Goal: Information Seeking & Learning: Learn about a topic

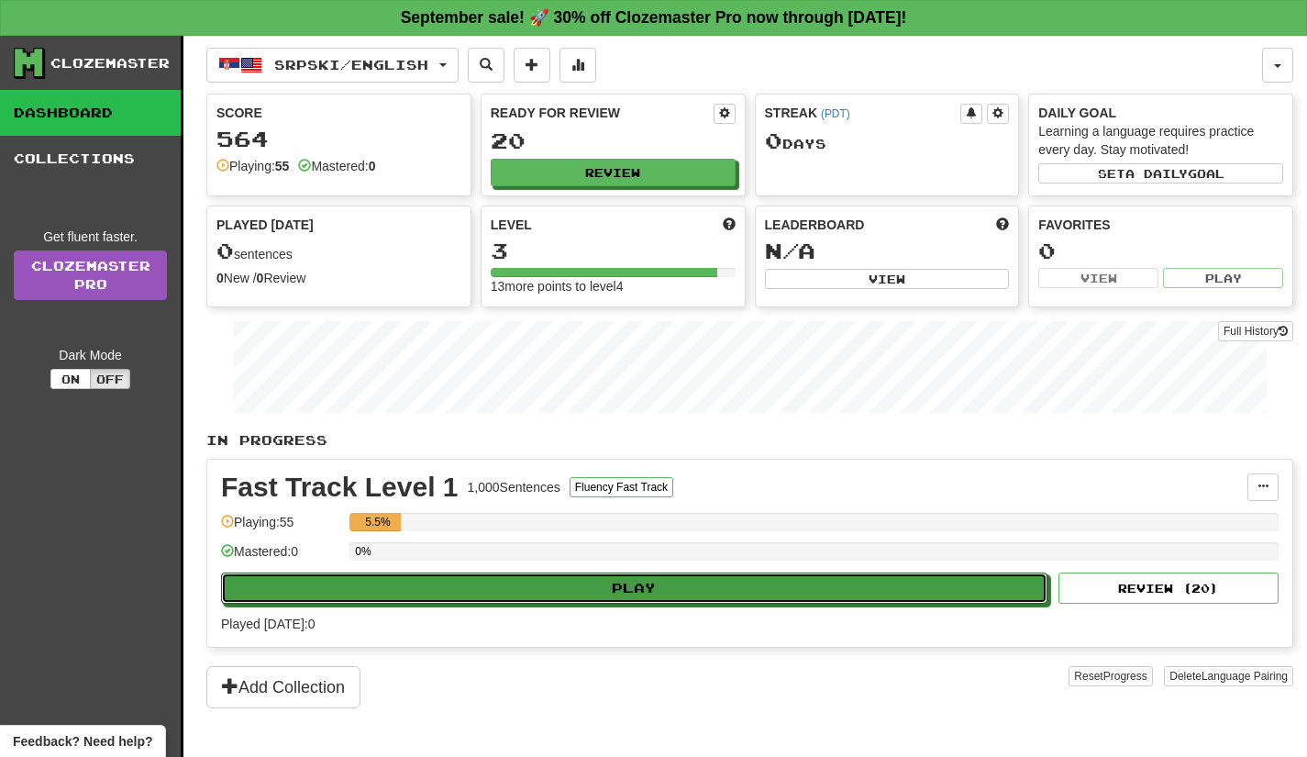
click at [672, 592] on button "Play" at bounding box center [634, 587] width 826 height 31
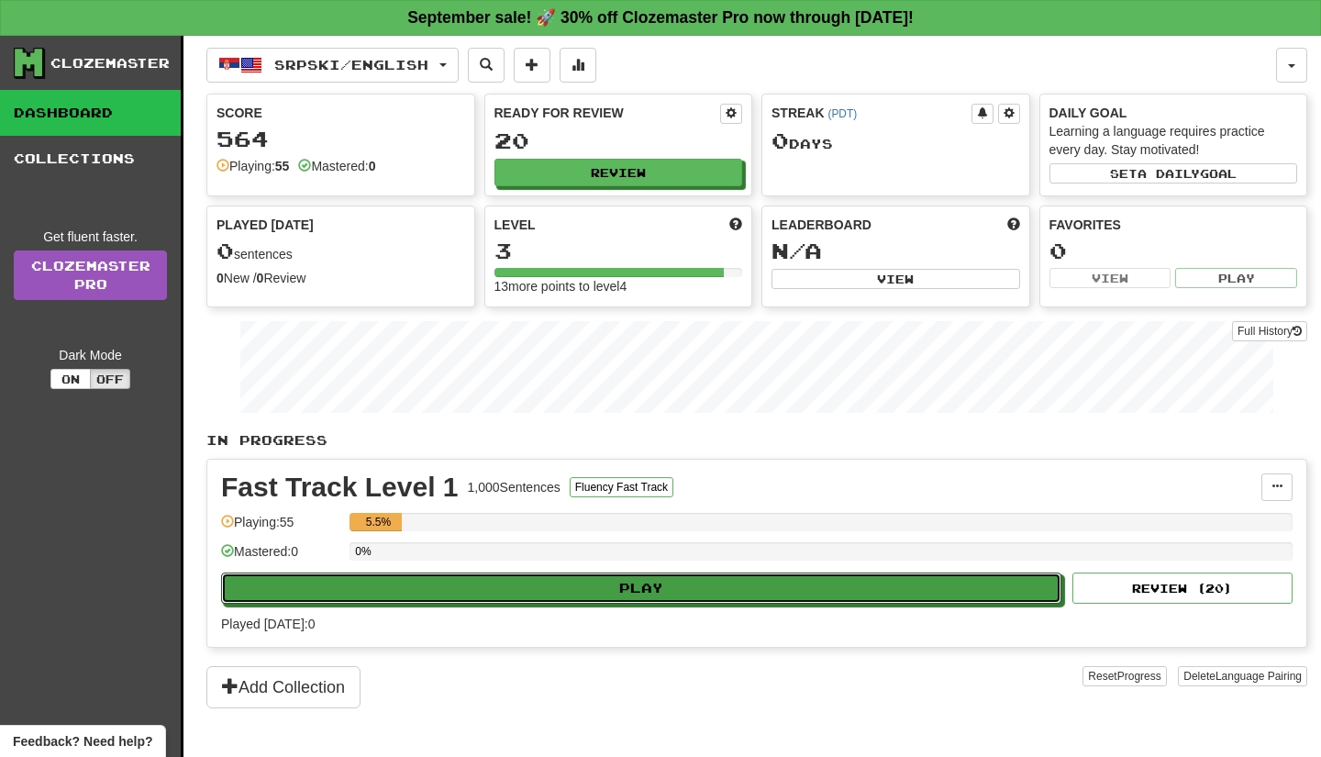
select select "**"
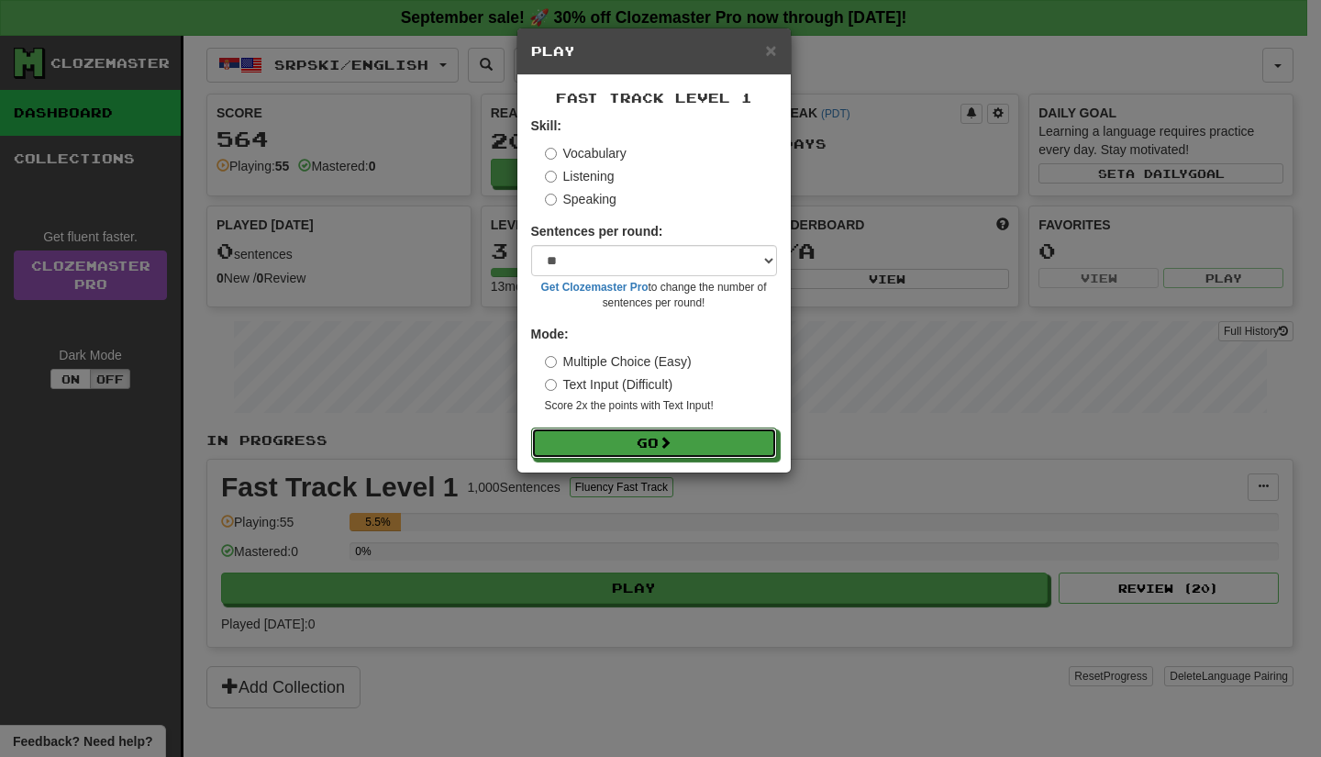
click at [640, 437] on button "Go" at bounding box center [654, 442] width 246 height 31
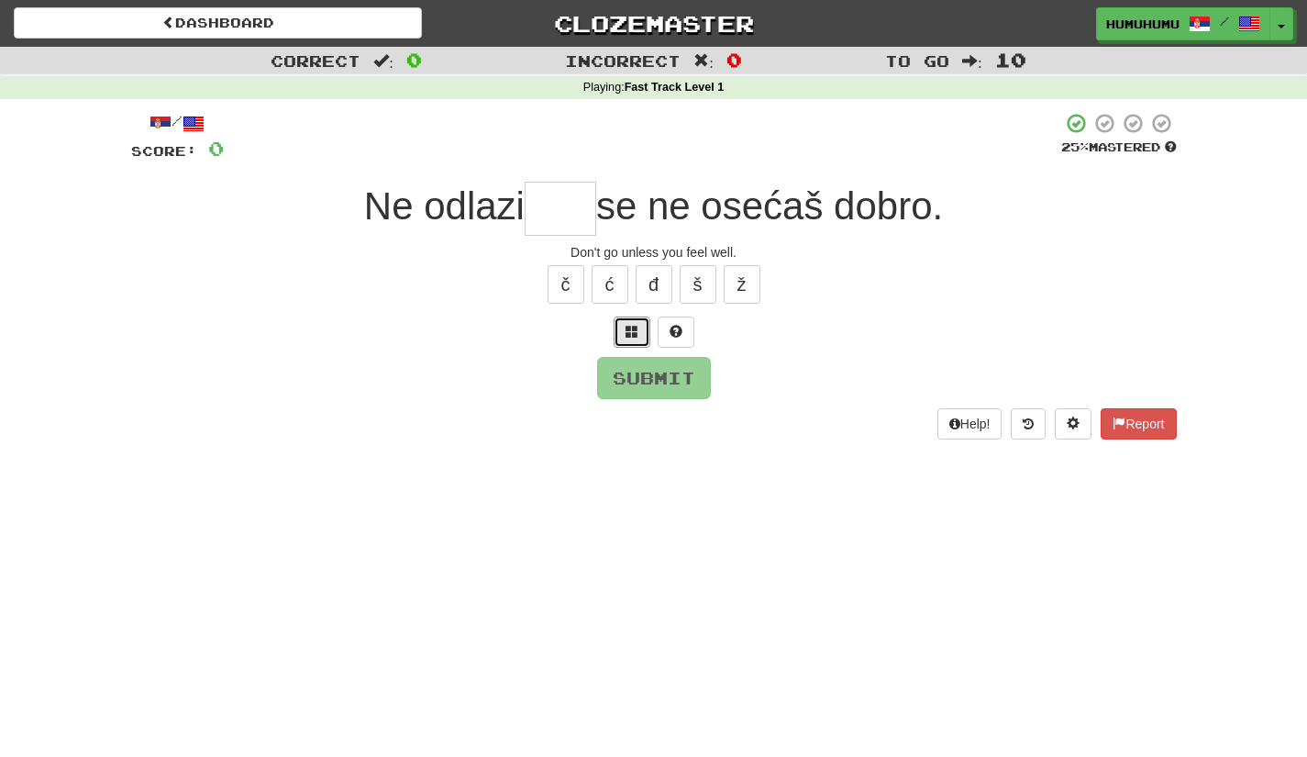
click at [630, 344] on button at bounding box center [632, 331] width 37 height 31
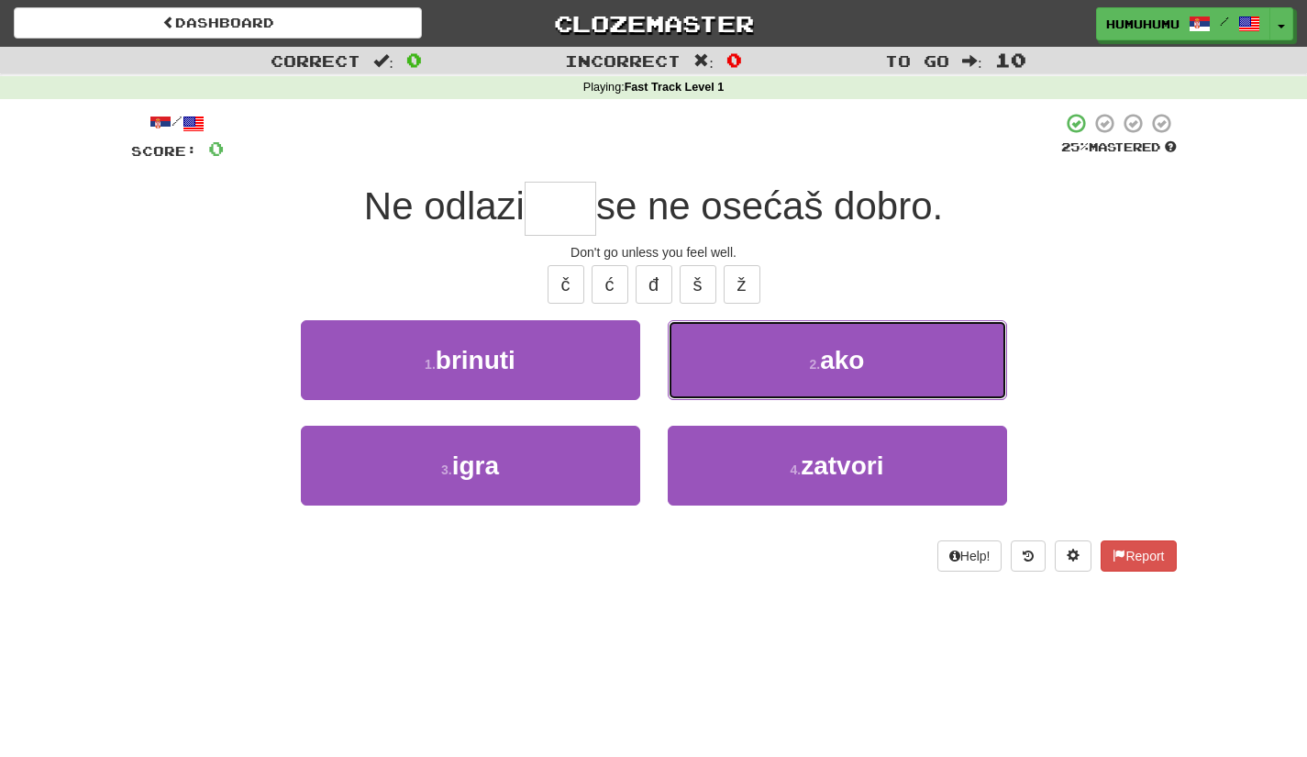
click at [857, 359] on span "ako" at bounding box center [842, 360] width 44 height 28
type input "***"
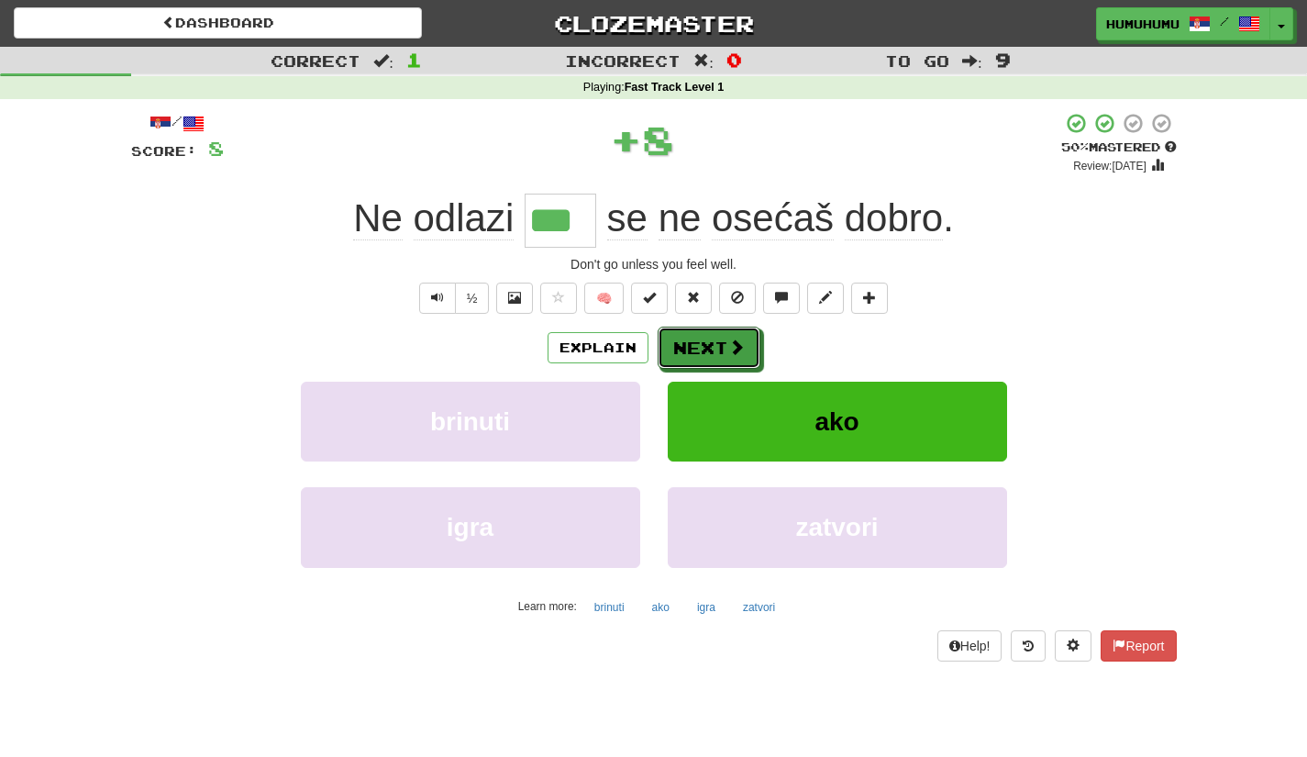
click at [686, 336] on button "Next" at bounding box center [709, 347] width 103 height 42
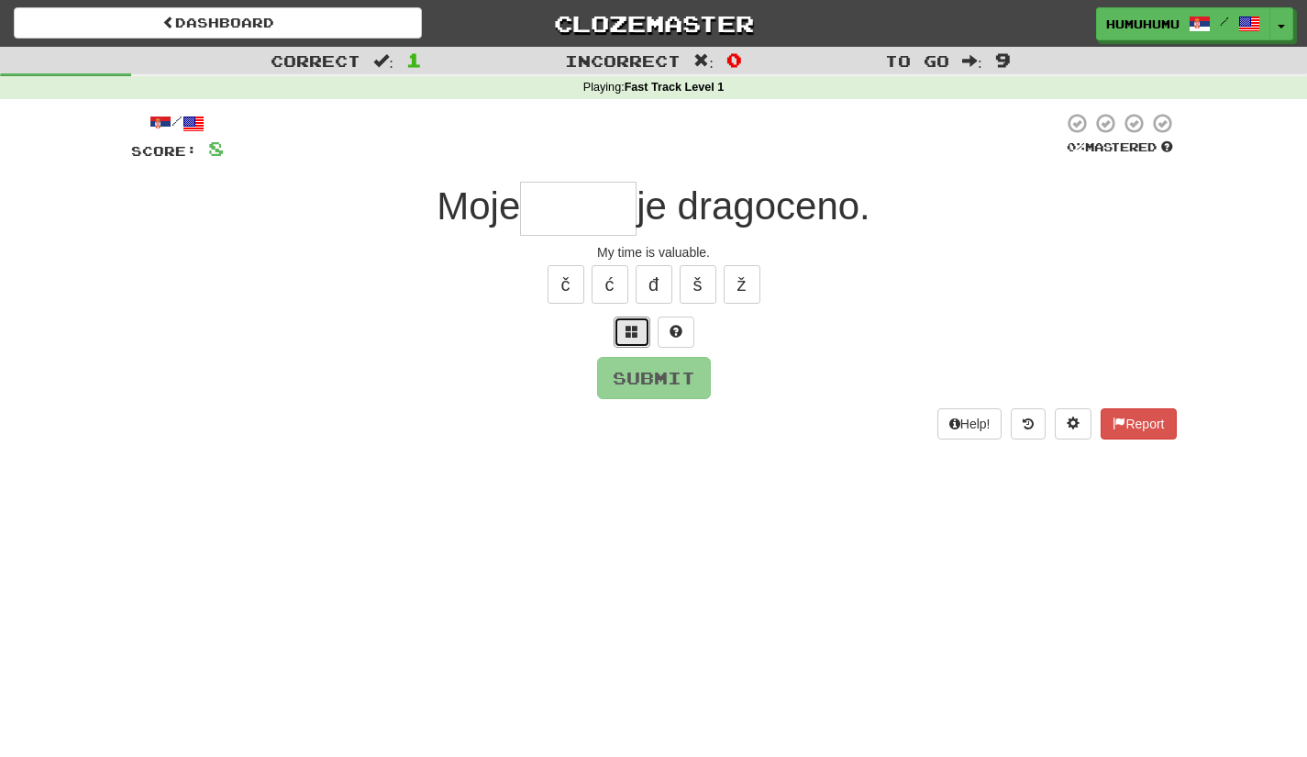
click at [626, 344] on button at bounding box center [632, 331] width 37 height 31
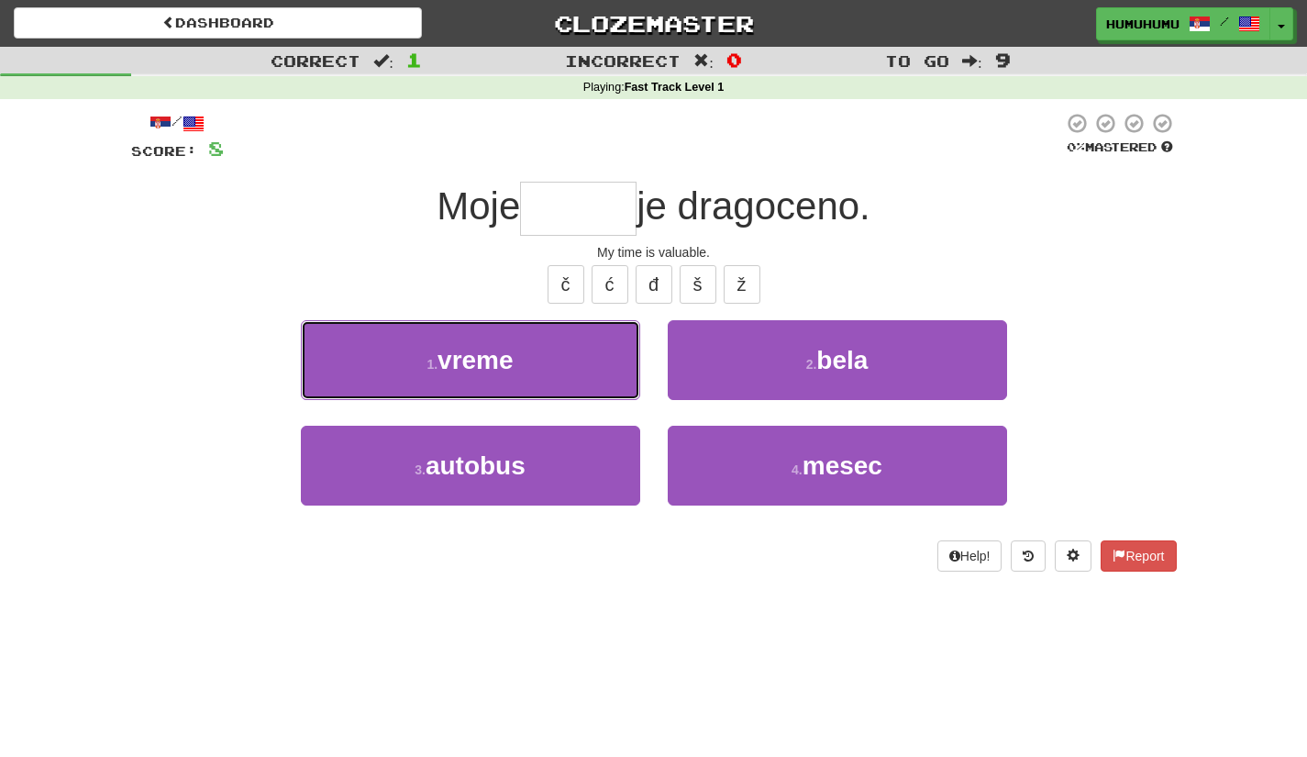
click at [480, 364] on span "vreme" at bounding box center [475, 360] width 76 height 28
type input "*****"
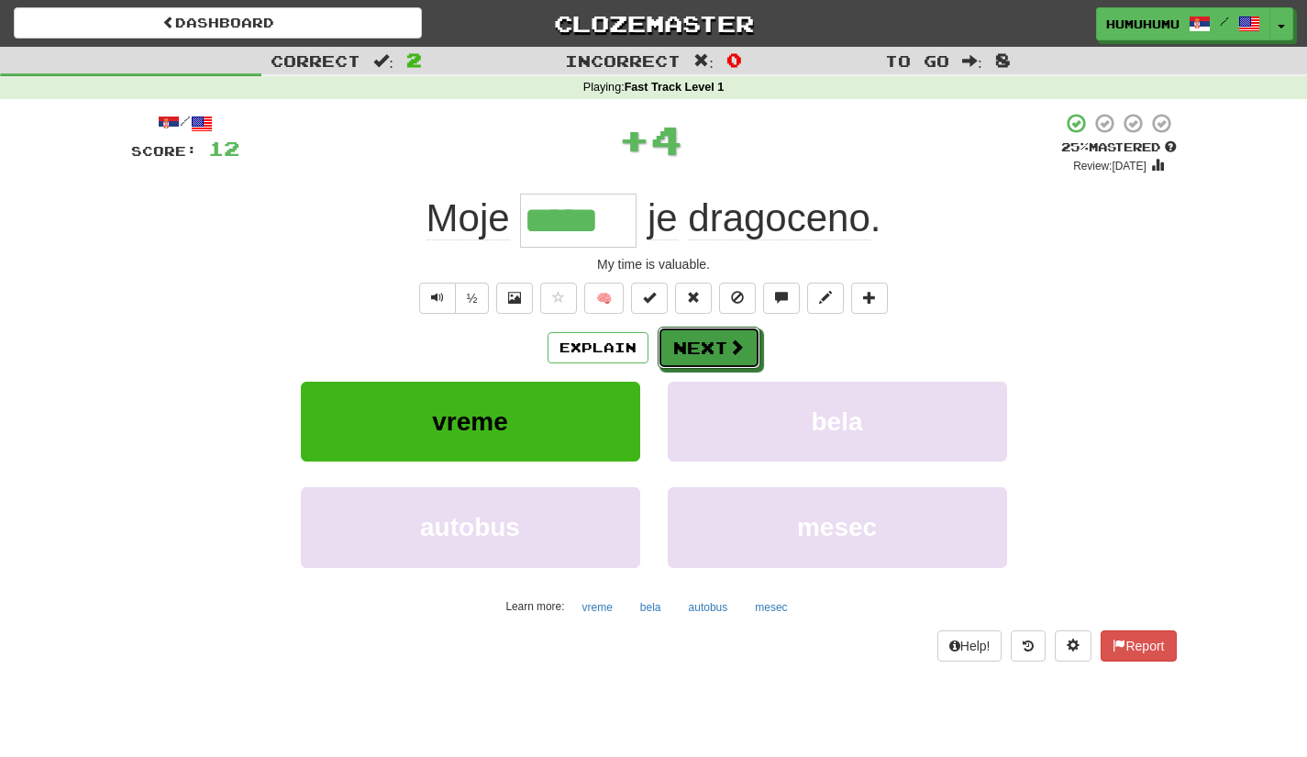
click at [723, 353] on button "Next" at bounding box center [709, 347] width 103 height 42
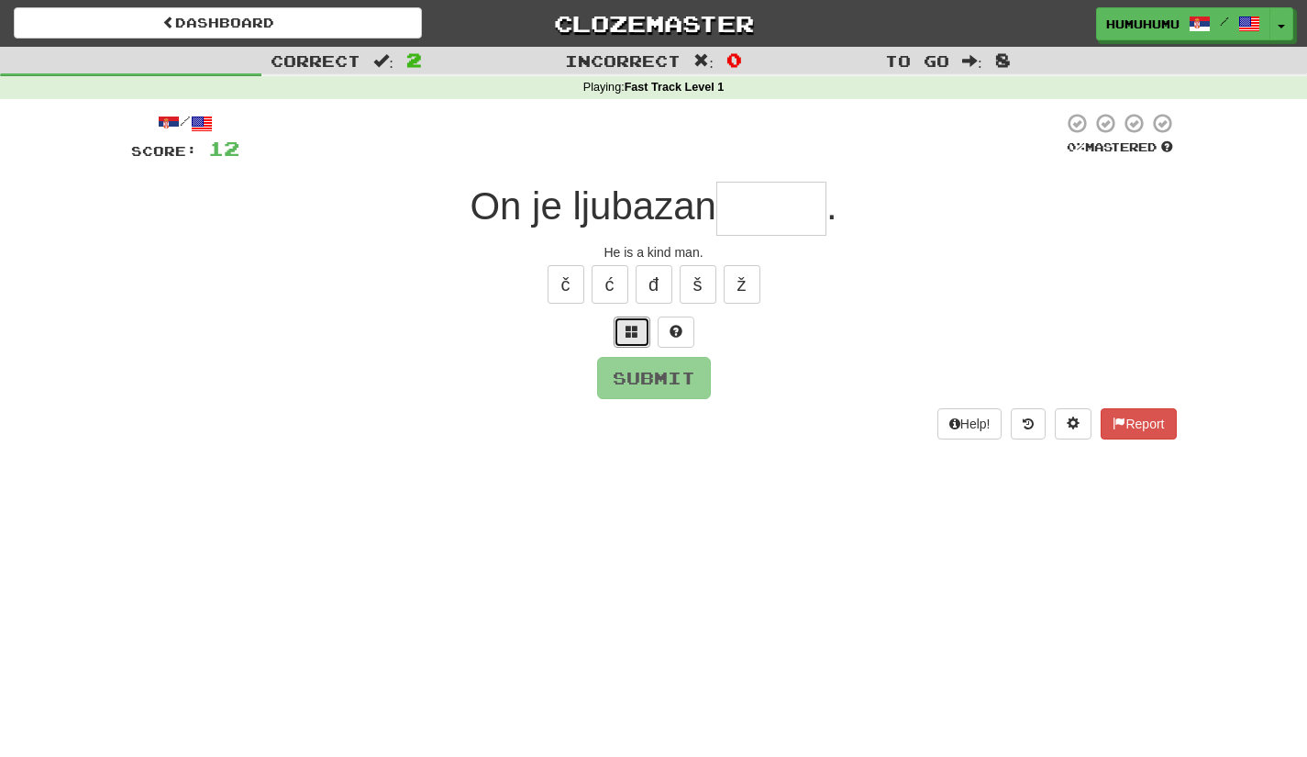
click at [636, 326] on span at bounding box center [631, 331] width 13 height 13
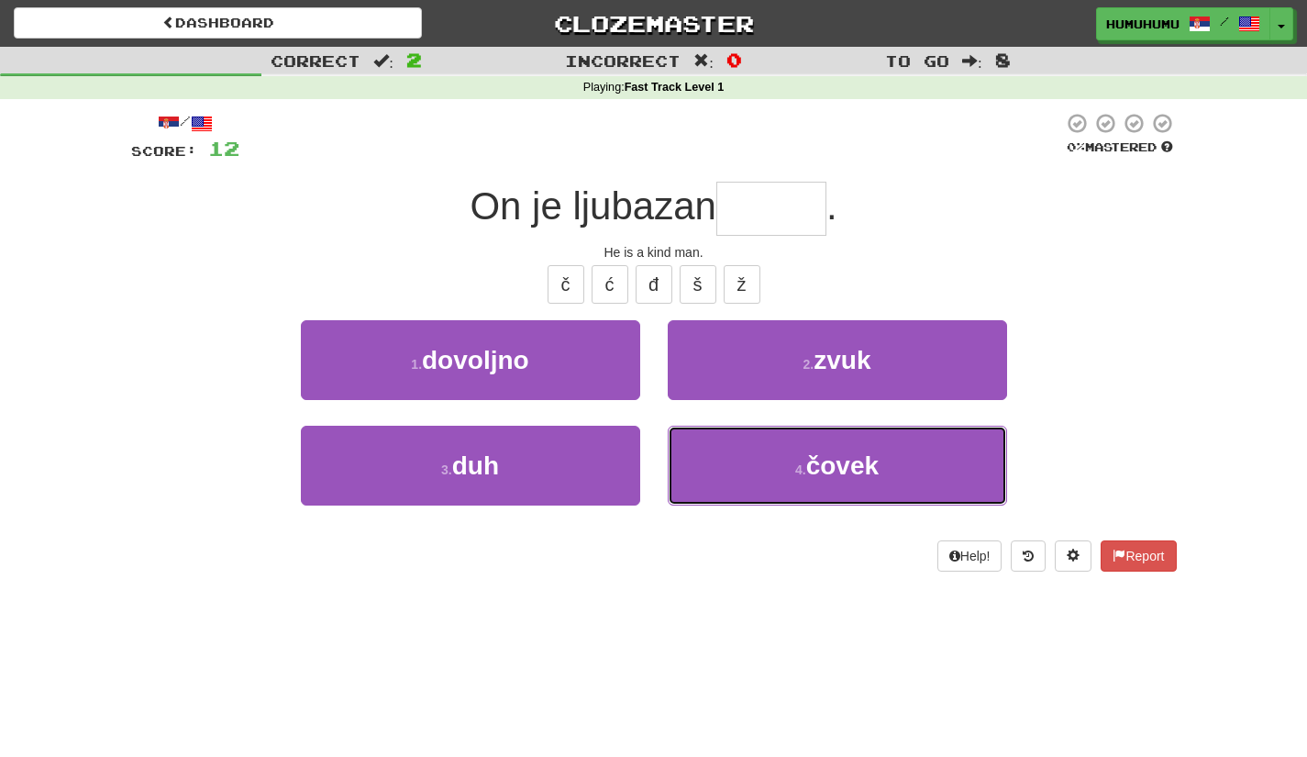
click at [692, 481] on button "4 . čovek" at bounding box center [837, 466] width 339 height 80
type input "*****"
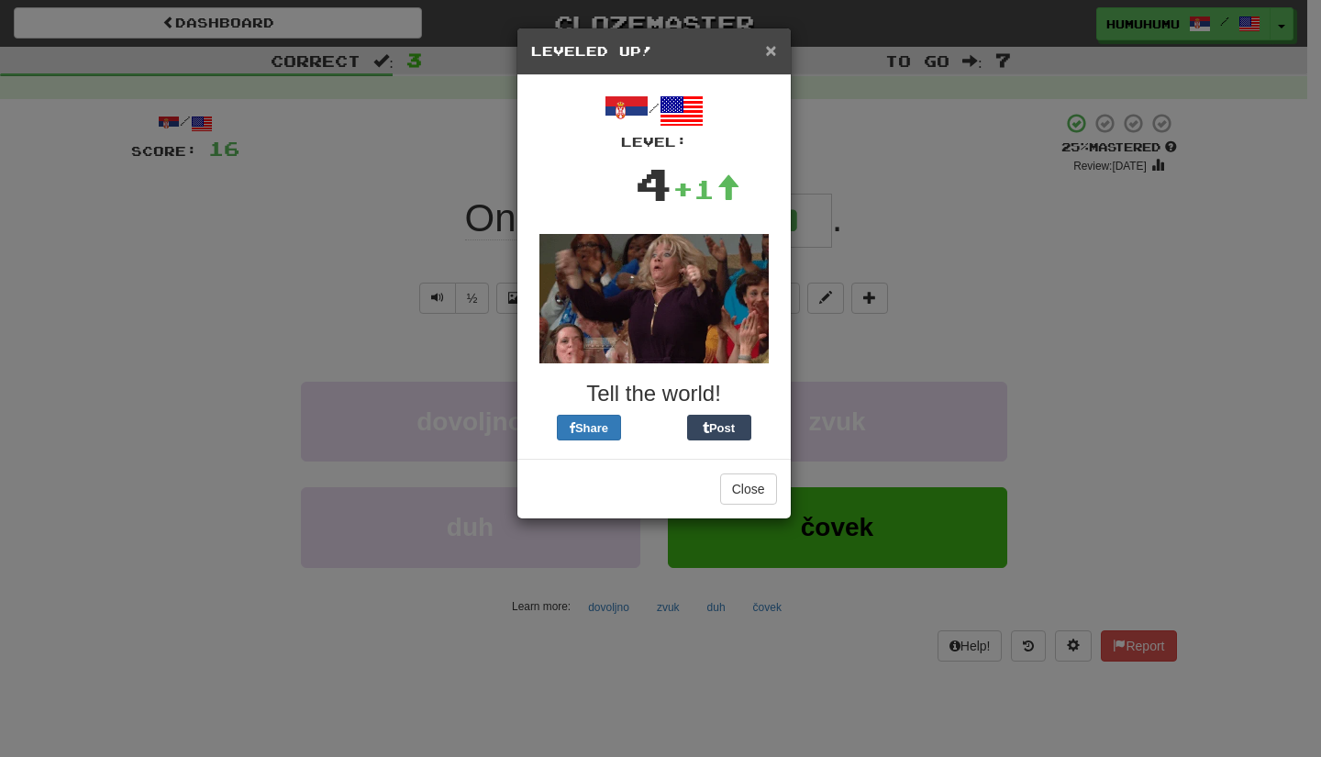
click at [769, 53] on span "×" at bounding box center [770, 49] width 11 height 21
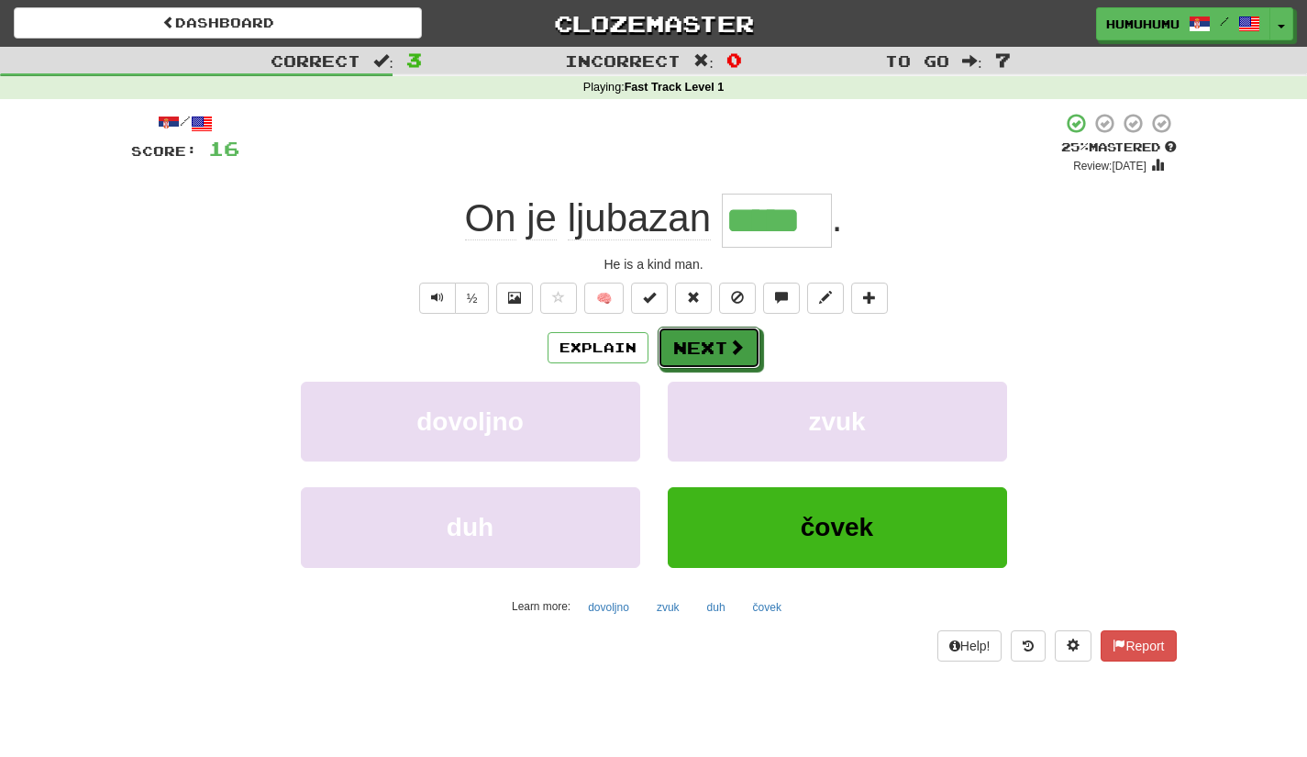
click at [724, 341] on button "Next" at bounding box center [709, 347] width 103 height 42
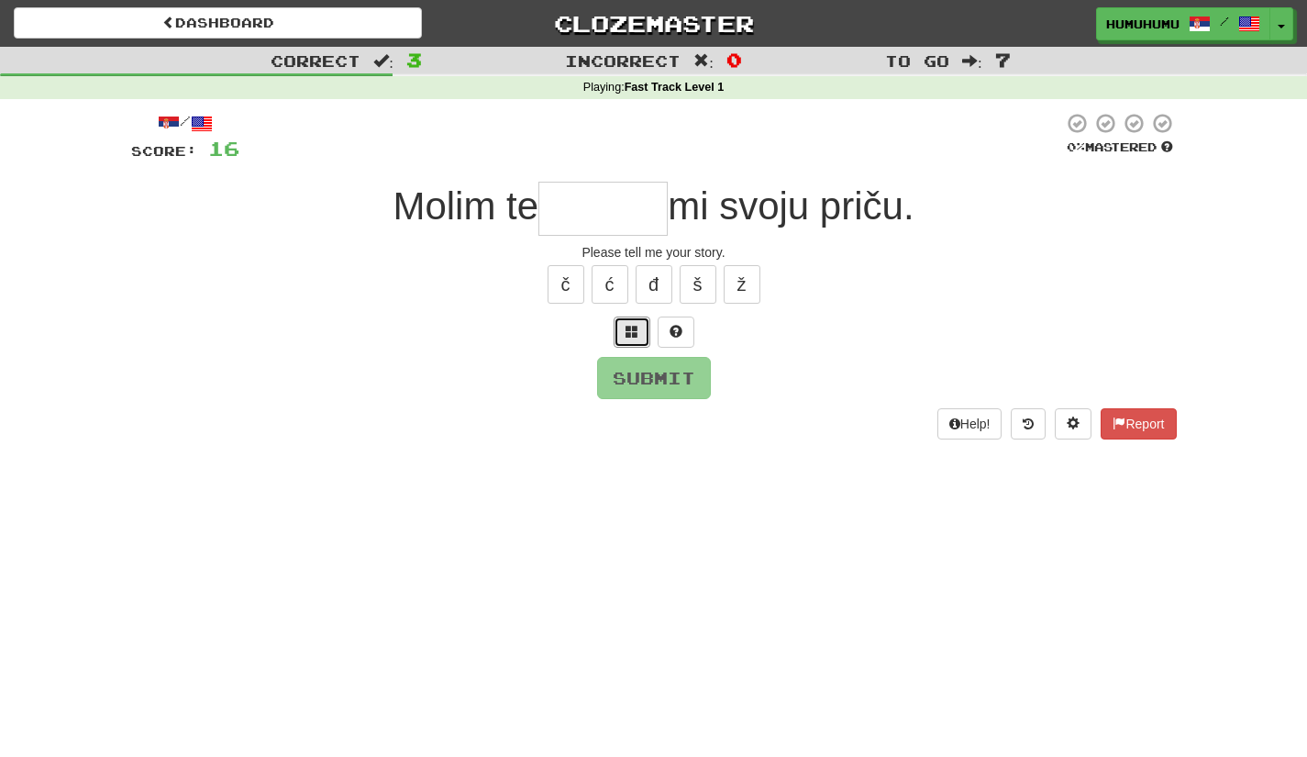
click at [627, 345] on button at bounding box center [632, 331] width 37 height 31
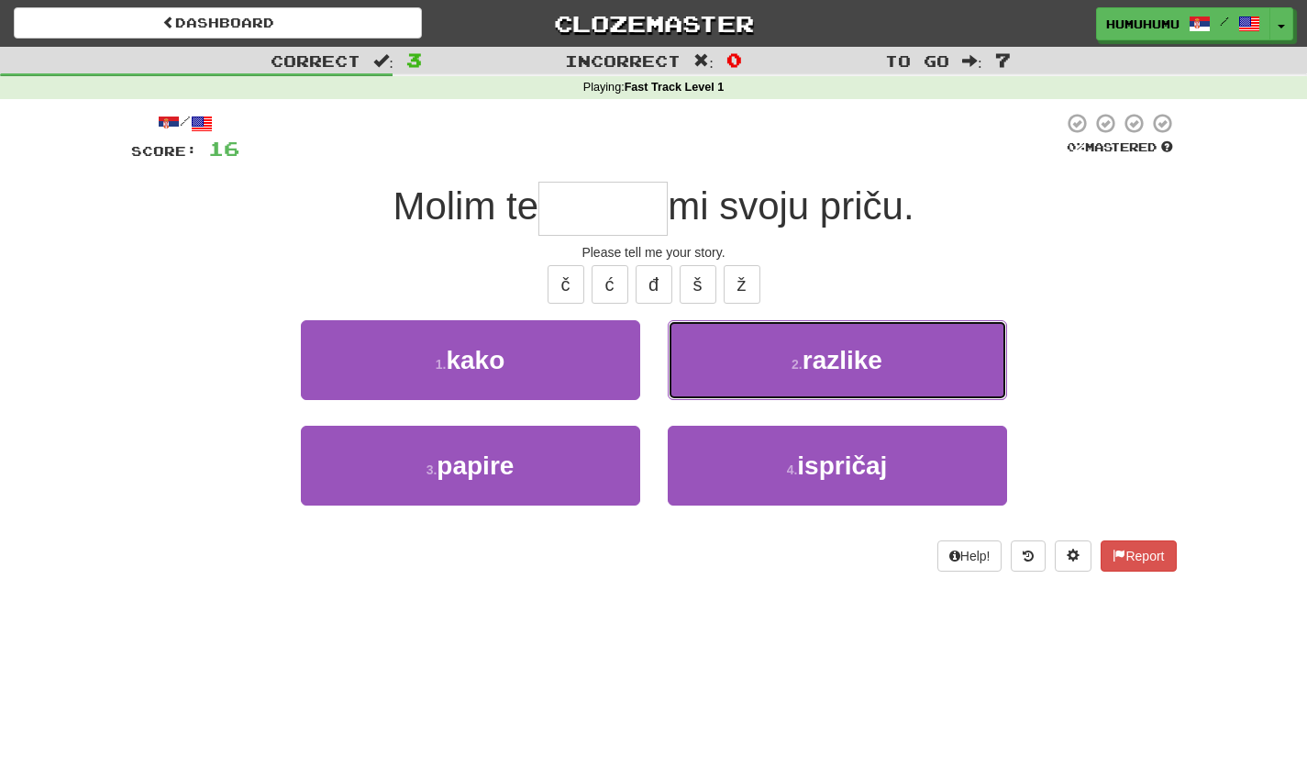
click at [927, 381] on button "2 . razlike" at bounding box center [837, 360] width 339 height 80
type input "********"
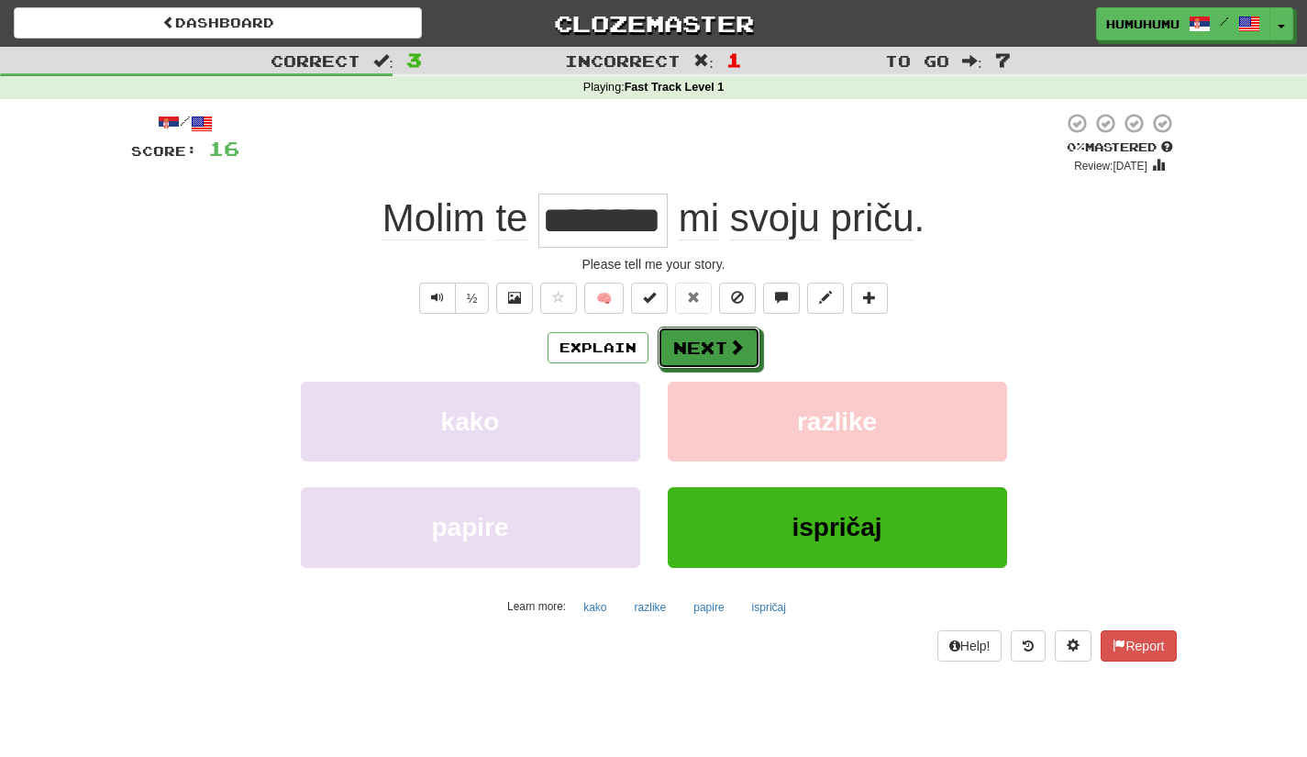
click at [716, 361] on button "Next" at bounding box center [709, 347] width 103 height 42
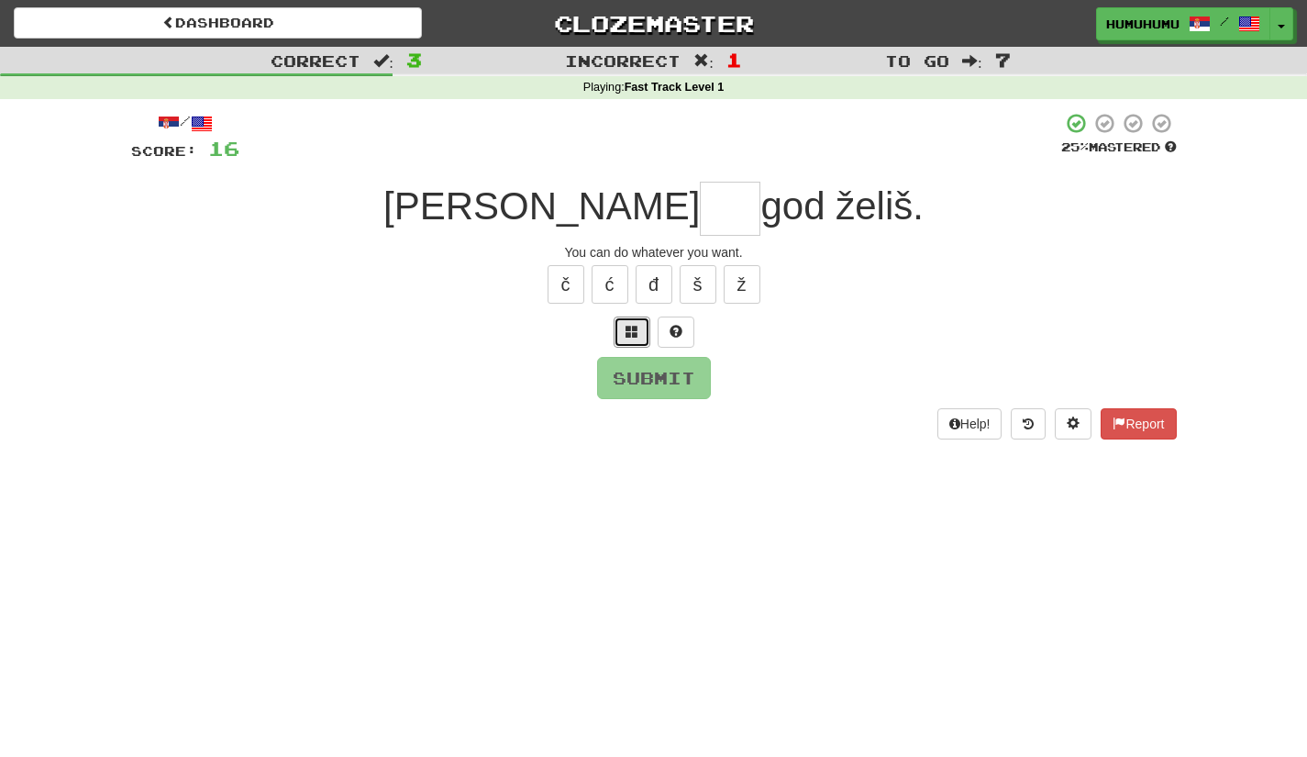
click at [618, 346] on button at bounding box center [632, 331] width 37 height 31
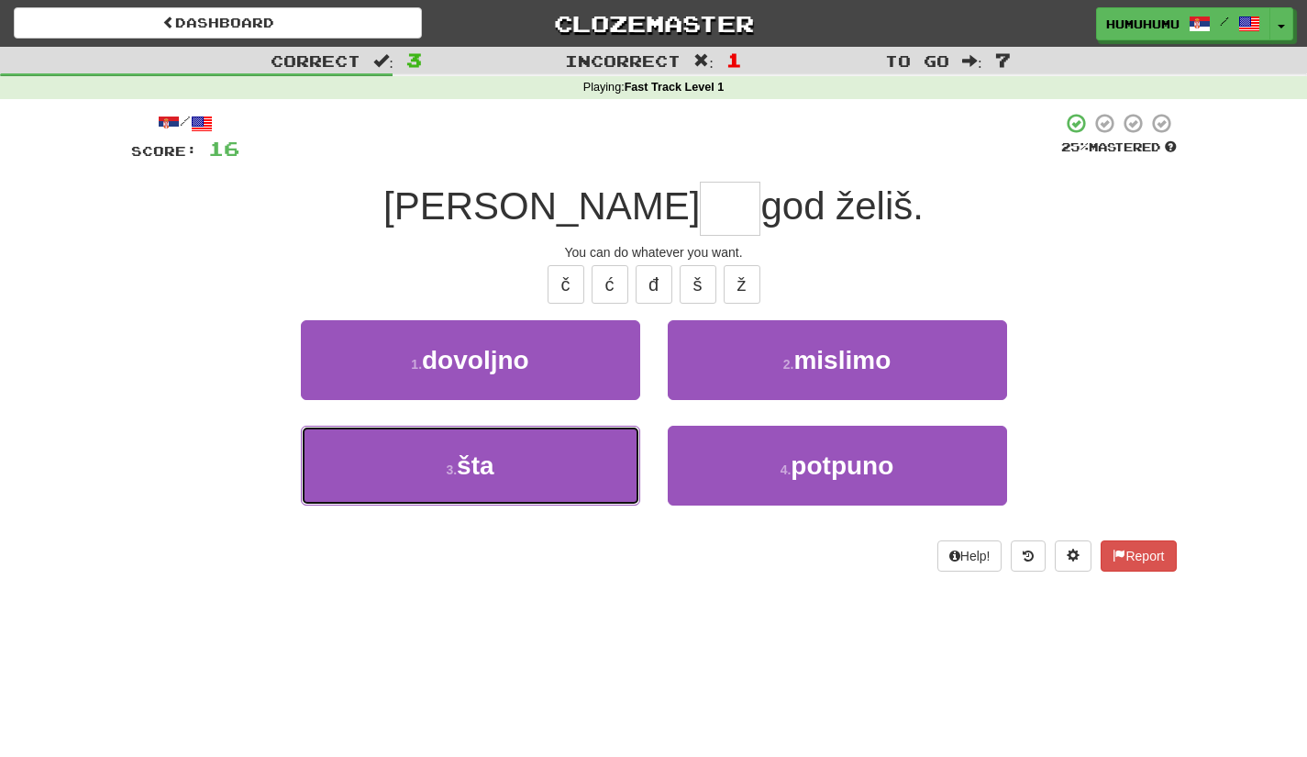
click at [590, 451] on button "3 . šta" at bounding box center [470, 466] width 339 height 80
type input "***"
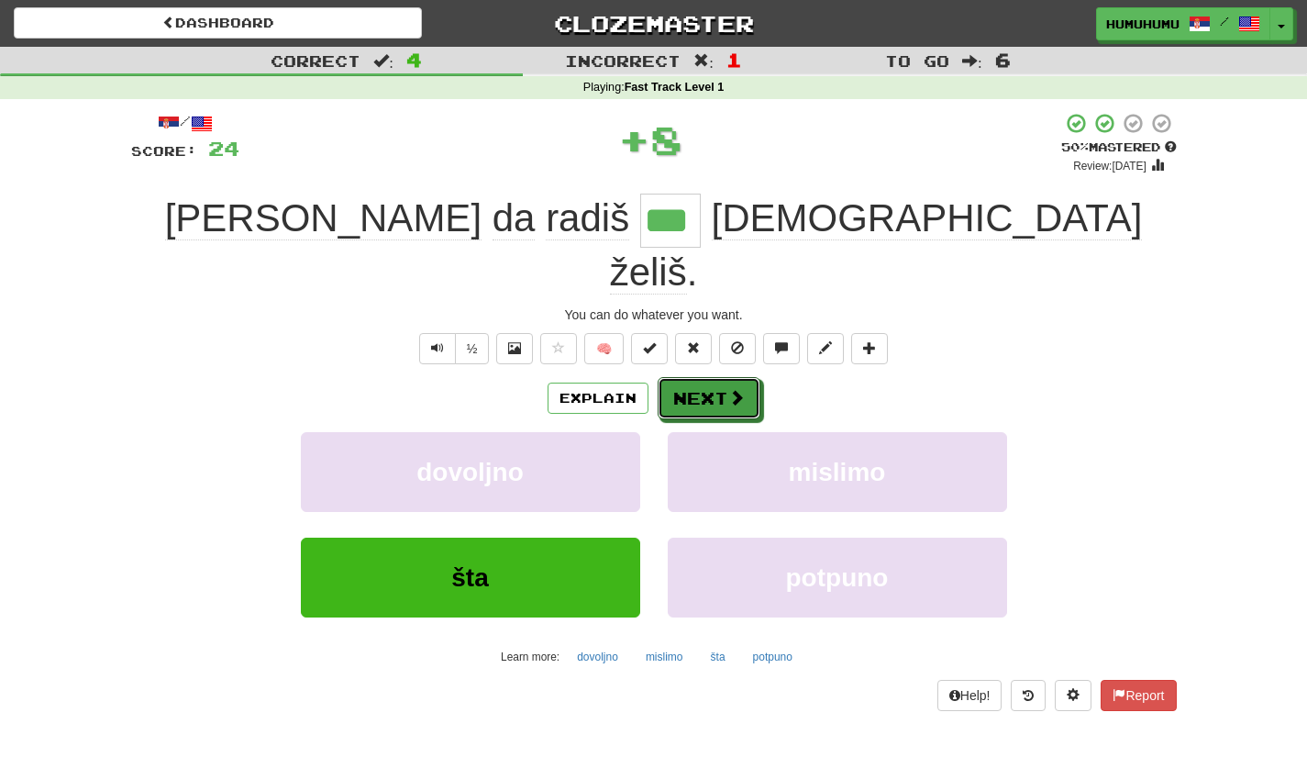
click at [700, 377] on button "Next" at bounding box center [709, 398] width 103 height 42
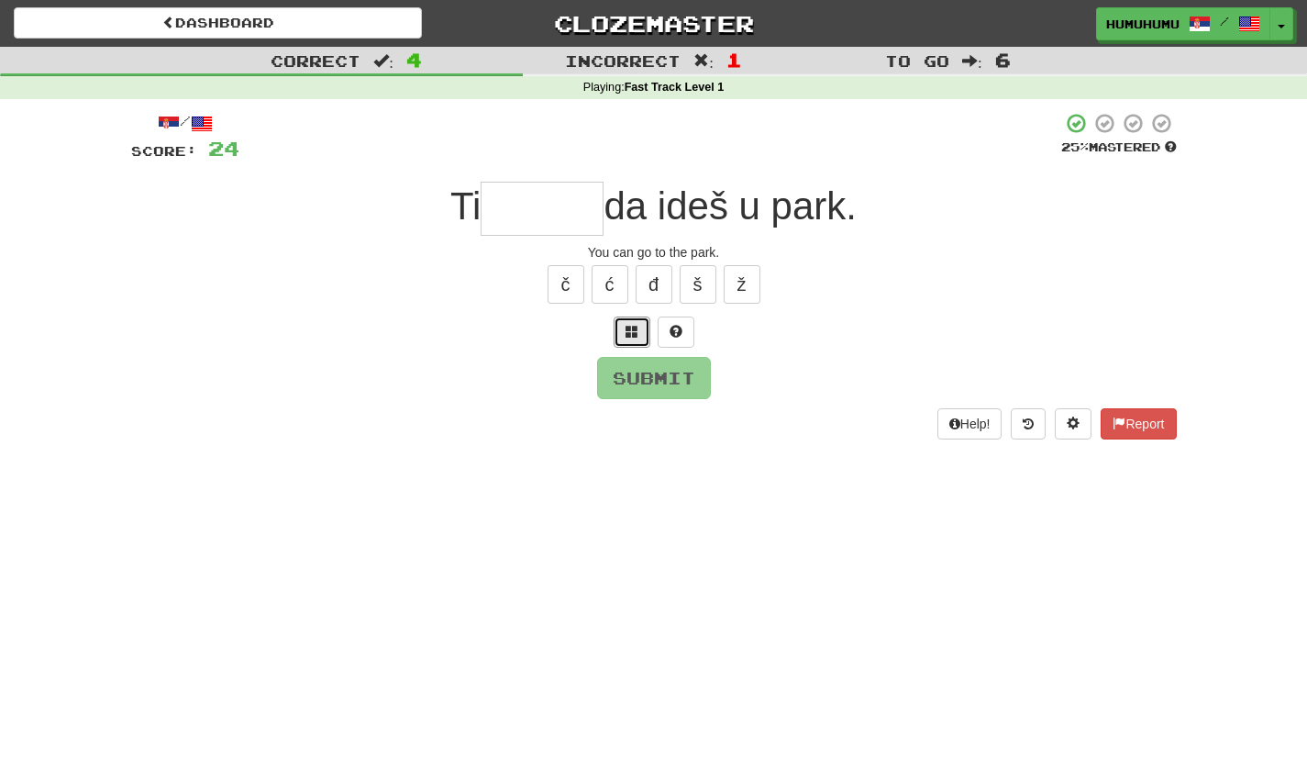
click at [625, 340] on button at bounding box center [632, 331] width 37 height 31
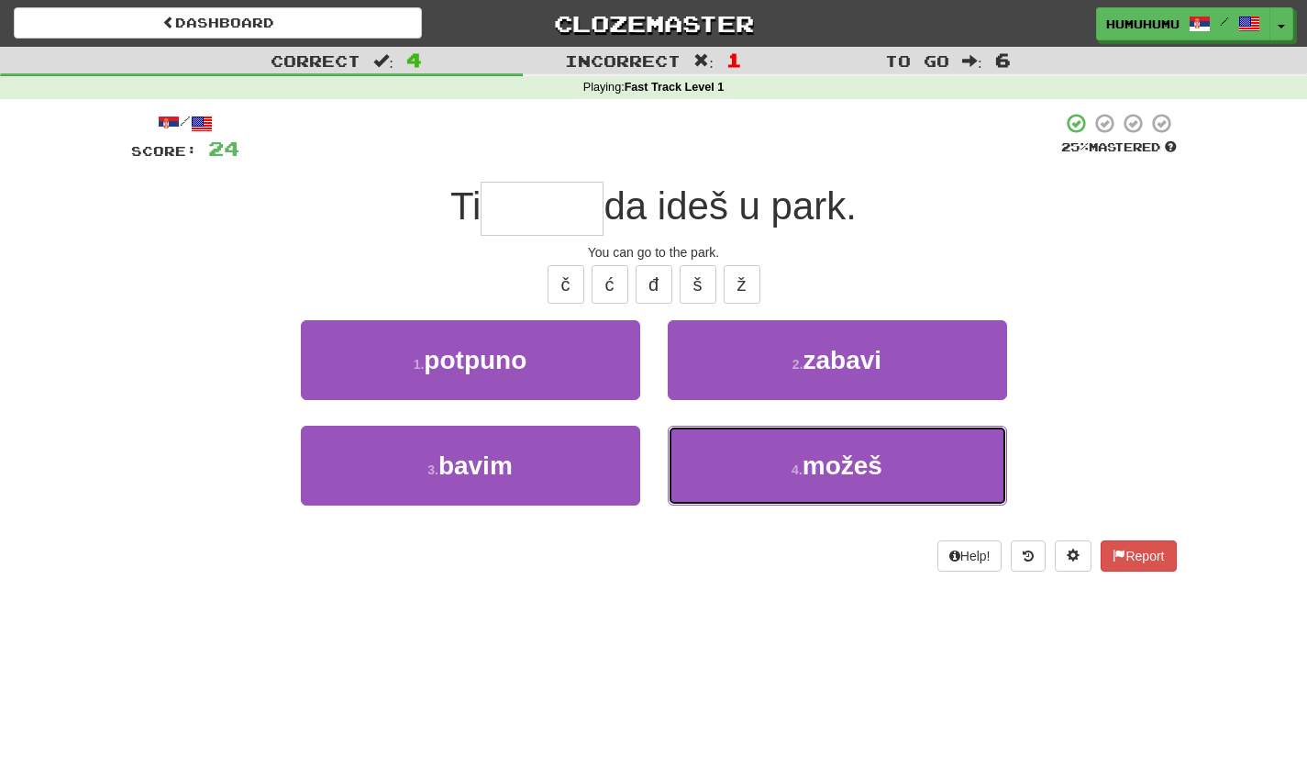
click at [778, 497] on button "4 . možeš" at bounding box center [837, 466] width 339 height 80
type input "*****"
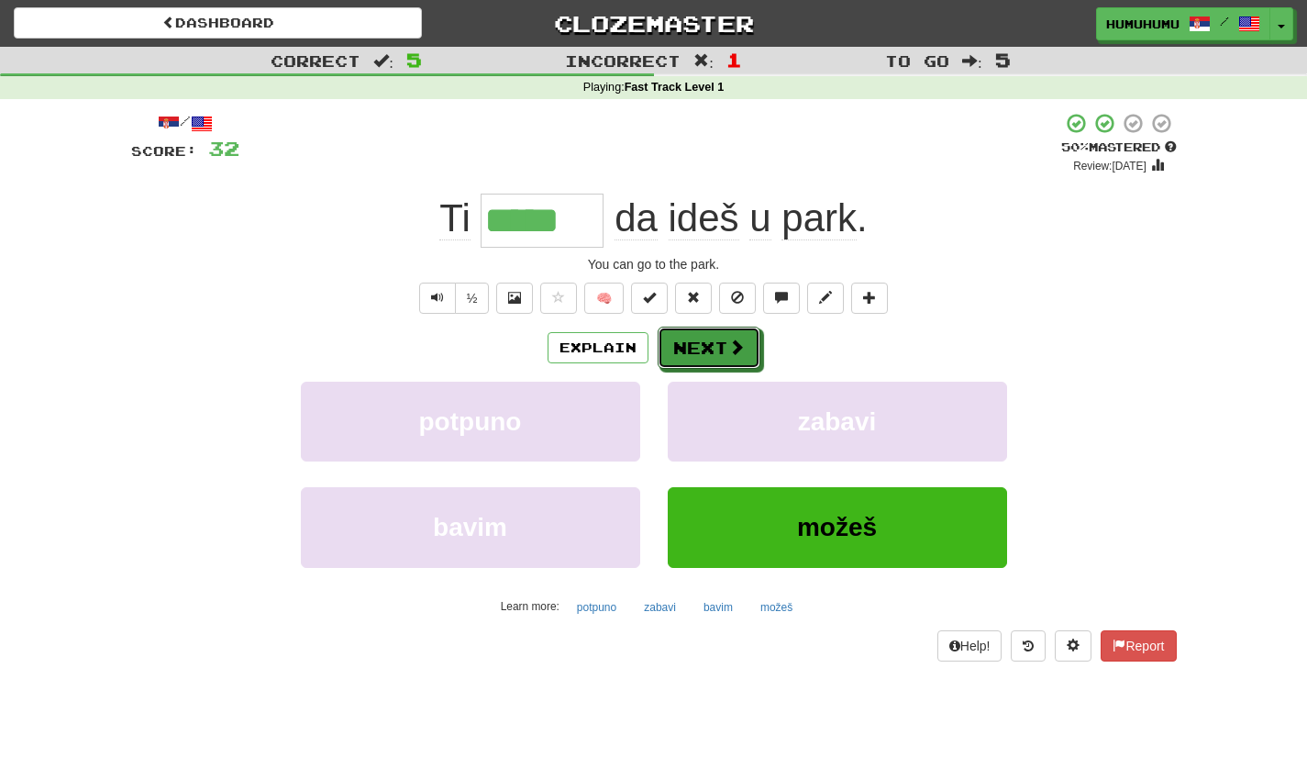
click at [712, 357] on button "Next" at bounding box center [709, 347] width 103 height 42
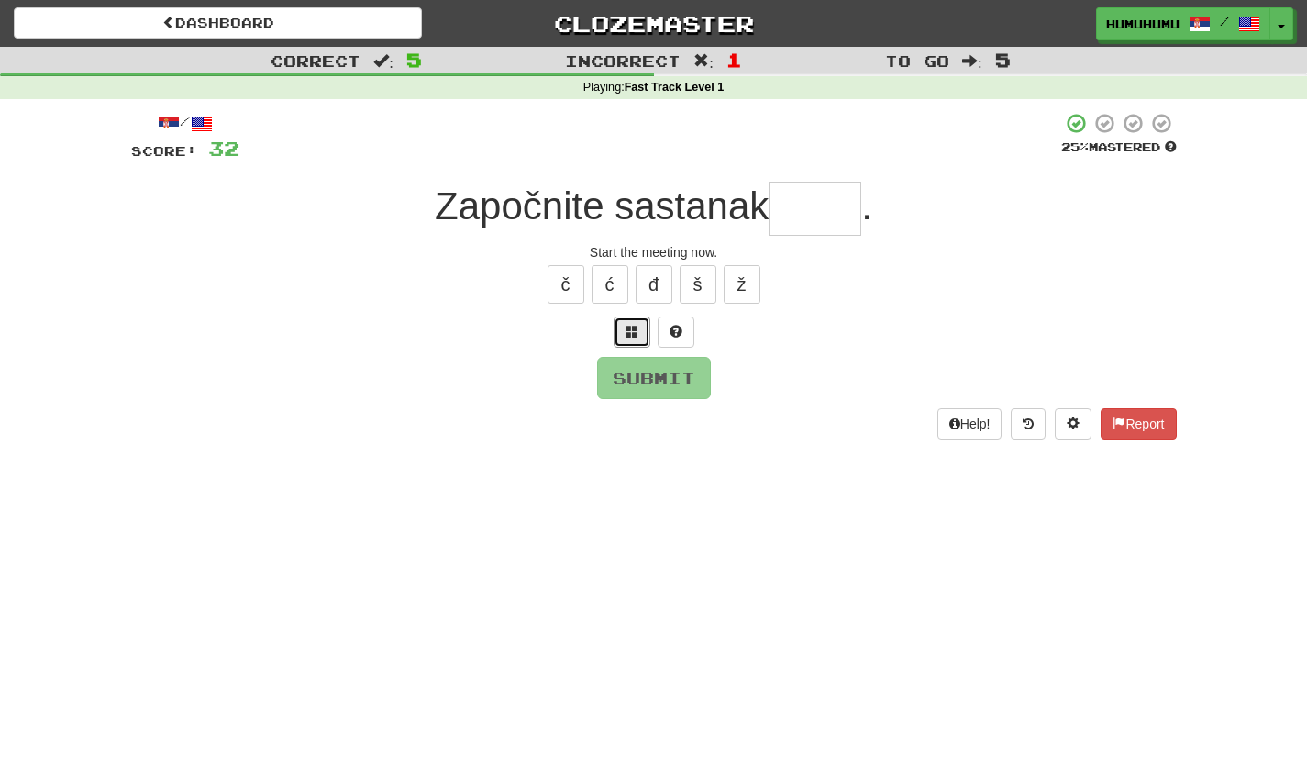
click at [640, 331] on button at bounding box center [632, 331] width 37 height 31
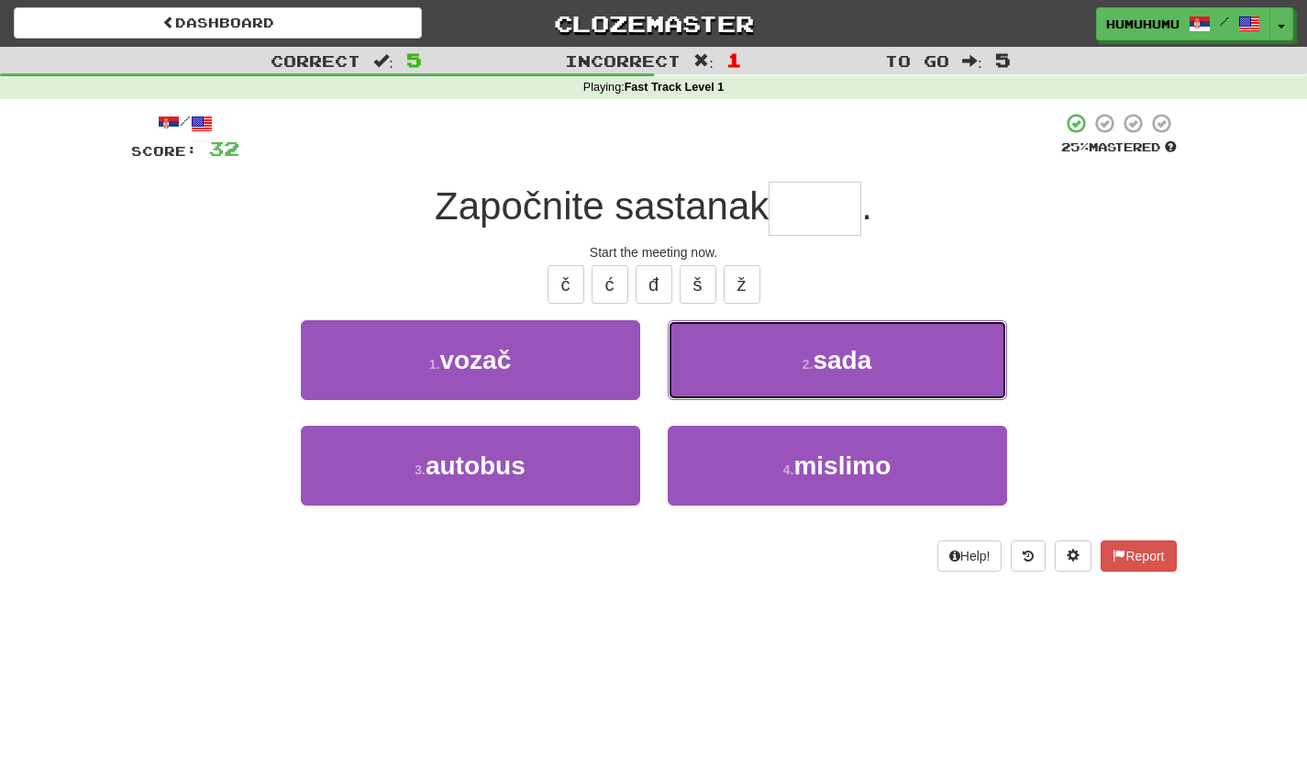
click at [807, 364] on small "2 ." at bounding box center [807, 364] width 11 height 15
type input "****"
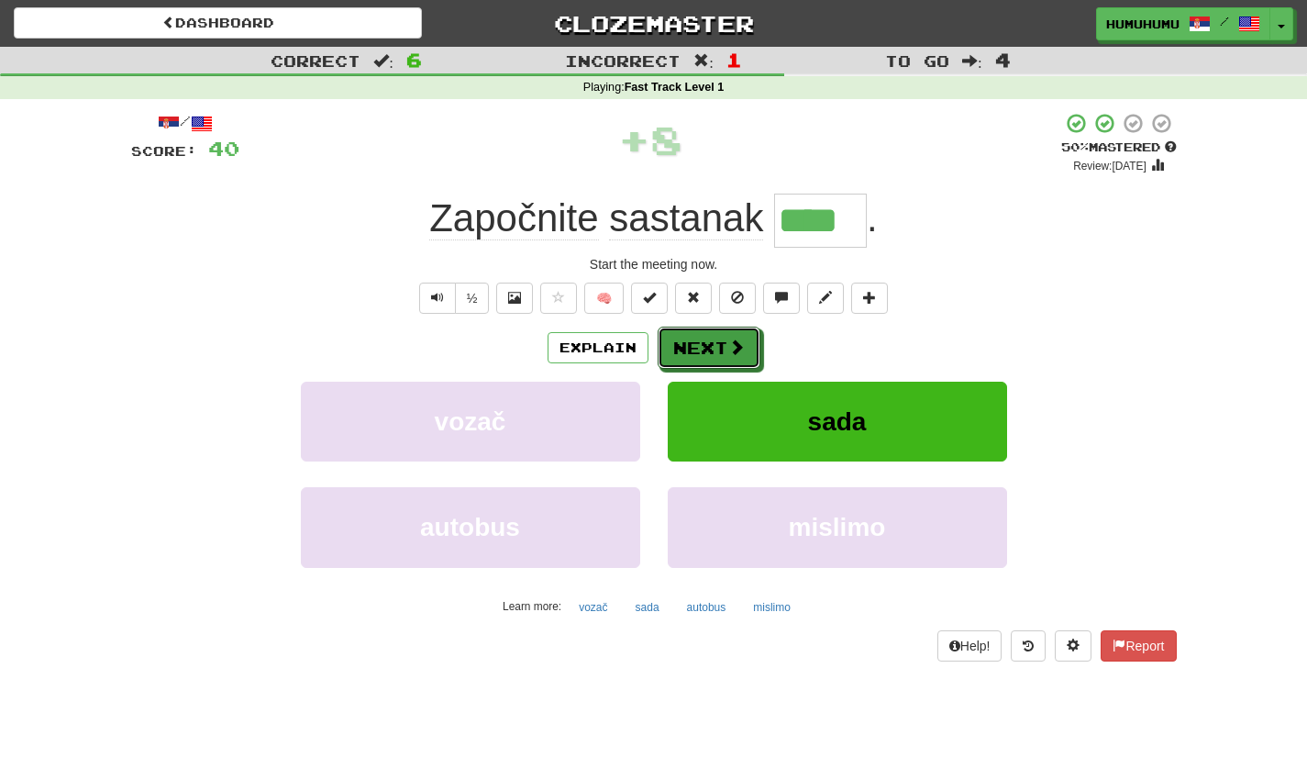
click at [720, 367] on button "Next" at bounding box center [709, 347] width 103 height 42
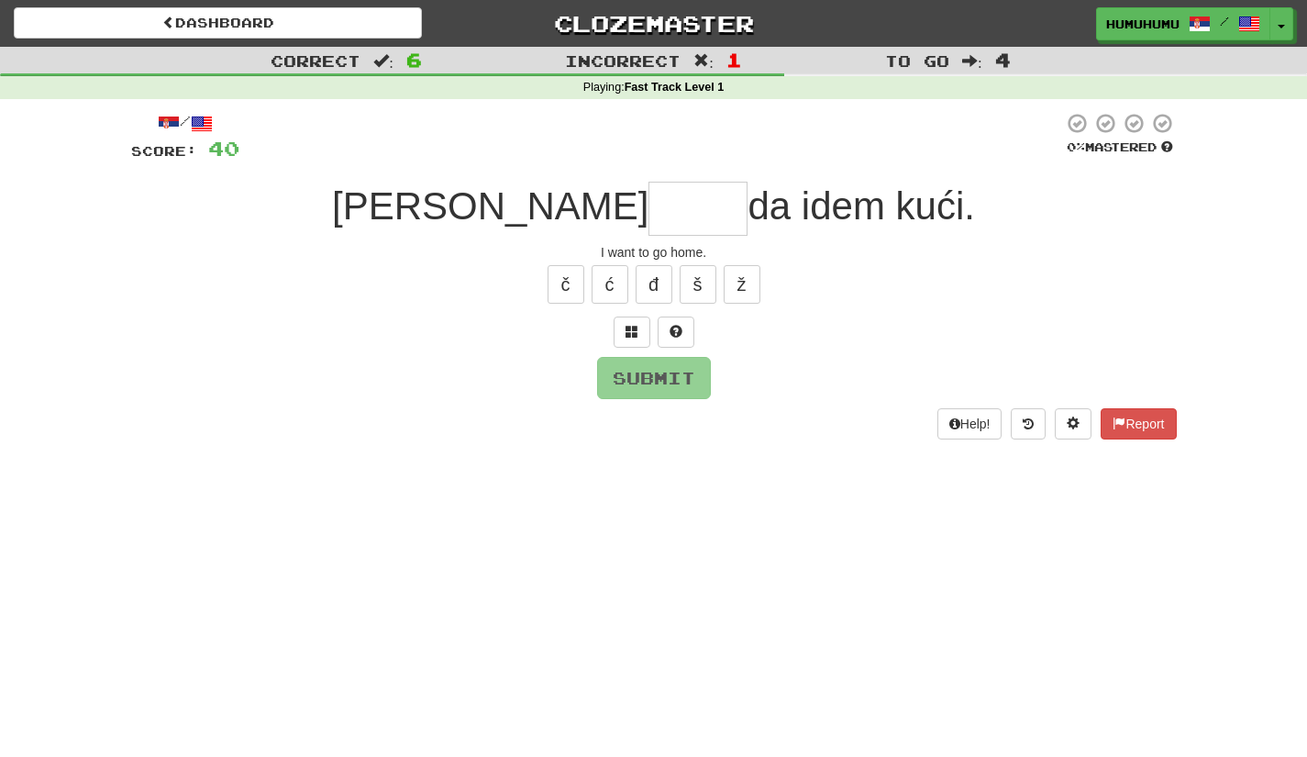
type input "*"
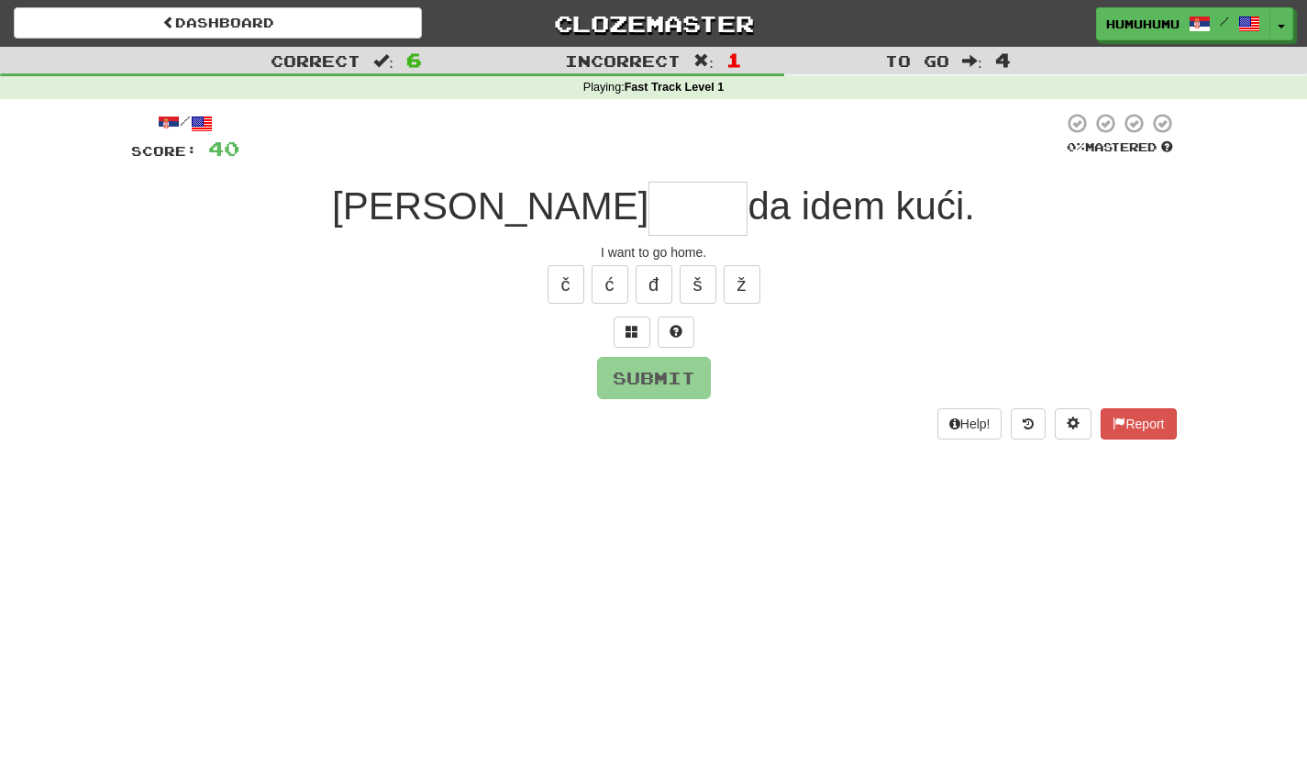
type input "*"
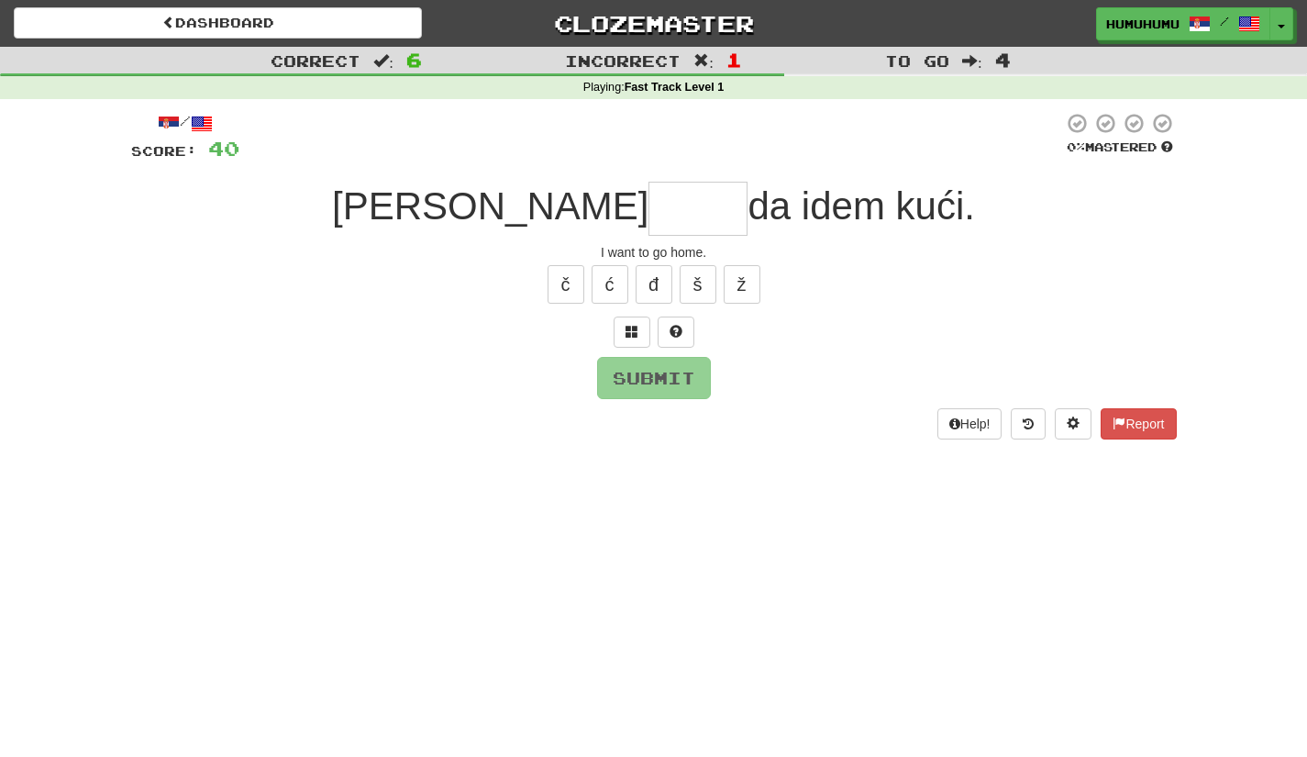
type input "*"
click at [567, 281] on button "č" at bounding box center [565, 284] width 37 height 39
type input "*"
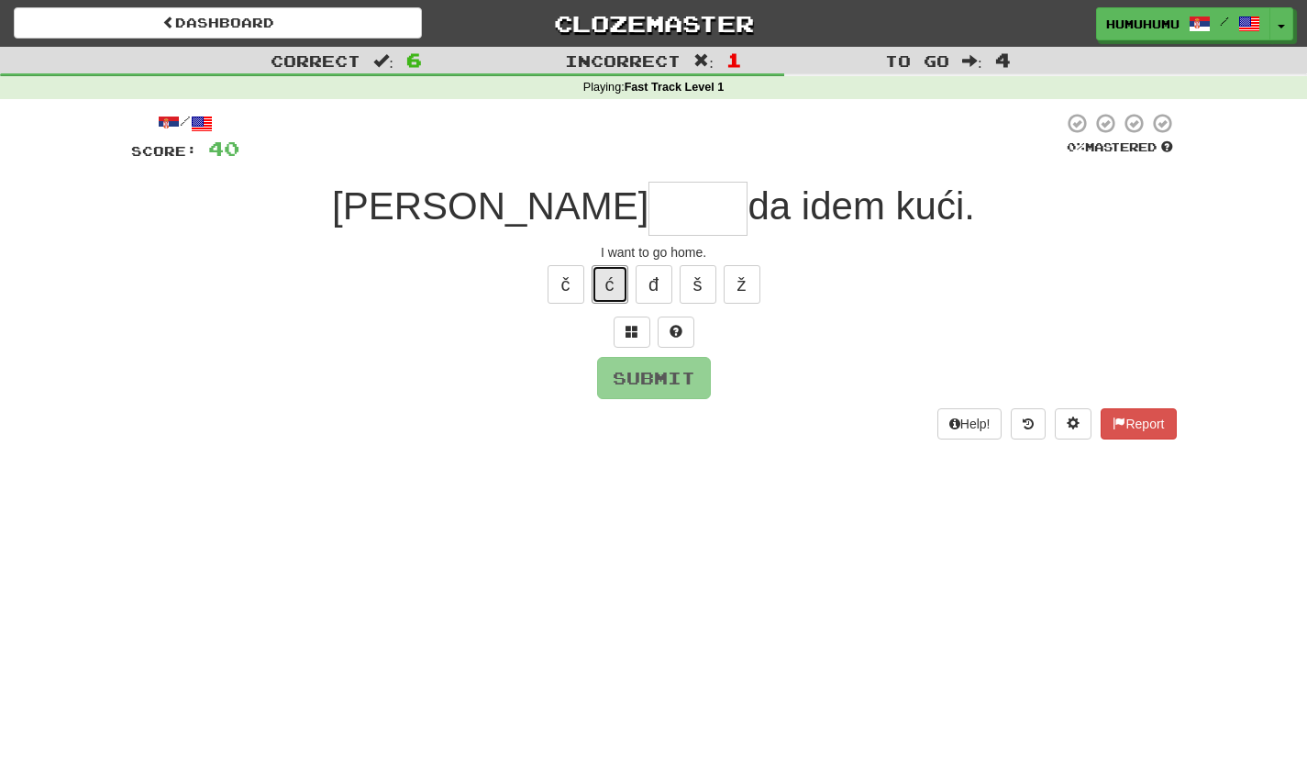
click at [603, 276] on button "ć" at bounding box center [610, 284] width 37 height 39
type input "*"
click at [641, 290] on button "đ" at bounding box center [654, 284] width 37 height 39
type input "*"
click at [702, 274] on button "š" at bounding box center [698, 284] width 37 height 39
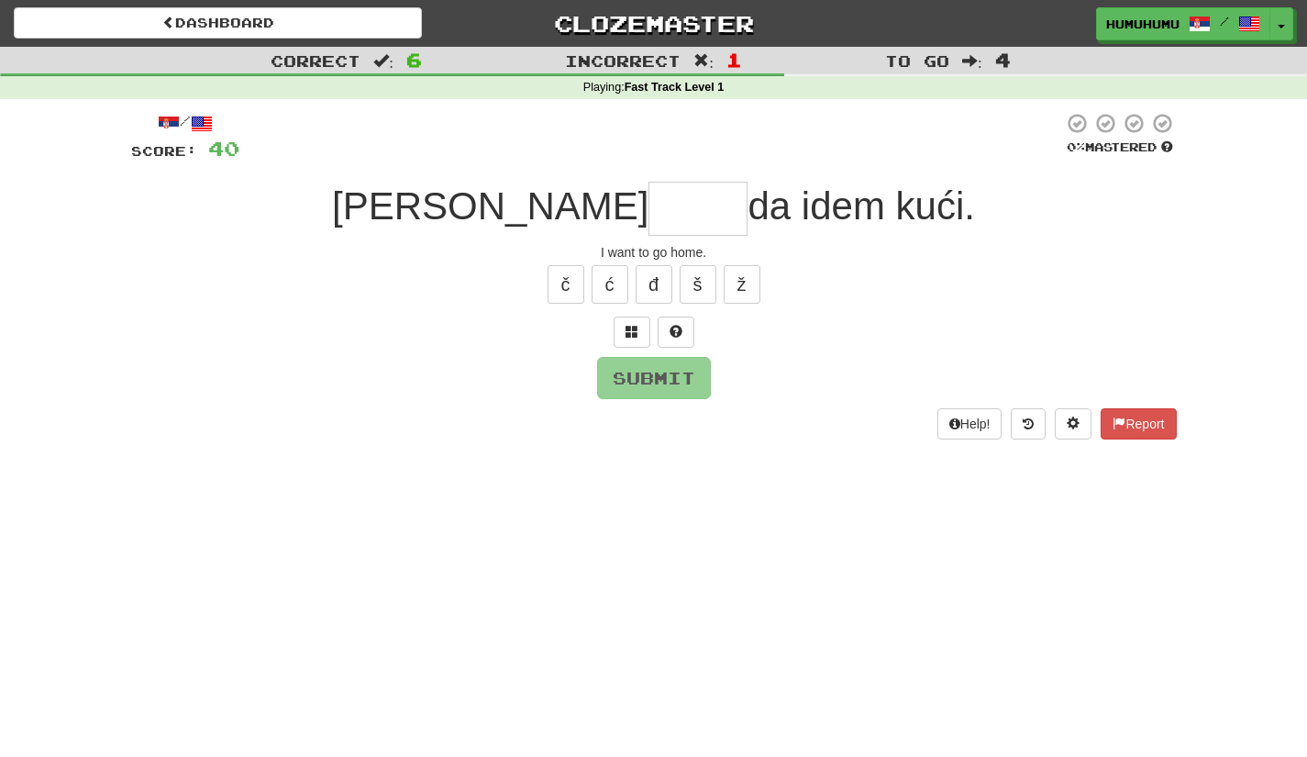
type input "*"
click at [747, 279] on button "ž" at bounding box center [742, 284] width 37 height 39
type input "*"
click at [747, 279] on button "ž" at bounding box center [742, 284] width 37 height 39
type input "*****"
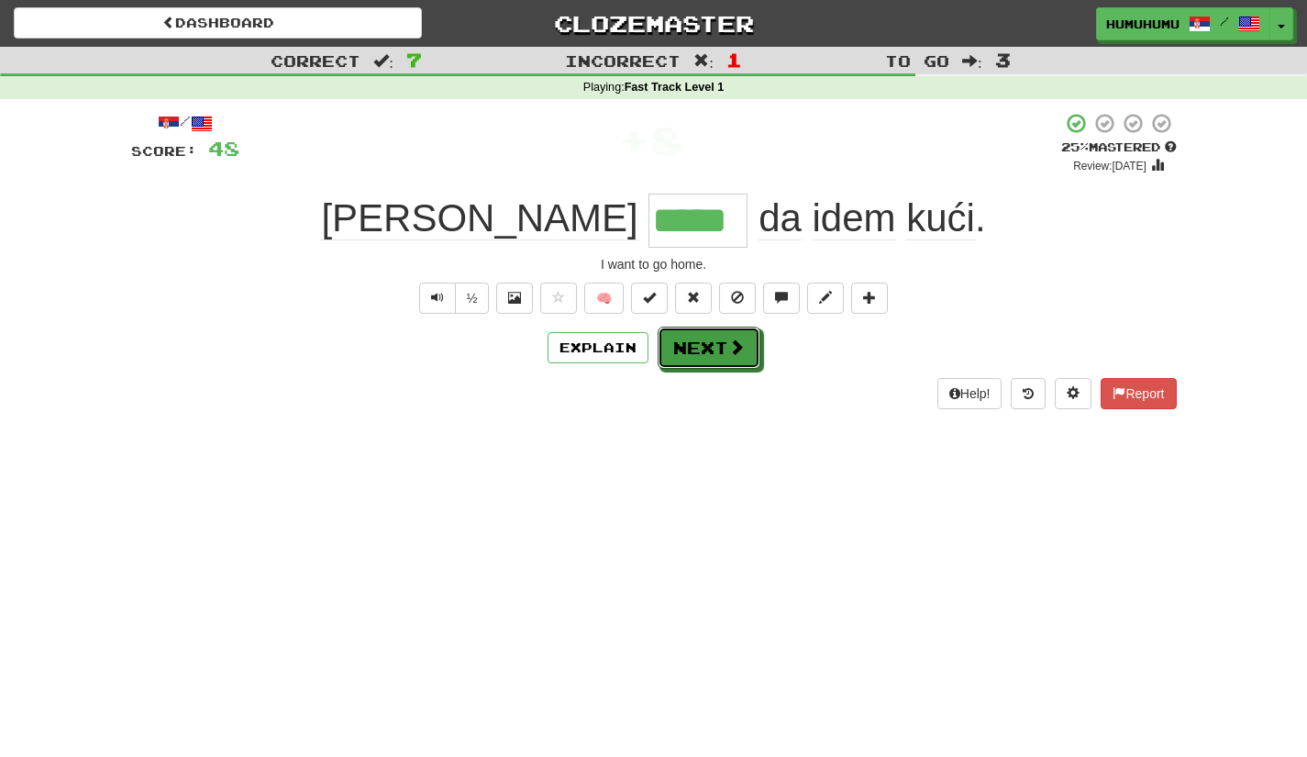
click at [720, 355] on button "Next" at bounding box center [709, 347] width 103 height 42
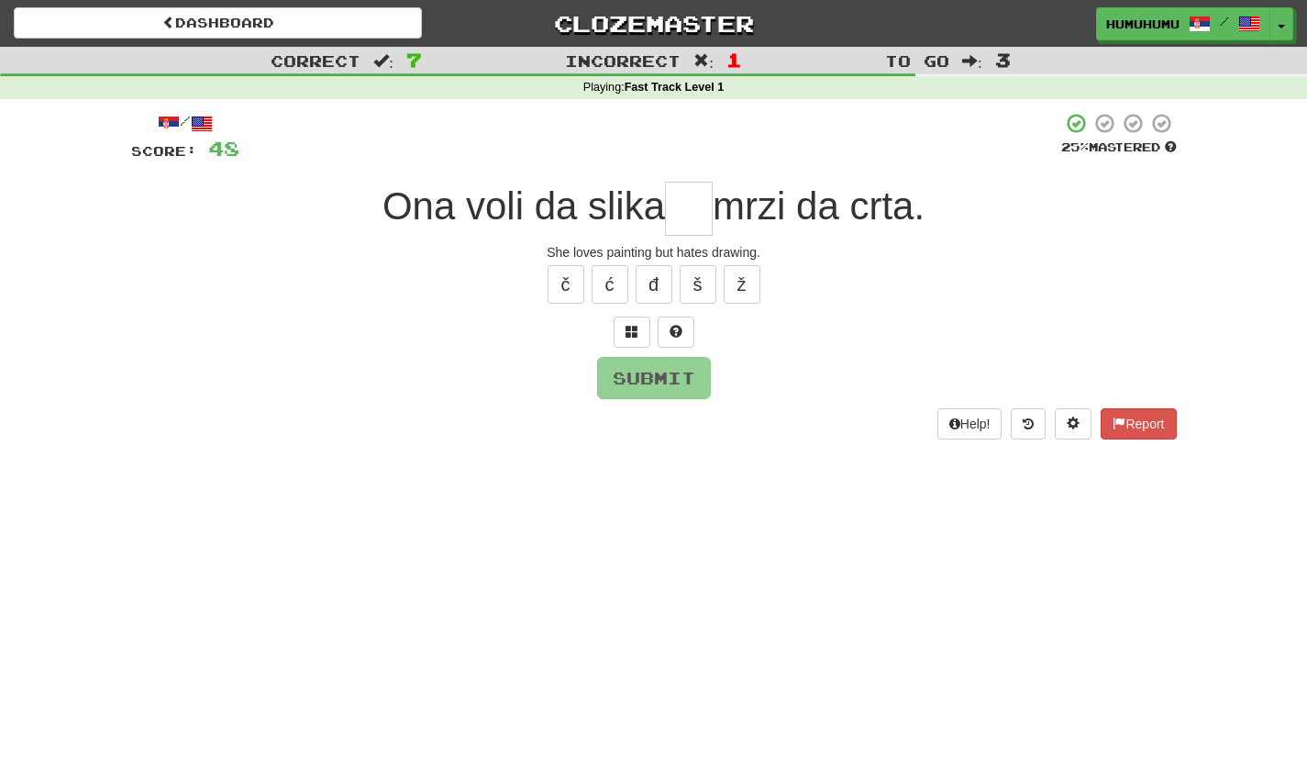
type input "*"
click at [680, 282] on button "š" at bounding box center [698, 284] width 37 height 39
click at [754, 284] on button "ž" at bounding box center [742, 284] width 37 height 39
click at [658, 389] on button "Submit" at bounding box center [654, 378] width 114 height 42
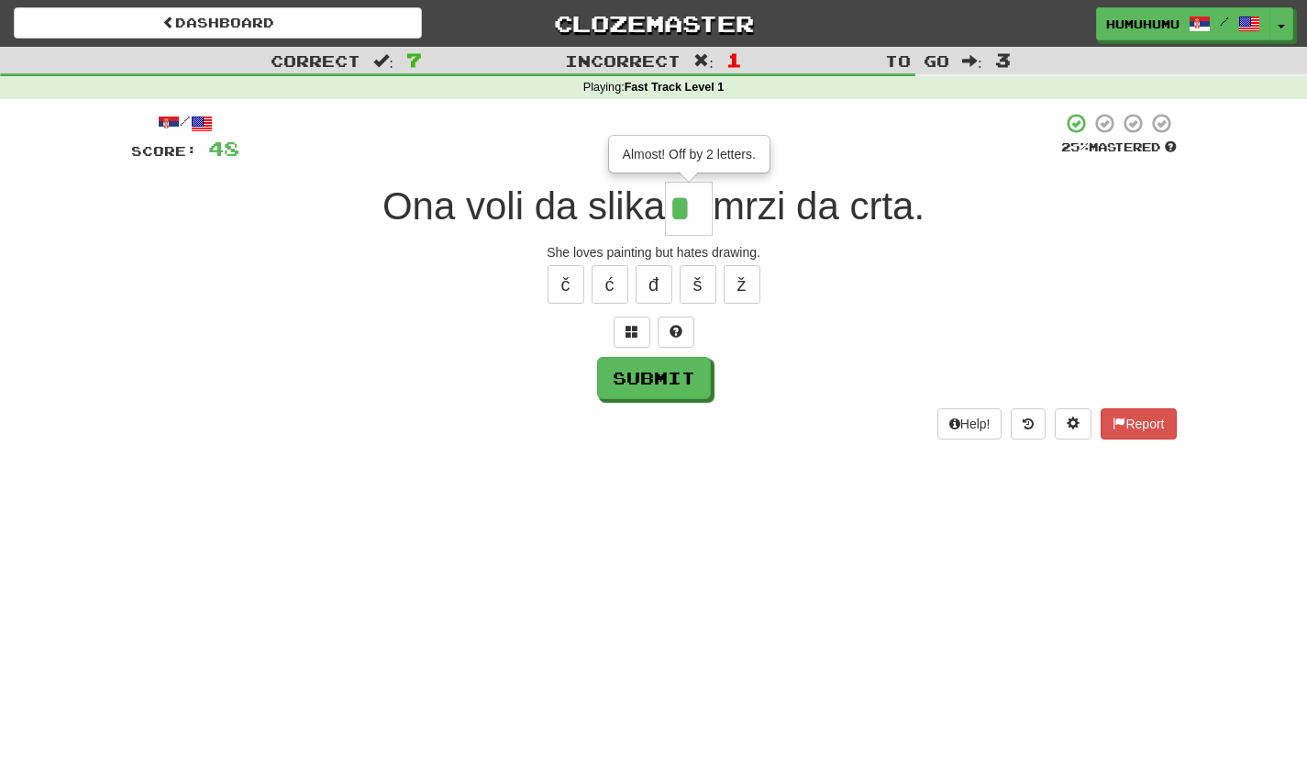
click at [693, 208] on input "*" at bounding box center [689, 209] width 48 height 54
type input "***"
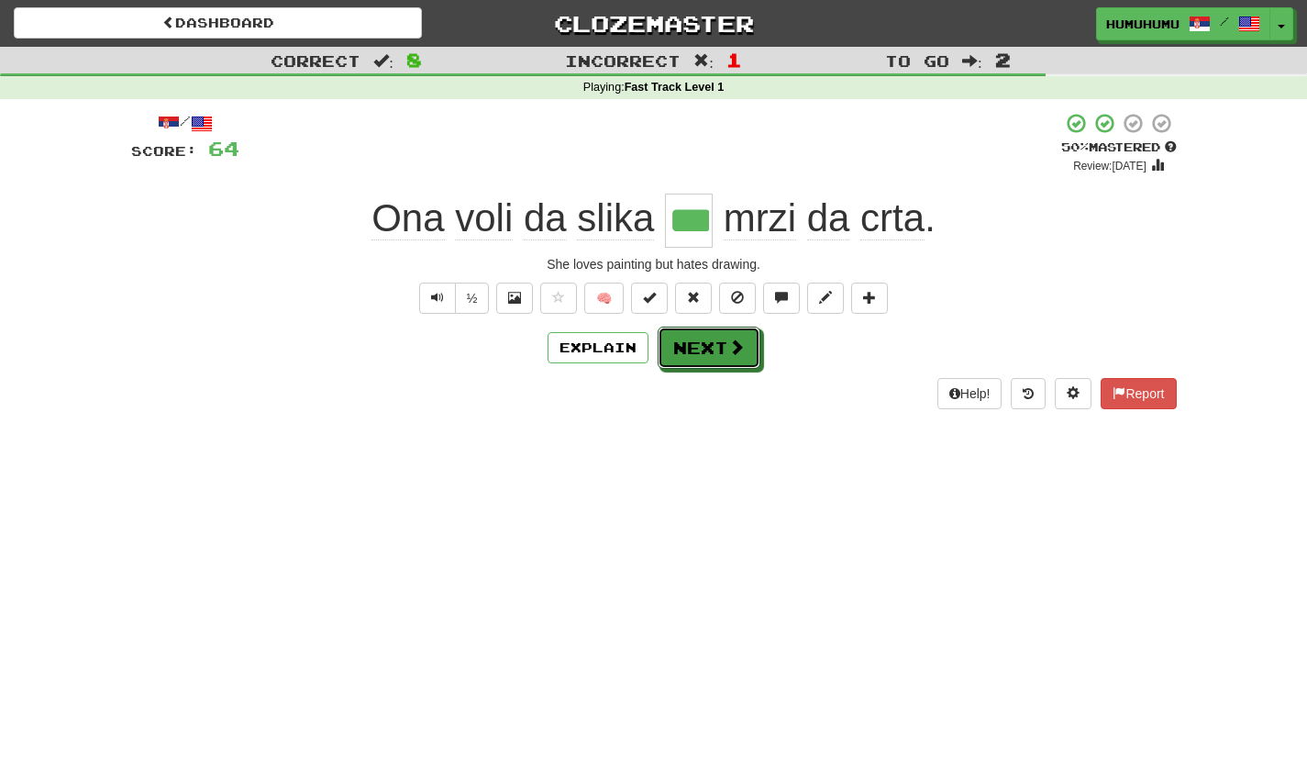
click at [718, 366] on button "Next" at bounding box center [709, 347] width 103 height 42
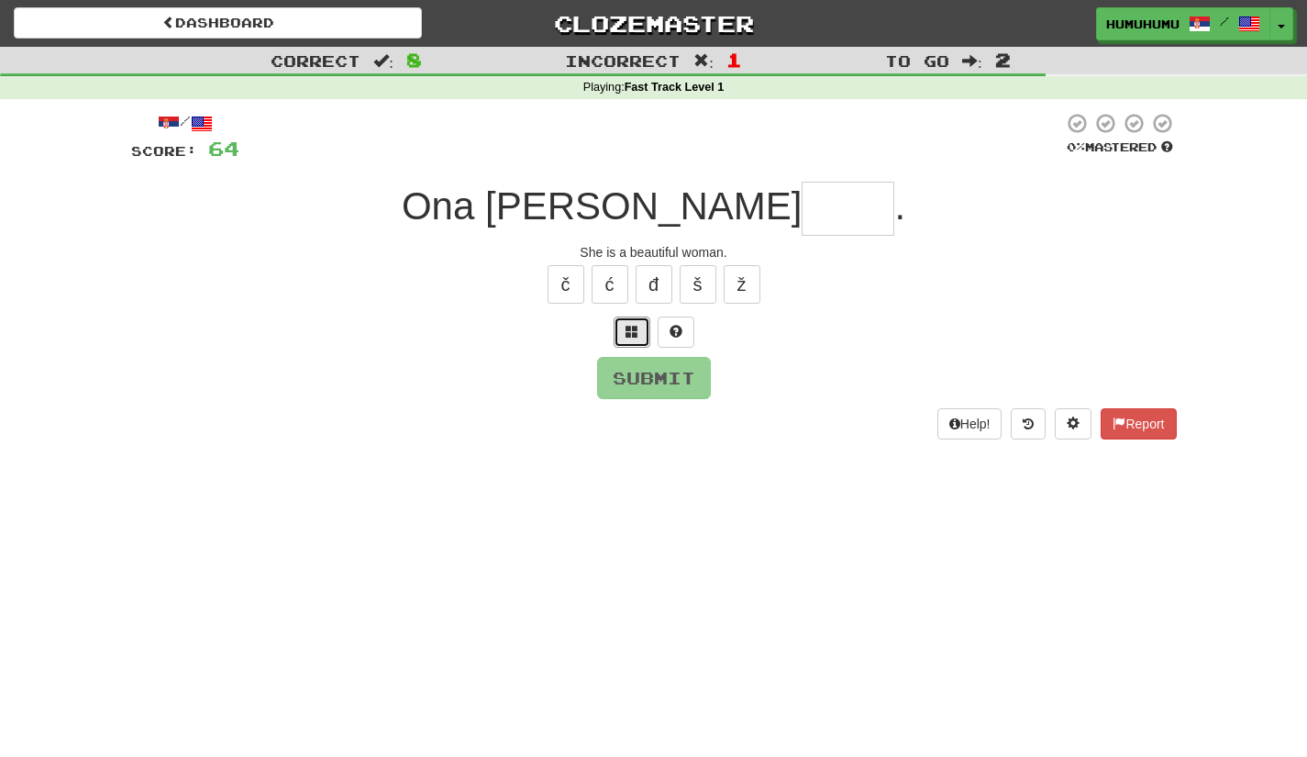
click at [626, 334] on span at bounding box center [631, 331] width 13 height 13
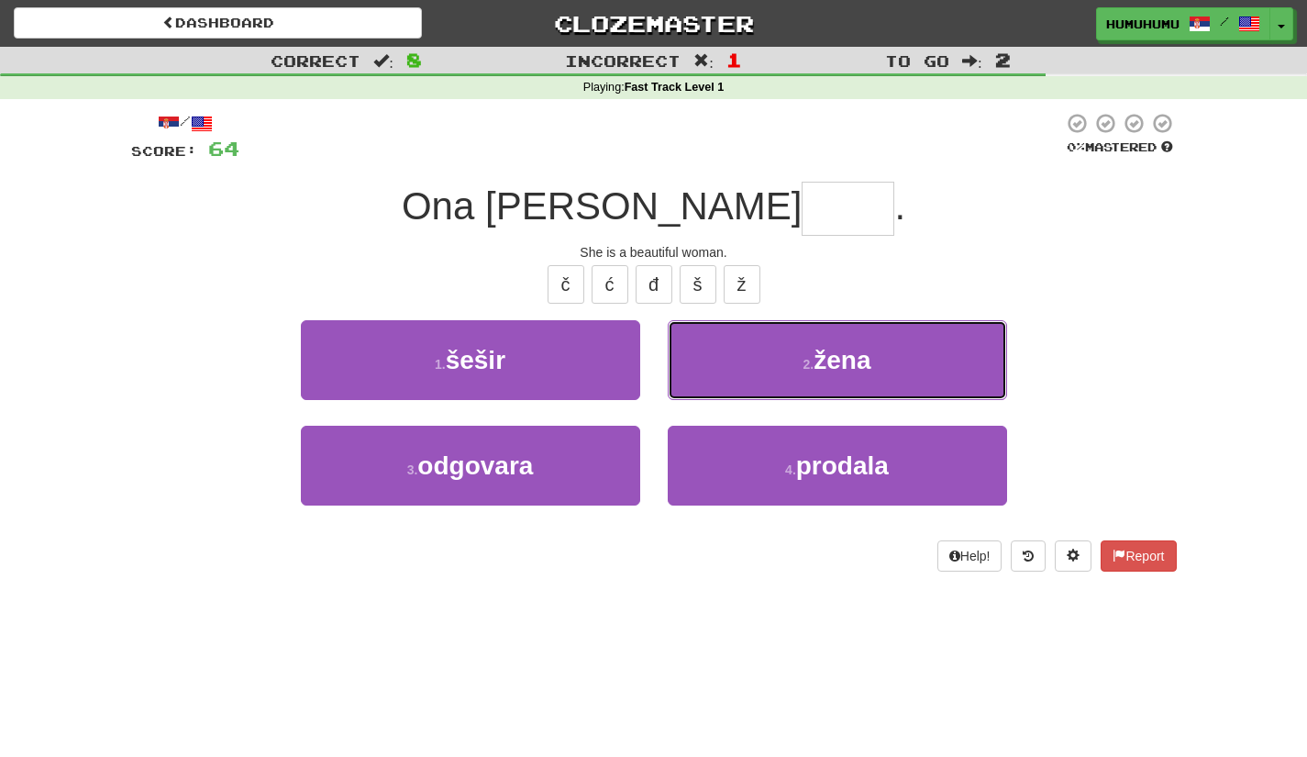
click at [773, 374] on button "2 . žena" at bounding box center [837, 360] width 339 height 80
type input "****"
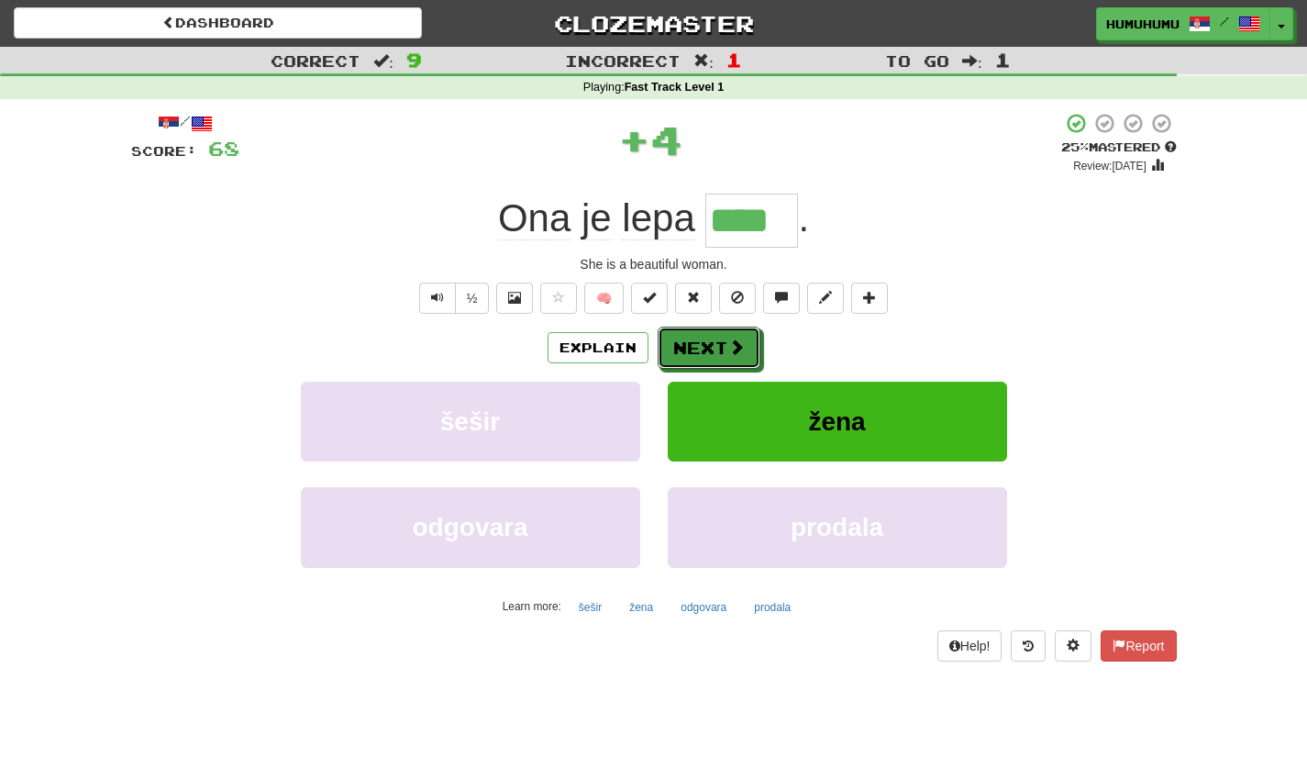
click at [721, 342] on button "Next" at bounding box center [709, 347] width 103 height 42
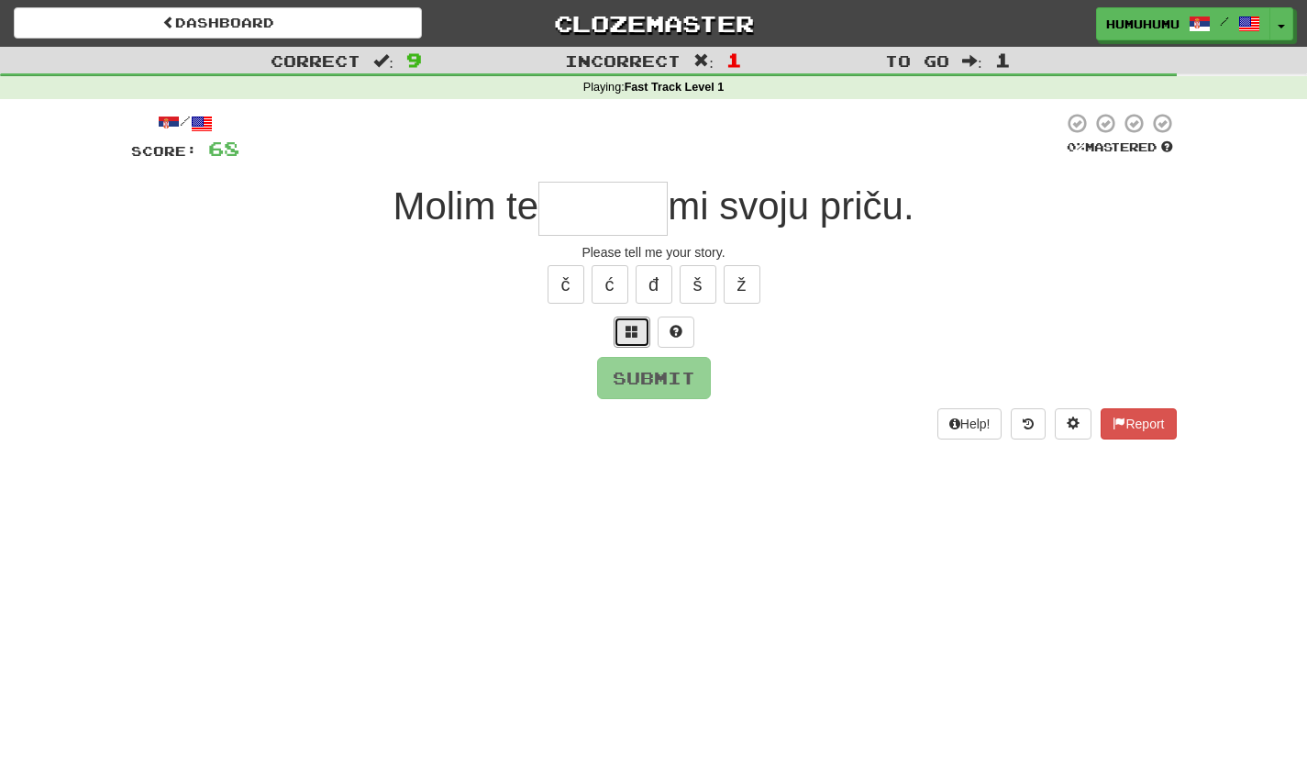
click at [614, 323] on button at bounding box center [632, 331] width 37 height 31
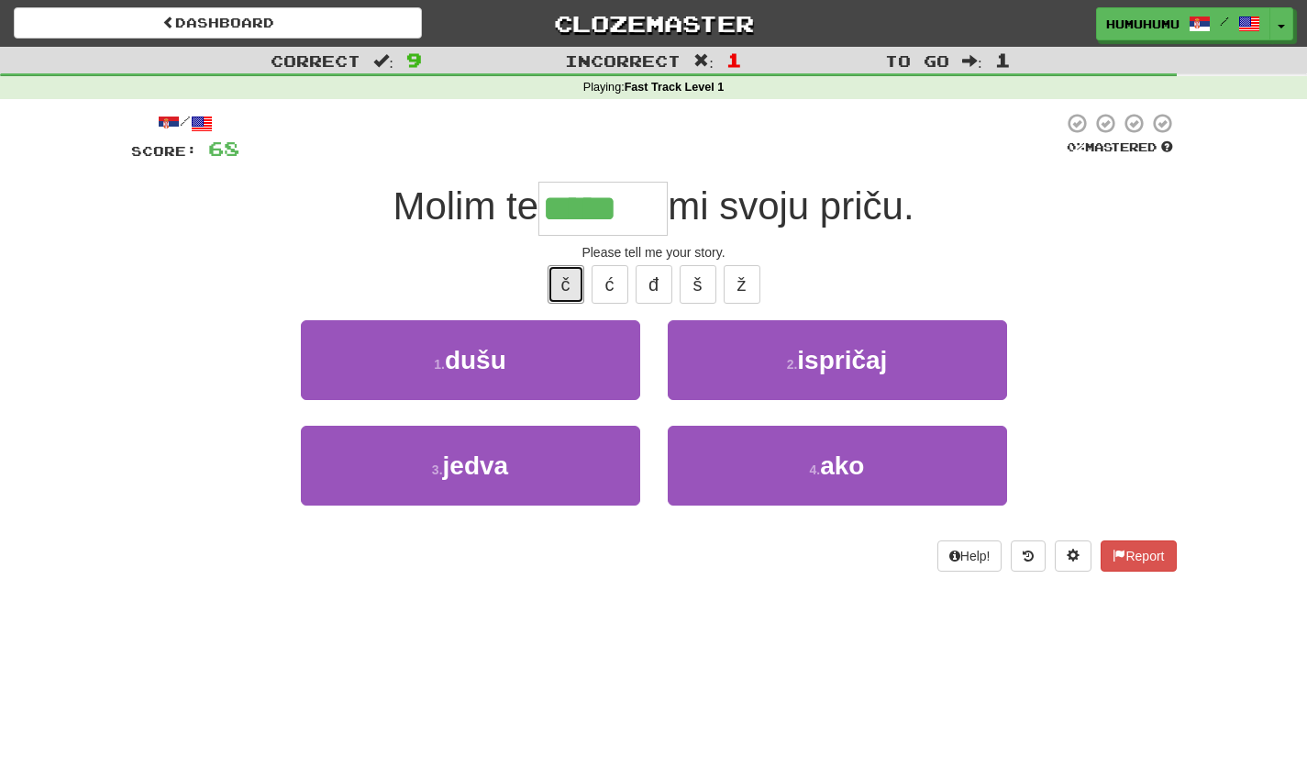
click at [552, 281] on button "č" at bounding box center [565, 284] width 37 height 39
type input "********"
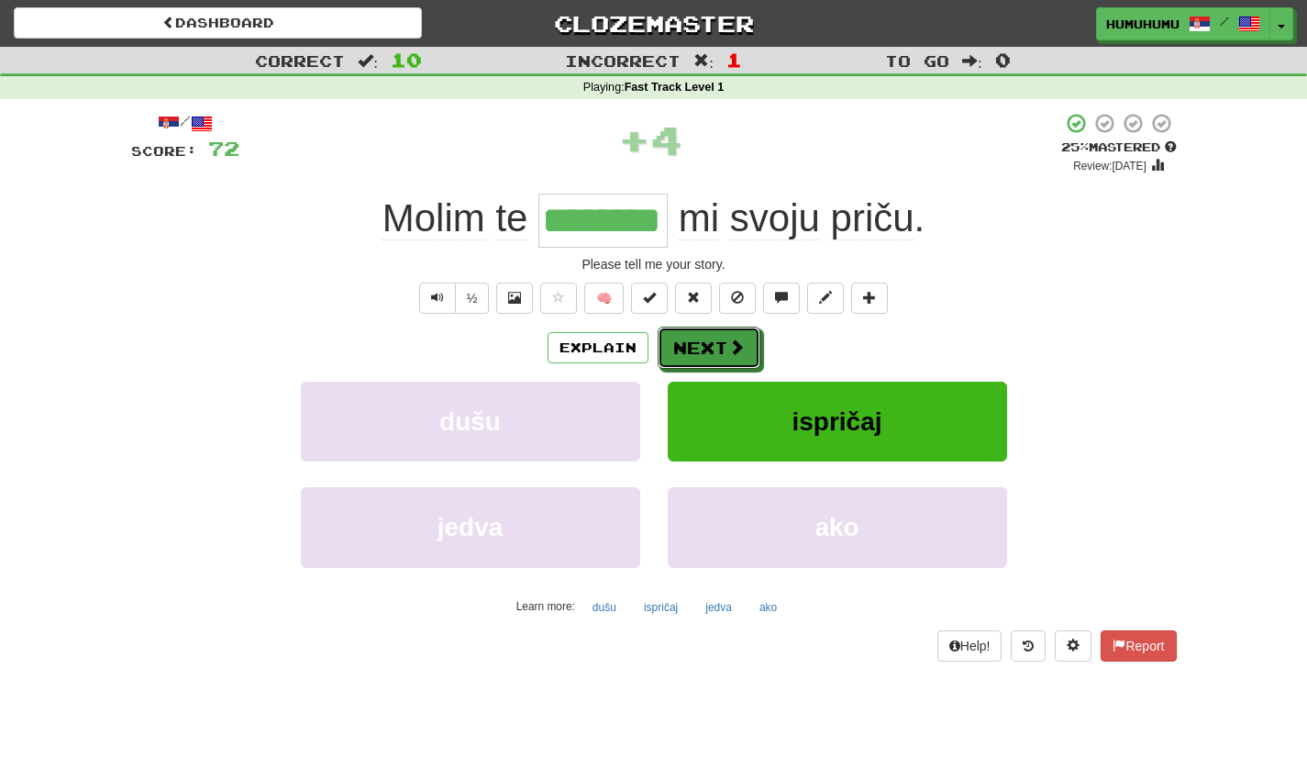
click at [739, 343] on span at bounding box center [736, 346] width 17 height 17
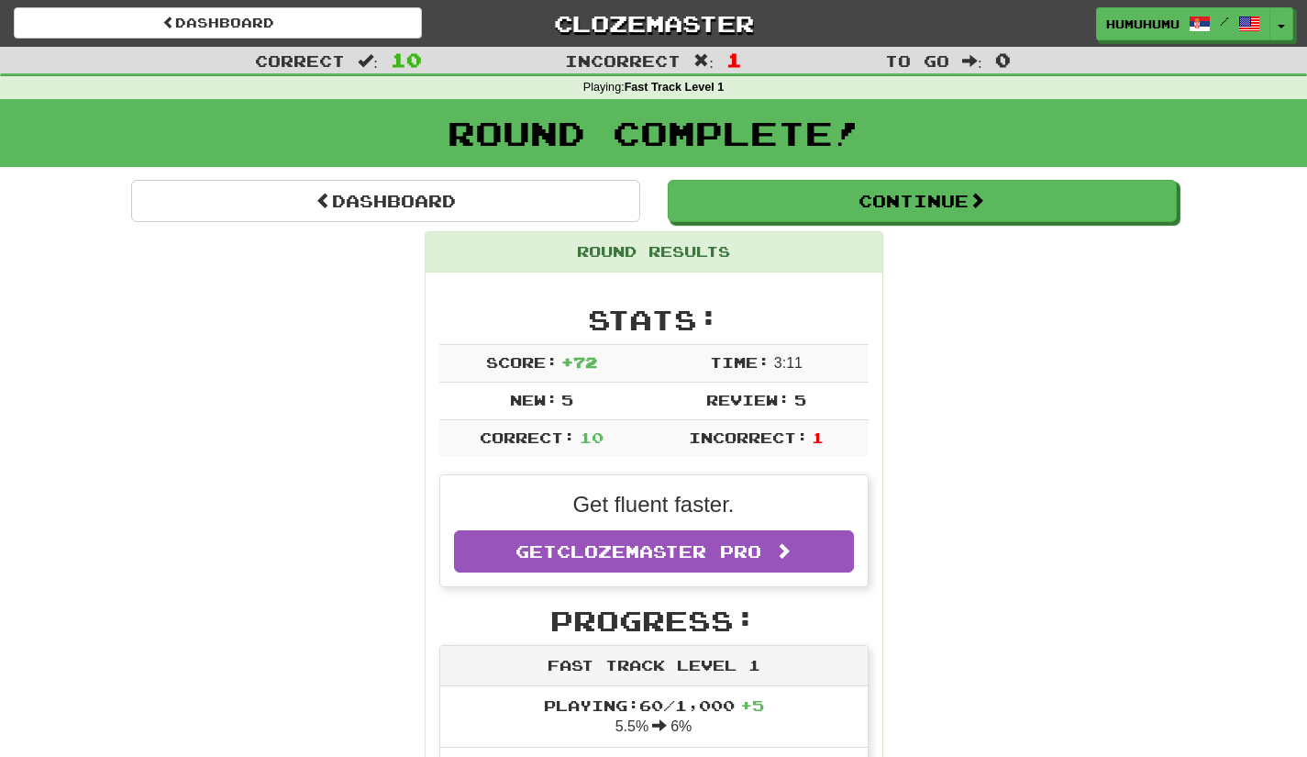
scroll to position [33, 0]
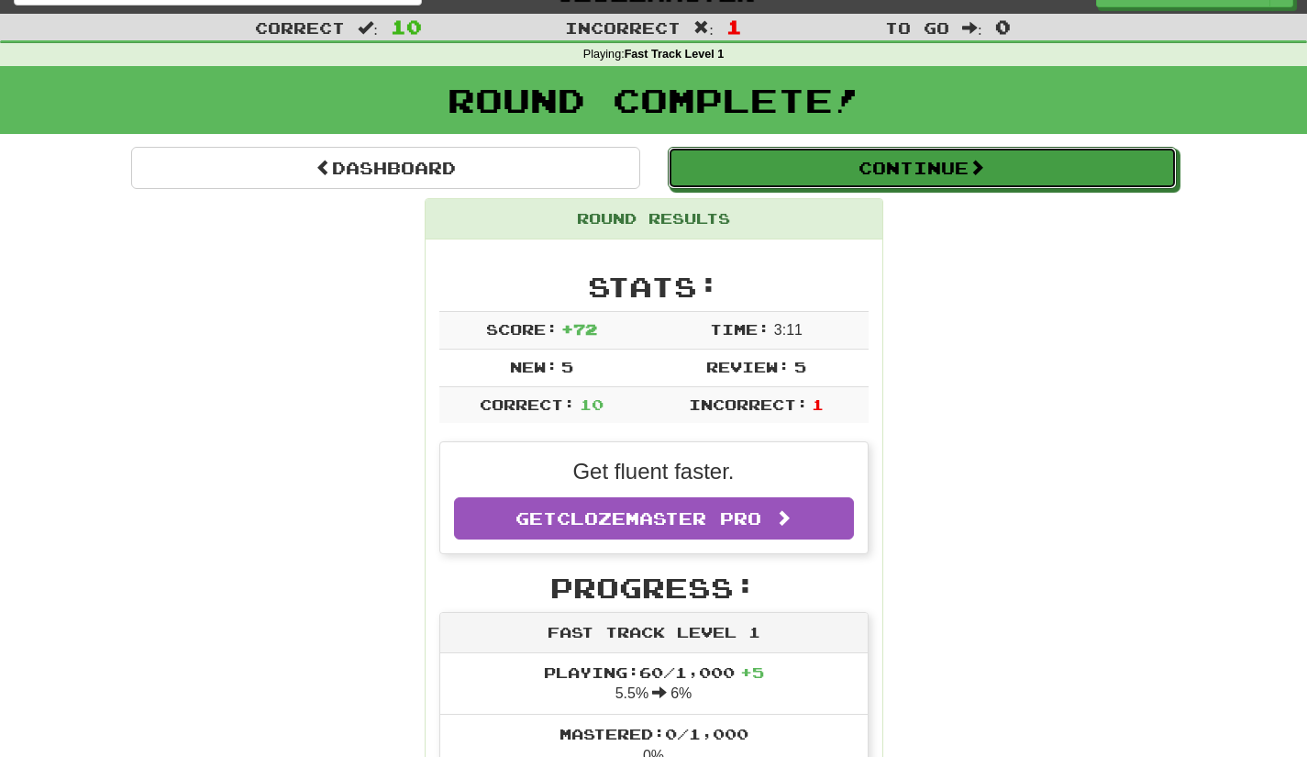
click at [949, 168] on button "Continue" at bounding box center [922, 168] width 509 height 42
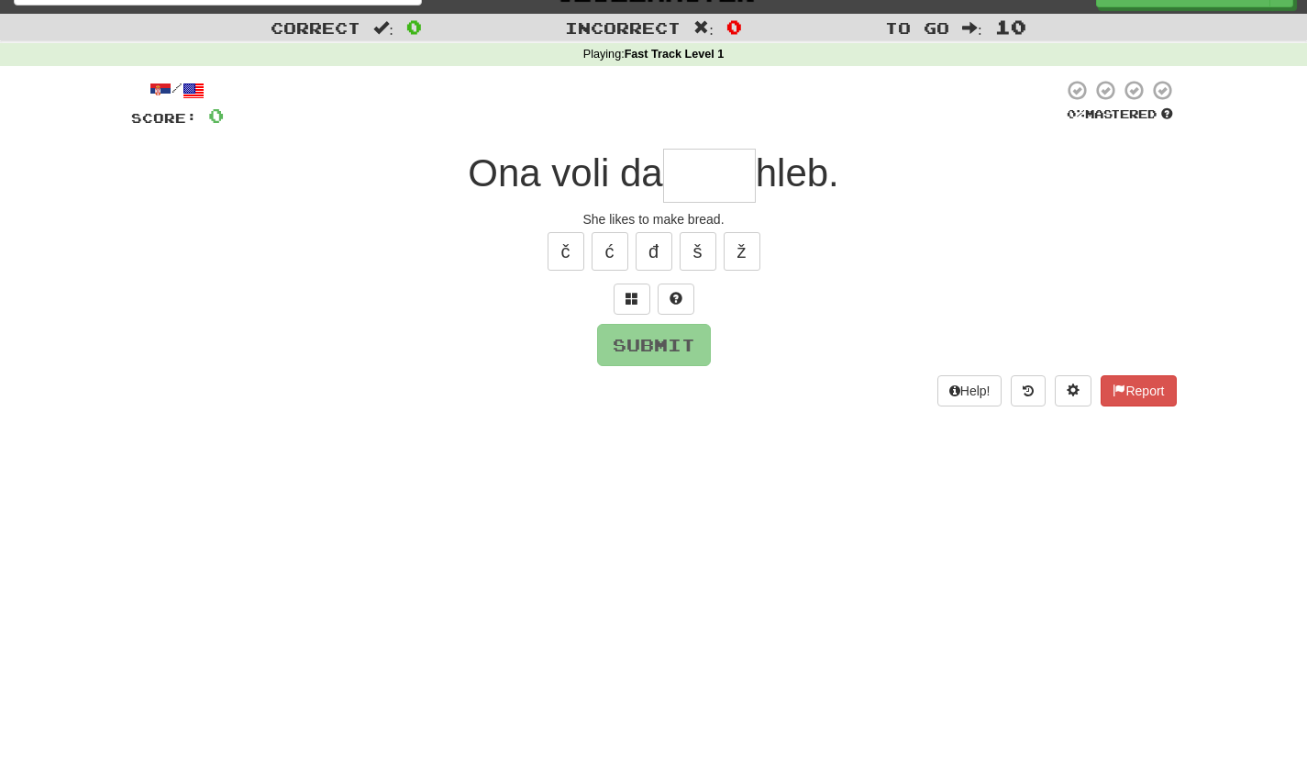
scroll to position [0, 0]
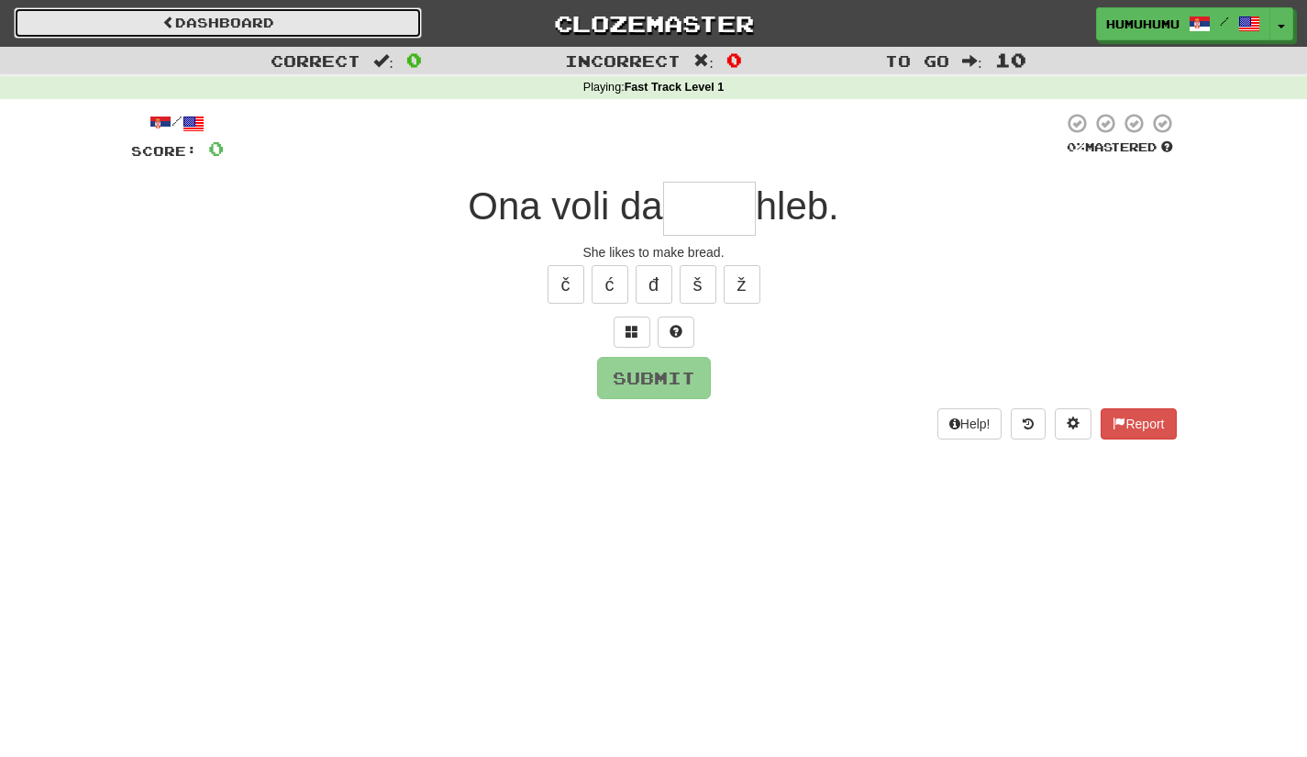
click at [296, 20] on link "Dashboard" at bounding box center [218, 22] width 408 height 31
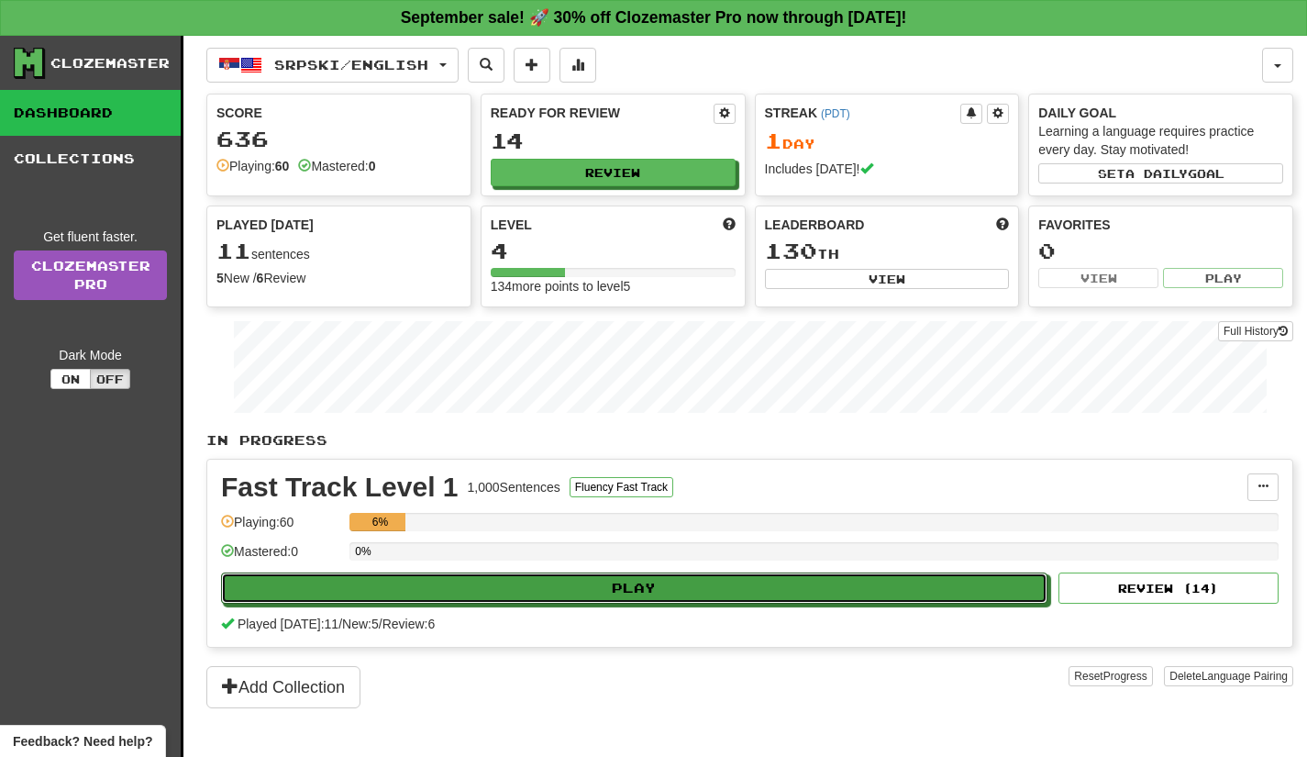
click at [547, 592] on button "Play" at bounding box center [634, 587] width 826 height 31
select select "**"
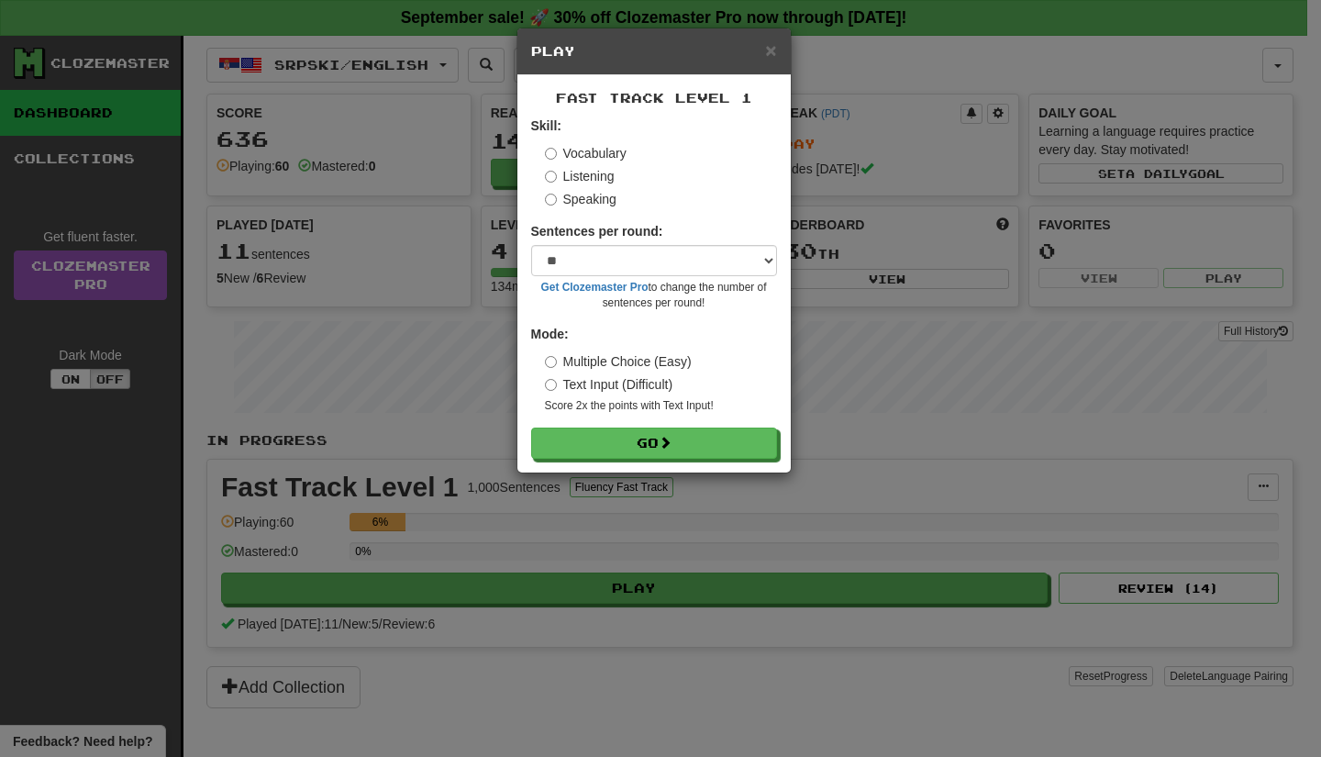
click at [581, 198] on label "Speaking" at bounding box center [581, 199] width 72 height 18
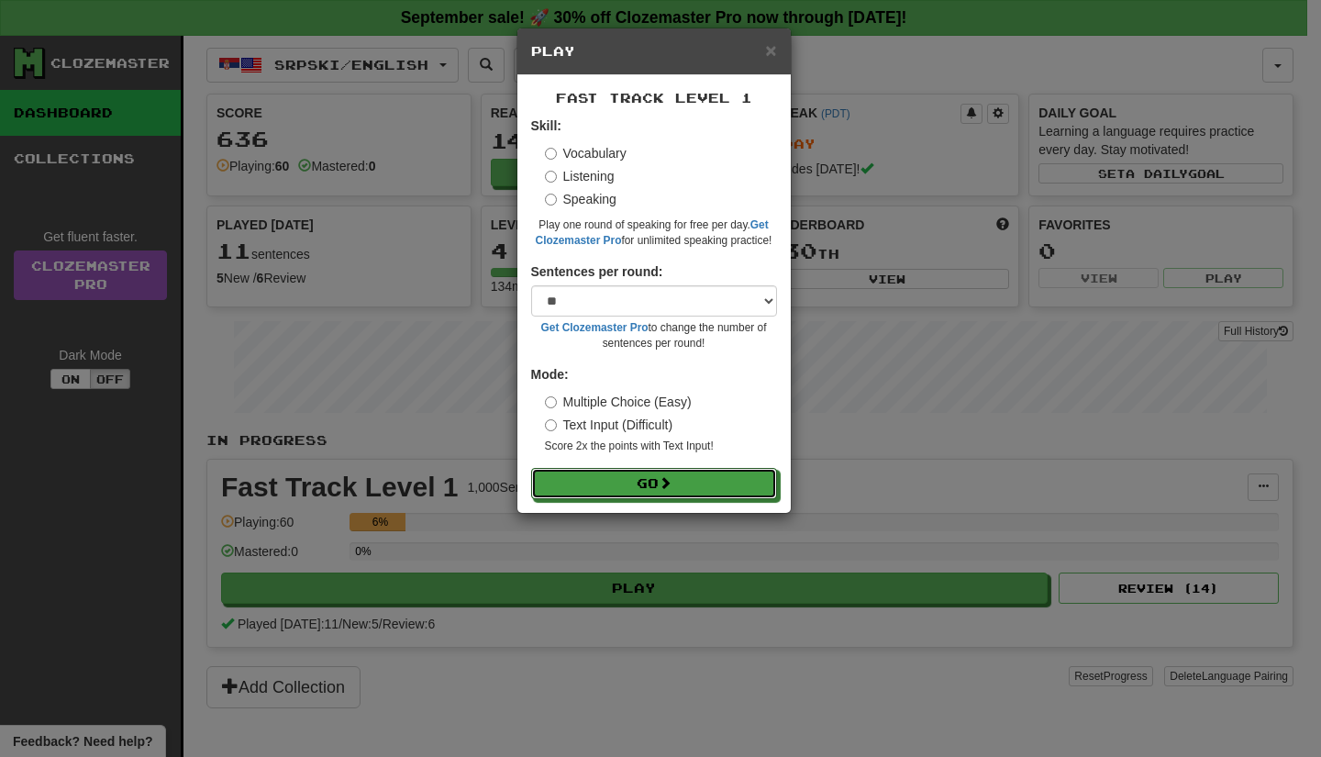
click at [660, 493] on button "Go" at bounding box center [654, 483] width 246 height 31
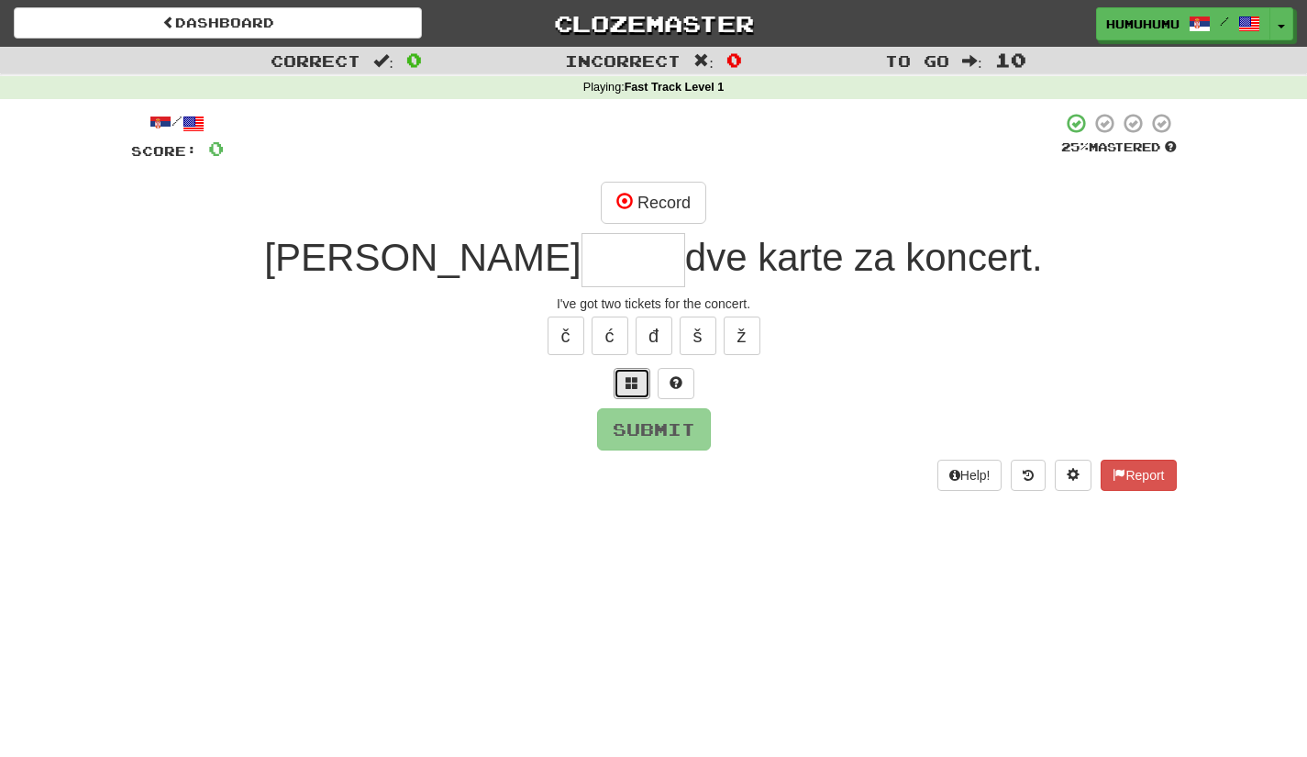
click at [637, 384] on button at bounding box center [632, 383] width 37 height 31
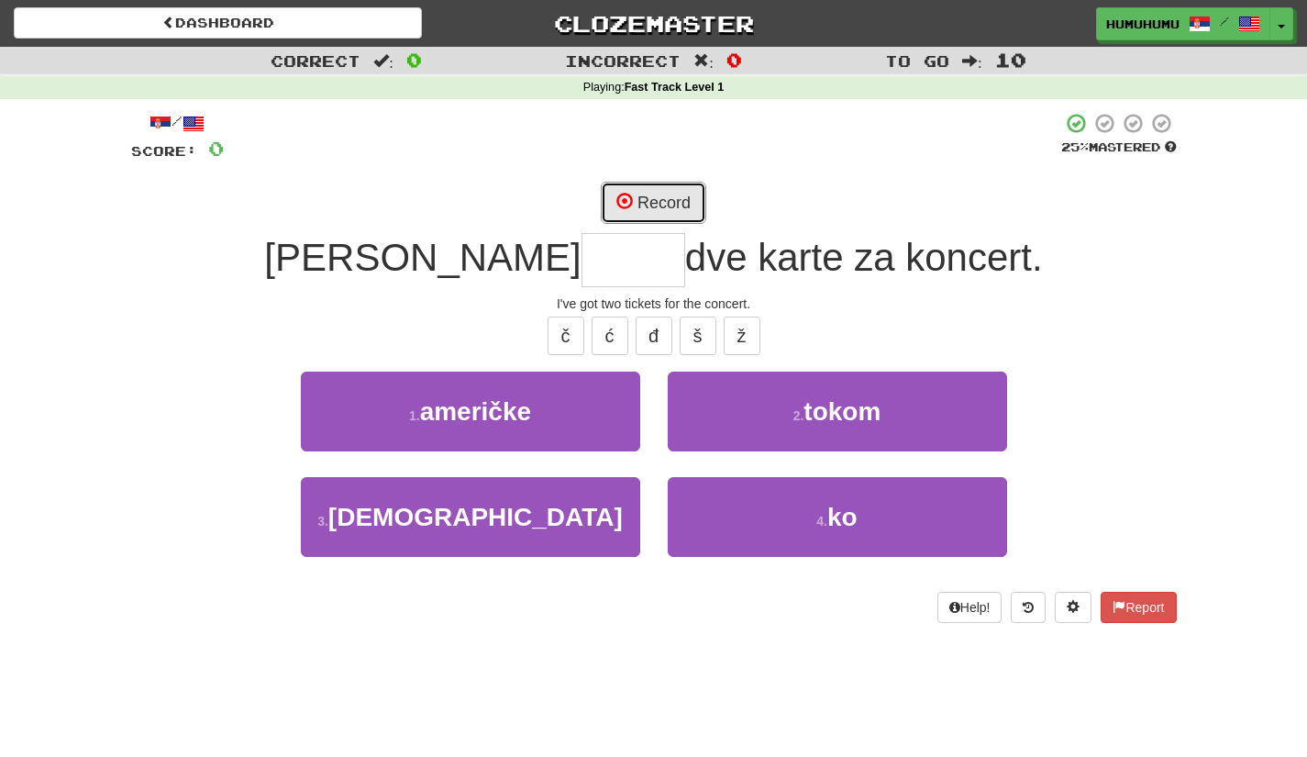
click at [653, 193] on button "Record" at bounding box center [653, 203] width 105 height 42
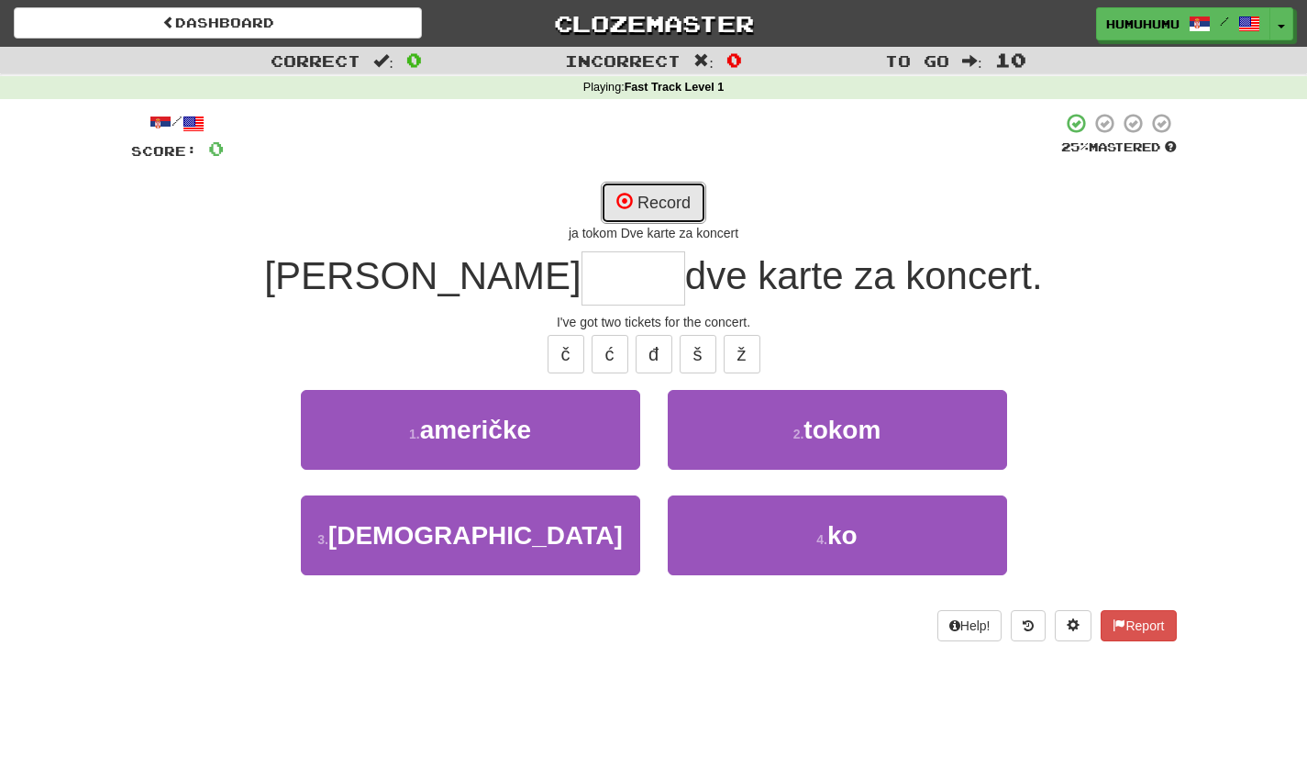
click at [638, 189] on button "Record" at bounding box center [653, 203] width 105 height 42
click at [684, 188] on button "Record" at bounding box center [653, 203] width 105 height 42
type input "****"
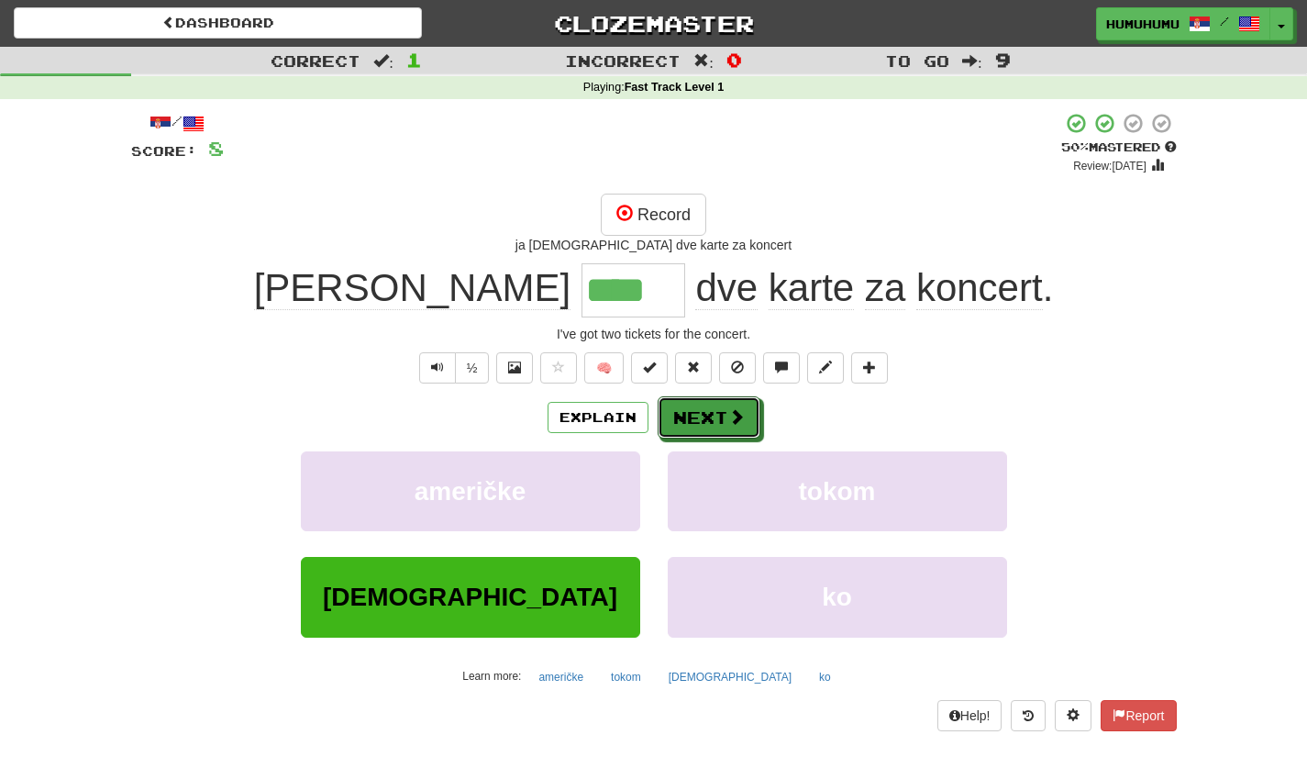
click at [702, 429] on button "Next" at bounding box center [709, 417] width 103 height 42
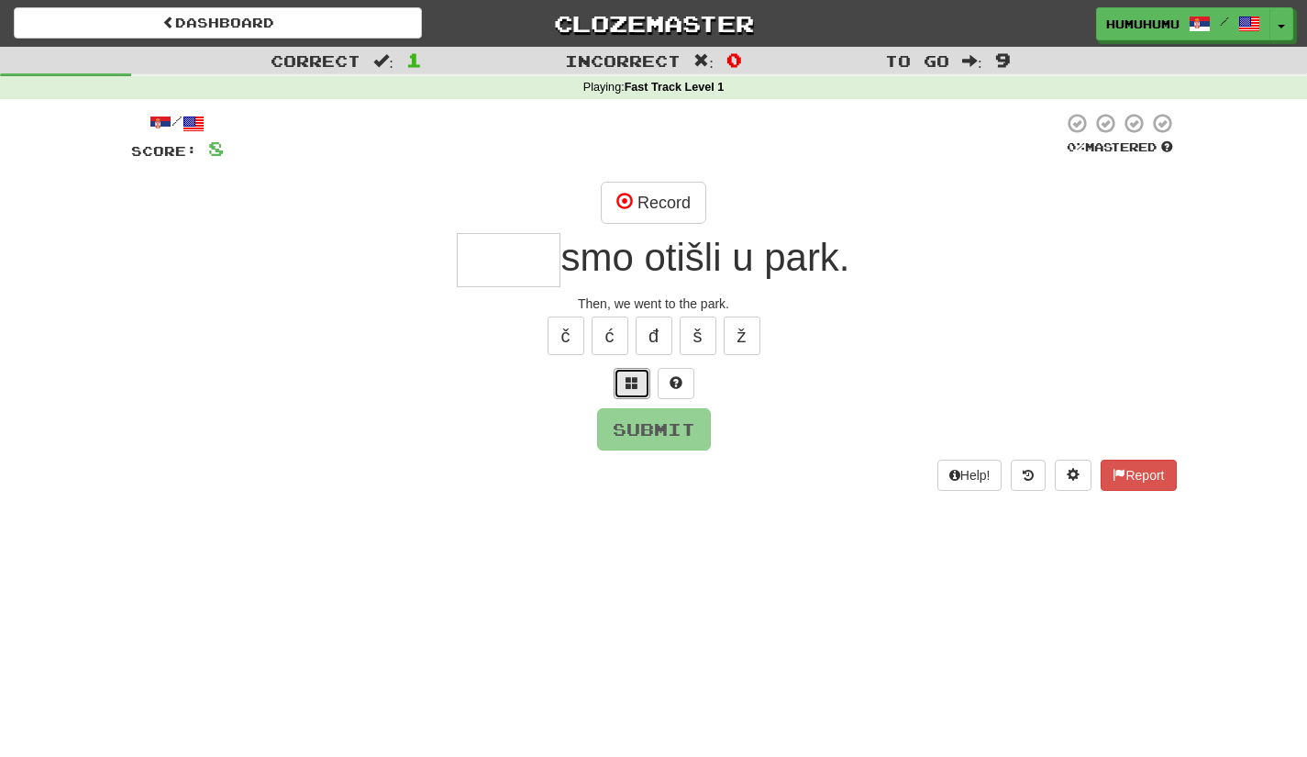
click at [622, 382] on button at bounding box center [632, 383] width 37 height 31
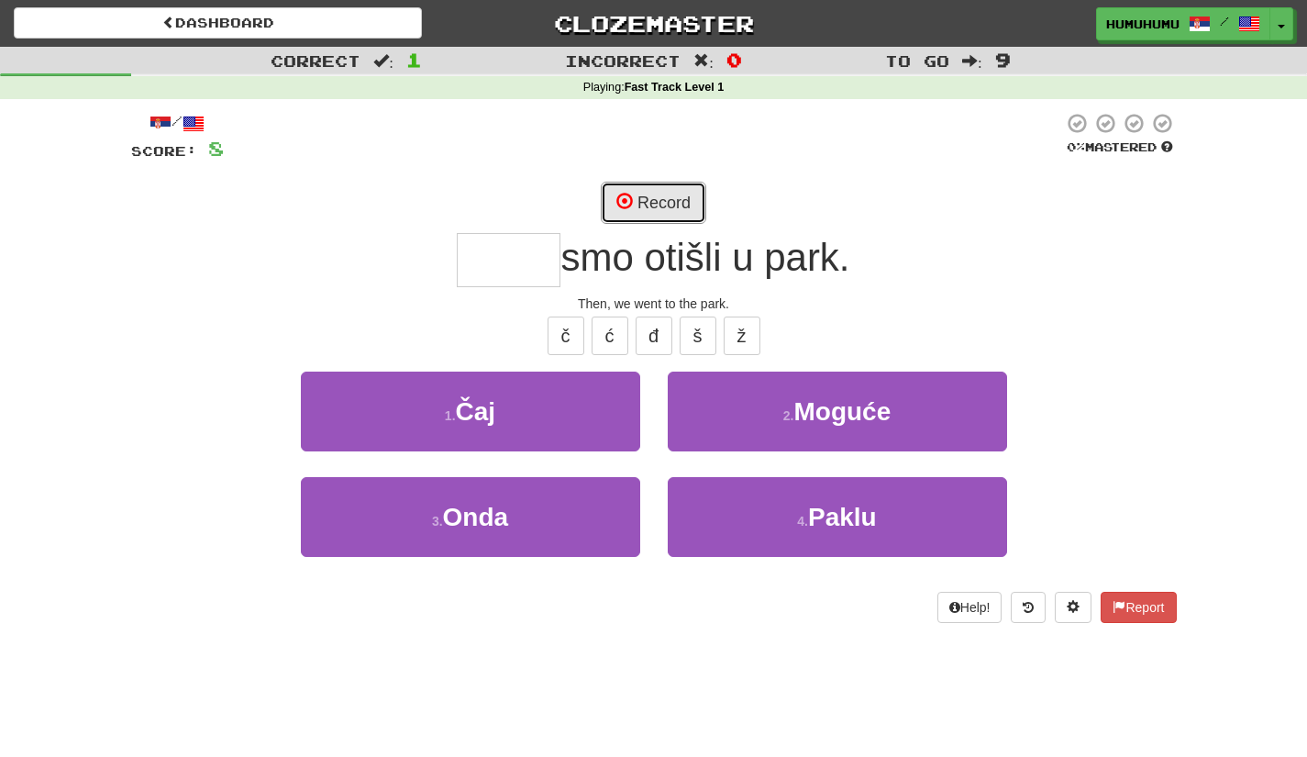
click at [653, 195] on button "Record" at bounding box center [653, 203] width 105 height 42
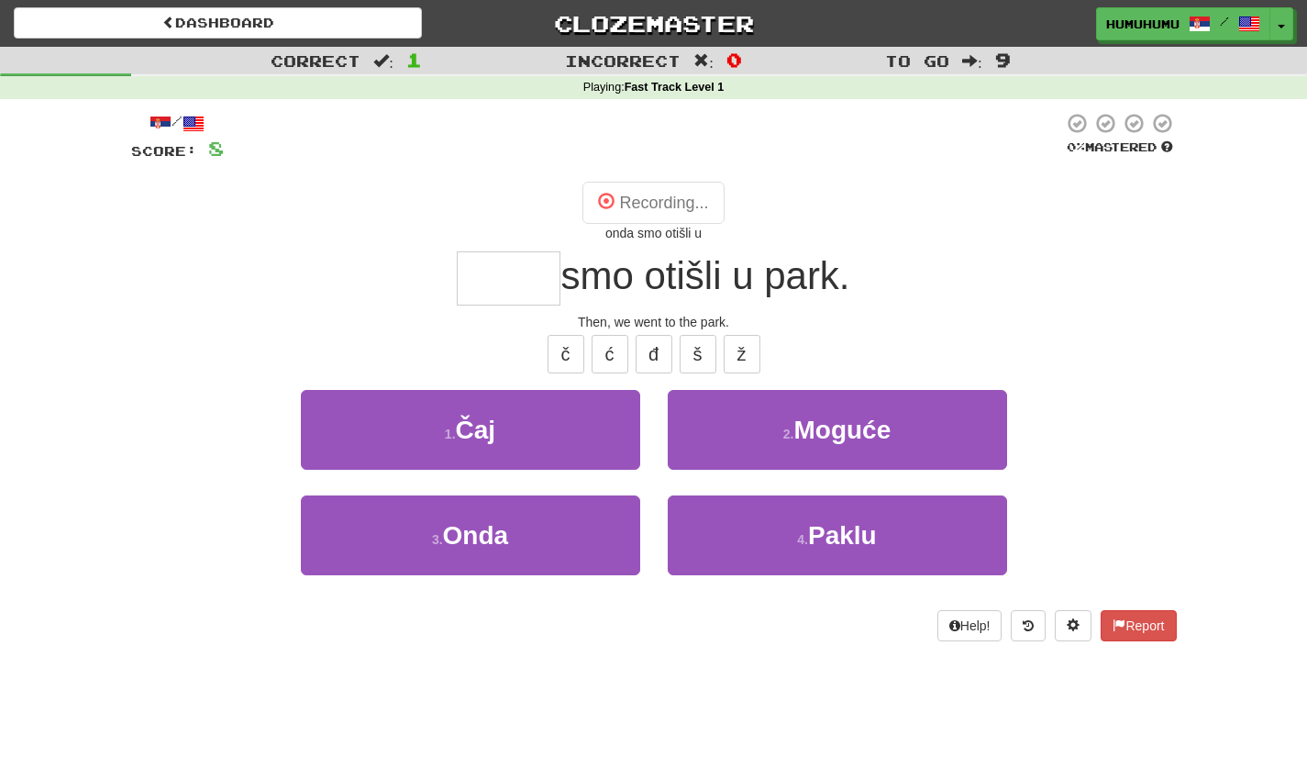
type input "****"
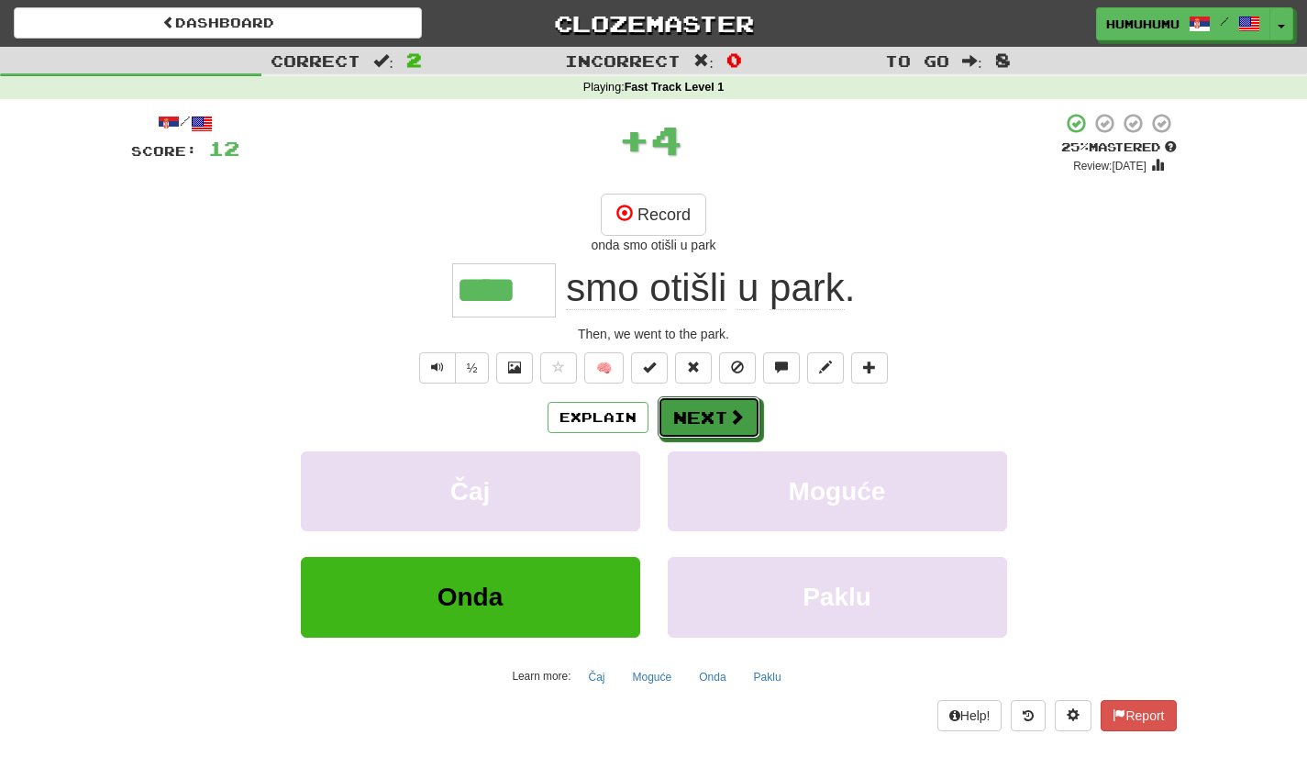
click at [698, 413] on button "Next" at bounding box center [709, 417] width 103 height 42
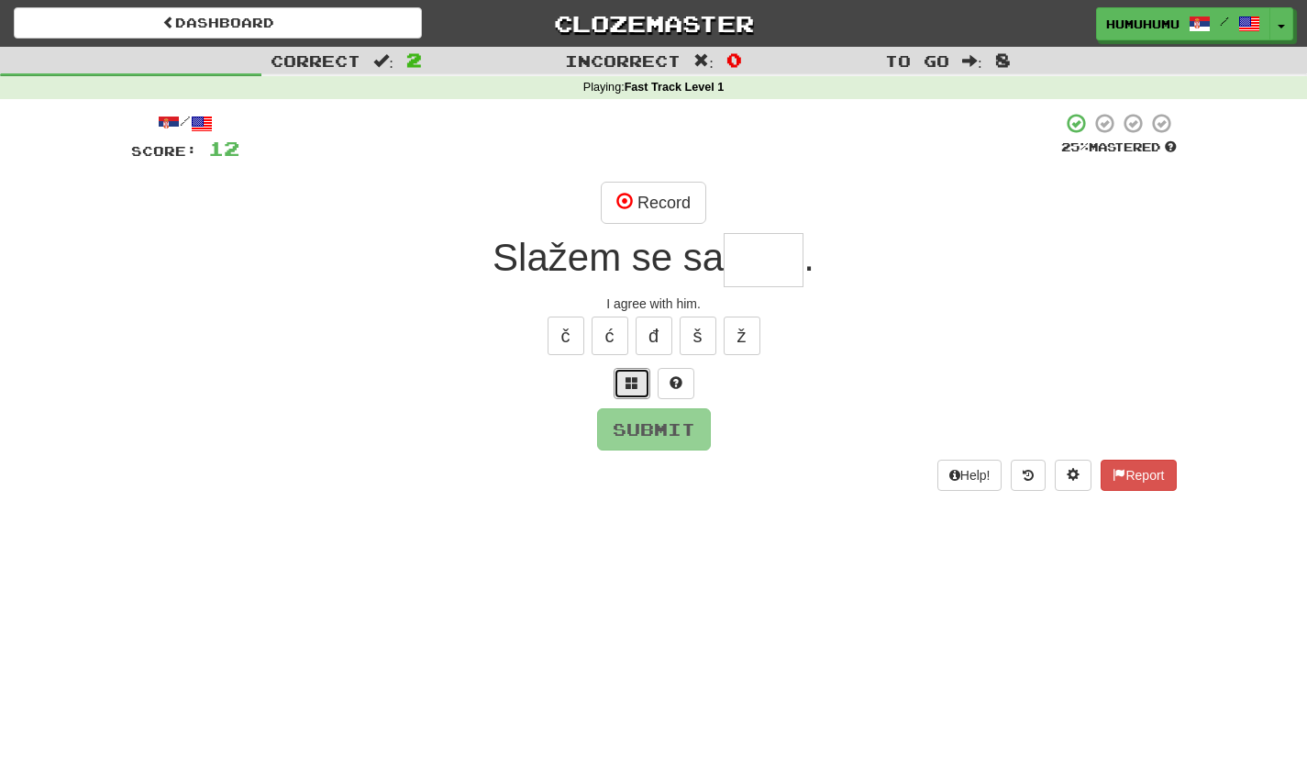
click at [625, 378] on span at bounding box center [631, 382] width 13 height 13
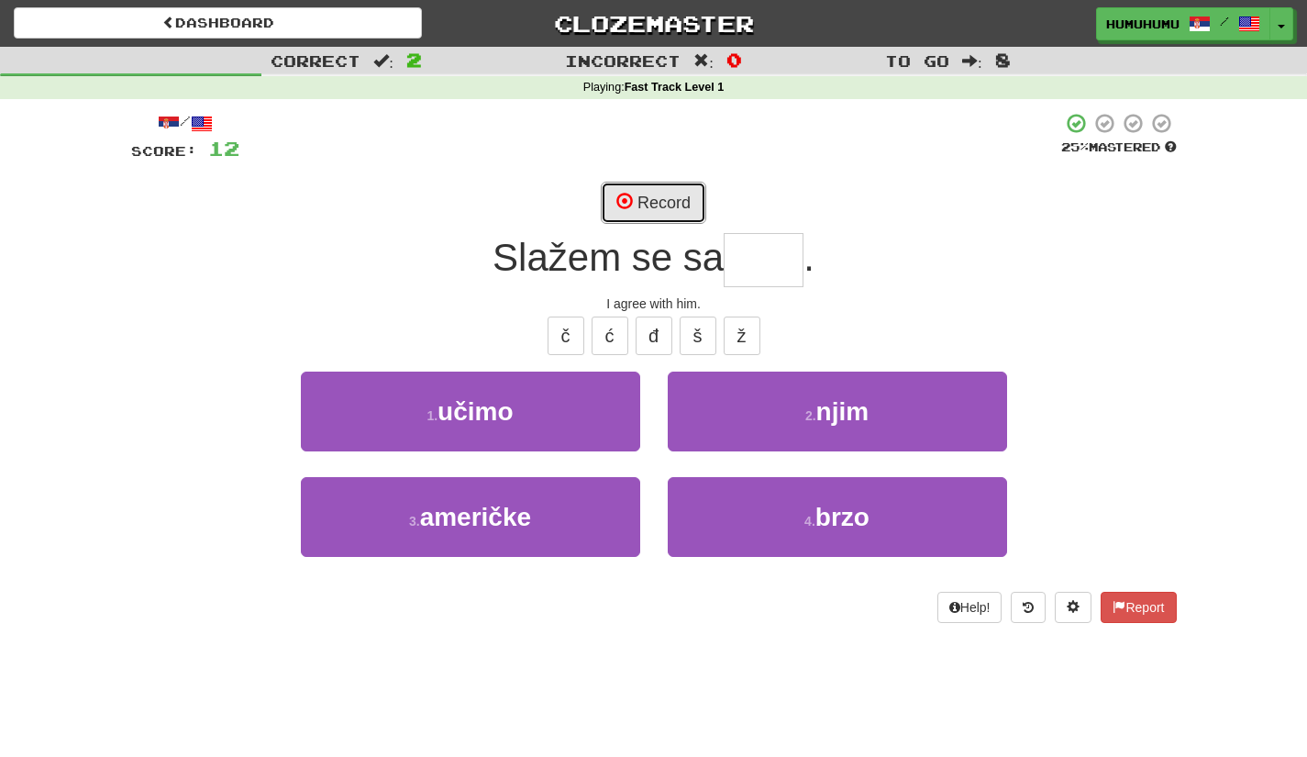
click at [670, 193] on button "Record" at bounding box center [653, 203] width 105 height 42
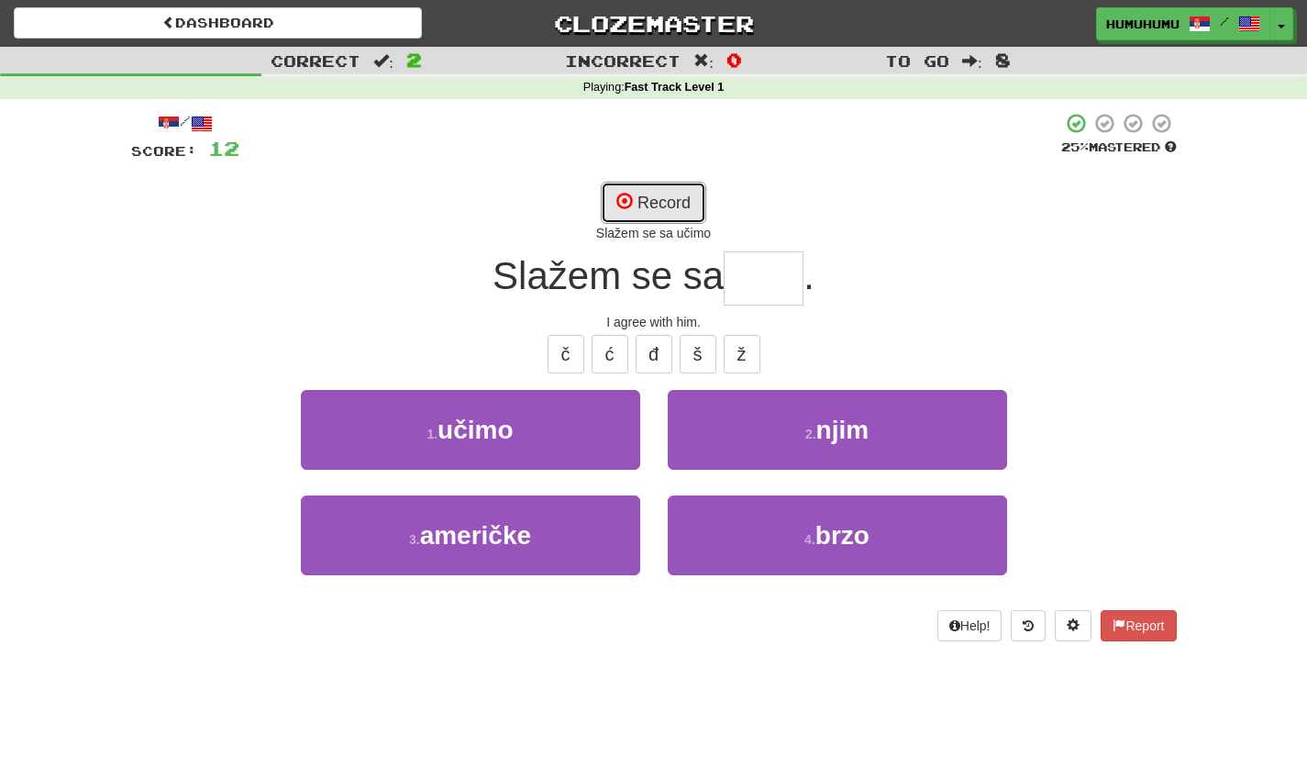
click at [665, 195] on button "Record" at bounding box center [653, 203] width 105 height 42
type input "****"
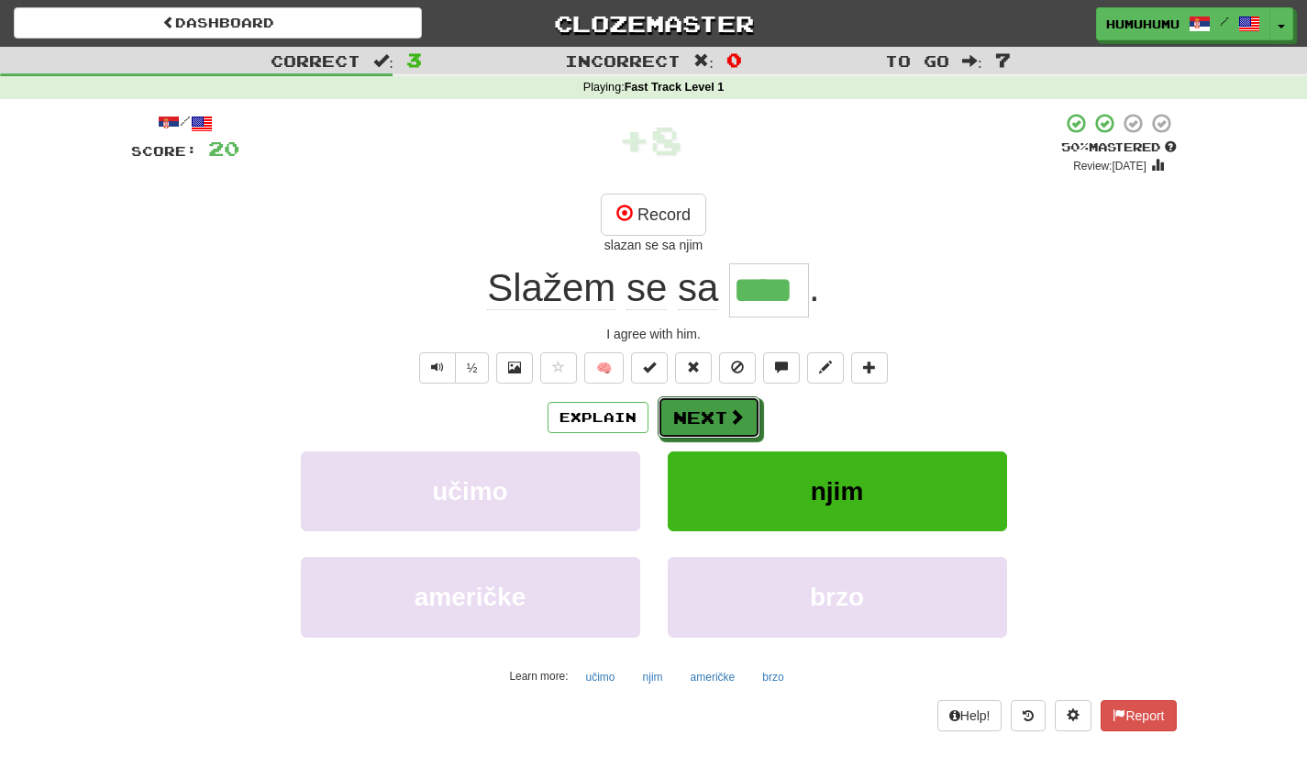
click at [708, 415] on button "Next" at bounding box center [709, 417] width 103 height 42
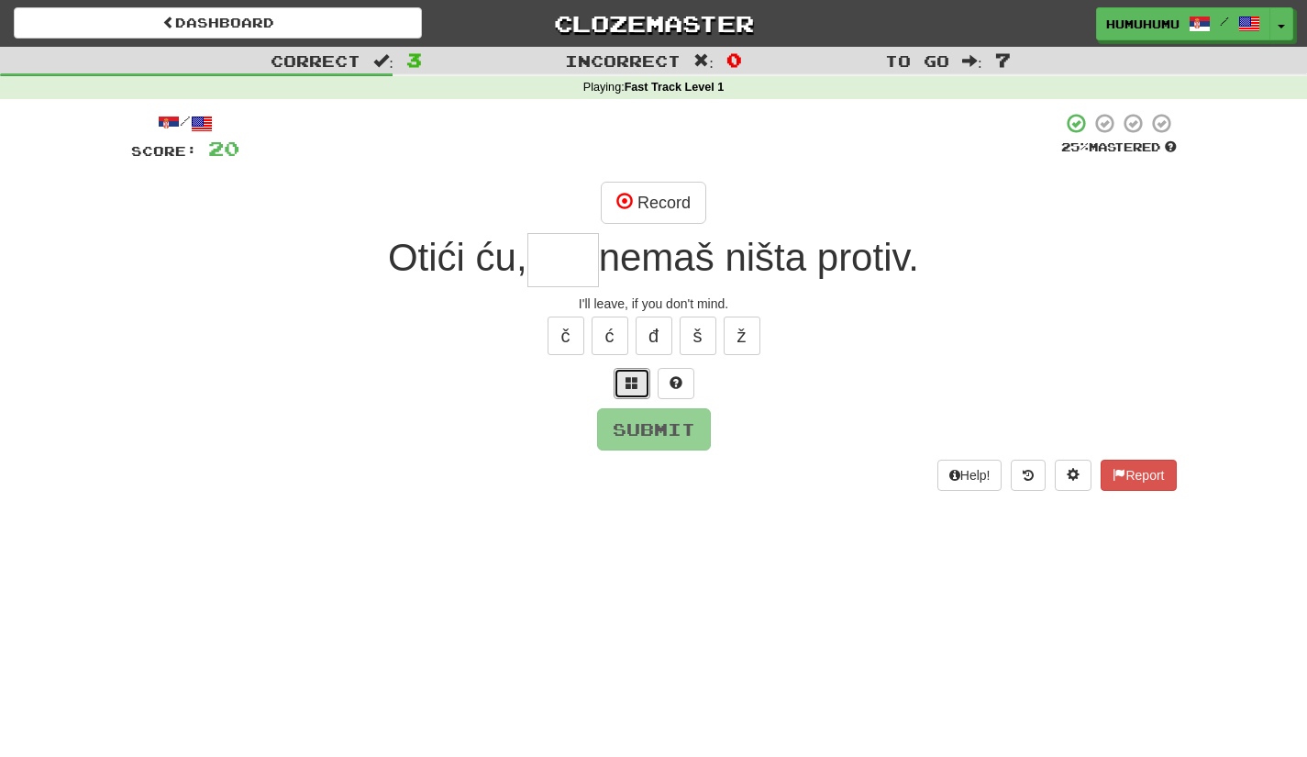
click at [630, 389] on span at bounding box center [631, 382] width 13 height 13
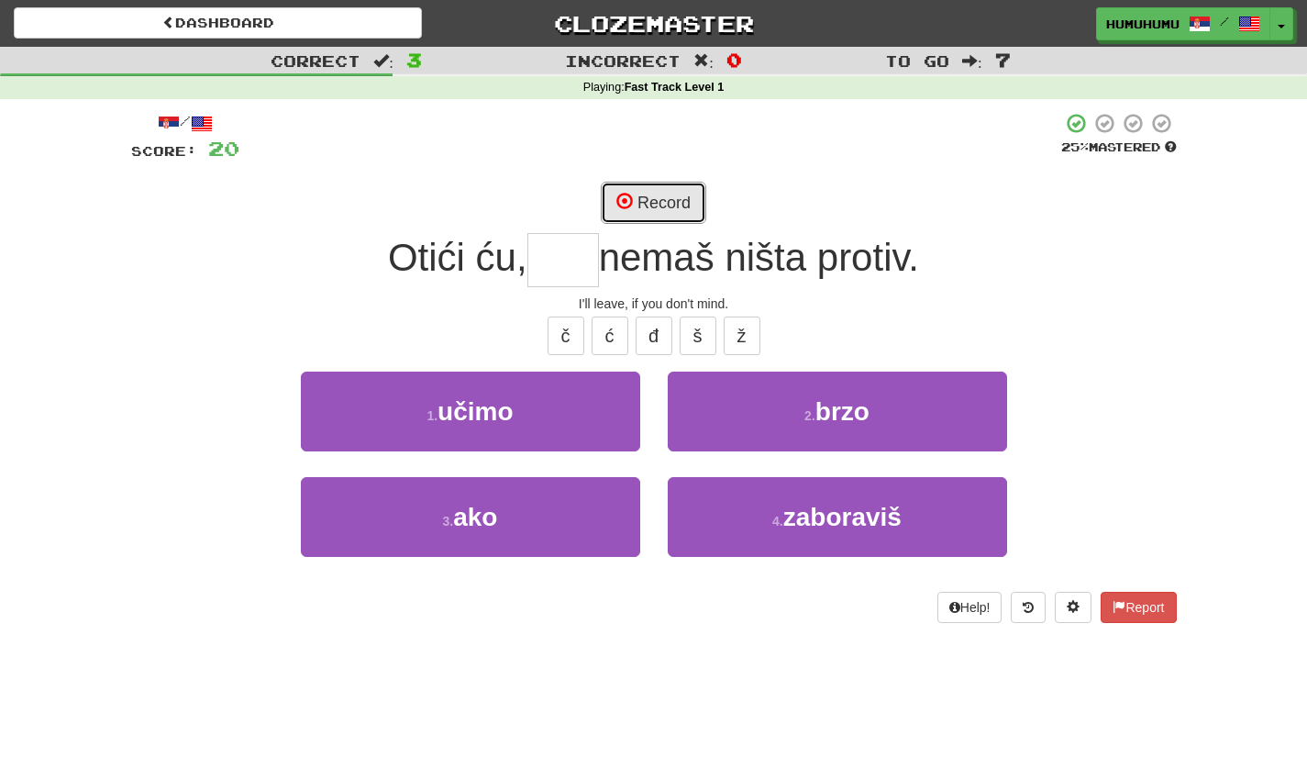
click at [662, 200] on button "Record" at bounding box center [653, 203] width 105 height 42
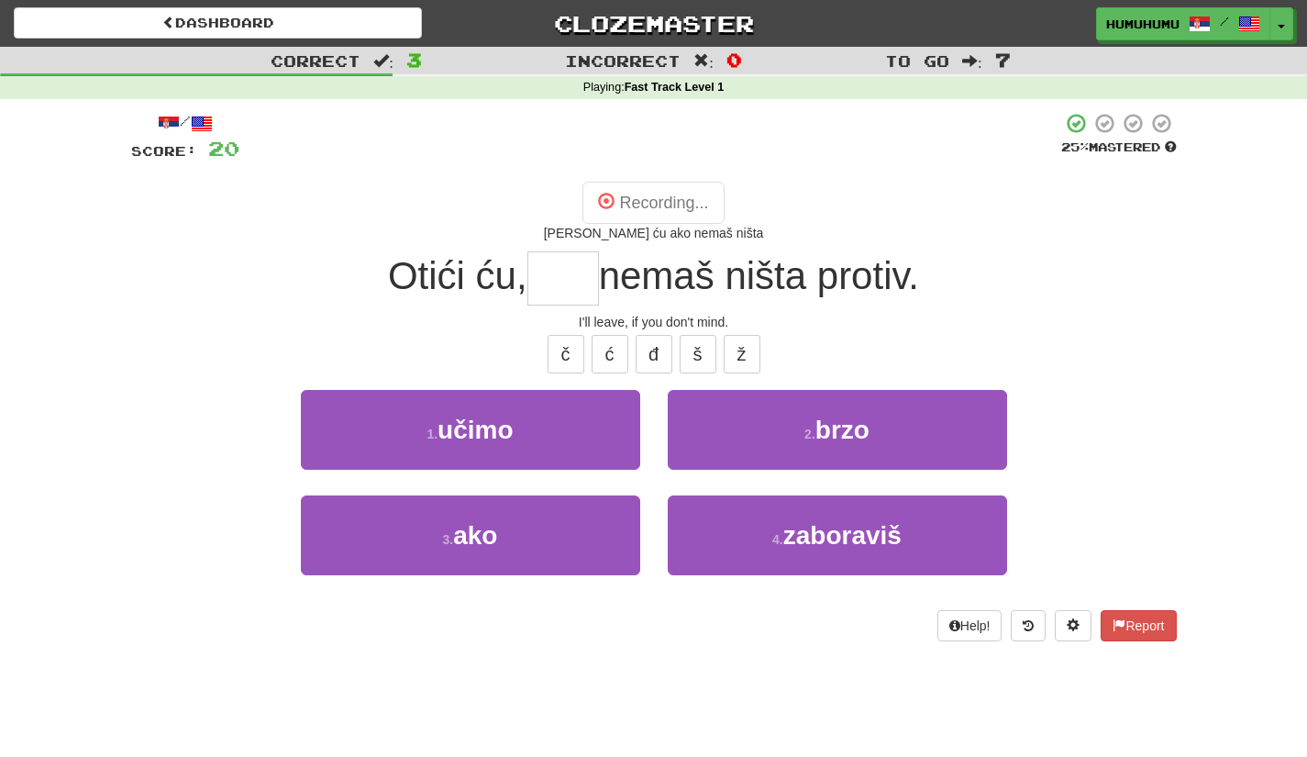
type input "***"
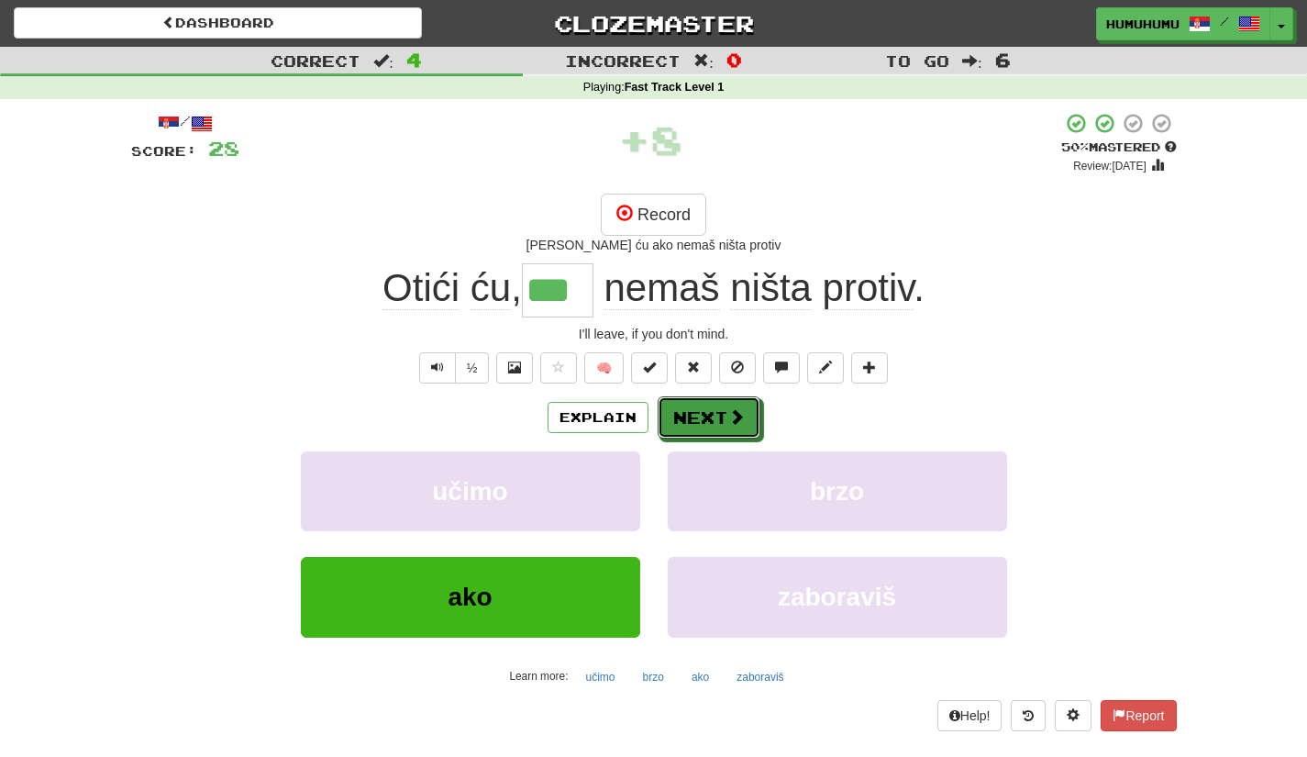
click at [685, 432] on button "Next" at bounding box center [709, 417] width 103 height 42
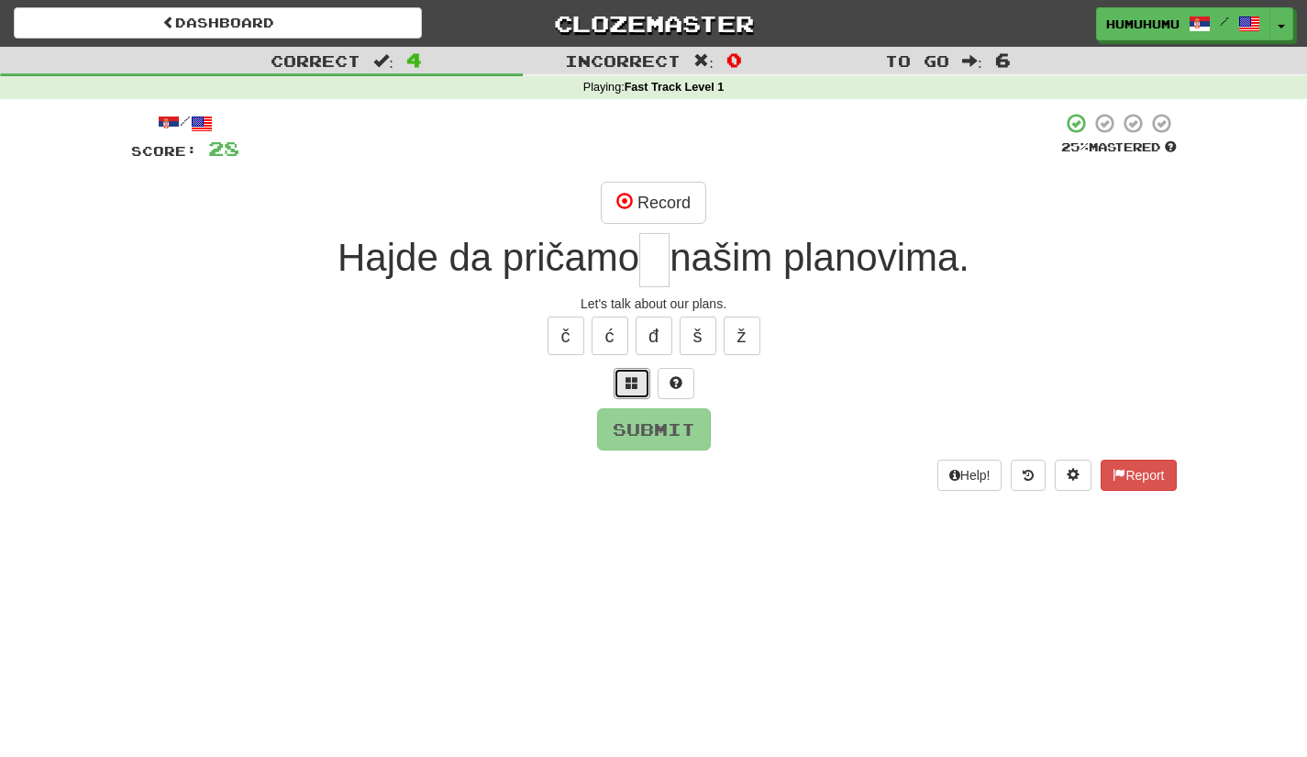
click at [635, 390] on button at bounding box center [632, 383] width 37 height 31
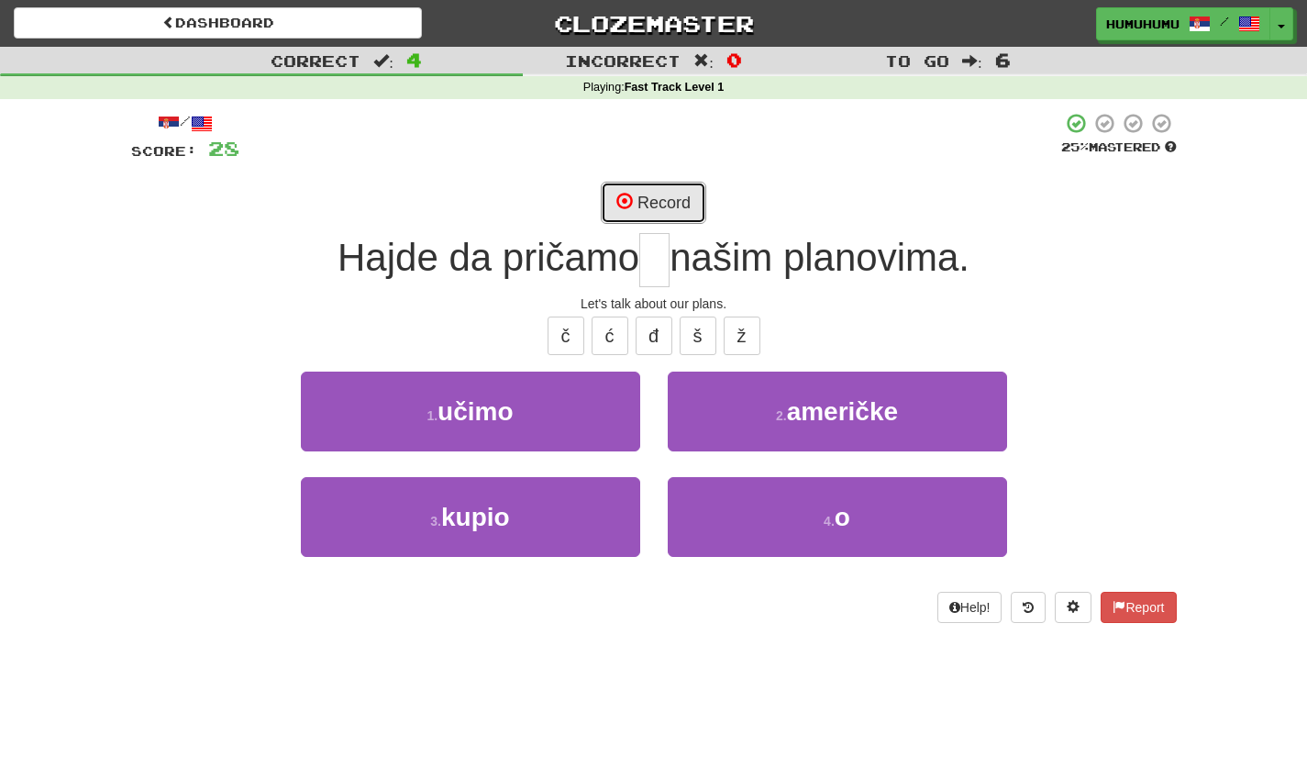
click at [689, 195] on button "Record" at bounding box center [653, 203] width 105 height 42
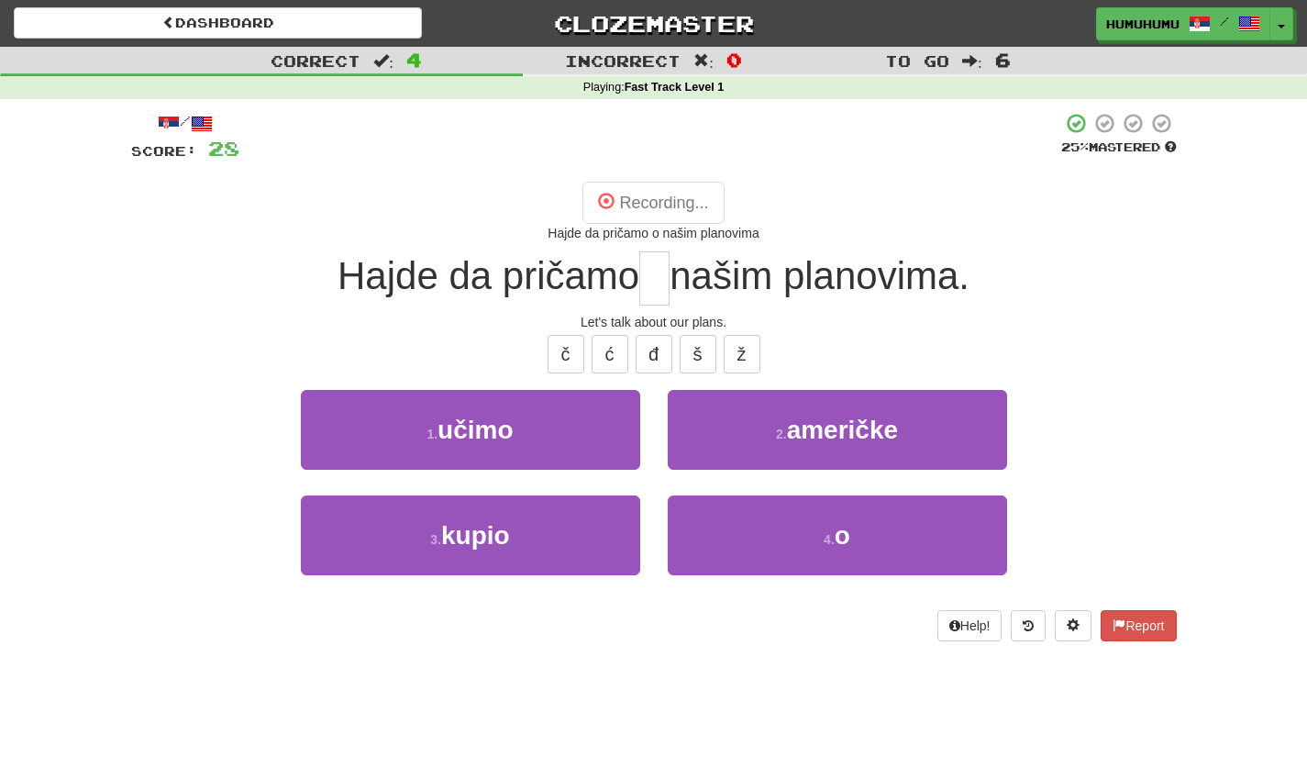
type input "*"
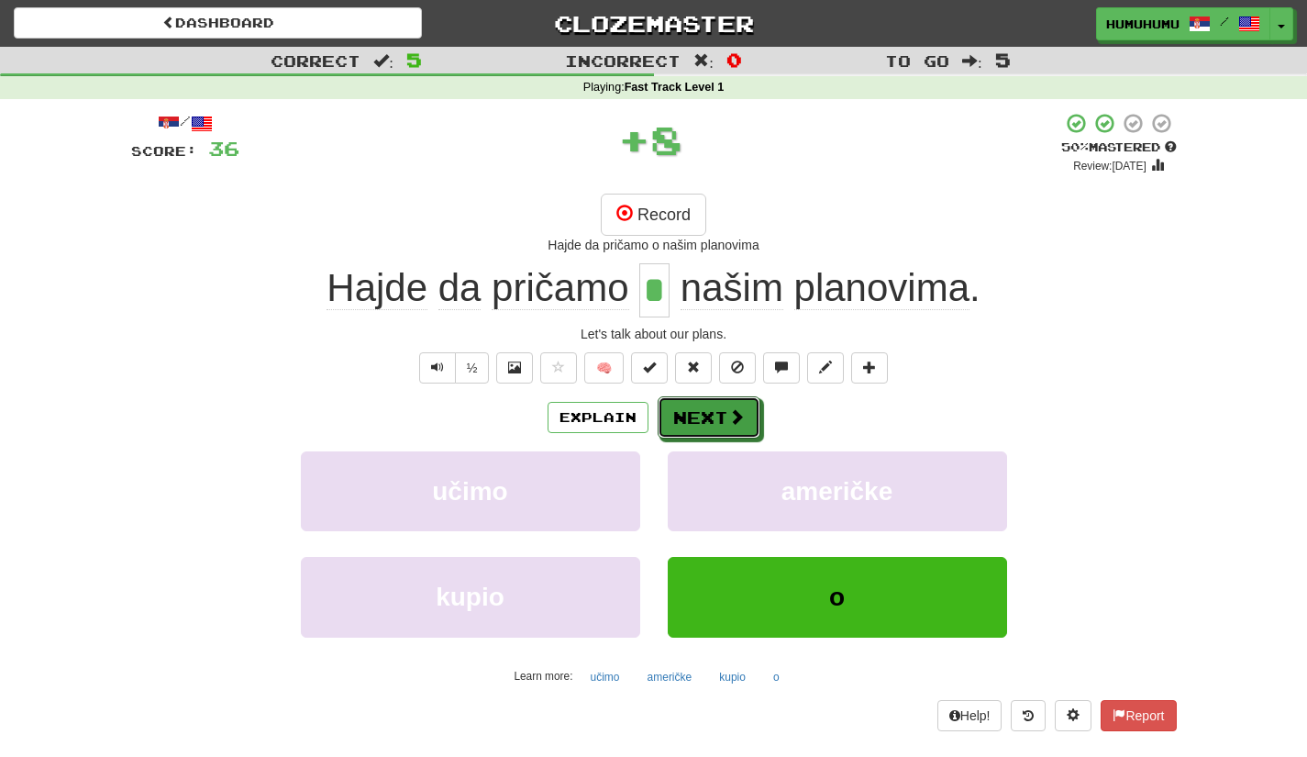
click at [730, 417] on span at bounding box center [736, 416] width 17 height 17
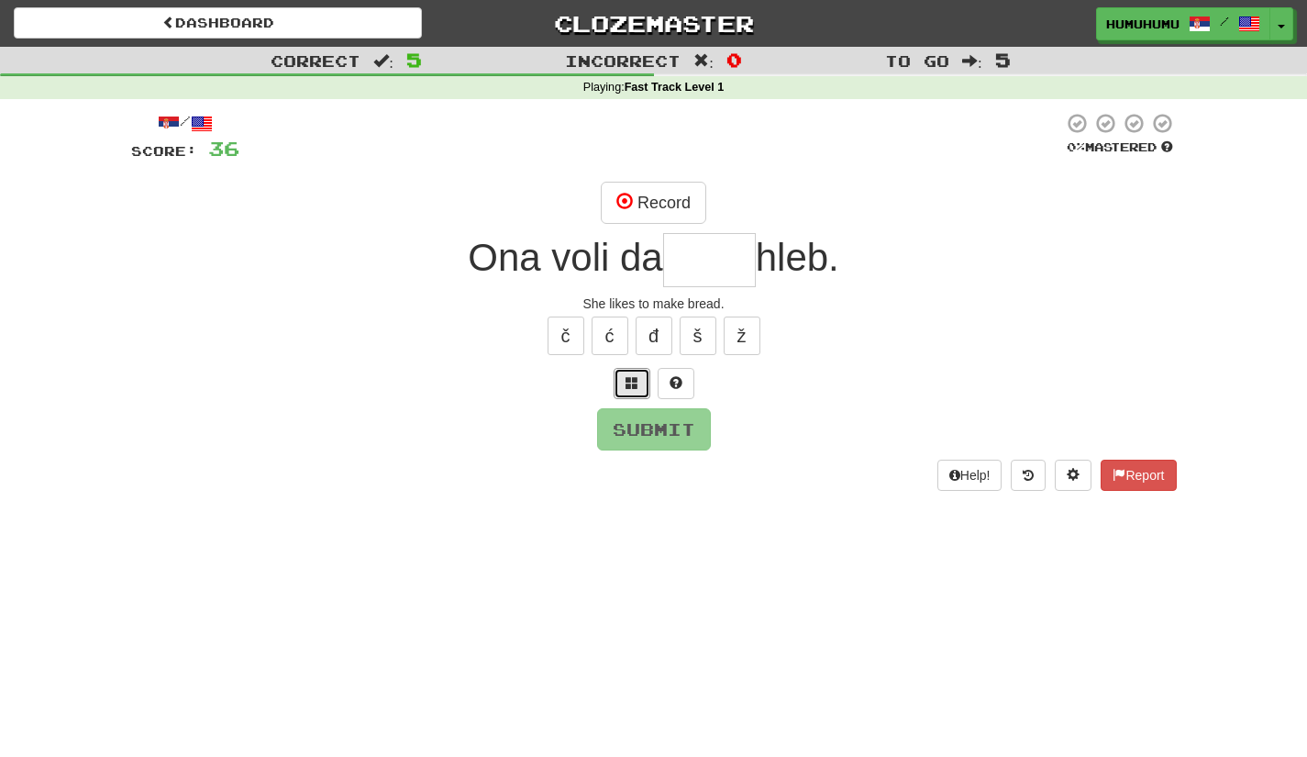
click at [618, 392] on button at bounding box center [632, 383] width 37 height 31
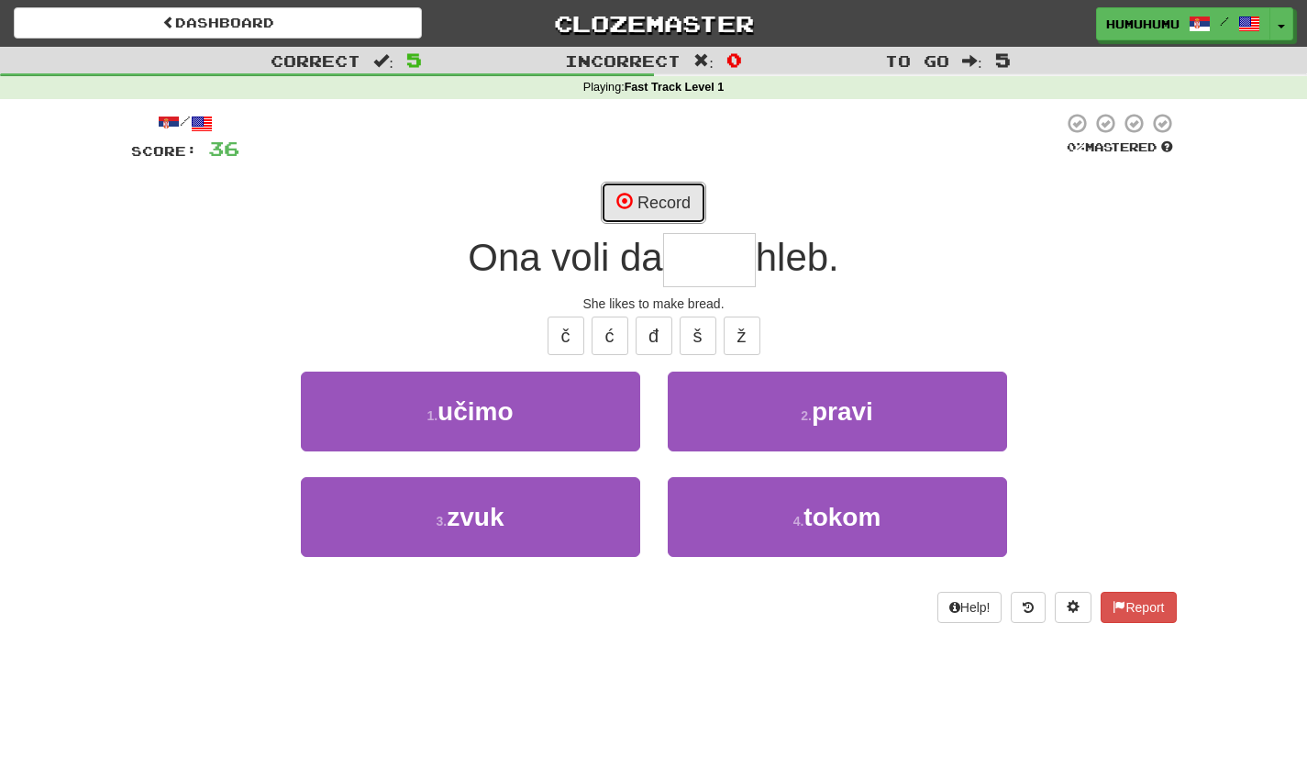
click at [685, 212] on button "Record" at bounding box center [653, 203] width 105 height 42
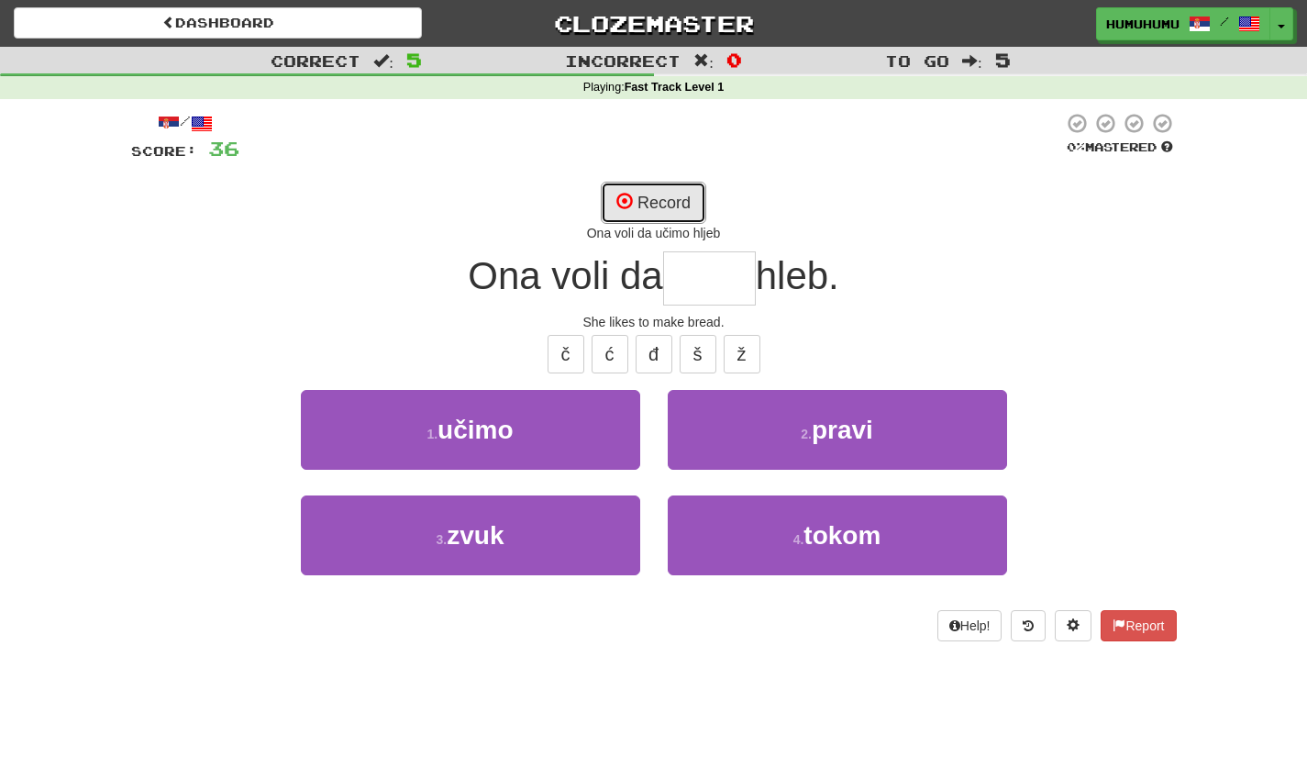
click at [647, 194] on button "Record" at bounding box center [653, 203] width 105 height 42
click at [662, 201] on button "Record" at bounding box center [653, 203] width 105 height 42
type input "*****"
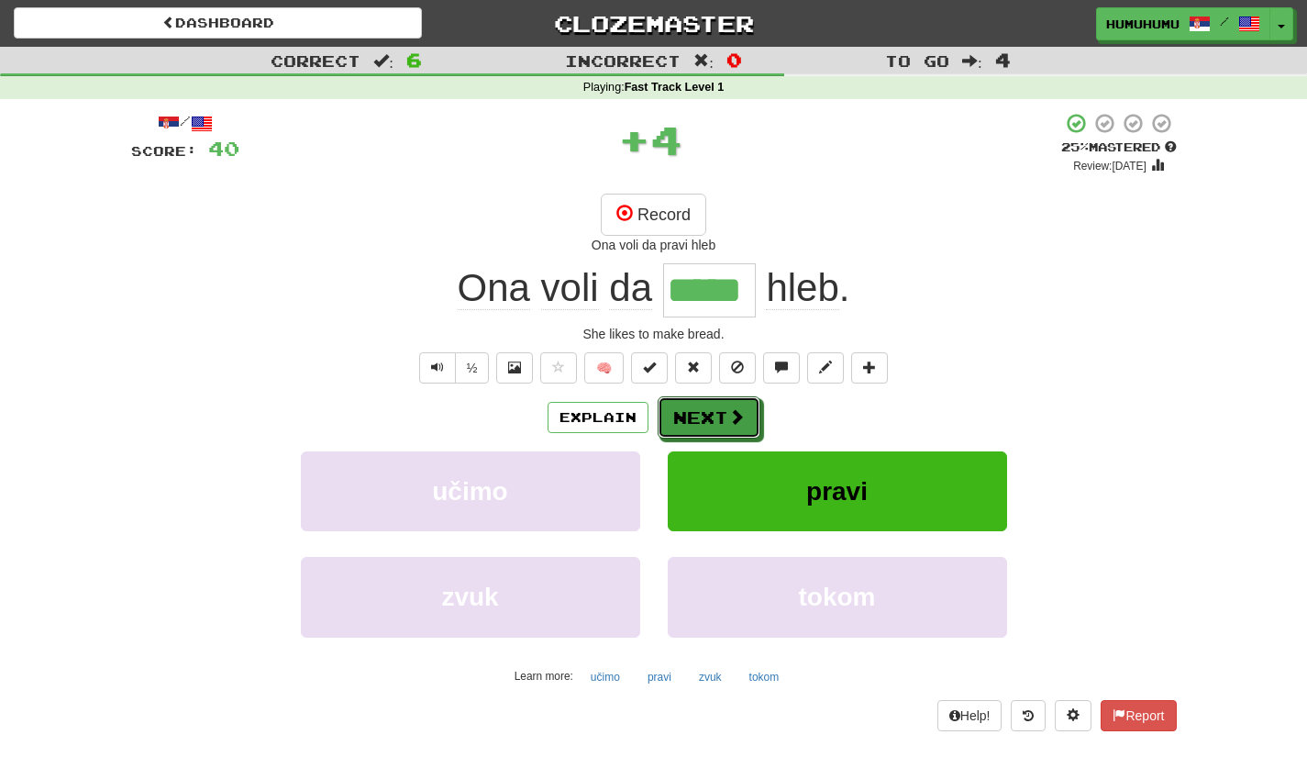
click at [713, 407] on button "Next" at bounding box center [709, 417] width 103 height 42
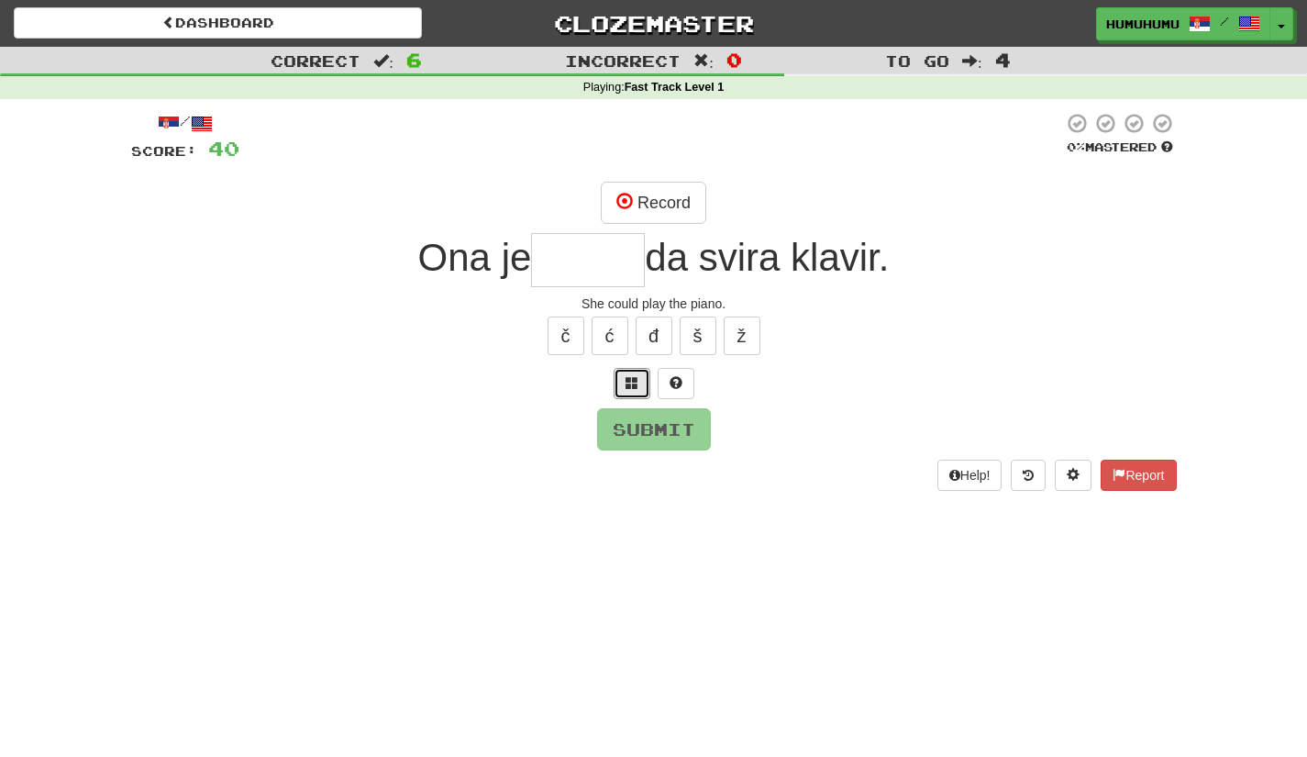
click at [631, 393] on button at bounding box center [632, 383] width 37 height 31
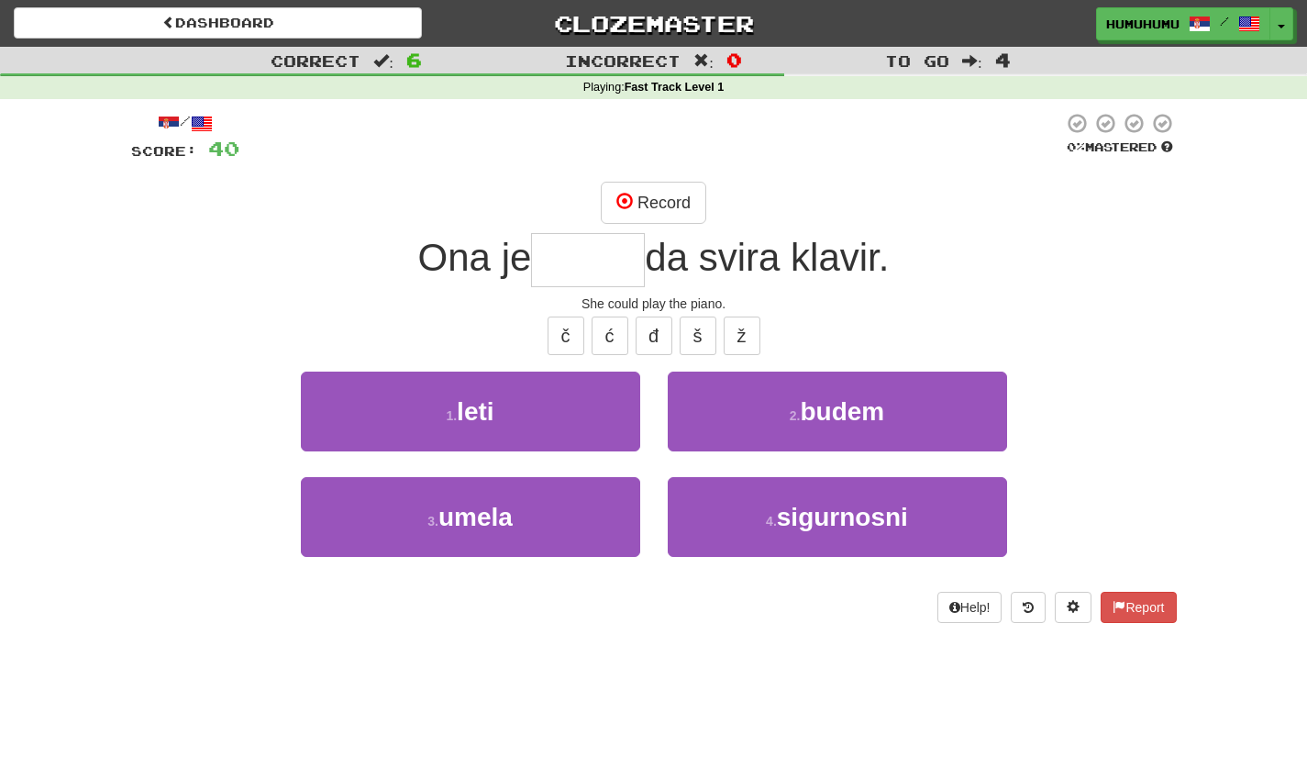
type input "*"
click at [655, 194] on button "Record" at bounding box center [653, 203] width 105 height 42
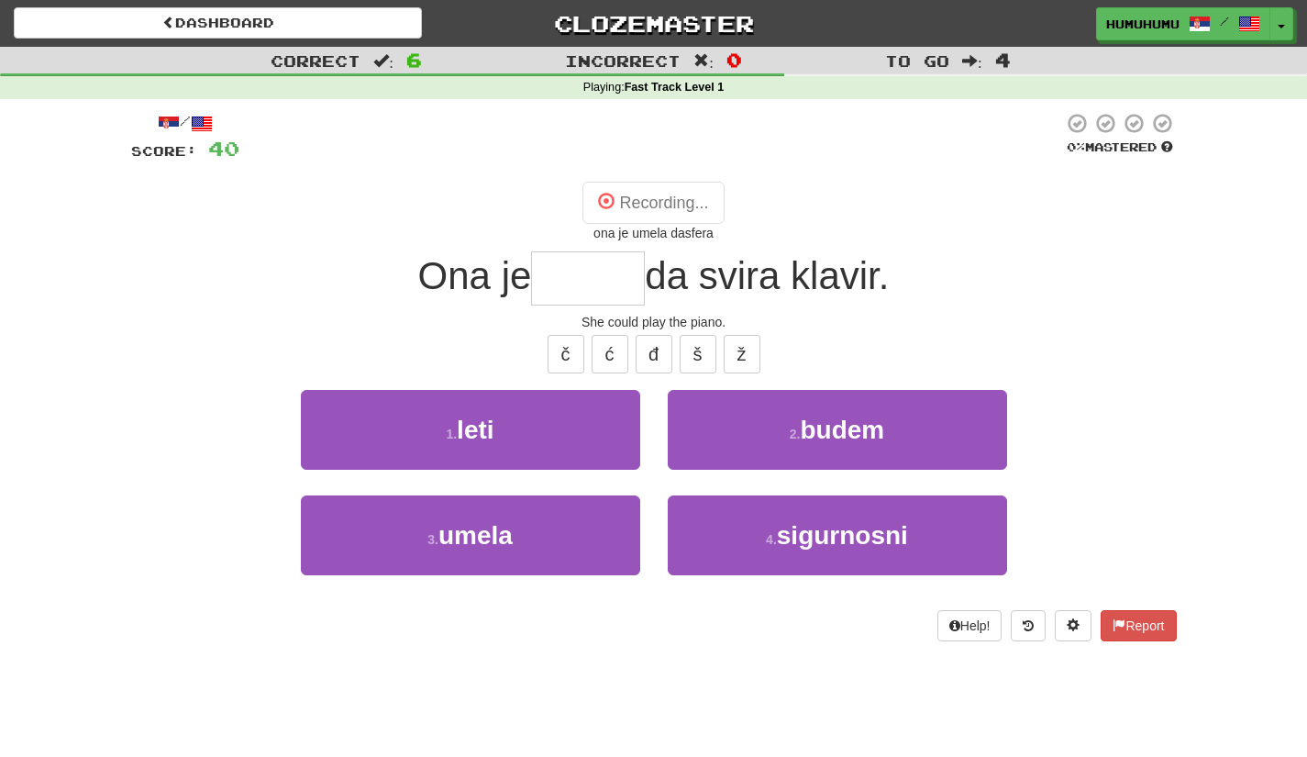
type input "*****"
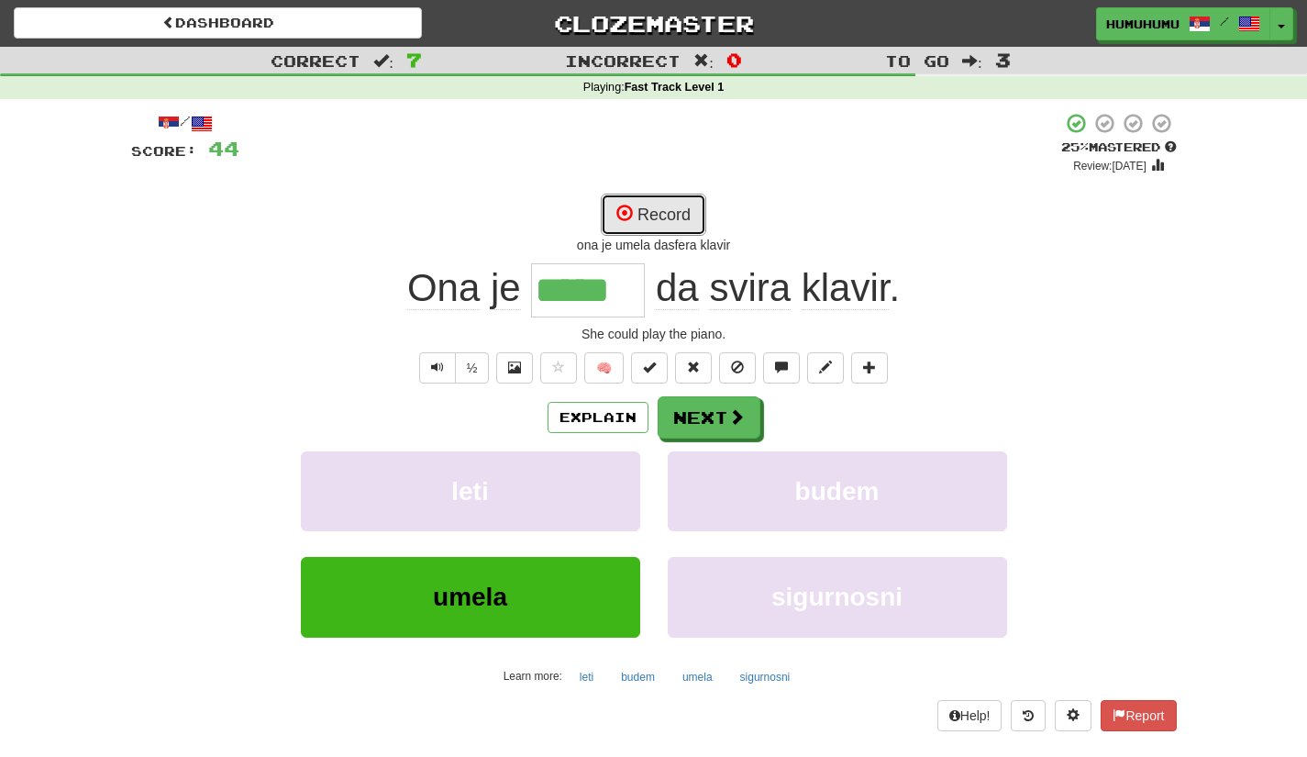
click at [671, 221] on button "Record" at bounding box center [653, 215] width 105 height 42
click at [701, 400] on button "Next" at bounding box center [709, 417] width 103 height 42
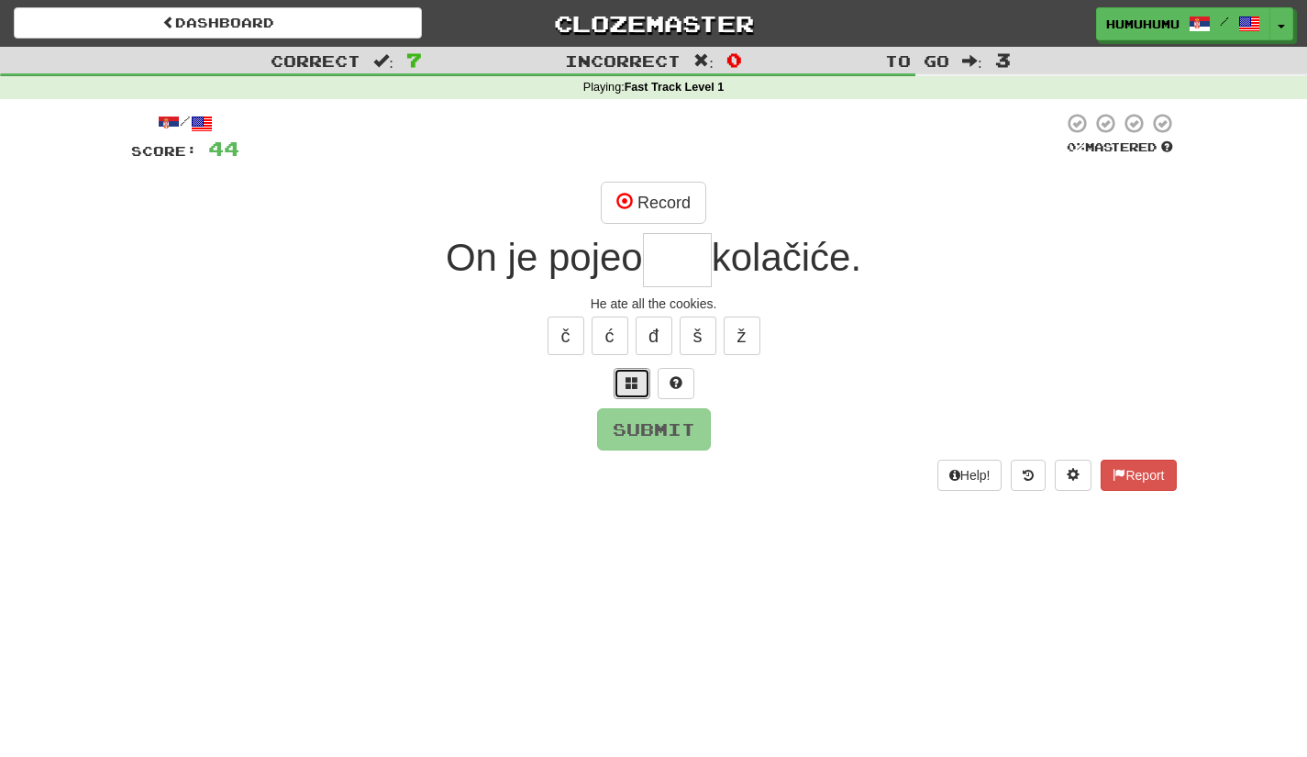
click at [628, 391] on button at bounding box center [632, 383] width 37 height 31
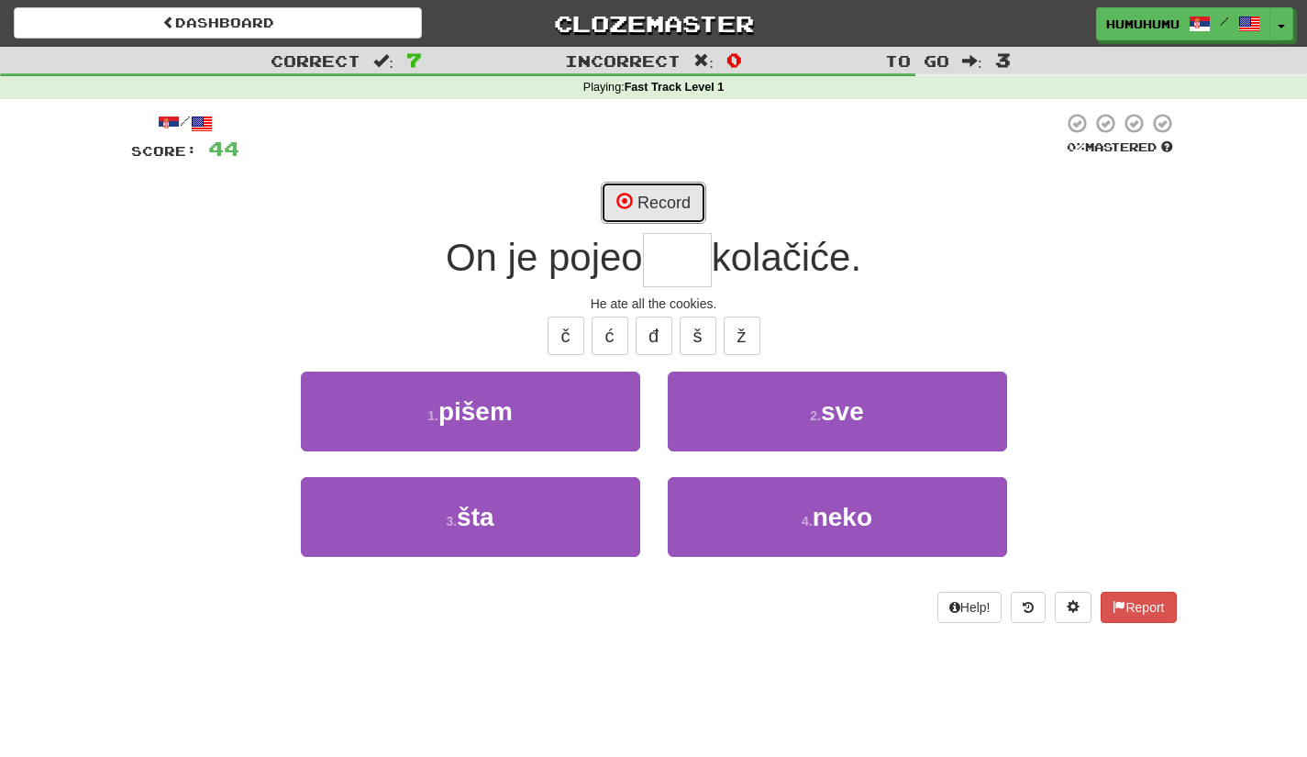
click at [661, 202] on button "Record" at bounding box center [653, 203] width 105 height 42
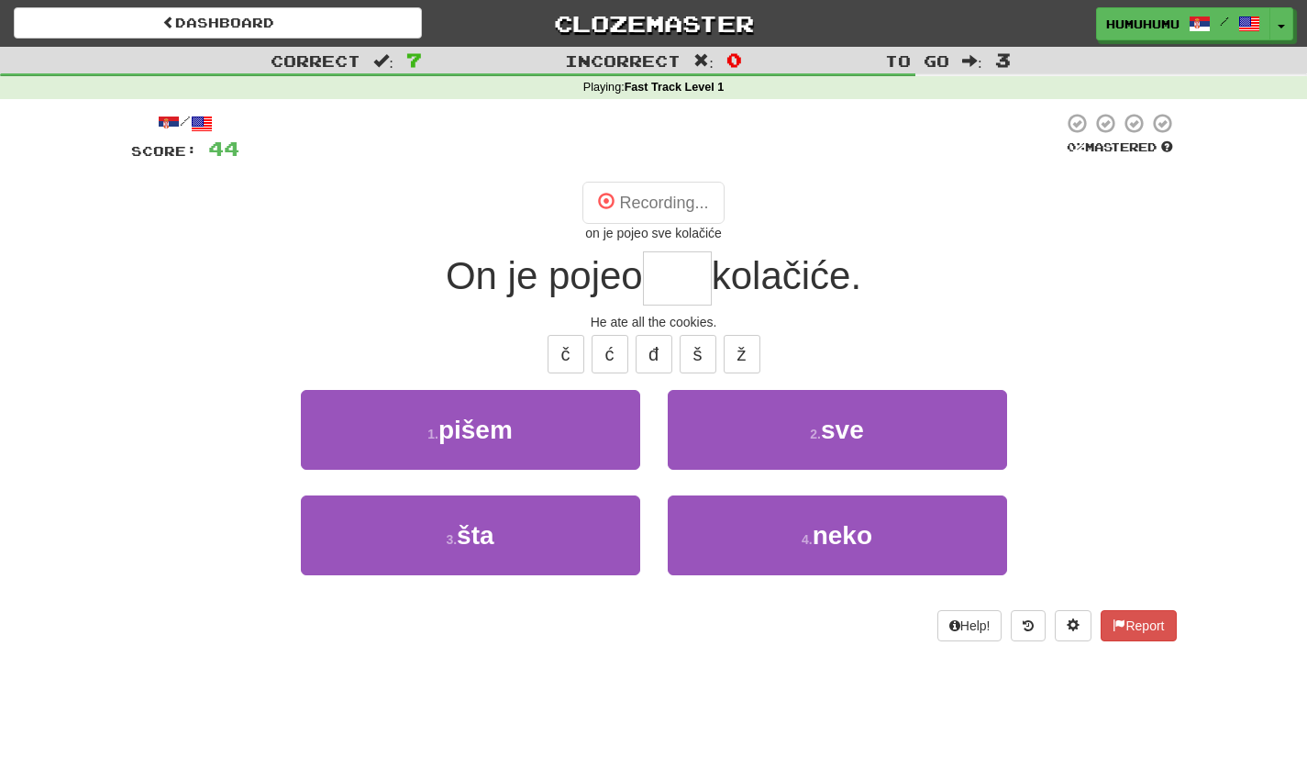
type input "***"
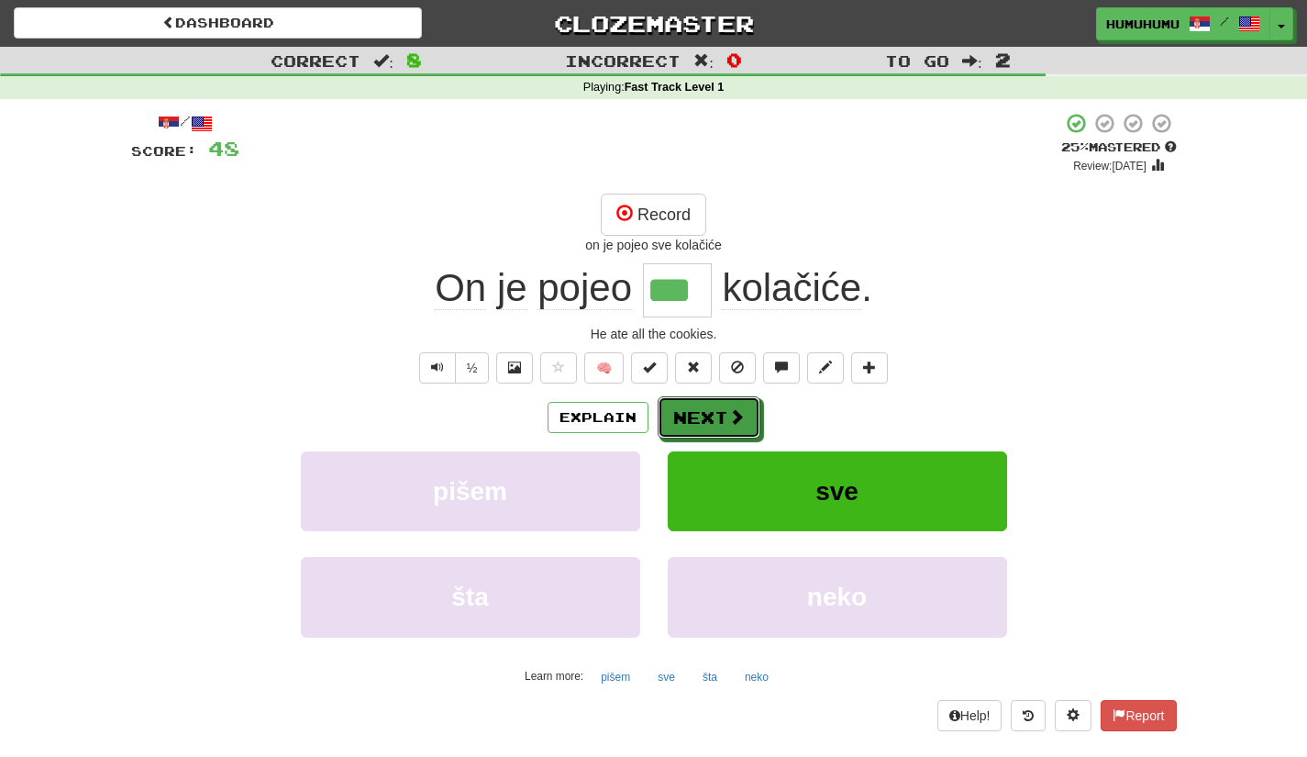
click at [724, 425] on button "Next" at bounding box center [709, 417] width 103 height 42
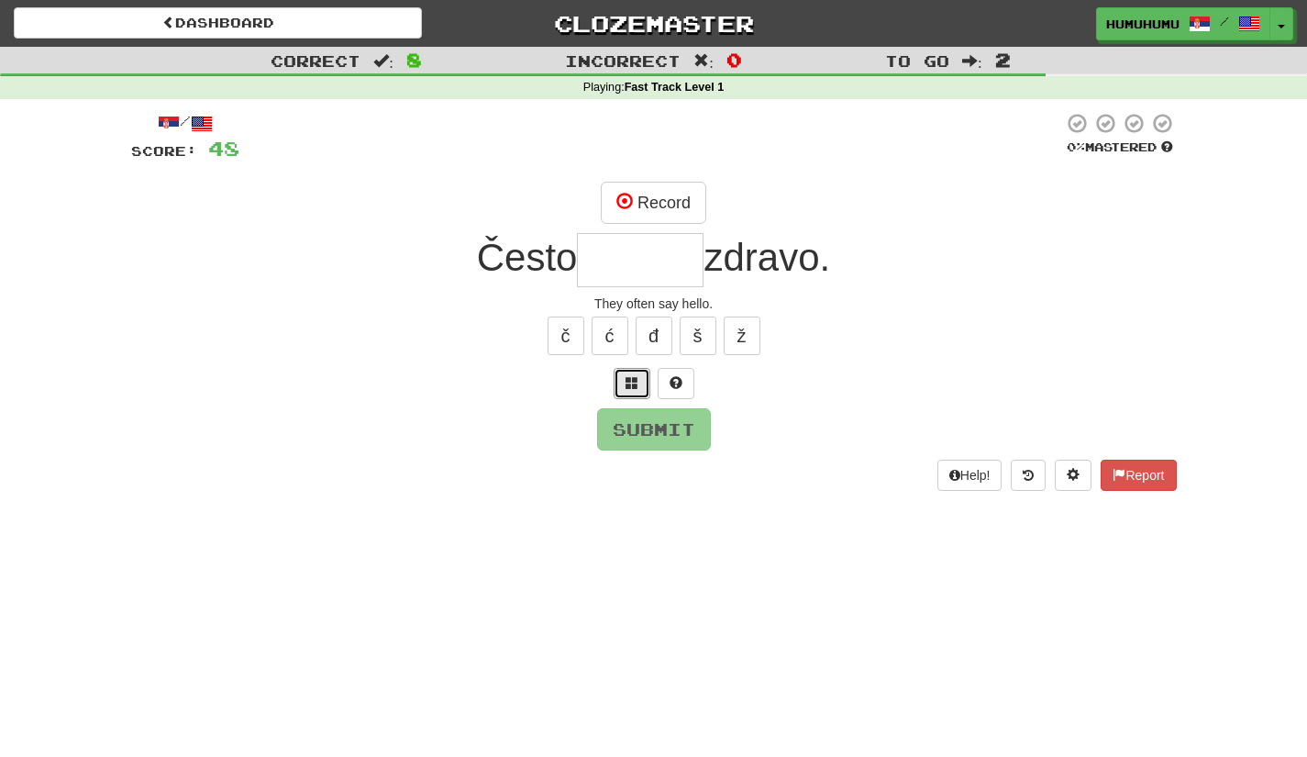
click at [625, 378] on span at bounding box center [631, 382] width 13 height 13
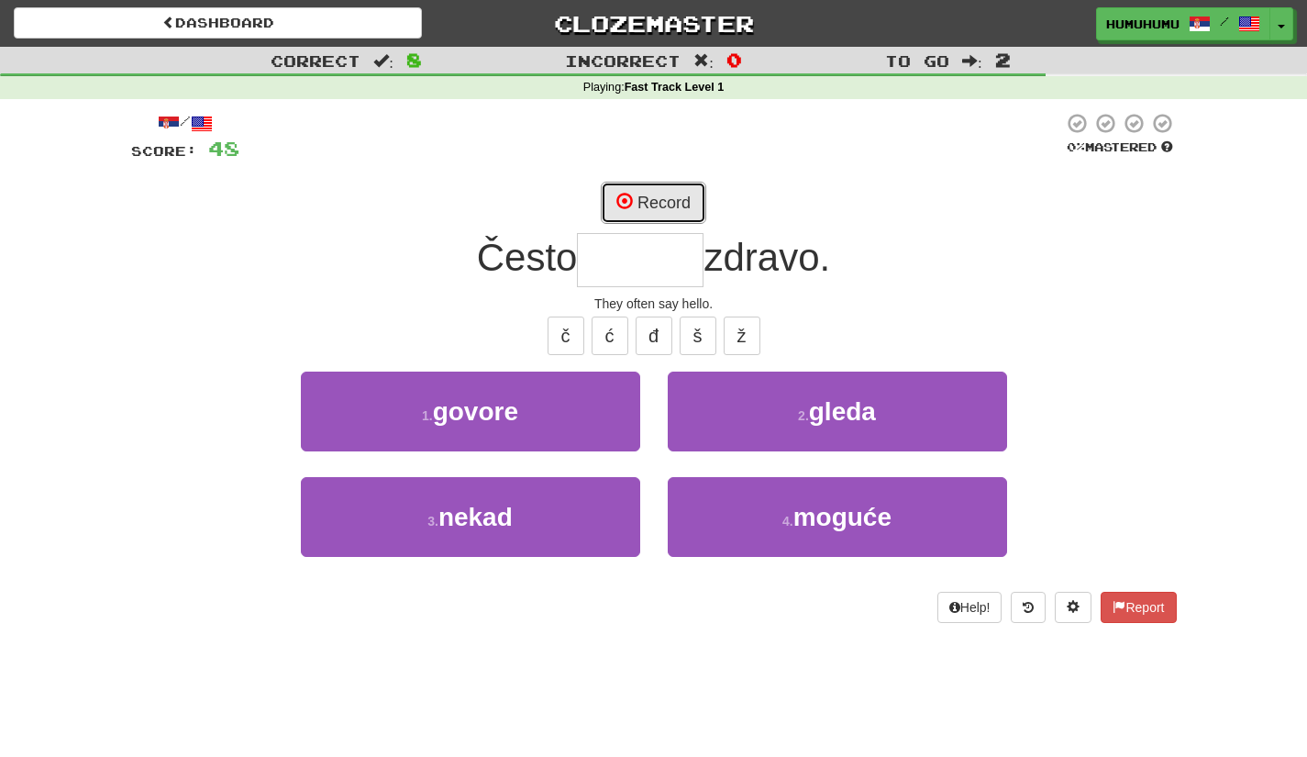
click at [670, 196] on button "Record" at bounding box center [653, 203] width 105 height 42
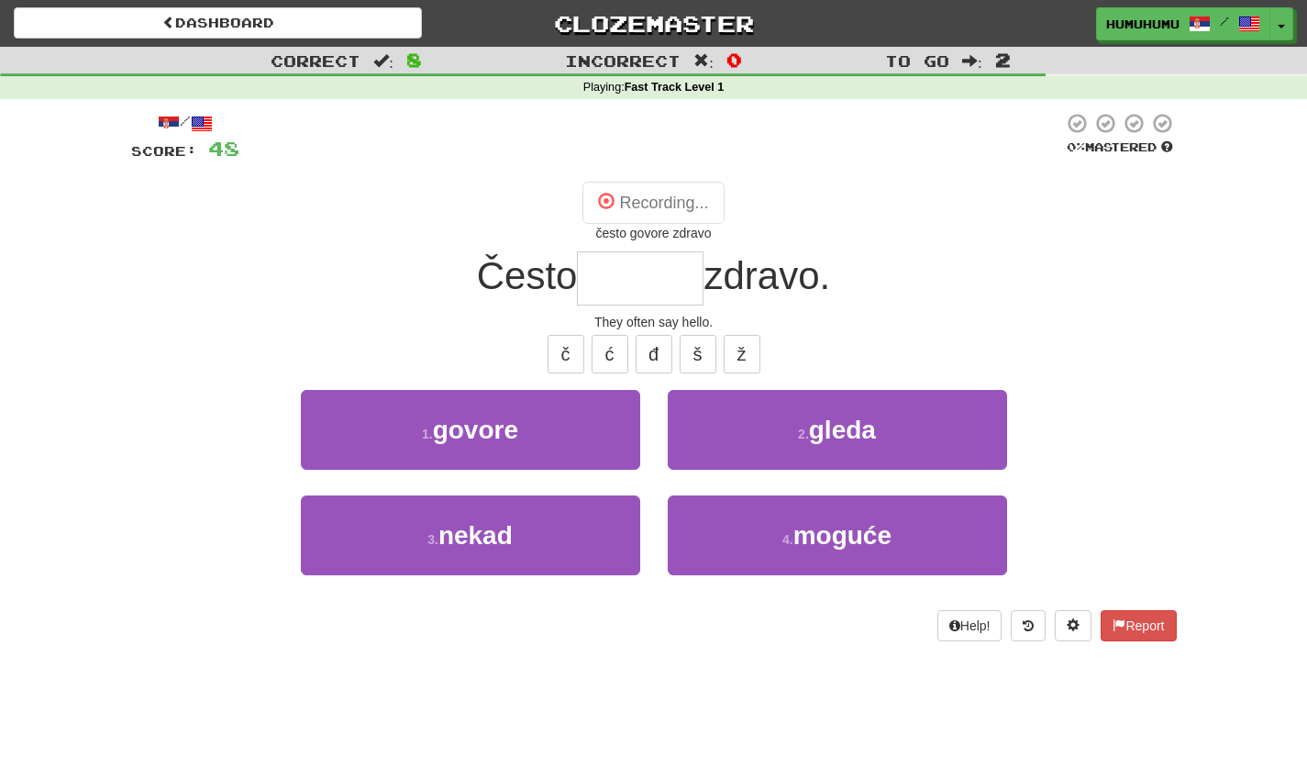
type input "******"
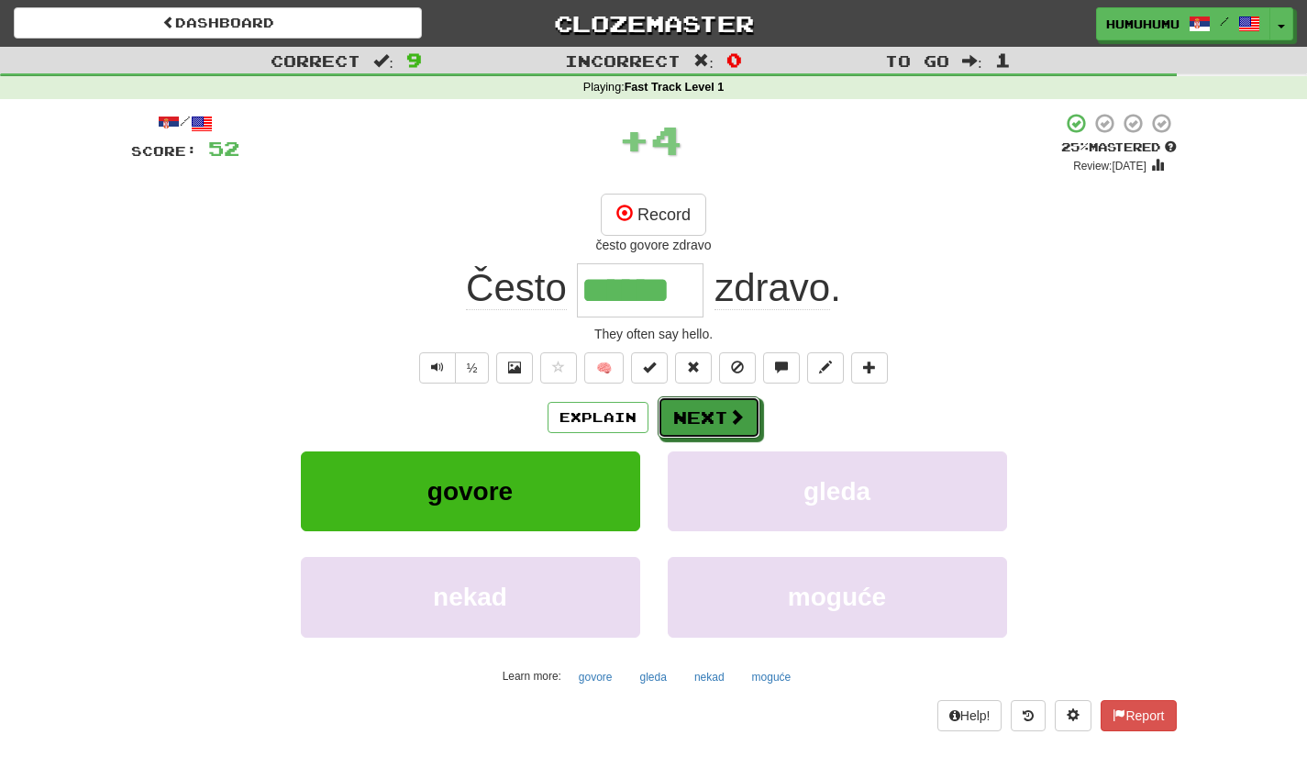
click at [691, 431] on button "Next" at bounding box center [709, 417] width 103 height 42
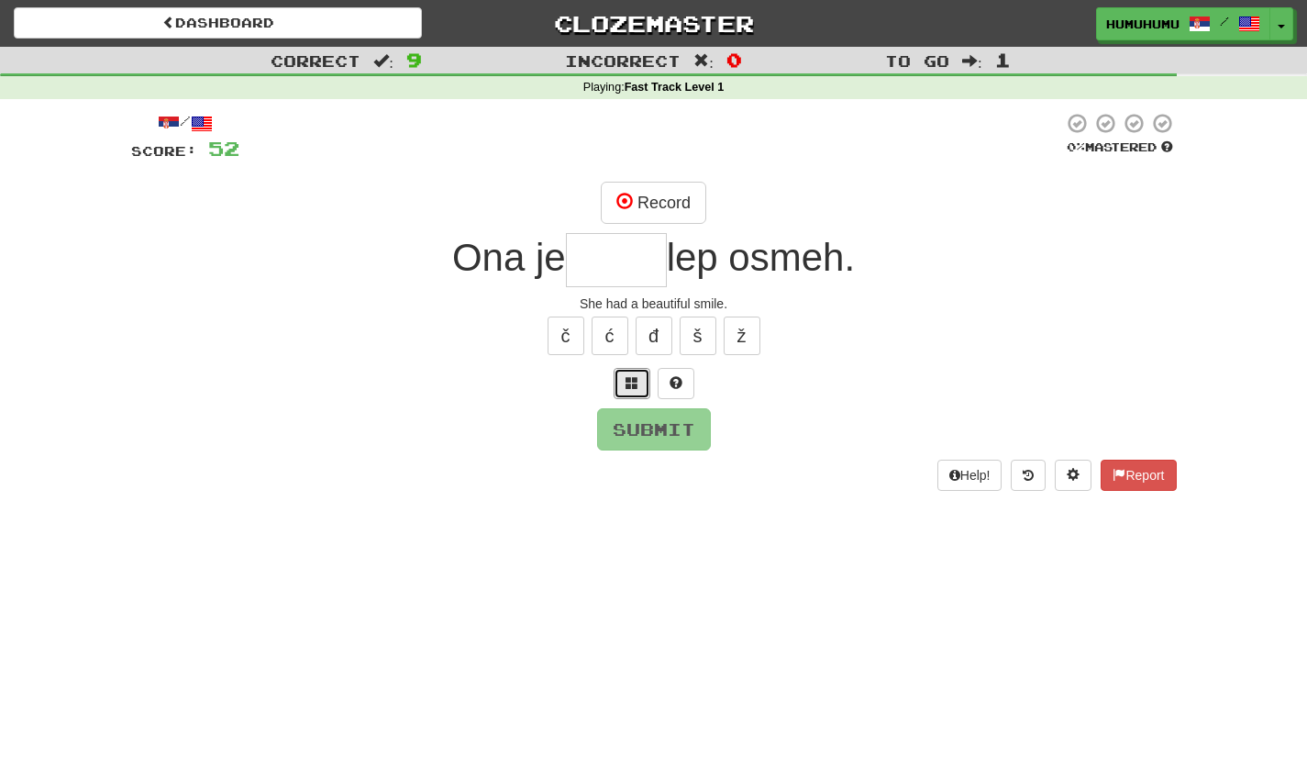
click at [625, 379] on span at bounding box center [631, 382] width 13 height 13
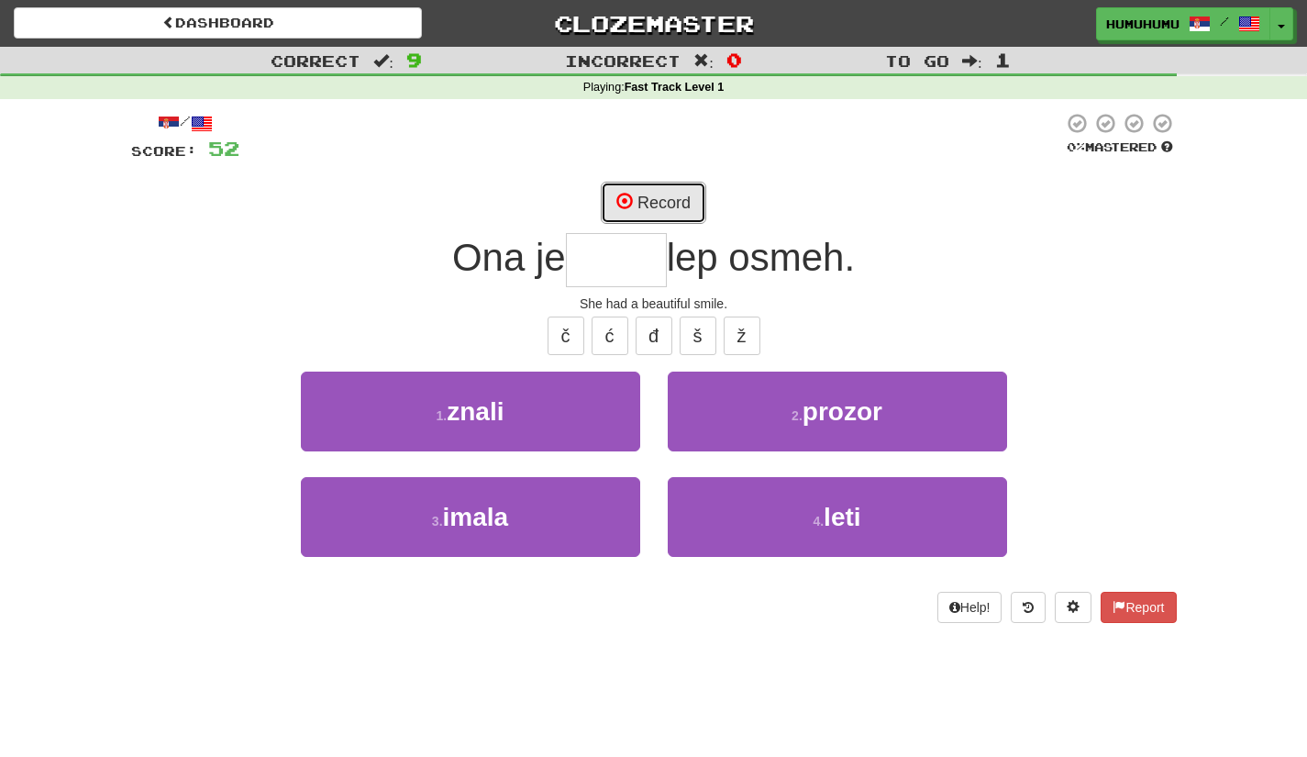
click at [670, 198] on button "Record" at bounding box center [653, 203] width 105 height 42
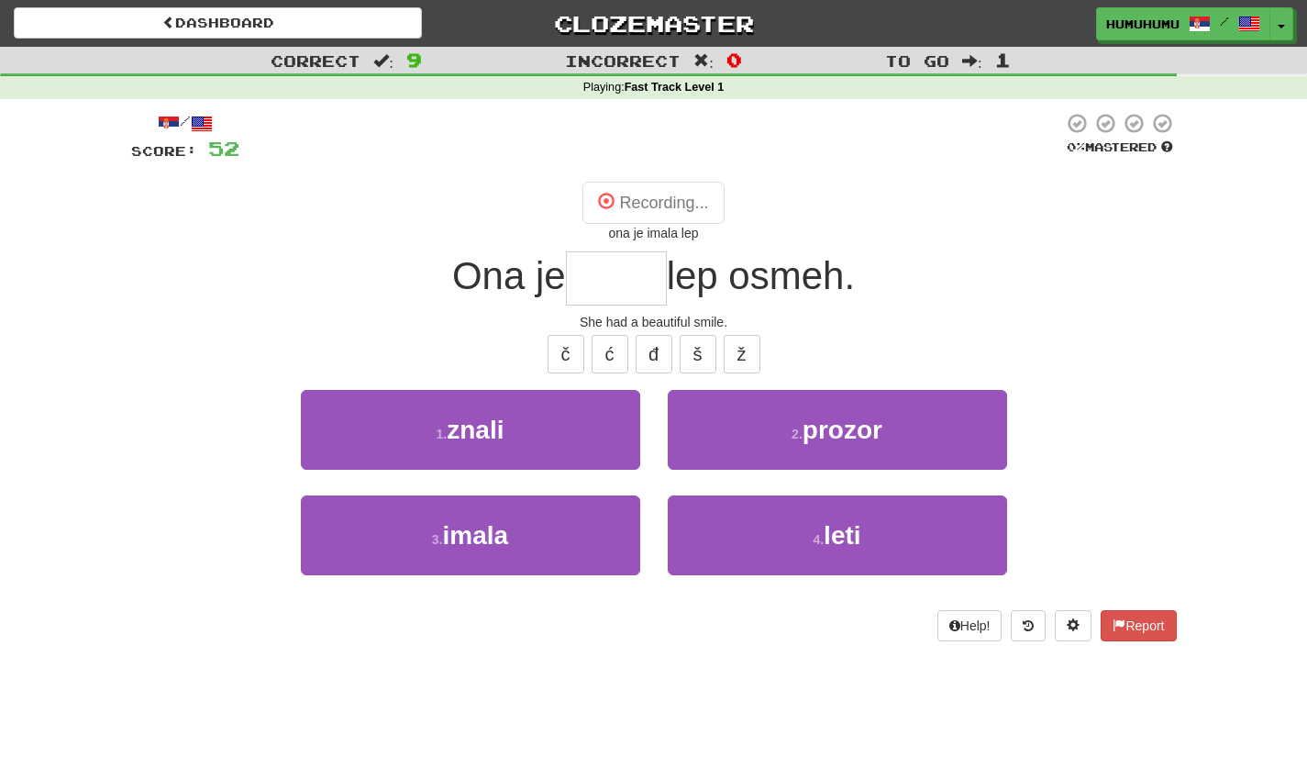
type input "*****"
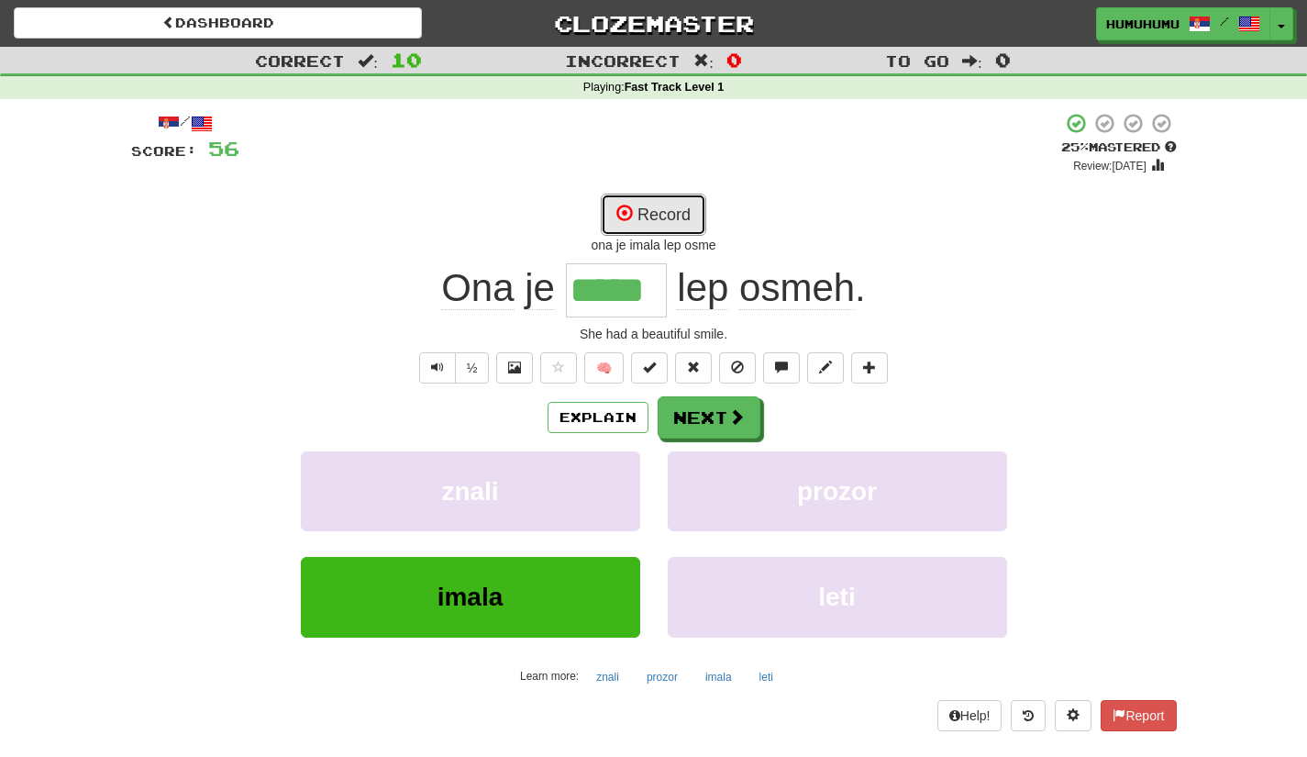
click at [674, 227] on button "Record" at bounding box center [653, 215] width 105 height 42
click at [685, 213] on button "Record" at bounding box center [653, 215] width 105 height 42
click at [658, 205] on button "Record" at bounding box center [653, 215] width 105 height 42
click at [704, 407] on button "Next" at bounding box center [709, 417] width 103 height 42
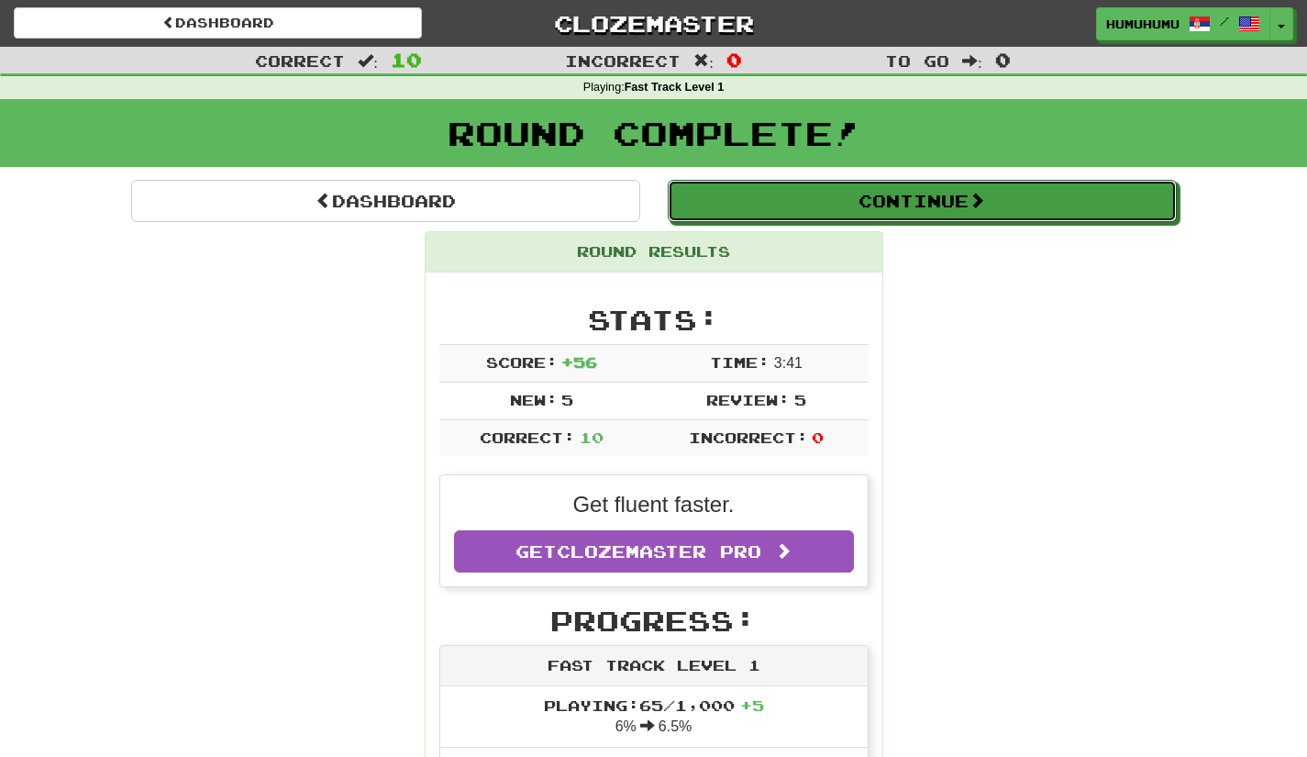
click at [909, 205] on button "Continue" at bounding box center [922, 201] width 509 height 42
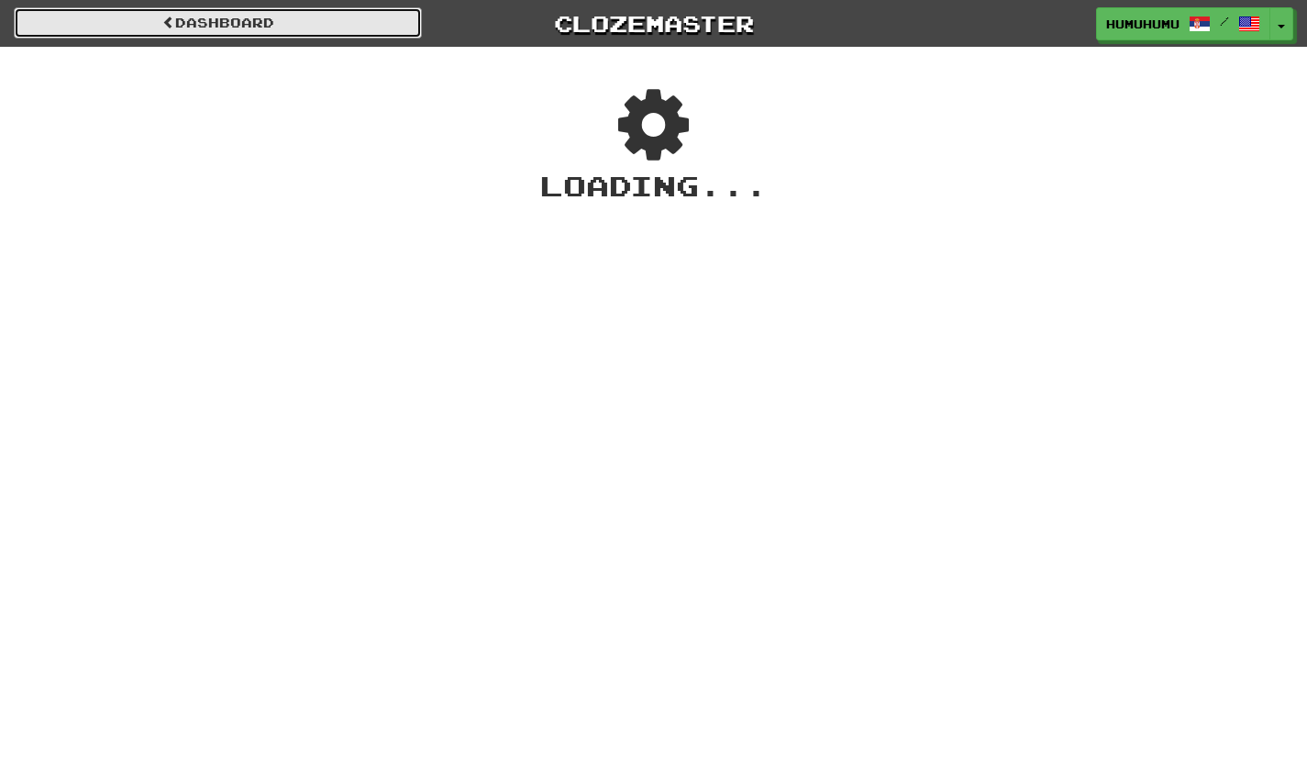
click at [187, 17] on link "Dashboard" at bounding box center [218, 22] width 408 height 31
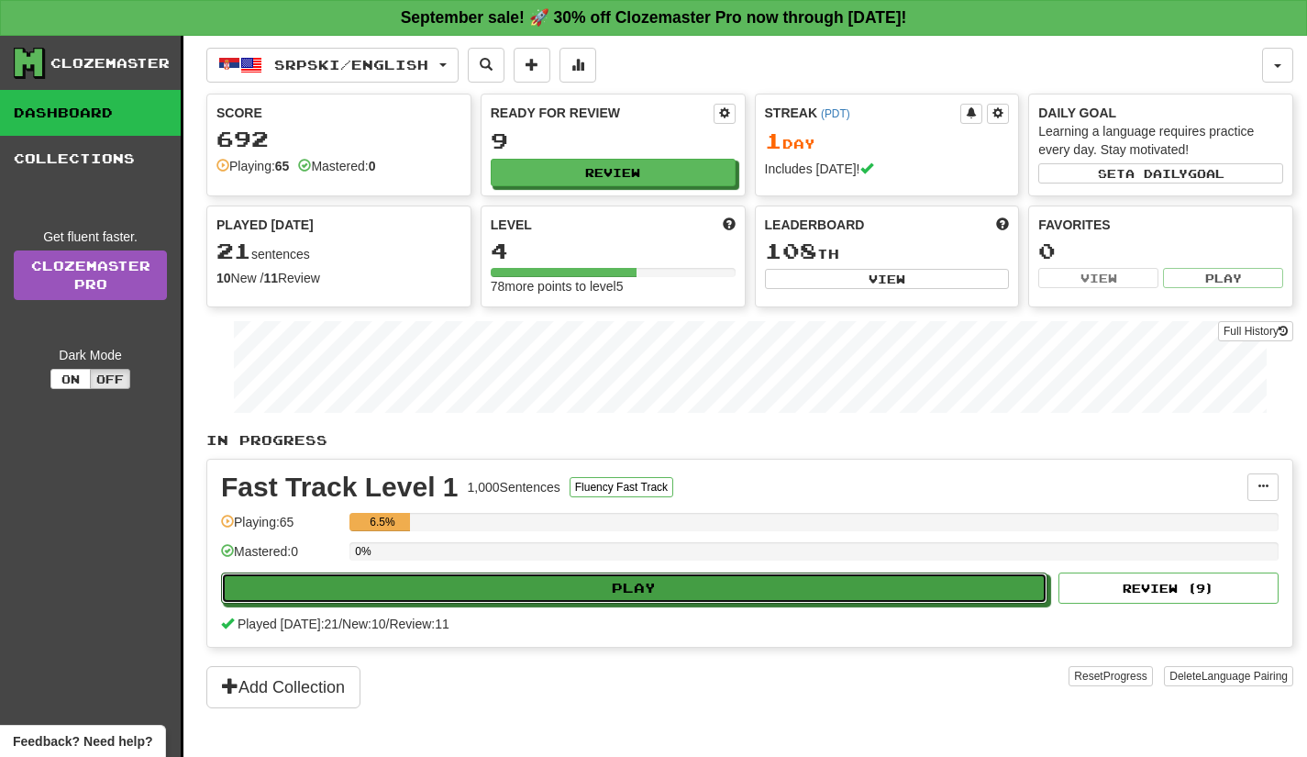
click at [689, 597] on button "Play" at bounding box center [634, 587] width 826 height 31
select select "**"
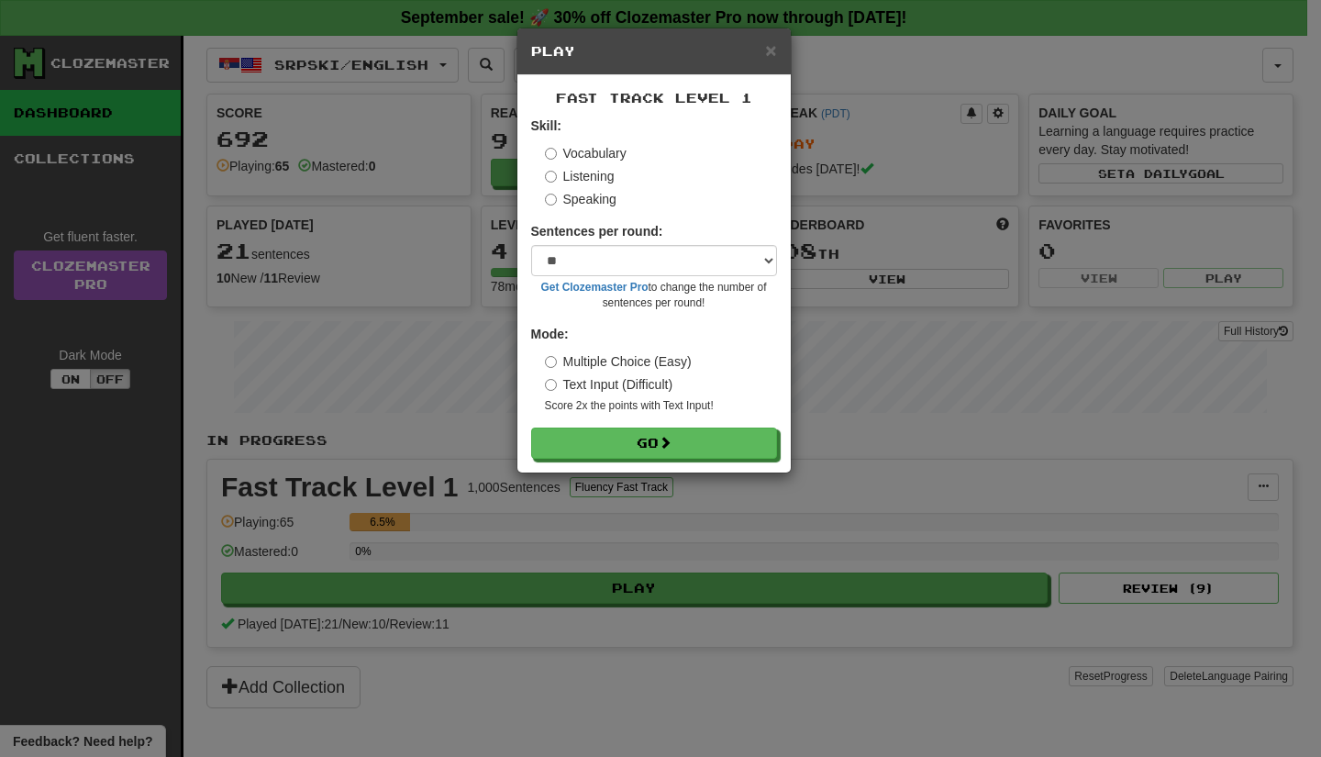
click at [591, 176] on label "Listening" at bounding box center [580, 176] width 70 height 18
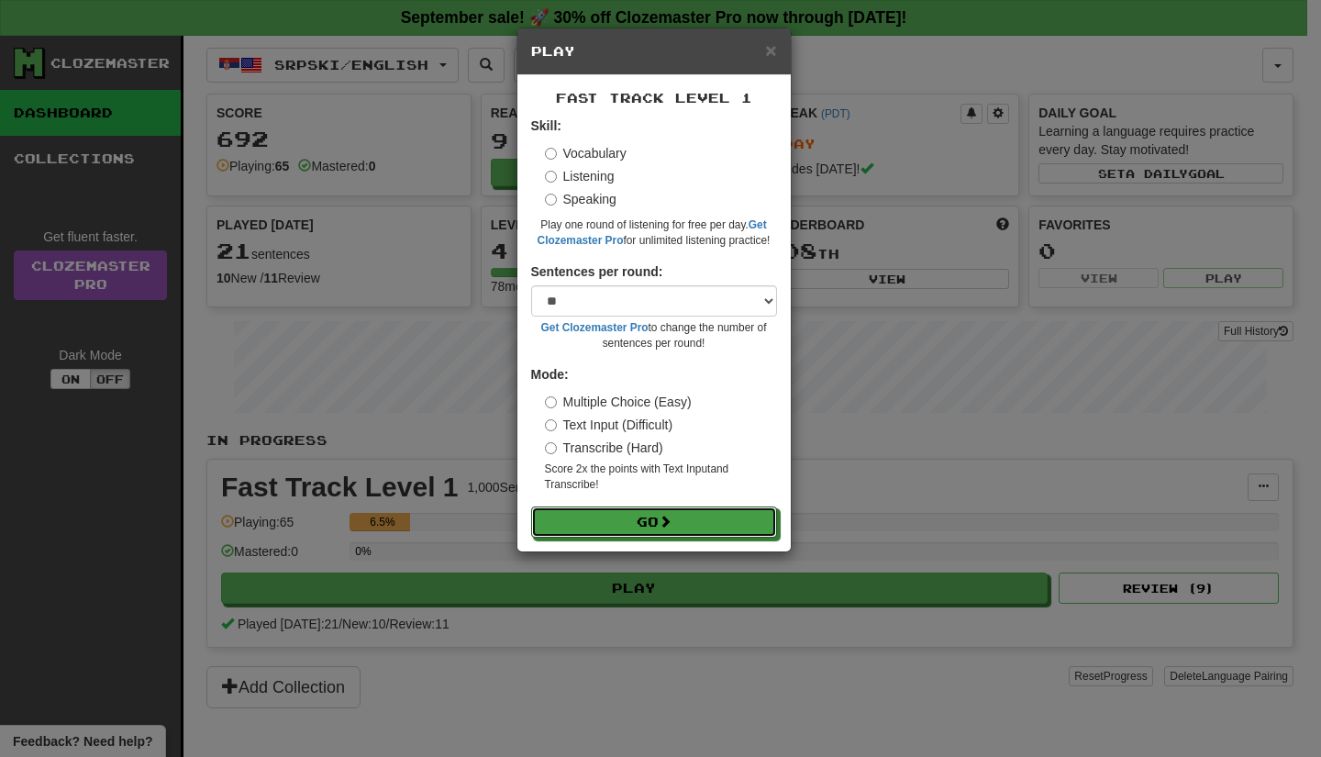
click at [648, 521] on button "Go" at bounding box center [654, 521] width 246 height 31
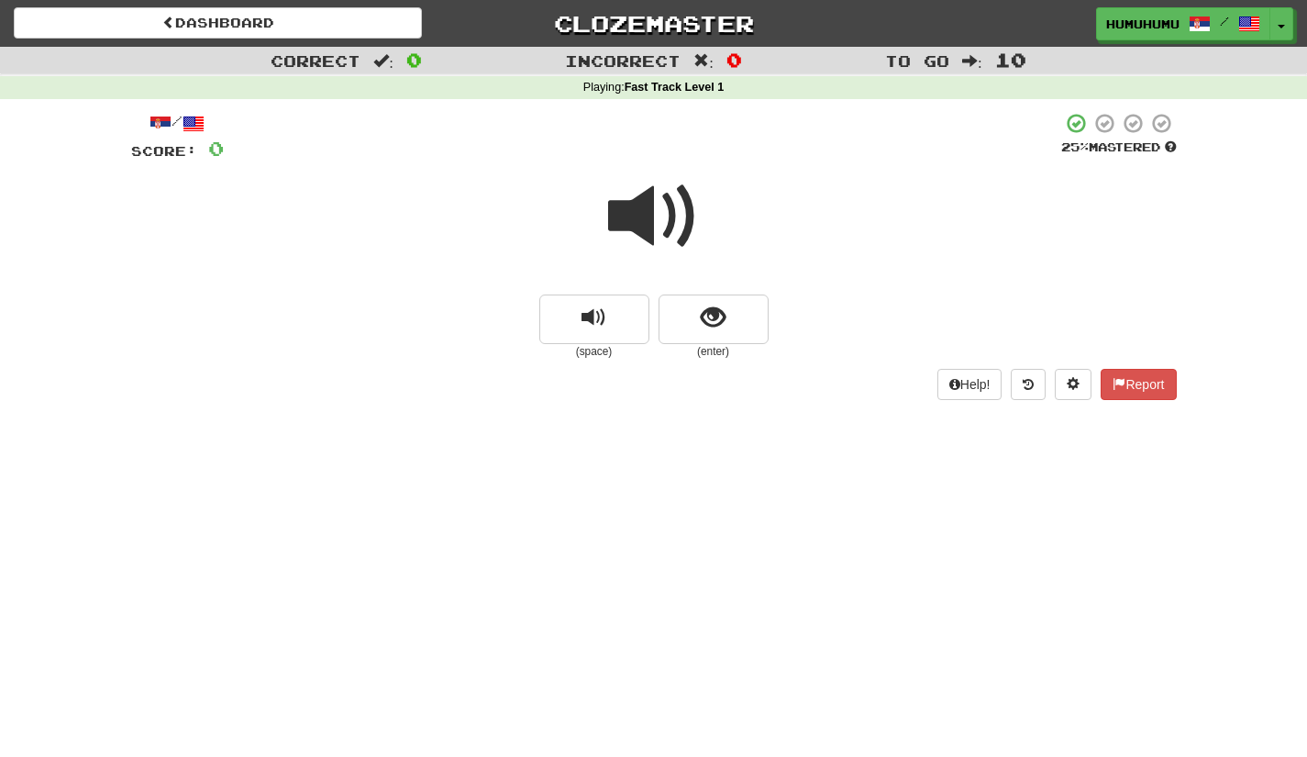
click at [640, 214] on span at bounding box center [654, 217] width 92 height 92
click at [631, 328] on button "replay audio" at bounding box center [594, 319] width 110 height 50
click at [731, 332] on button "show sentence" at bounding box center [713, 319] width 110 height 50
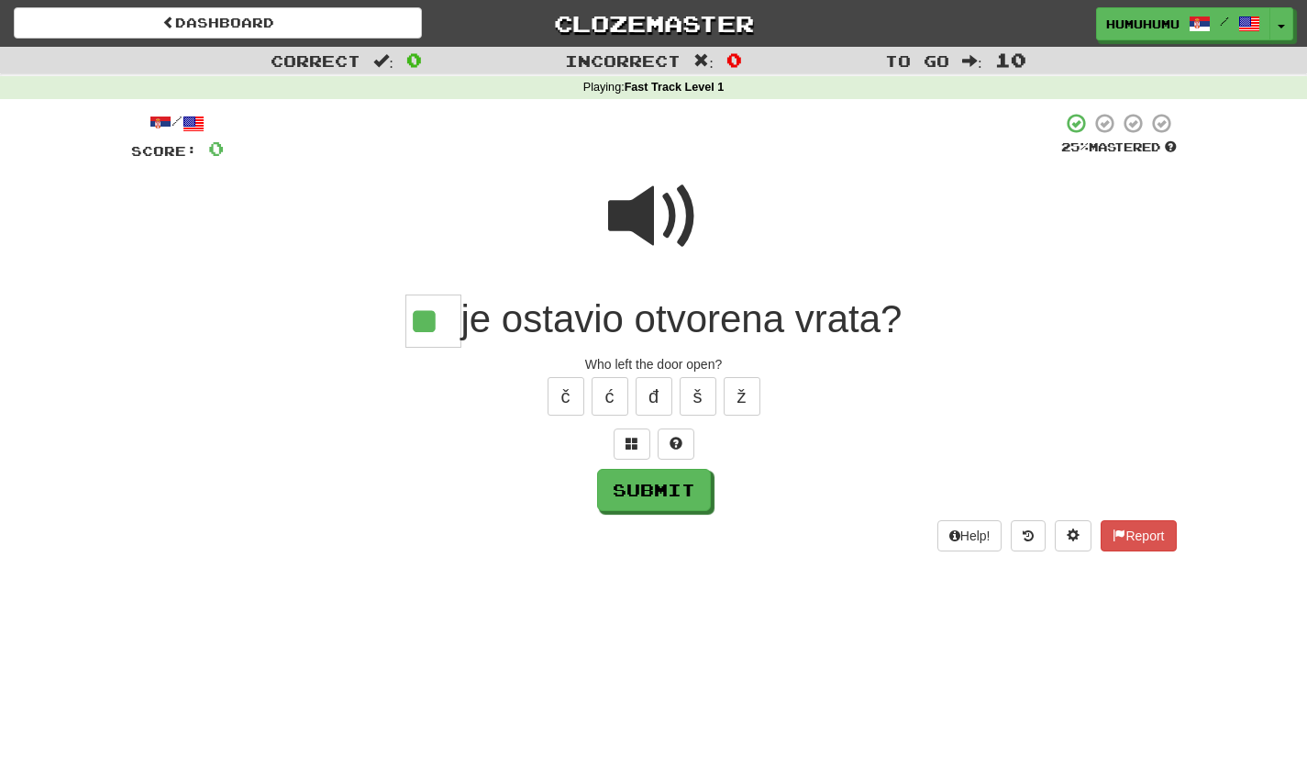
type input "**"
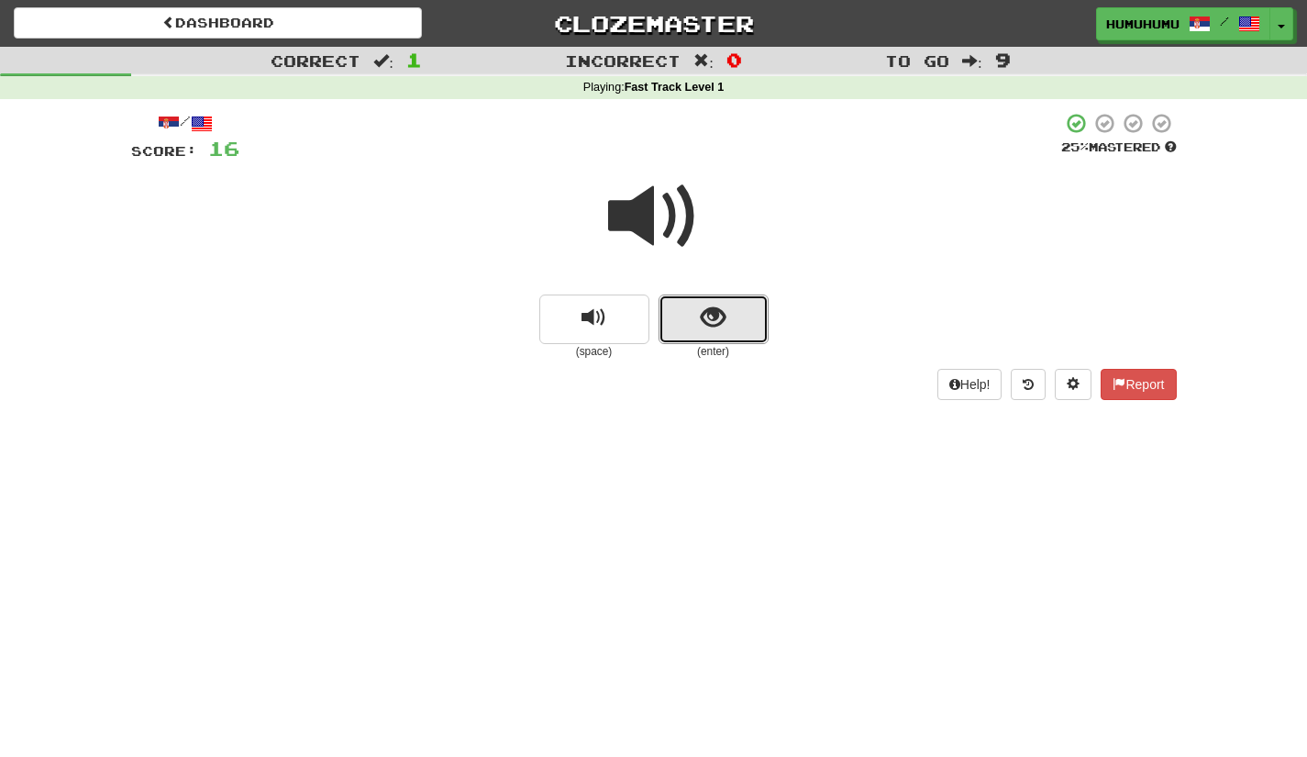
click at [715, 316] on span "show sentence" at bounding box center [713, 317] width 25 height 25
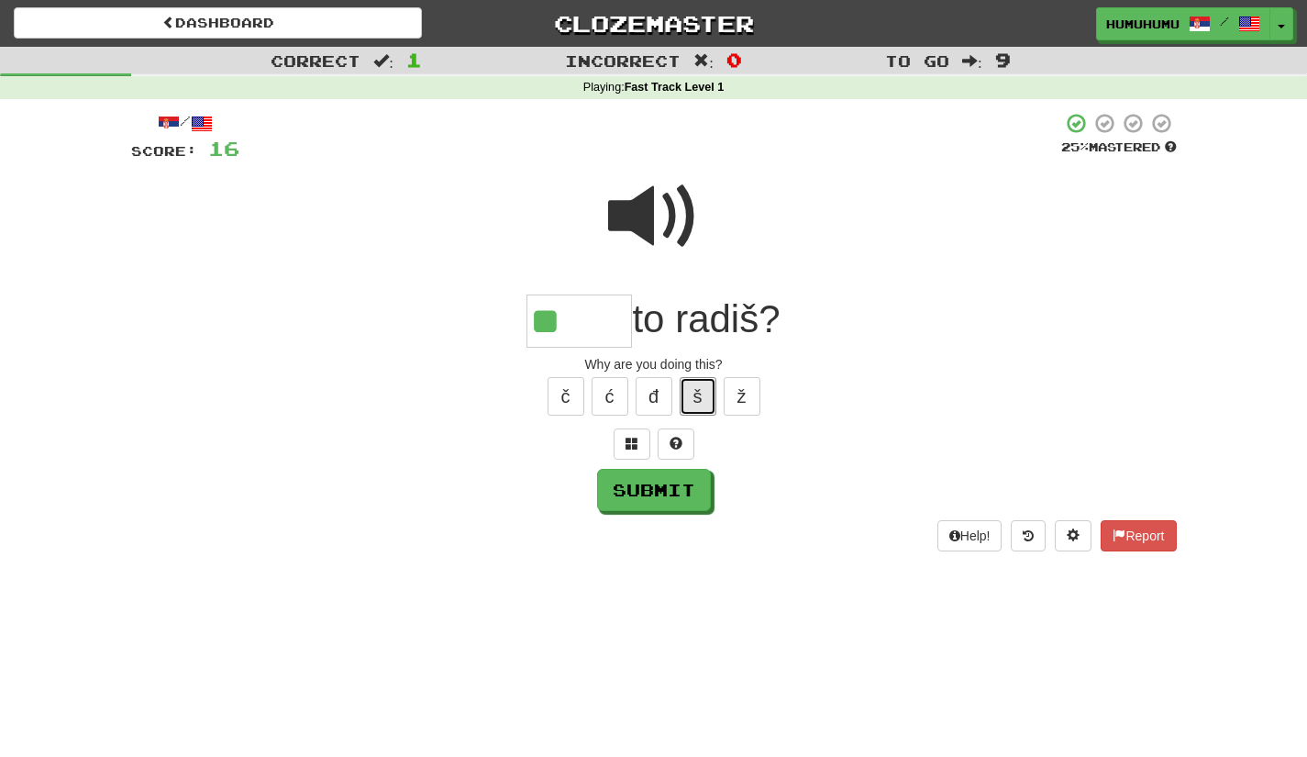
click at [695, 392] on button "š" at bounding box center [698, 396] width 37 height 39
type input "*****"
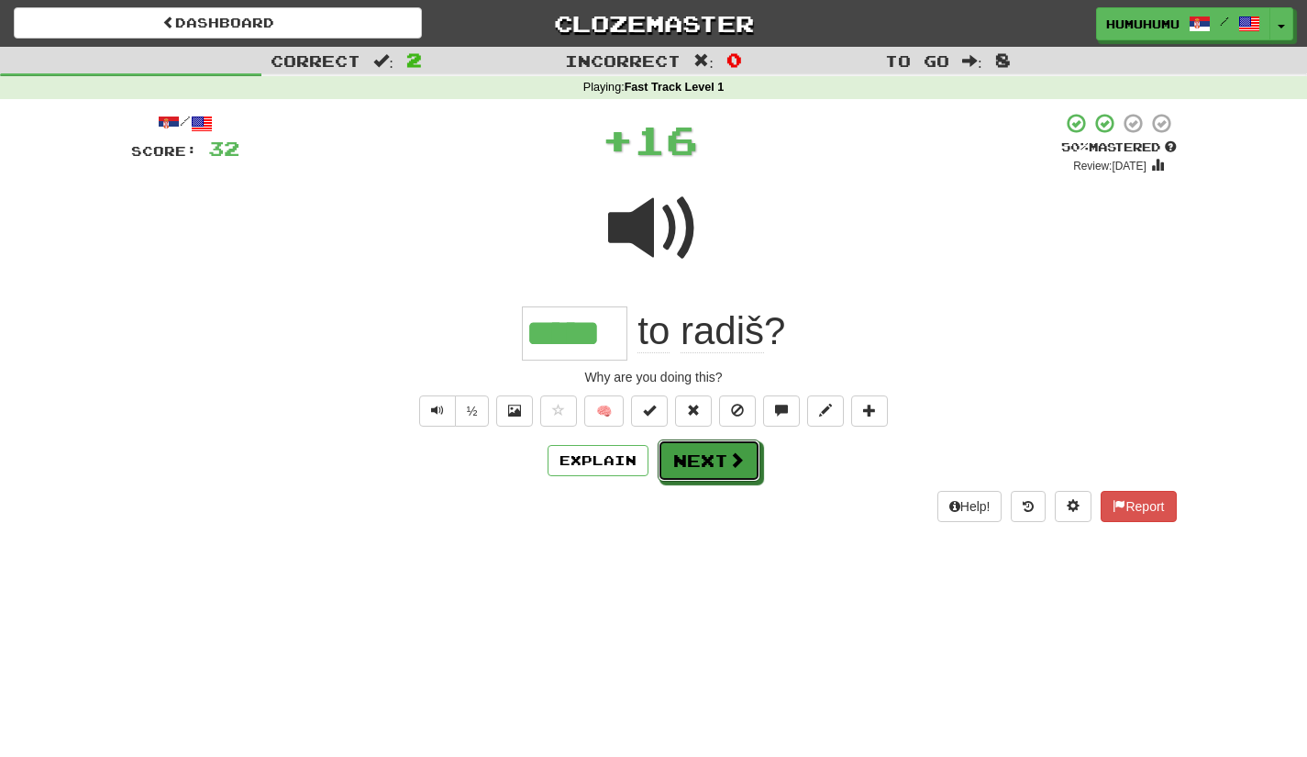
click at [709, 481] on button "Next" at bounding box center [709, 460] width 103 height 42
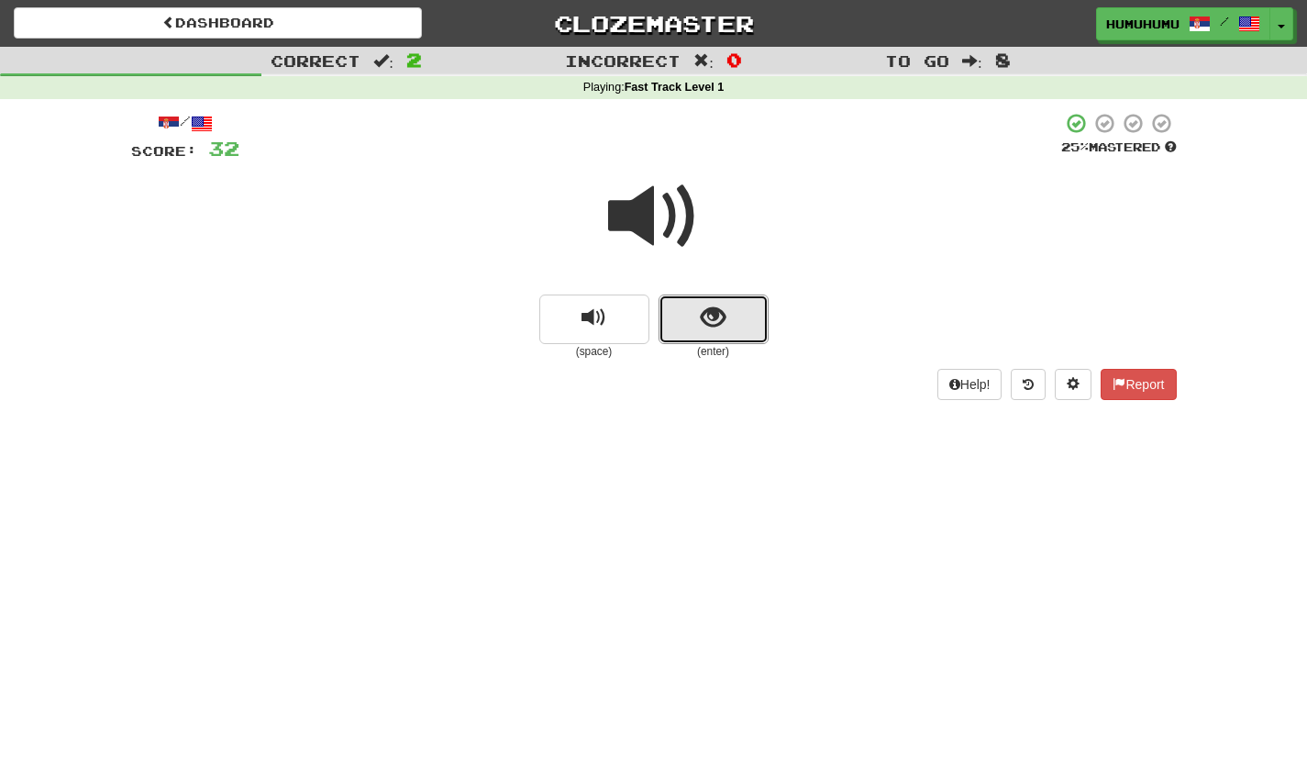
click at [717, 307] on span "show sentence" at bounding box center [713, 317] width 25 height 25
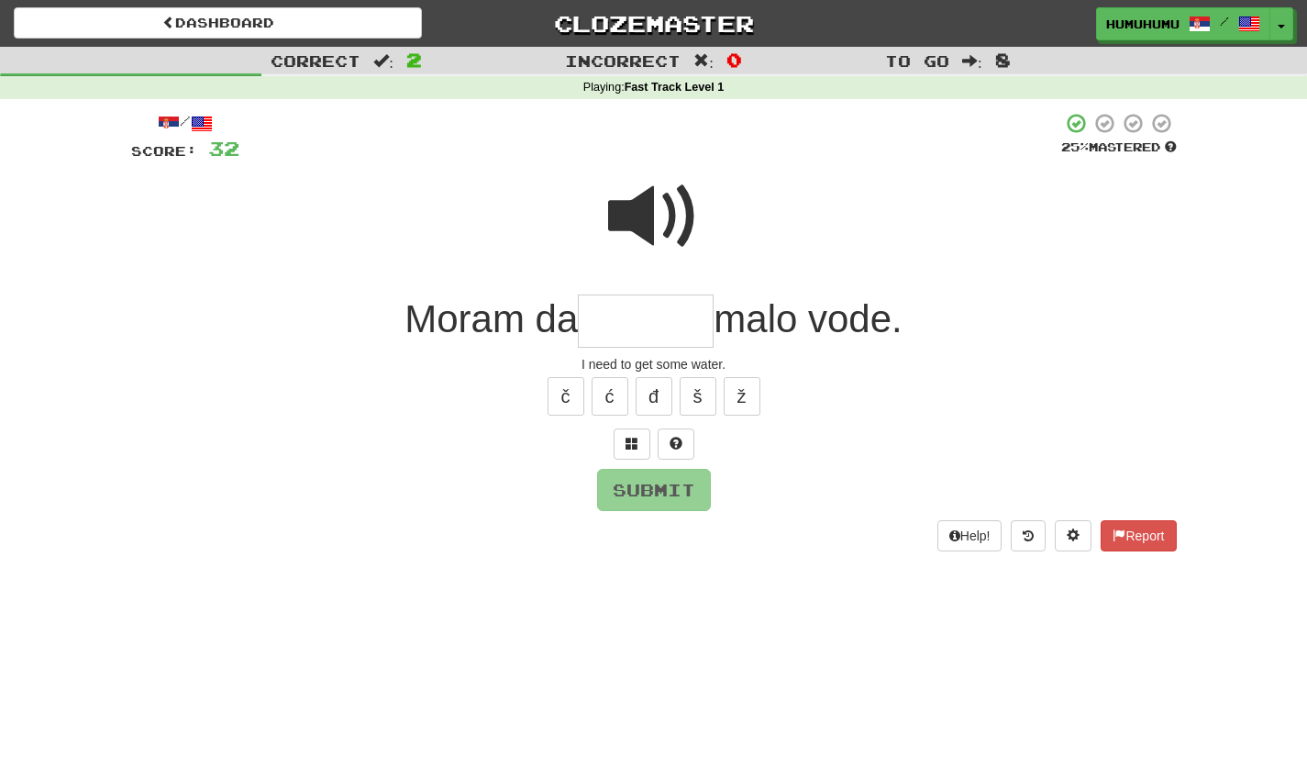
click at [641, 201] on span at bounding box center [654, 217] width 92 height 92
click at [666, 231] on span at bounding box center [654, 217] width 92 height 92
click at [632, 340] on input "text" at bounding box center [646, 321] width 136 height 54
type input "*"
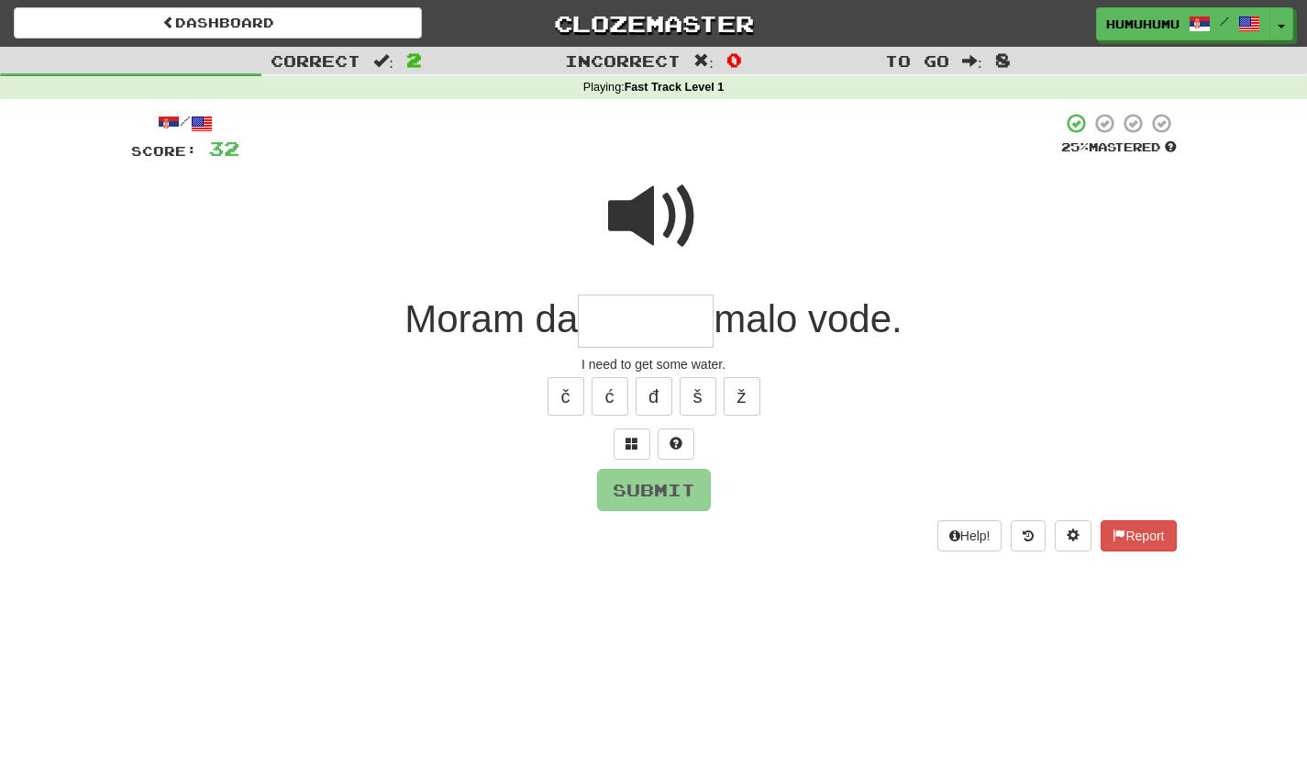
type input "*"
click at [629, 445] on span at bounding box center [631, 443] width 13 height 13
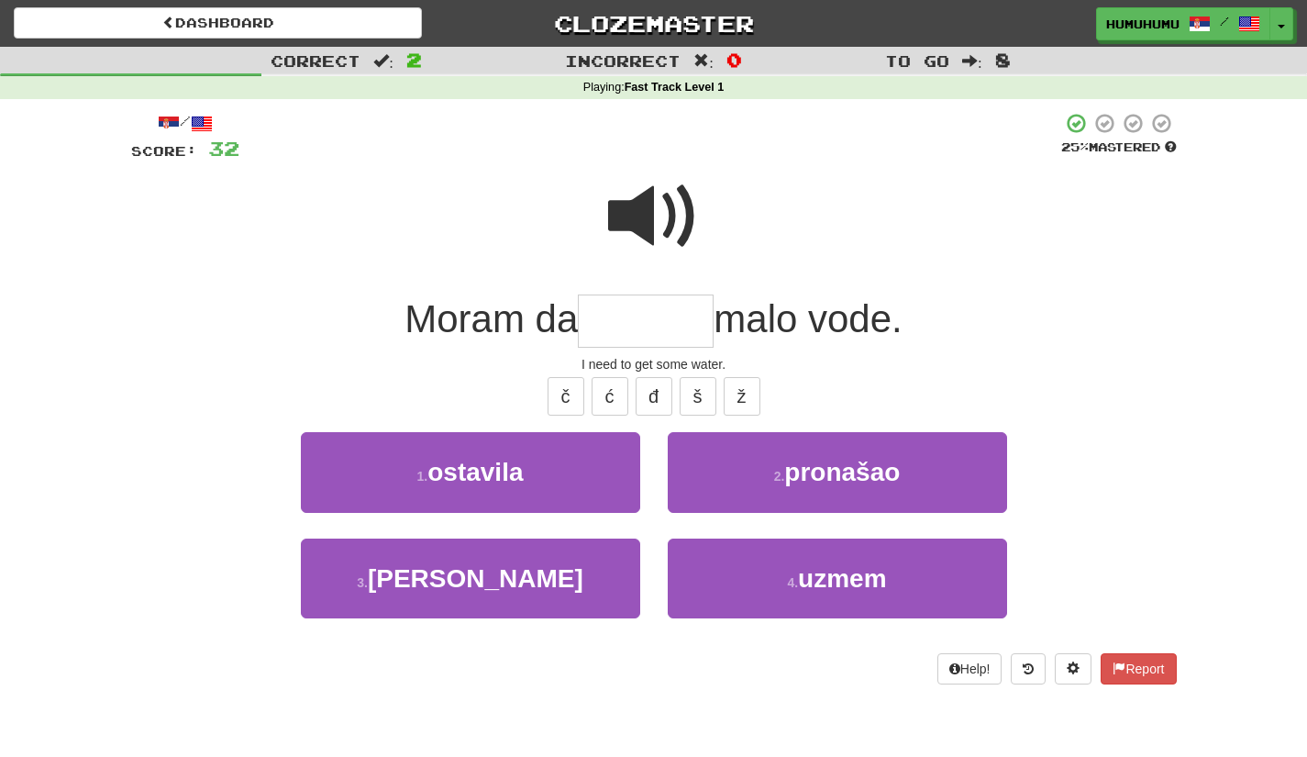
click at [657, 315] on input "text" at bounding box center [646, 321] width 136 height 54
type input "*"
type input "*****"
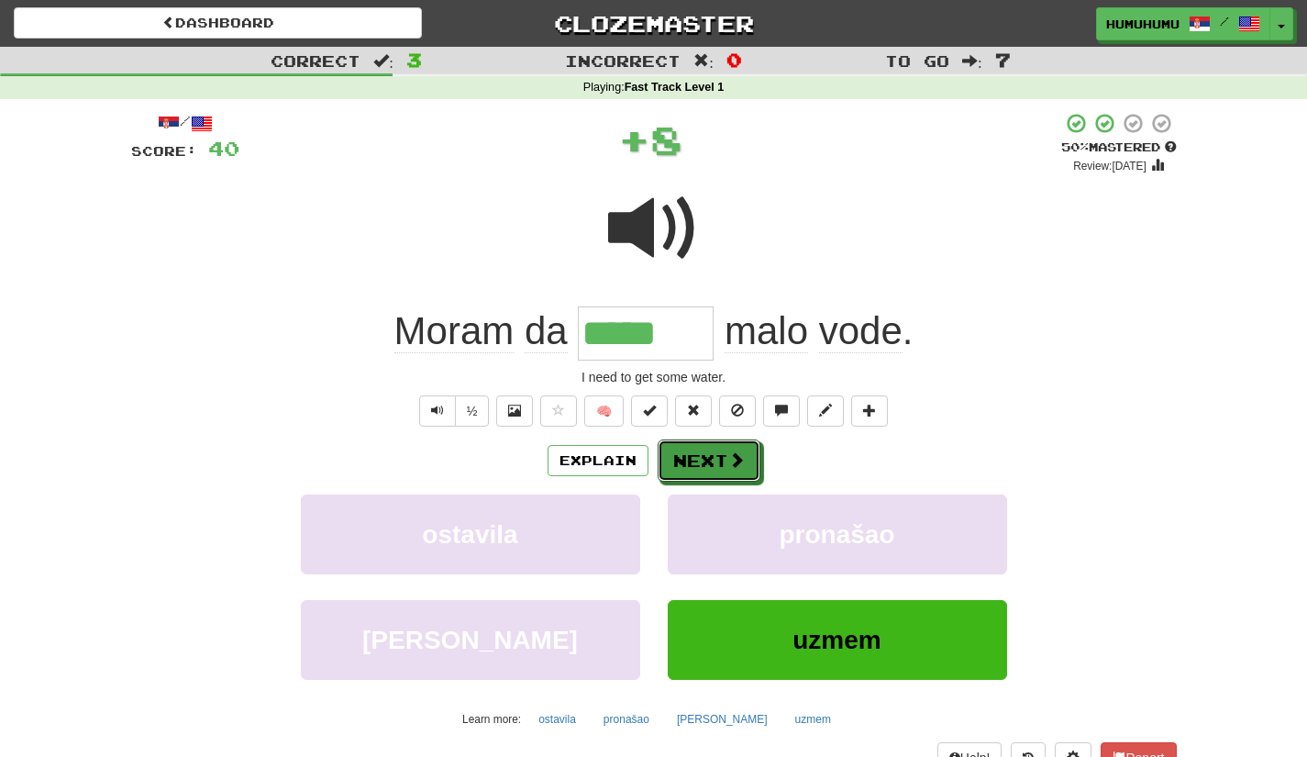
click at [692, 473] on button "Next" at bounding box center [709, 460] width 103 height 42
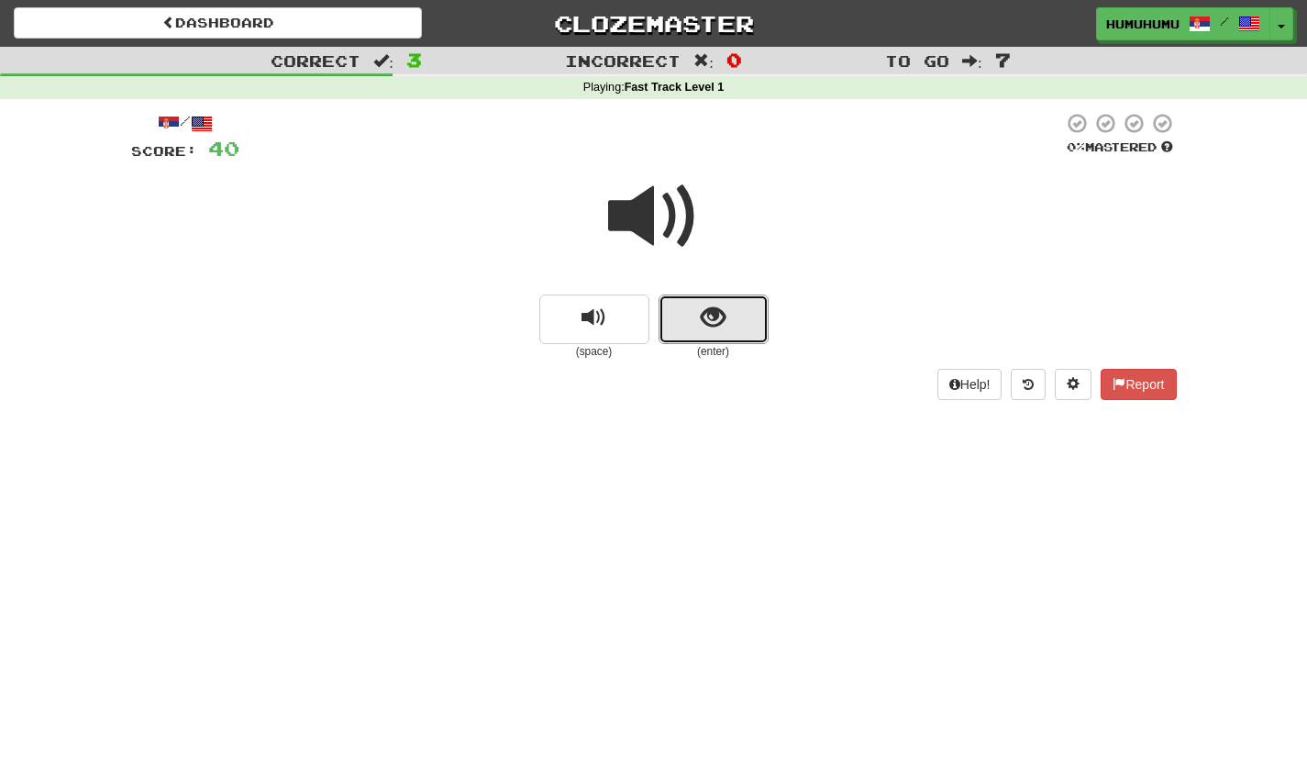
click at [704, 342] on button "show sentence" at bounding box center [713, 319] width 110 height 50
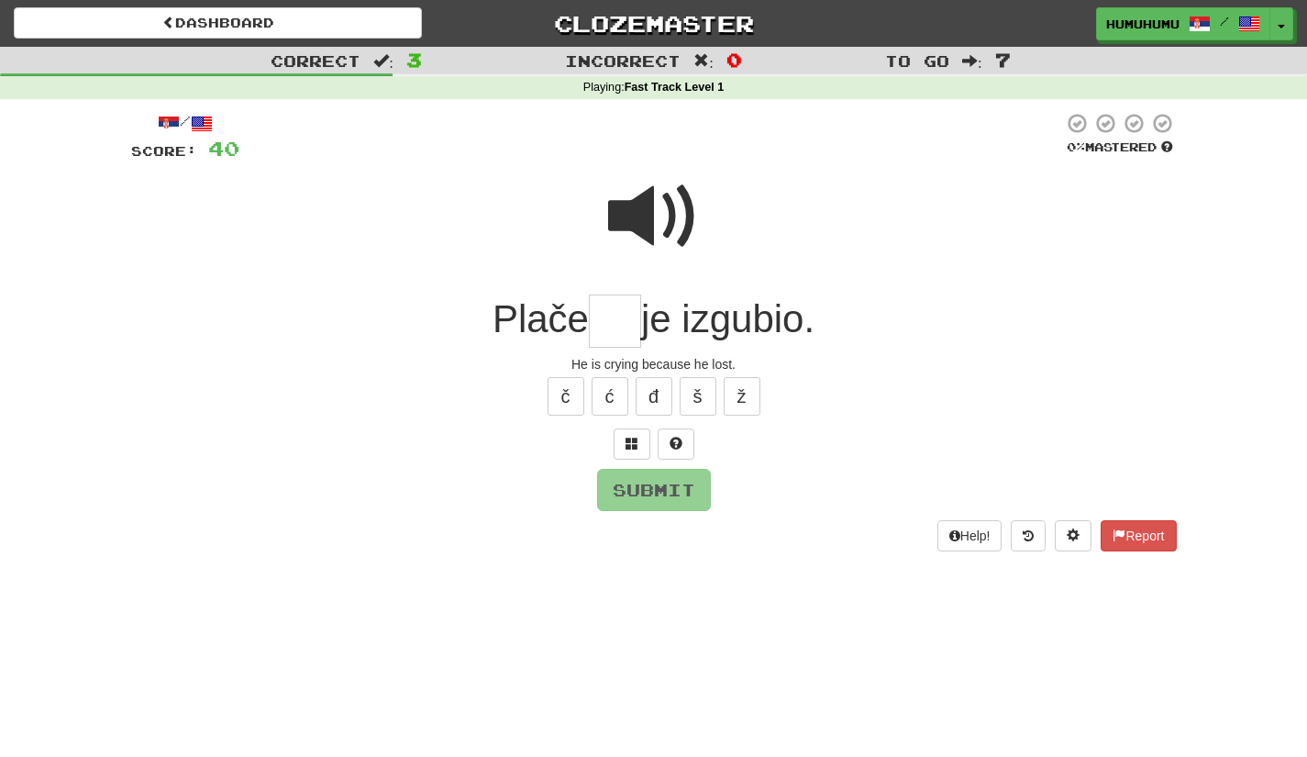
type input "*"
click at [650, 205] on span at bounding box center [654, 217] width 92 height 92
click at [586, 326] on span "Plače" at bounding box center [540, 318] width 96 height 43
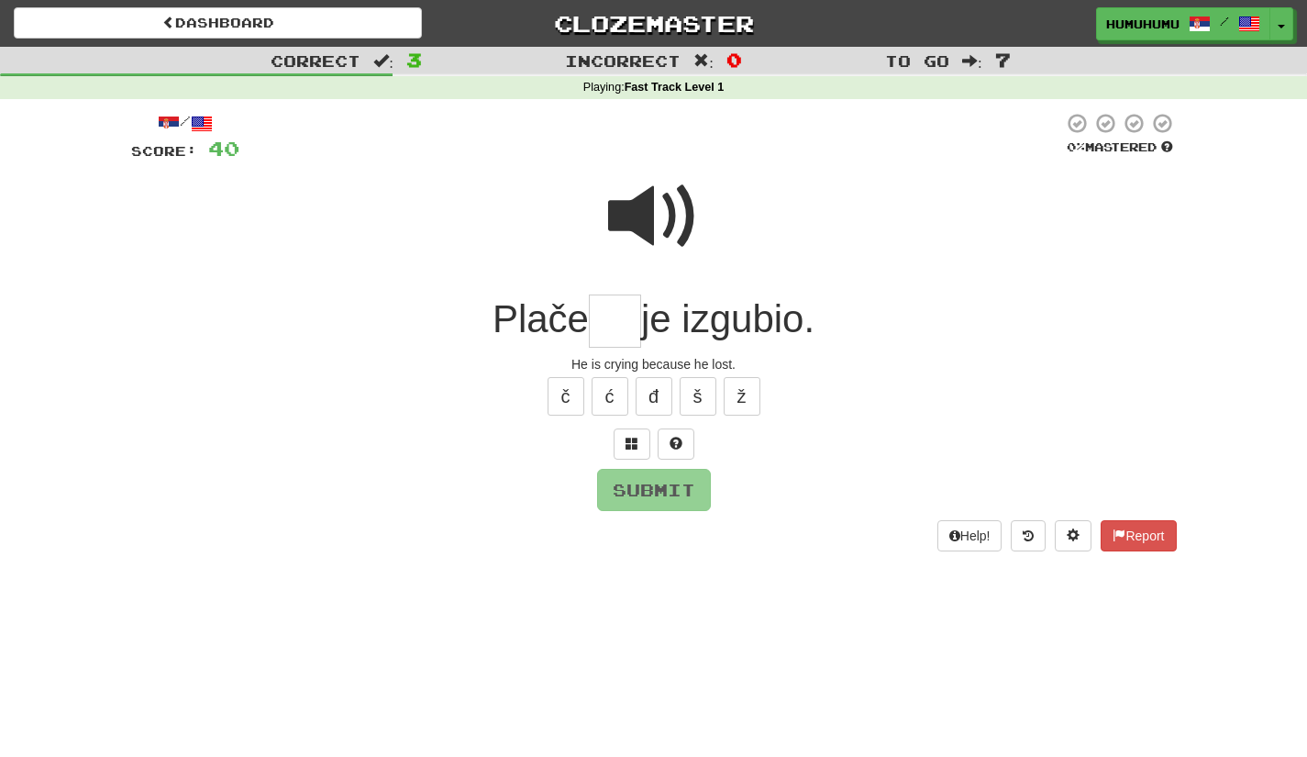
click at [616, 333] on input "text" at bounding box center [615, 321] width 52 height 54
type input "*"
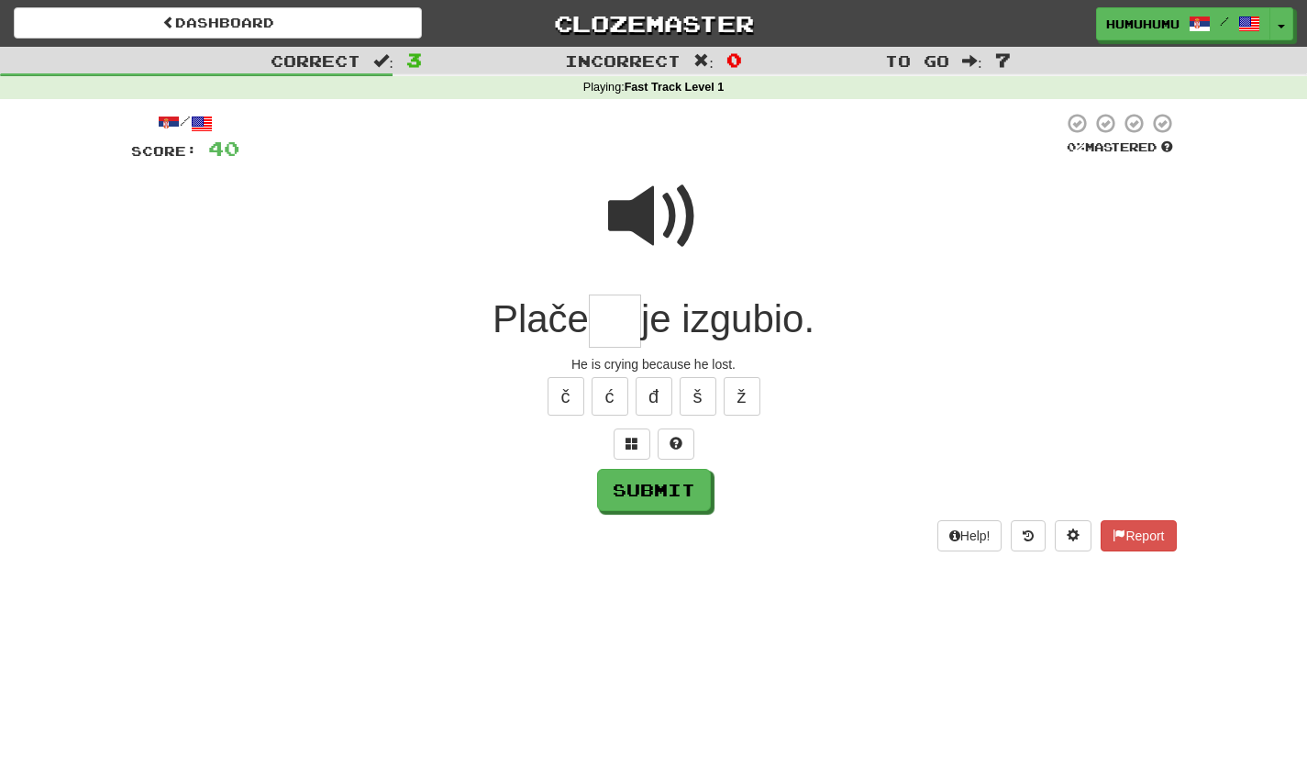
type input "*"
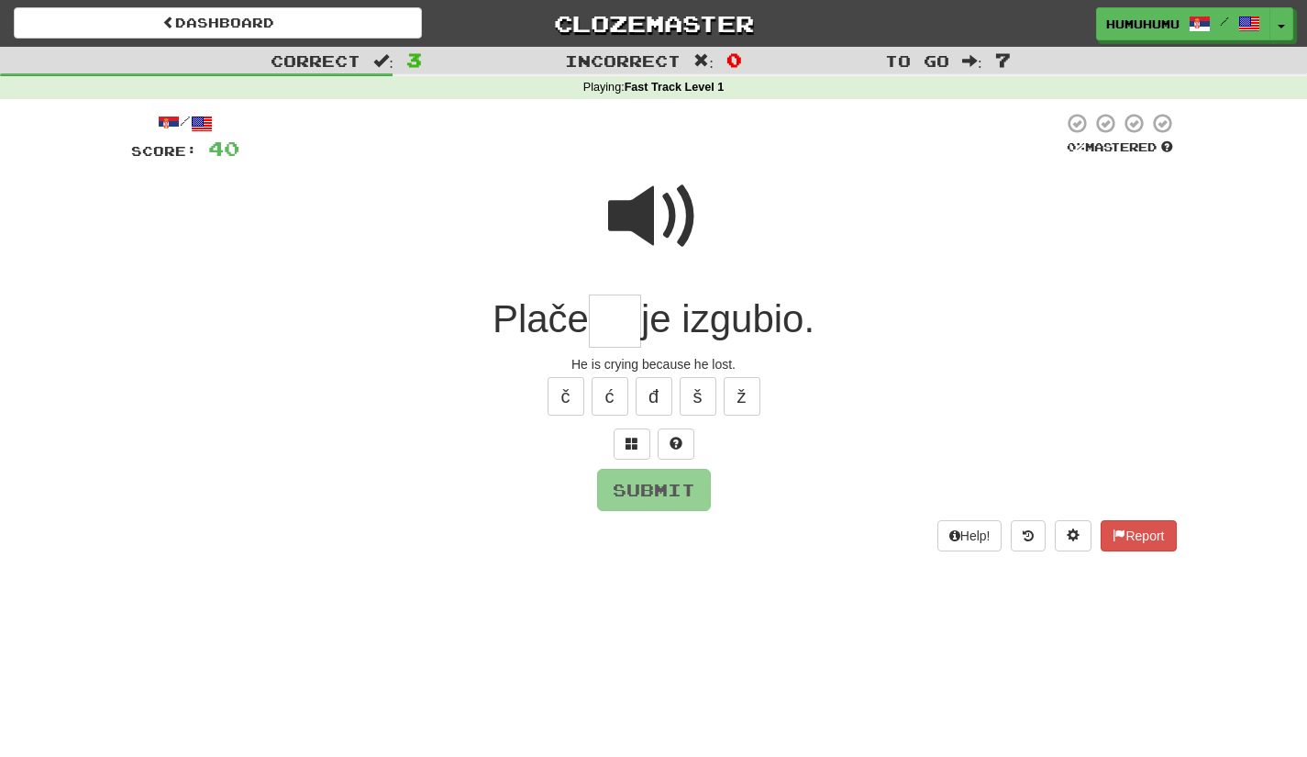
type input "*"
click at [645, 251] on span at bounding box center [654, 217] width 92 height 92
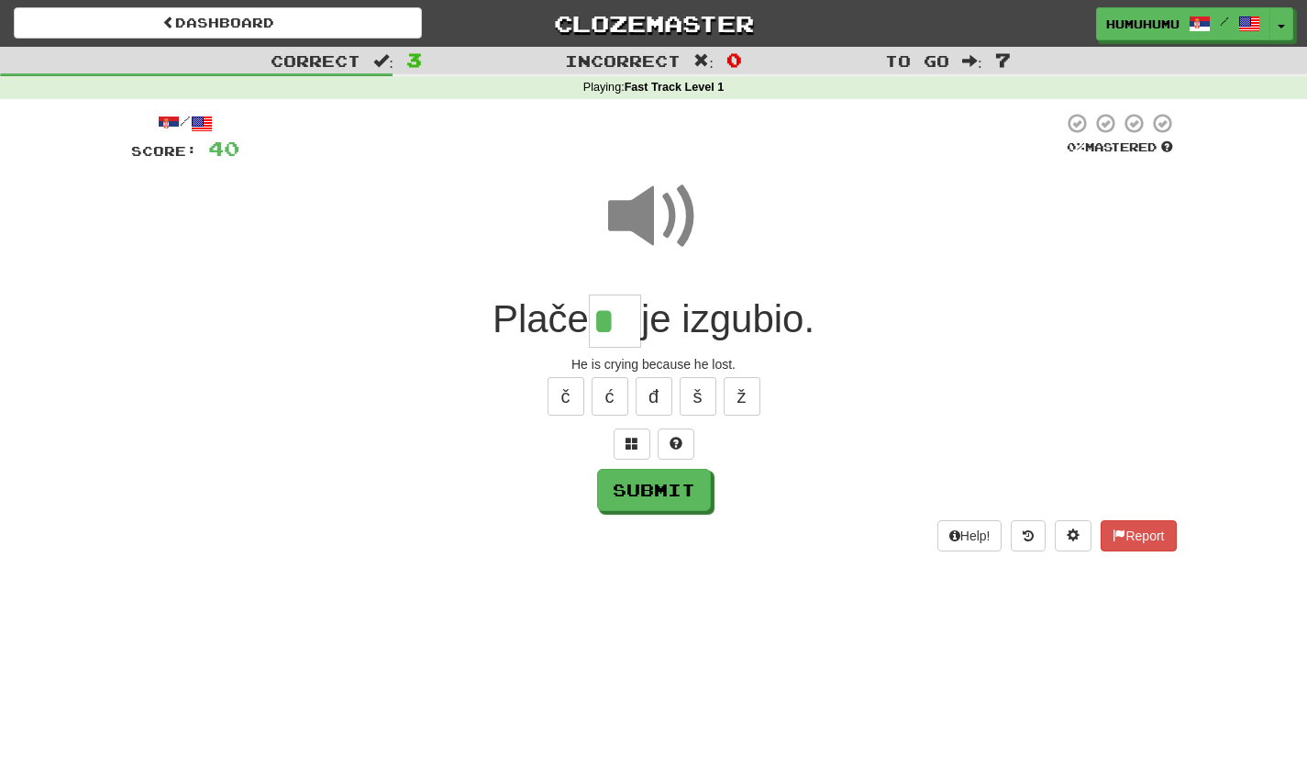
click at [599, 318] on input "*" at bounding box center [615, 321] width 52 height 54
type input "***"
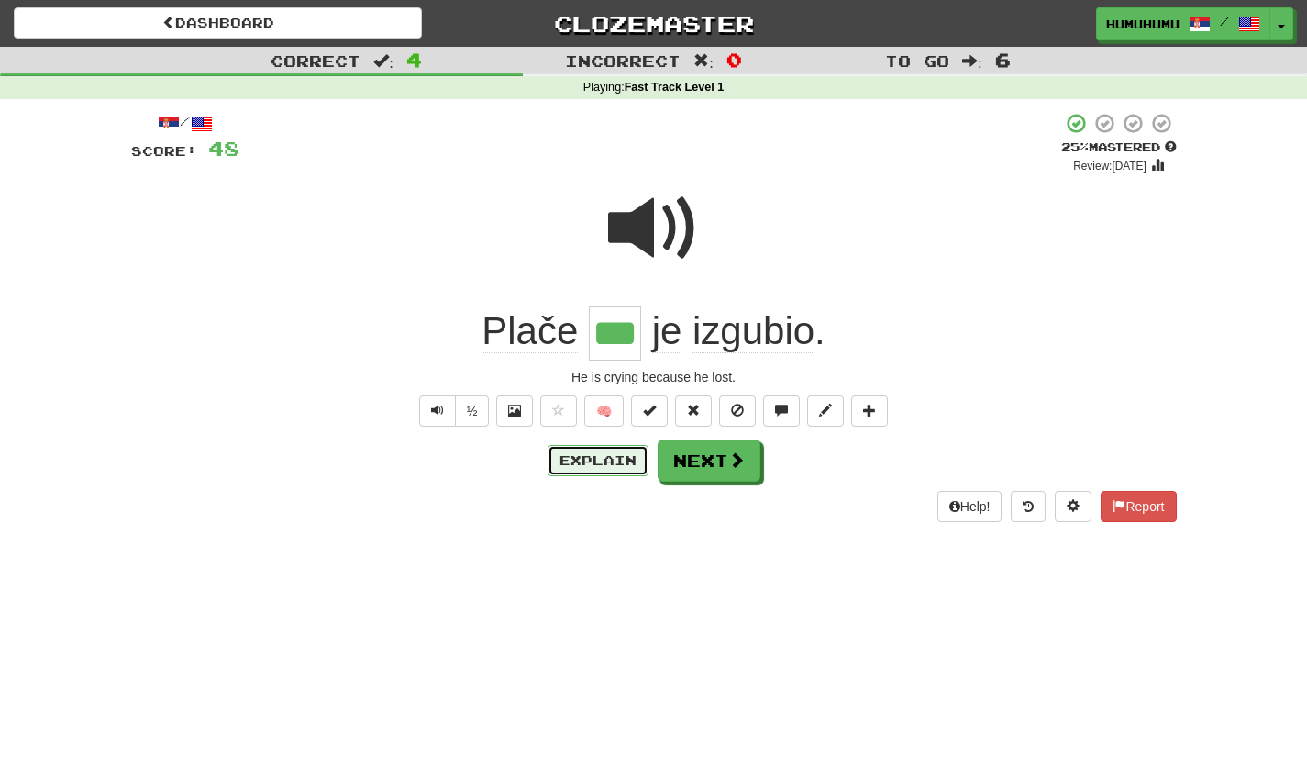
click at [599, 468] on button "Explain" at bounding box center [597, 460] width 101 height 31
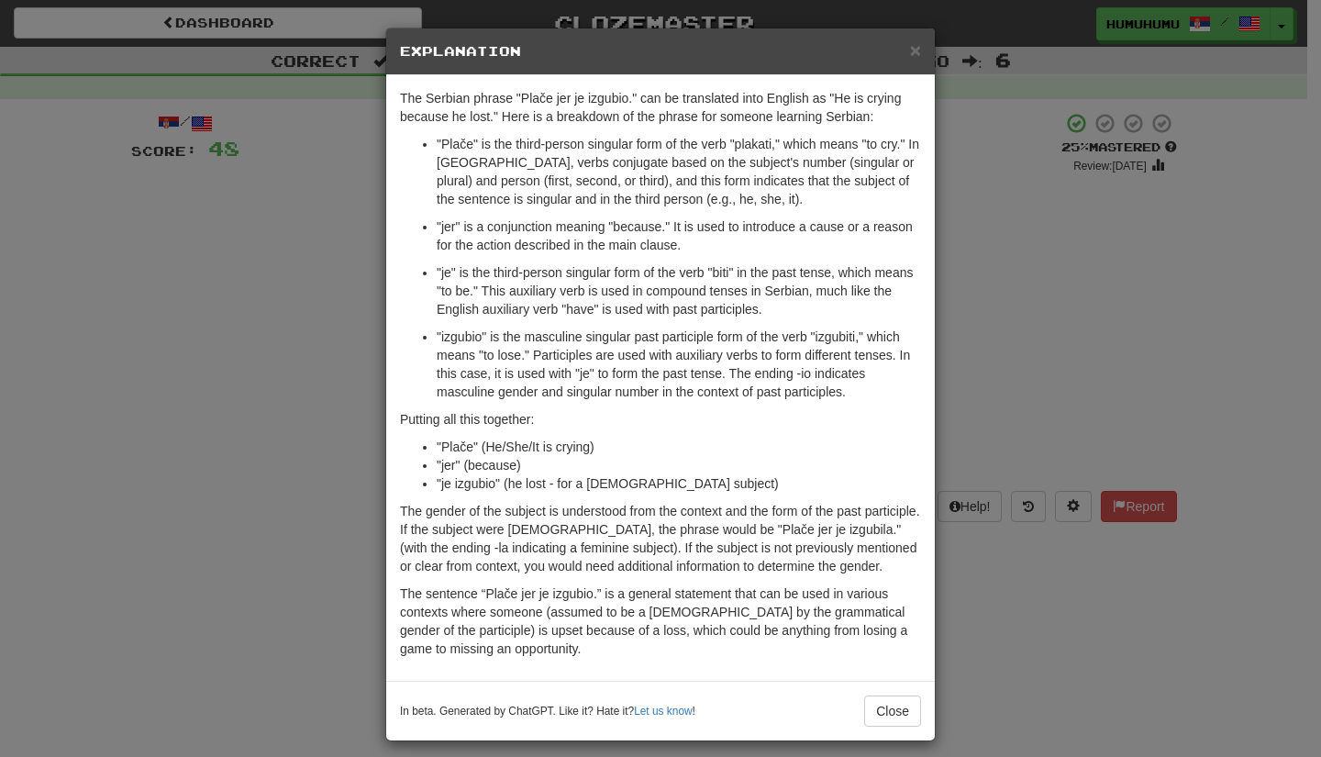
click at [917, 48] on div "× Explanation" at bounding box center [660, 51] width 548 height 47
click at [910, 50] on span "×" at bounding box center [915, 49] width 11 height 21
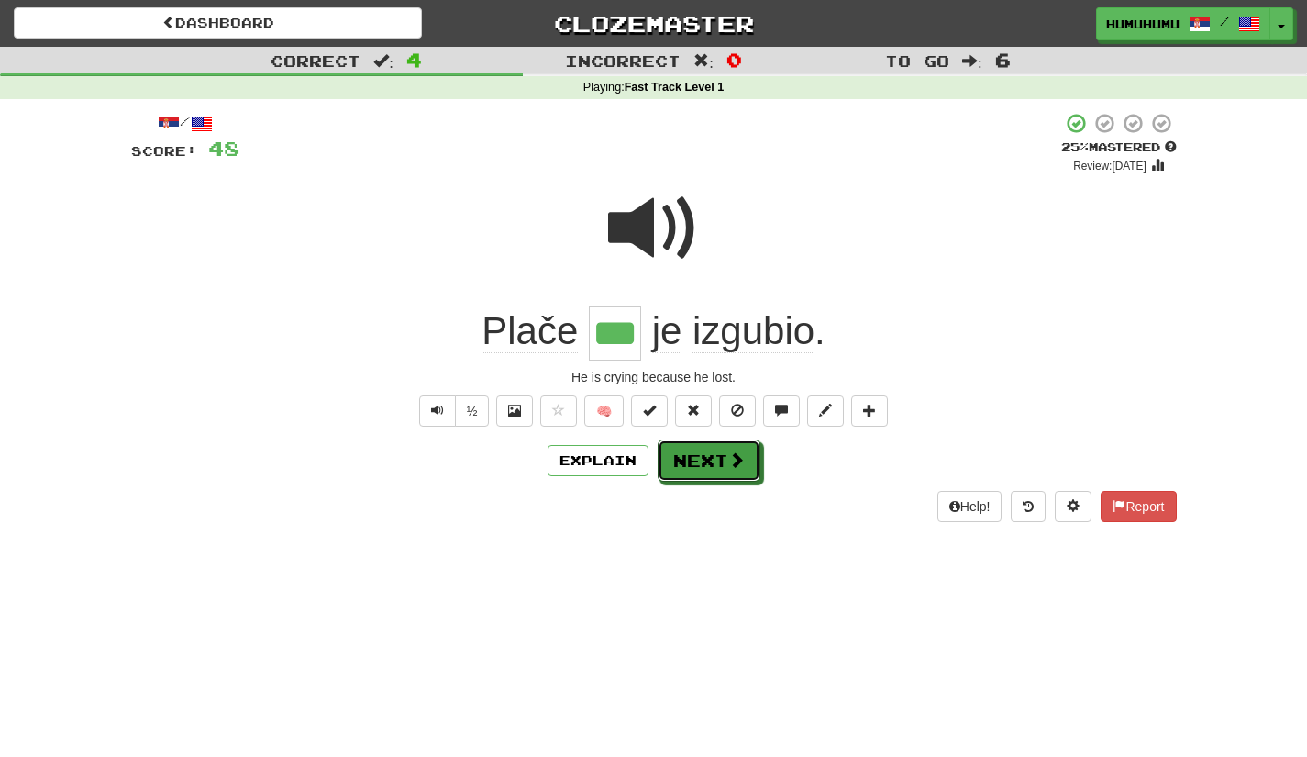
click at [730, 477] on button "Next" at bounding box center [709, 460] width 103 height 42
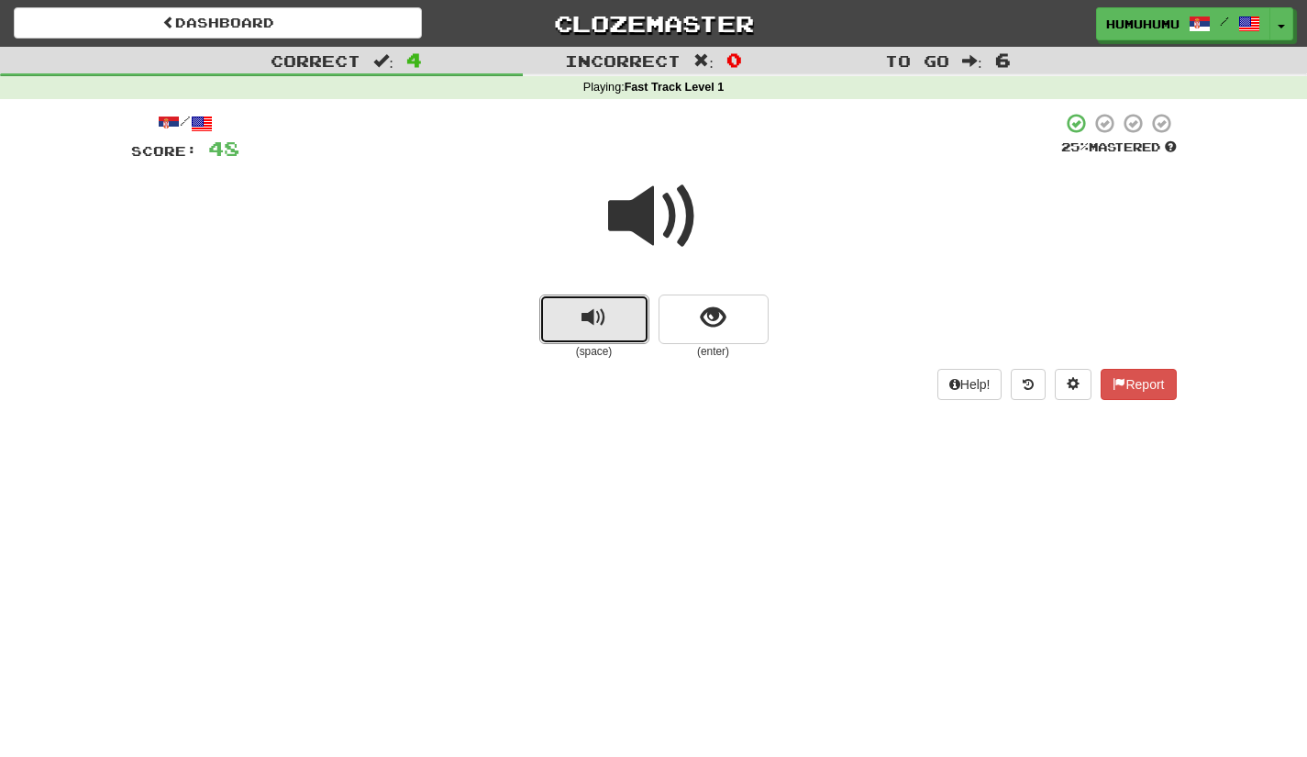
click at [597, 330] on span "replay audio" at bounding box center [593, 317] width 25 height 25
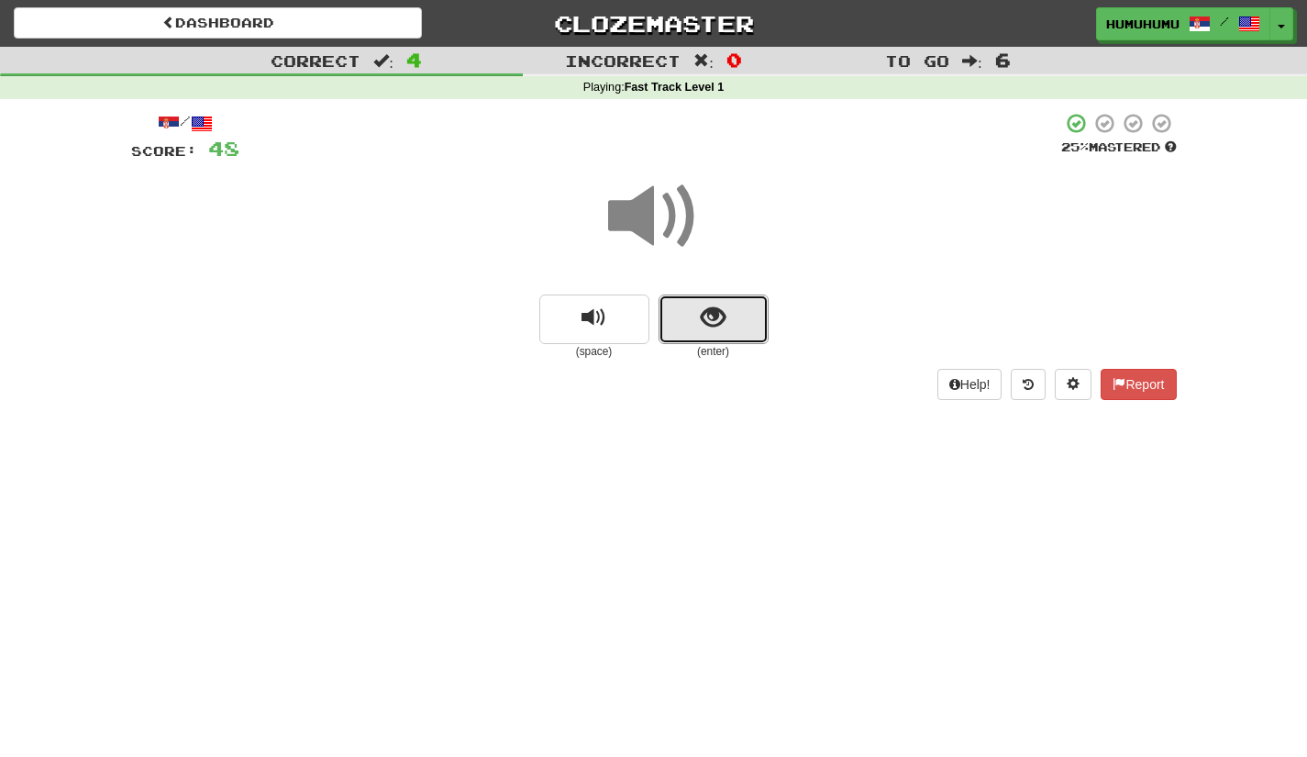
click at [741, 330] on button "show sentence" at bounding box center [713, 319] width 110 height 50
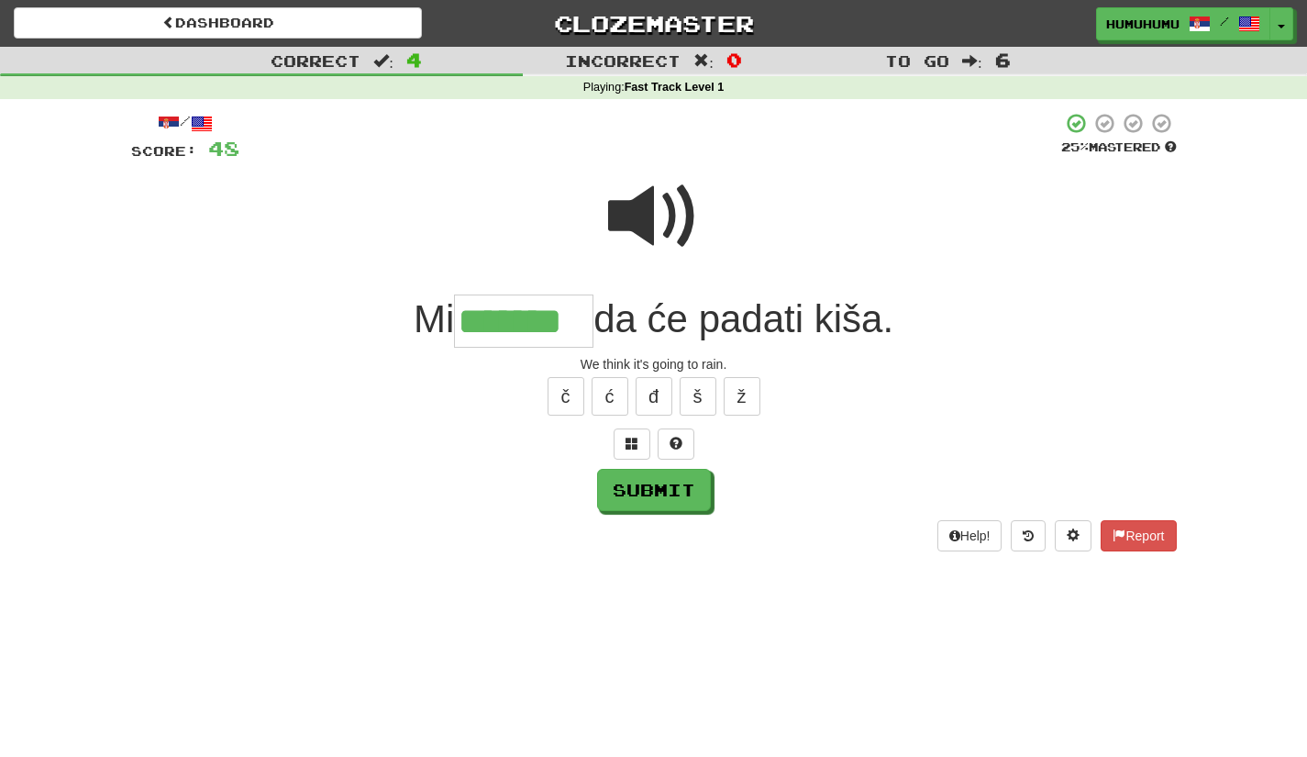
type input "*******"
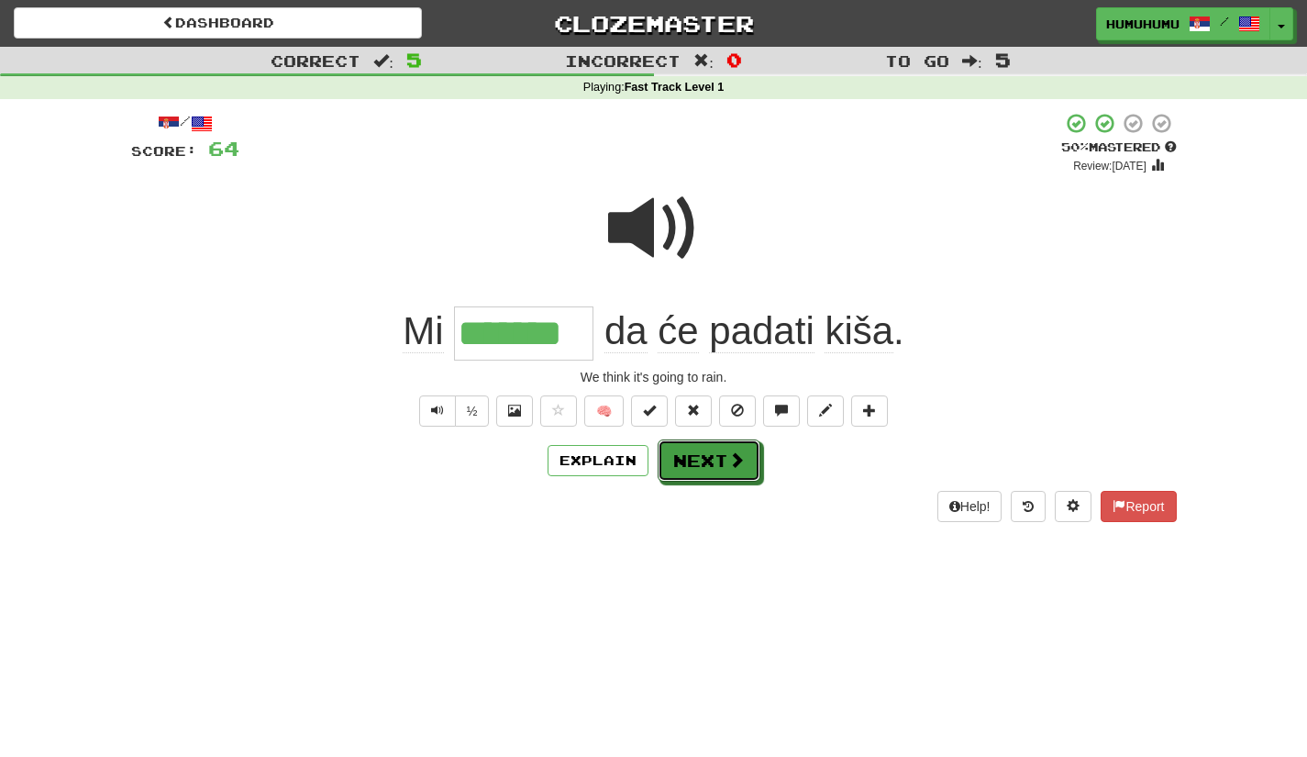
click at [710, 466] on button "Next" at bounding box center [709, 460] width 103 height 42
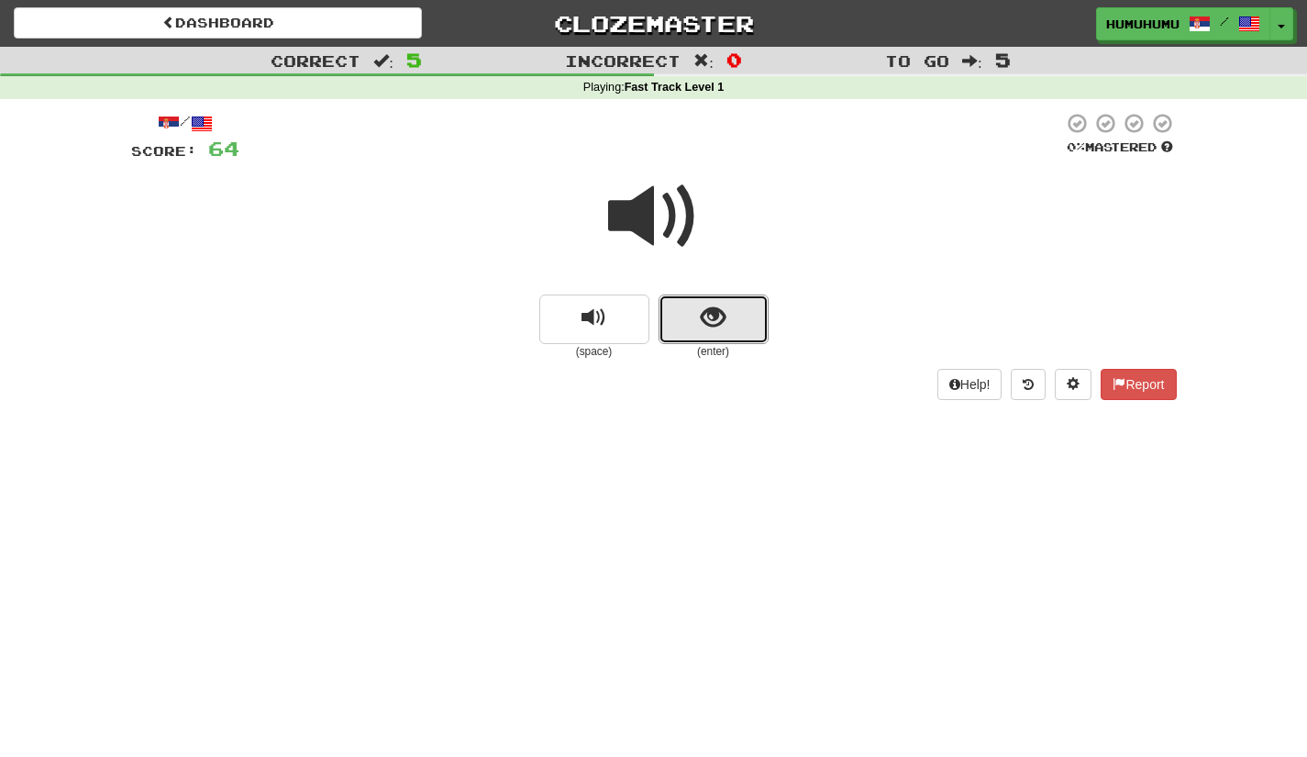
click at [716, 321] on span "show sentence" at bounding box center [713, 317] width 25 height 25
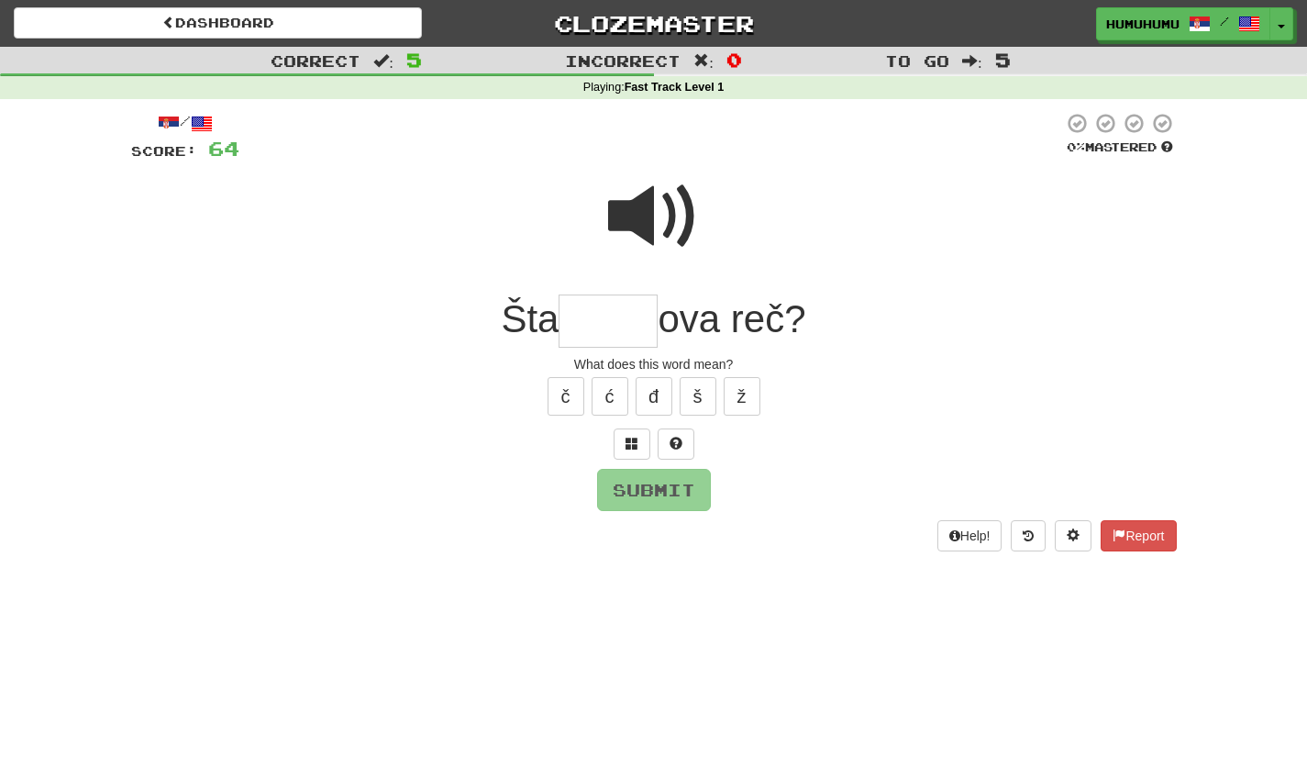
type input "*"
click at [567, 400] on button "č" at bounding box center [565, 396] width 37 height 39
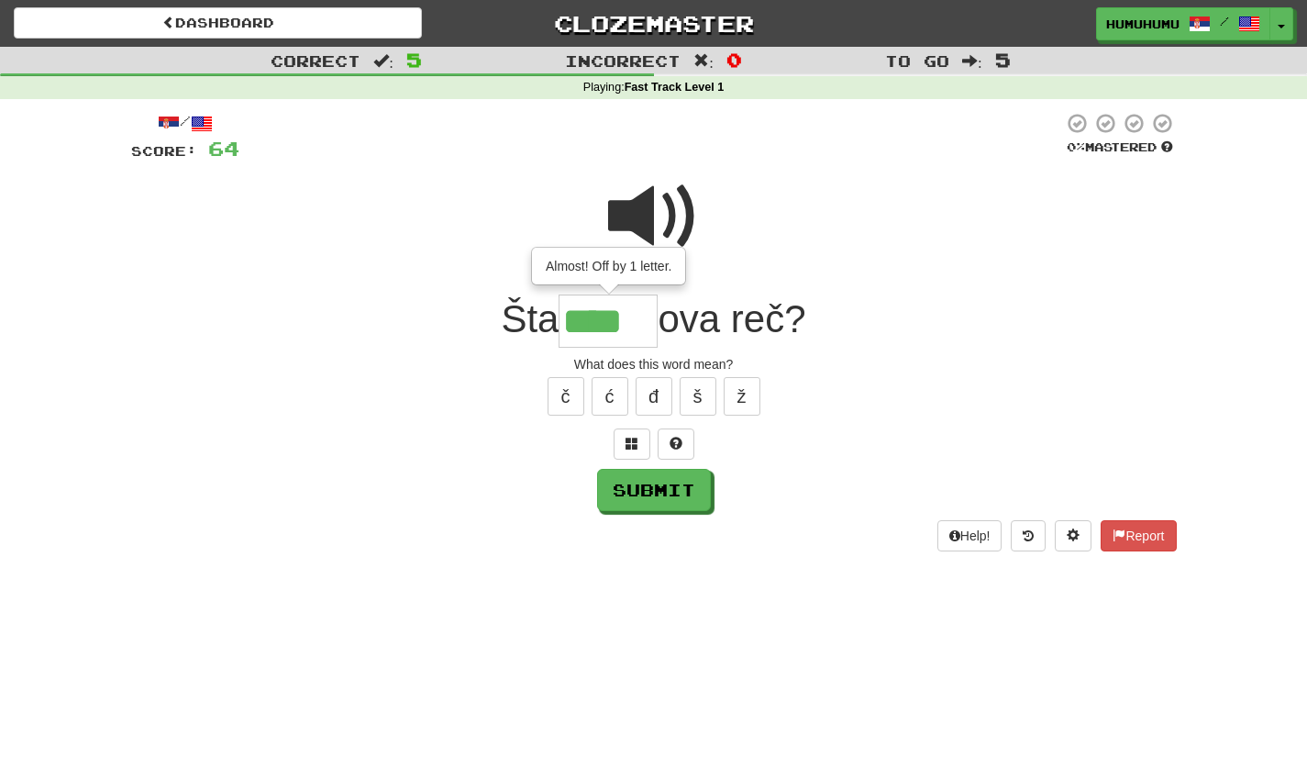
click at [658, 193] on span at bounding box center [654, 217] width 92 height 92
click at [647, 307] on input "****" at bounding box center [607, 321] width 99 height 54
type input "*****"
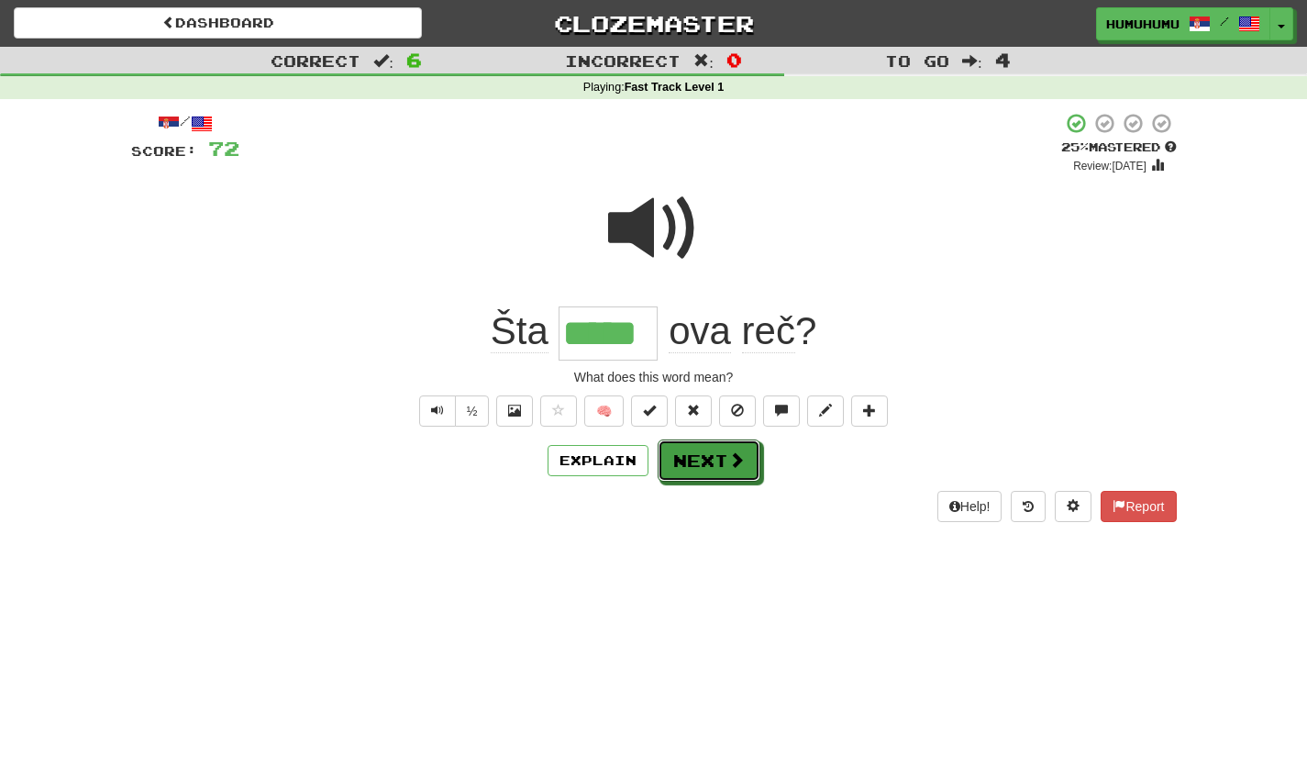
click at [724, 464] on button "Next" at bounding box center [709, 460] width 103 height 42
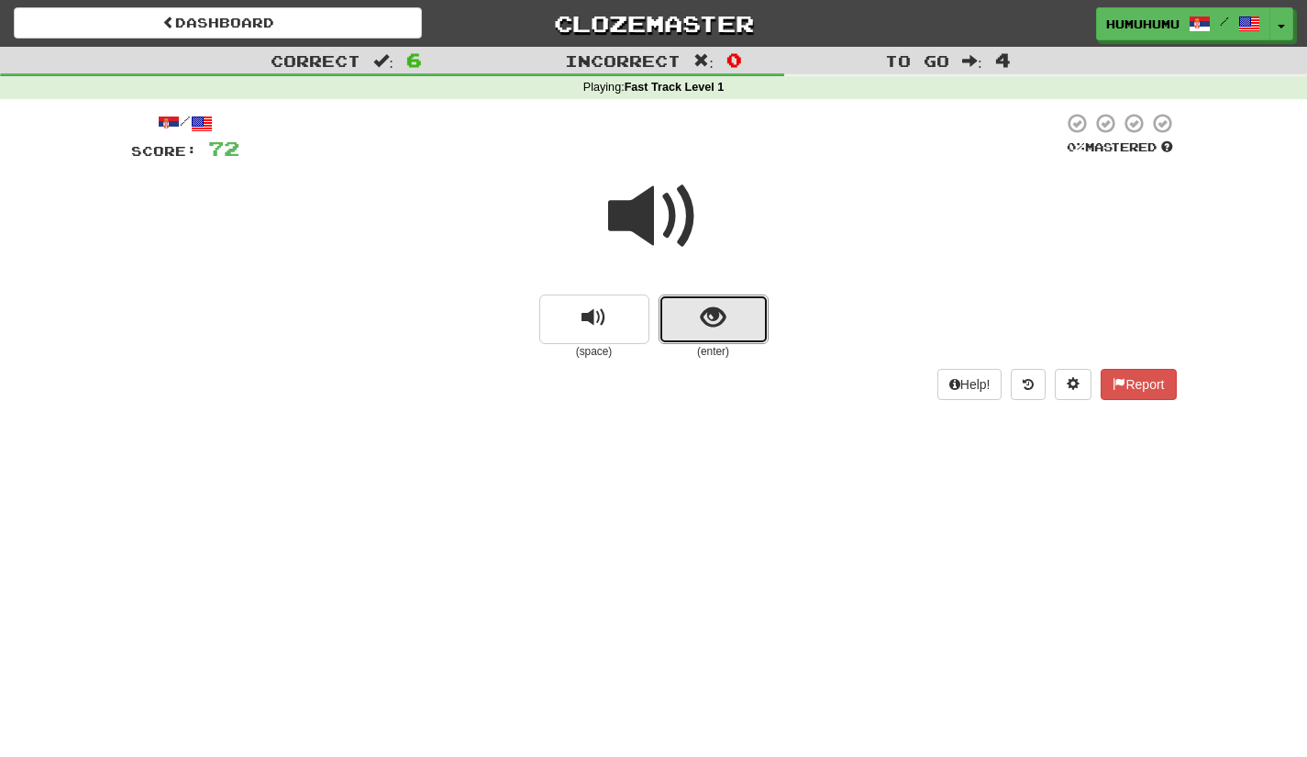
click at [720, 340] on button "show sentence" at bounding box center [713, 319] width 110 height 50
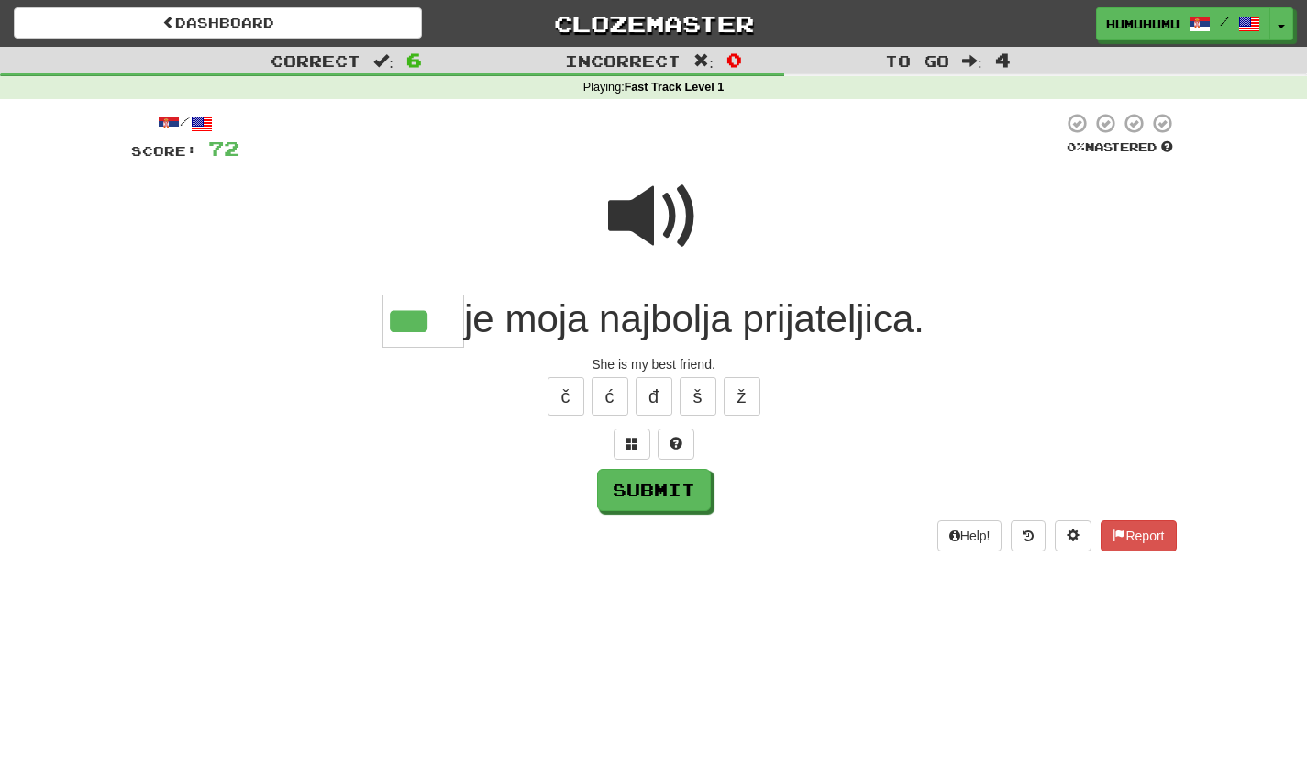
type input "***"
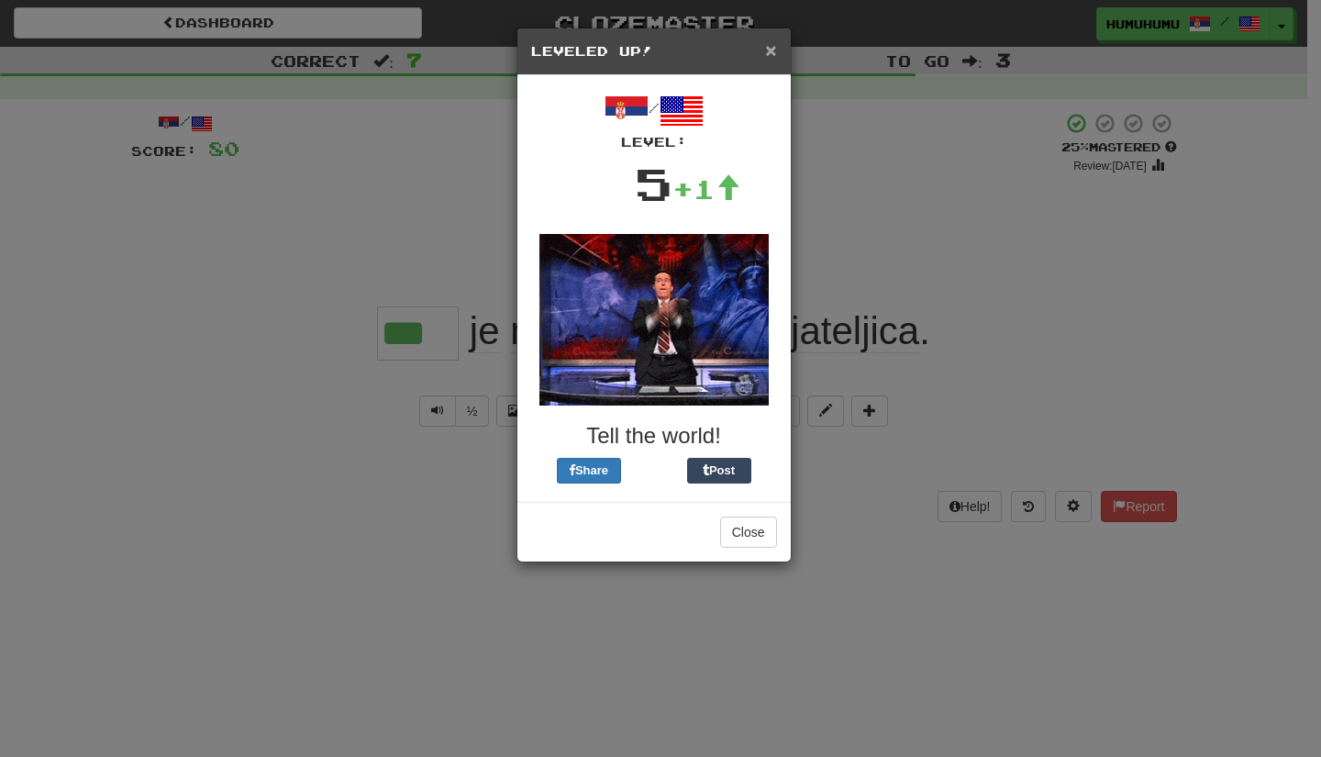
click at [769, 53] on span "×" at bounding box center [770, 49] width 11 height 21
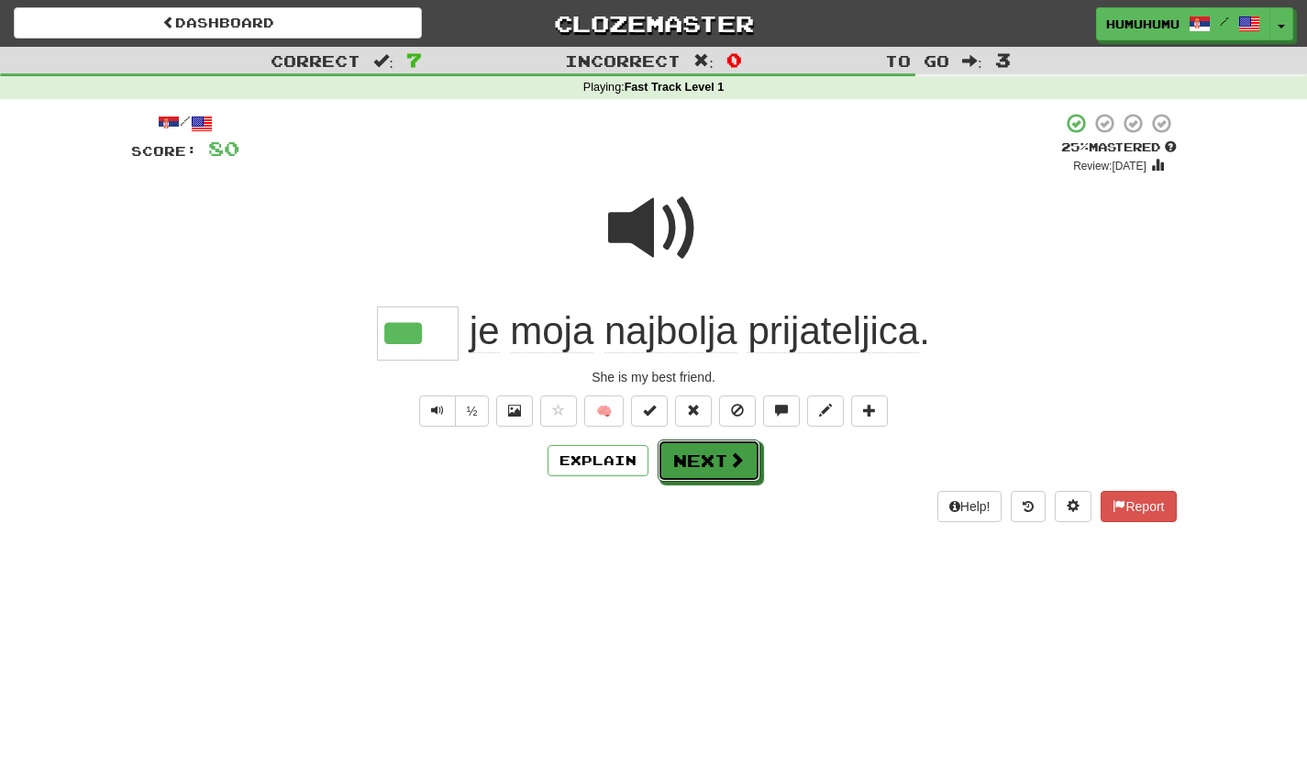
click at [715, 467] on button "Next" at bounding box center [709, 460] width 103 height 42
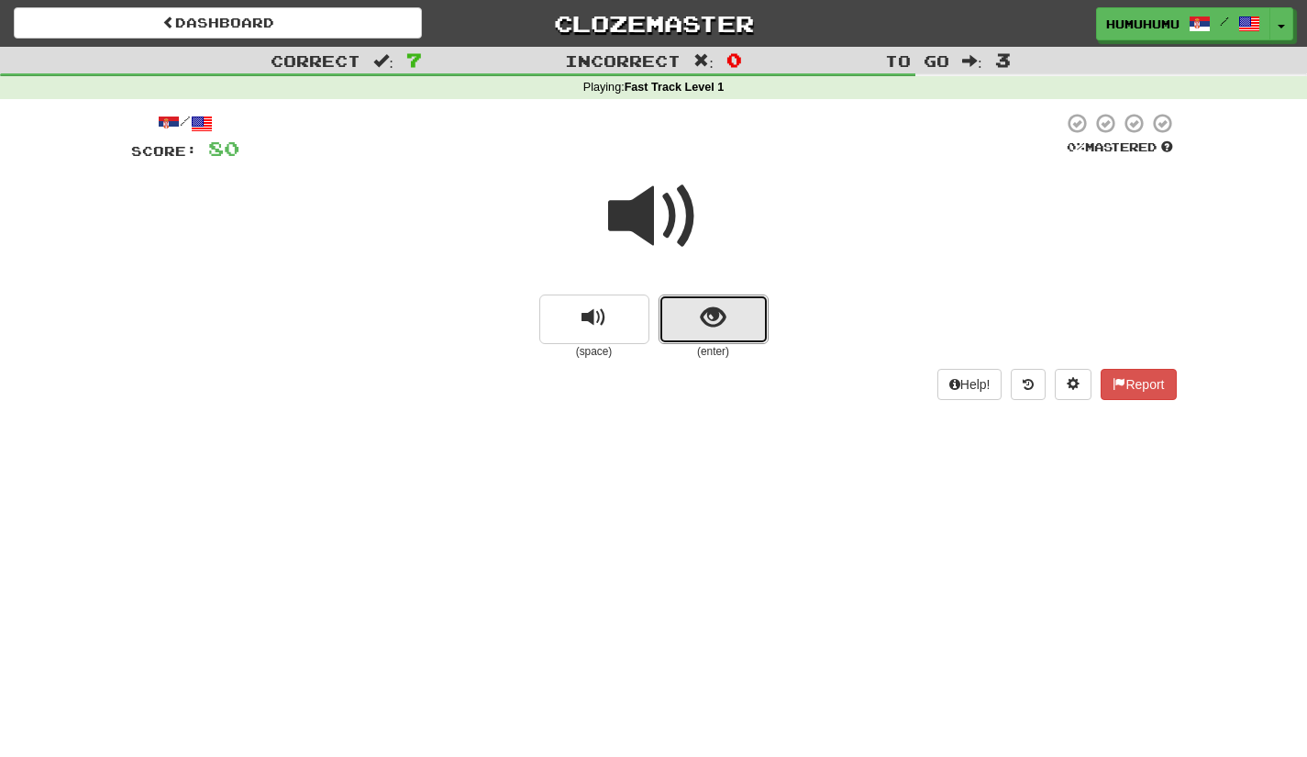
click at [695, 310] on button "show sentence" at bounding box center [713, 319] width 110 height 50
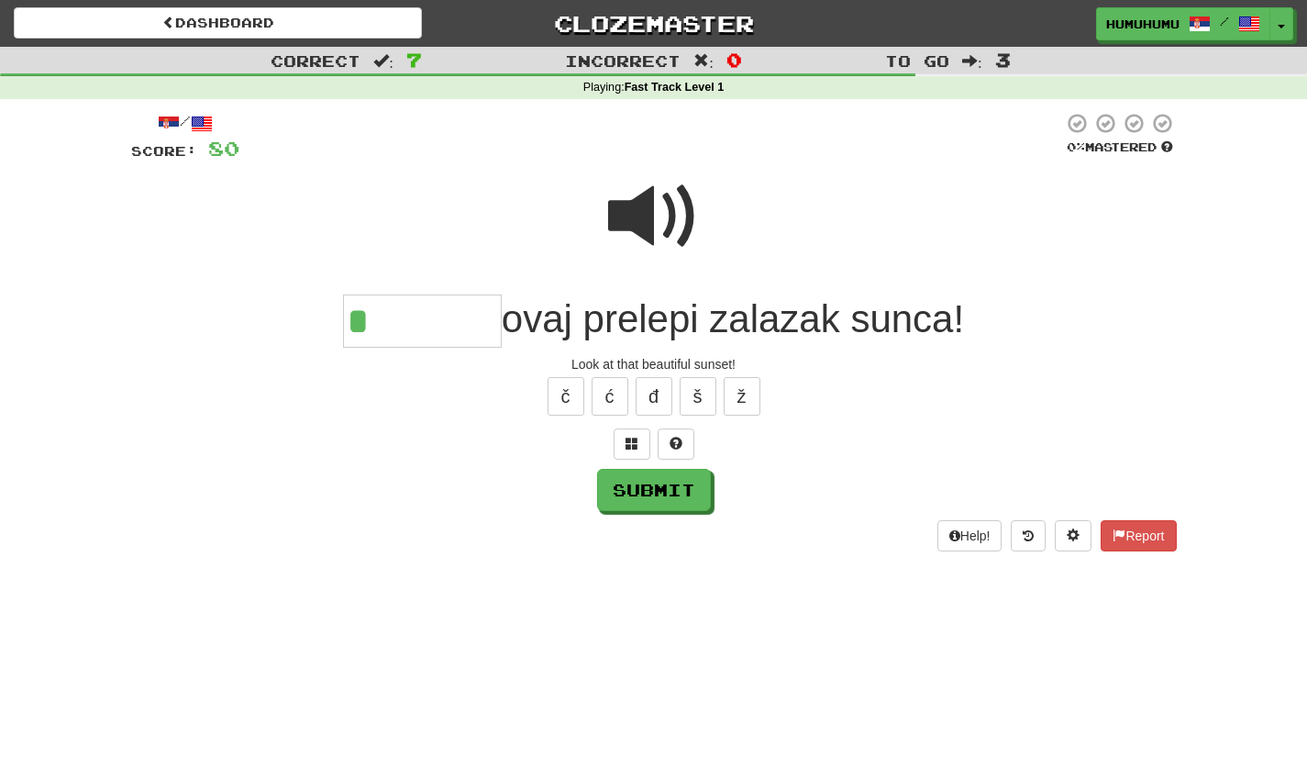
click at [696, 214] on span at bounding box center [654, 217] width 92 height 92
click at [392, 327] on input "*" at bounding box center [422, 321] width 159 height 54
click at [659, 221] on span at bounding box center [654, 217] width 92 height 92
click at [430, 332] on input "***" at bounding box center [422, 321] width 159 height 54
click at [640, 227] on span at bounding box center [654, 217] width 92 height 92
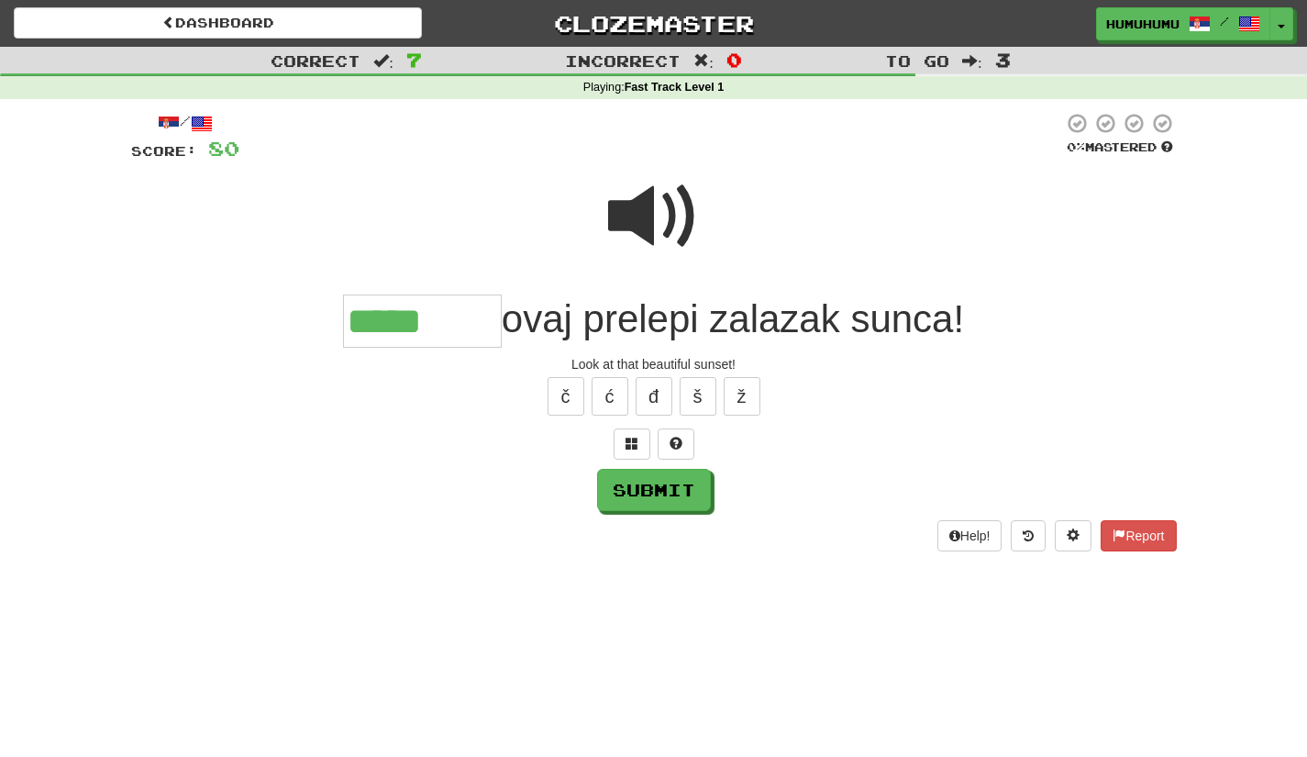
click at [479, 320] on input "*****" at bounding box center [422, 321] width 159 height 54
type input "********"
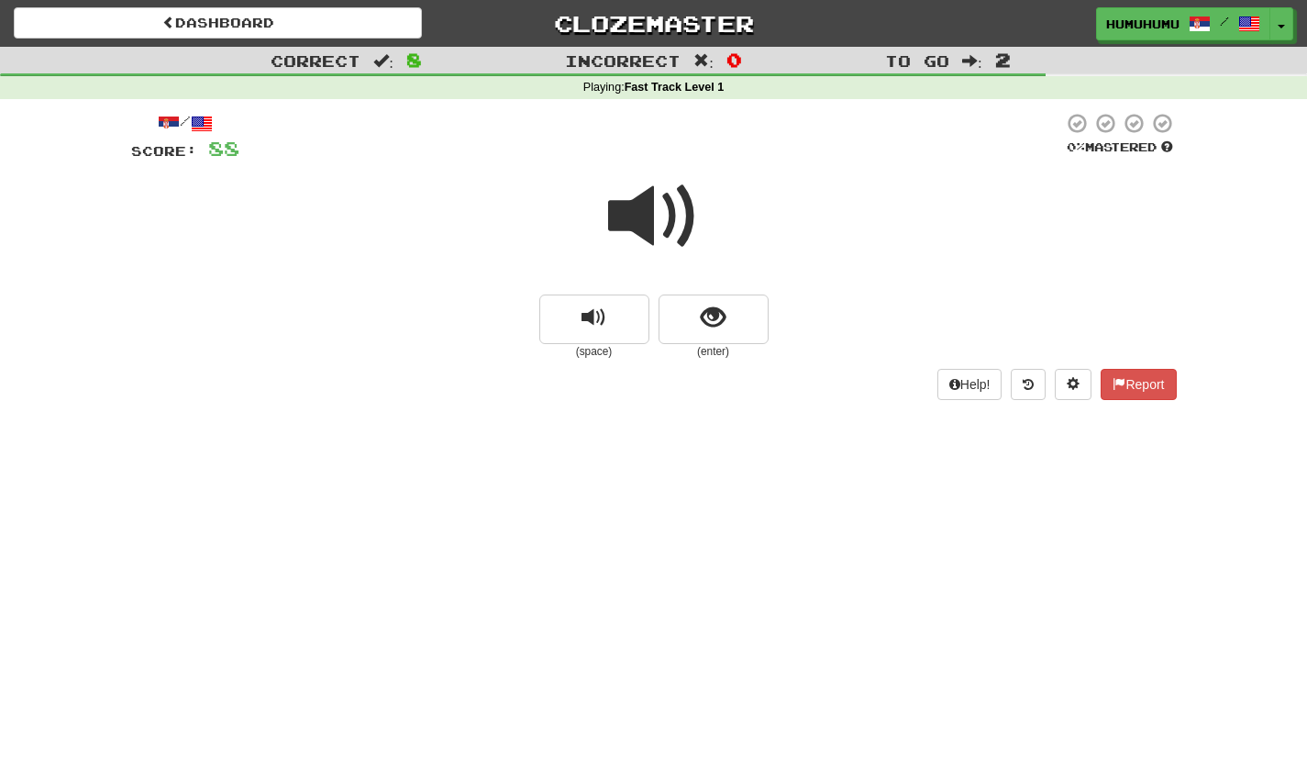
click at [642, 216] on span at bounding box center [654, 217] width 92 height 92
click at [735, 332] on button "show sentence" at bounding box center [713, 319] width 110 height 50
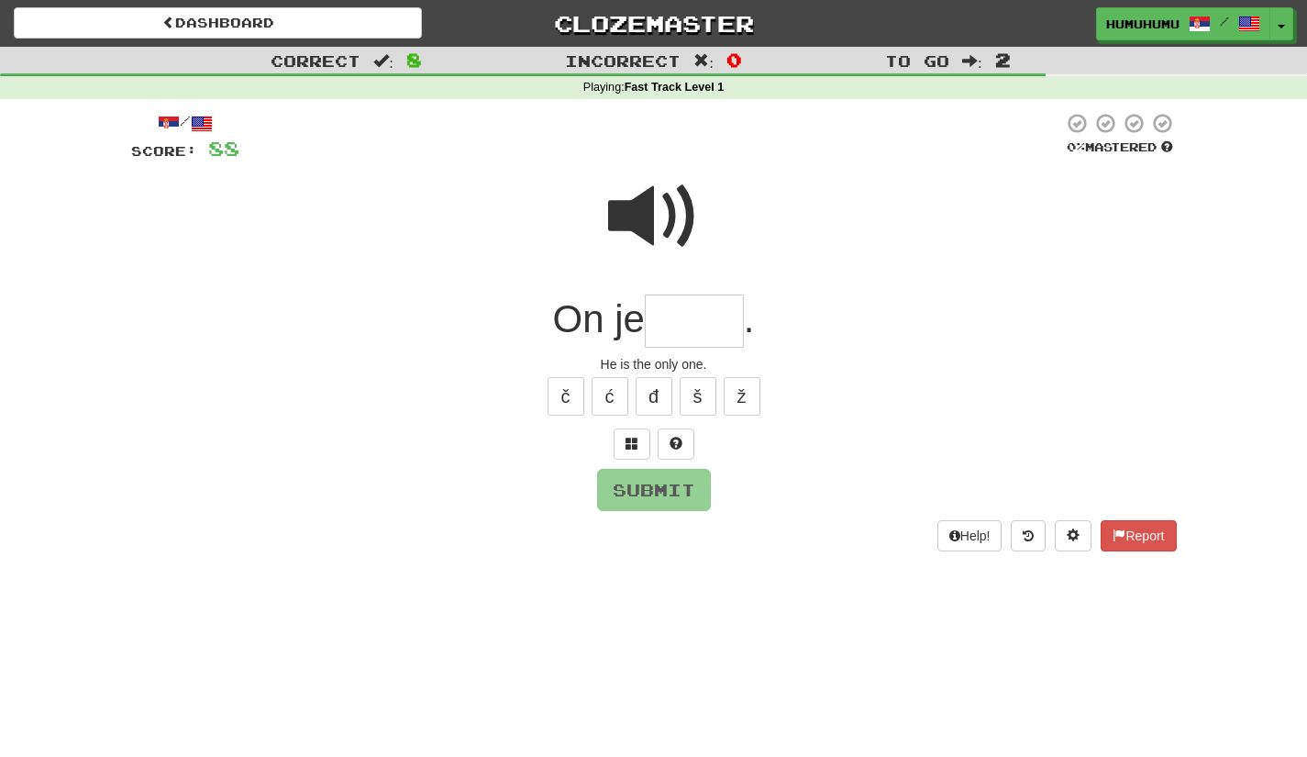
type input "*"
click at [648, 227] on span at bounding box center [654, 217] width 92 height 92
click at [682, 323] on input "text" at bounding box center [694, 321] width 99 height 54
type input "*"
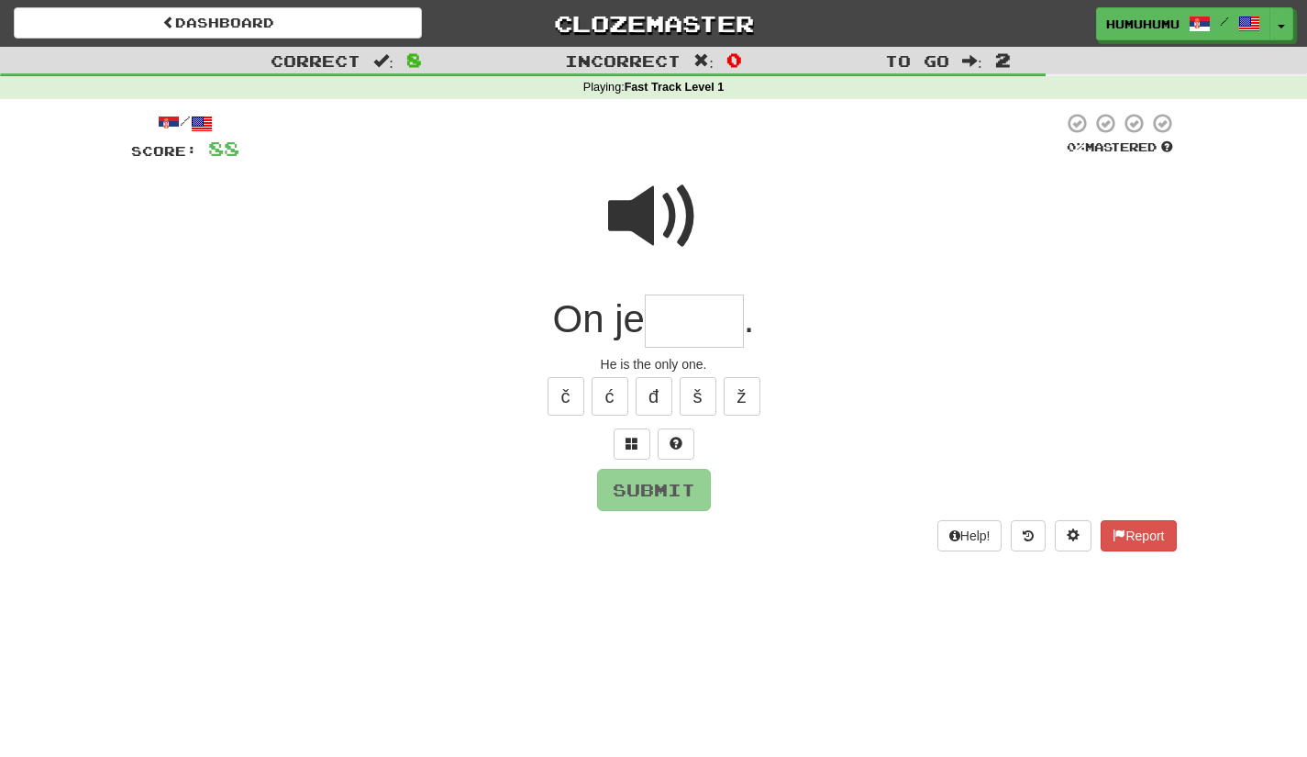
type input "*"
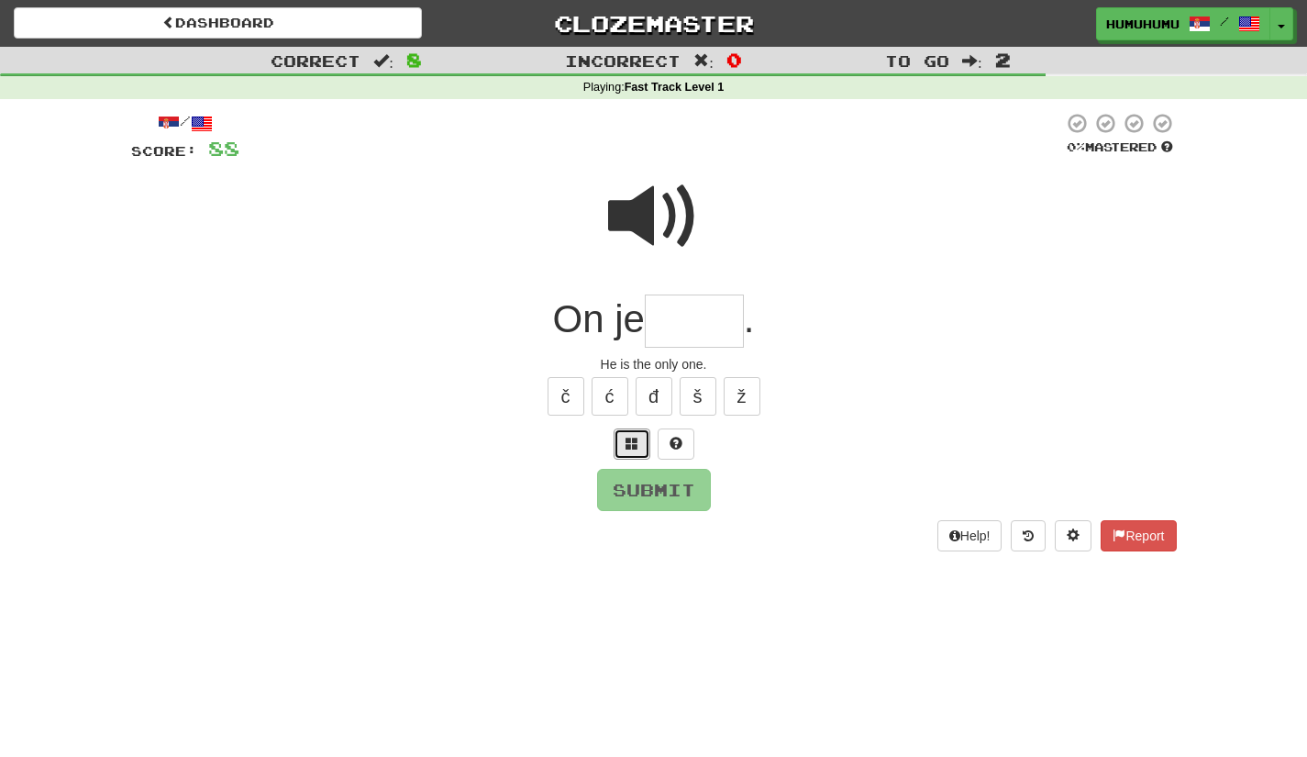
click at [642, 449] on button at bounding box center [632, 443] width 37 height 31
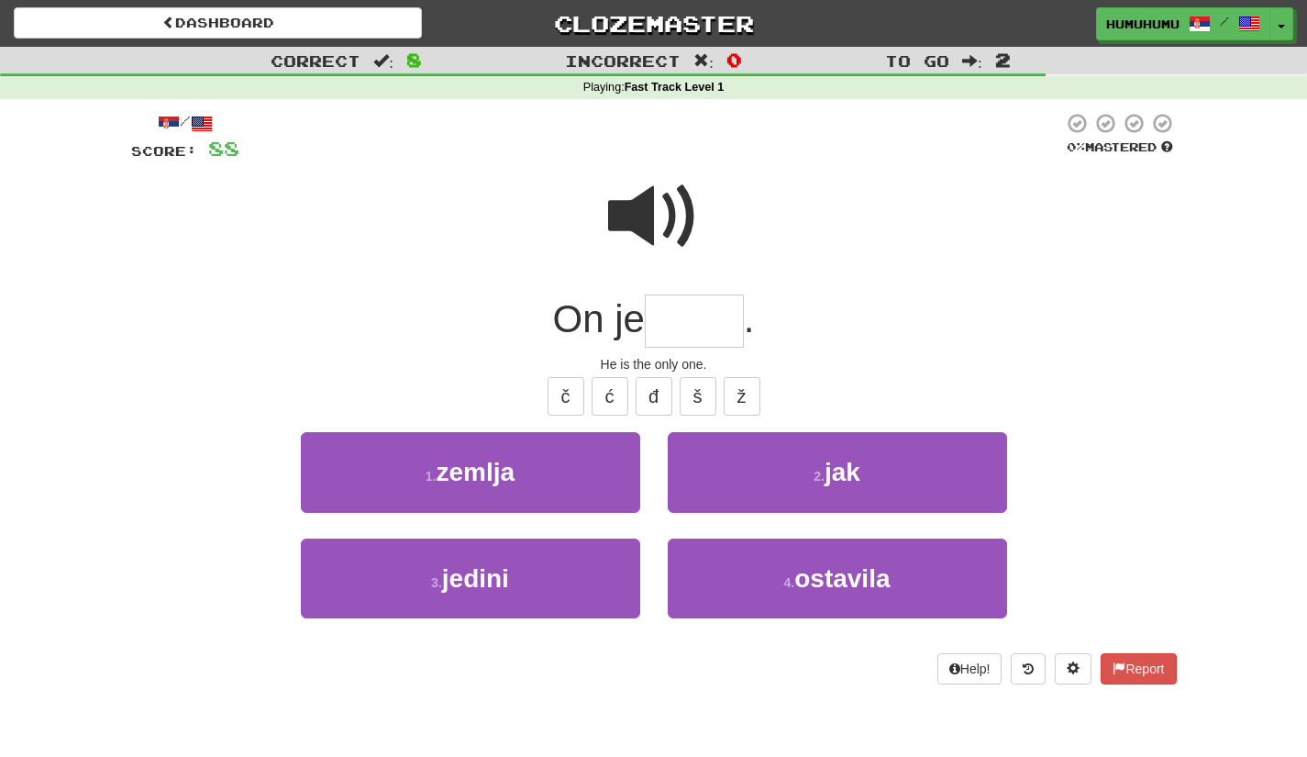
click at [699, 325] on input "text" at bounding box center [694, 321] width 99 height 54
type input "******"
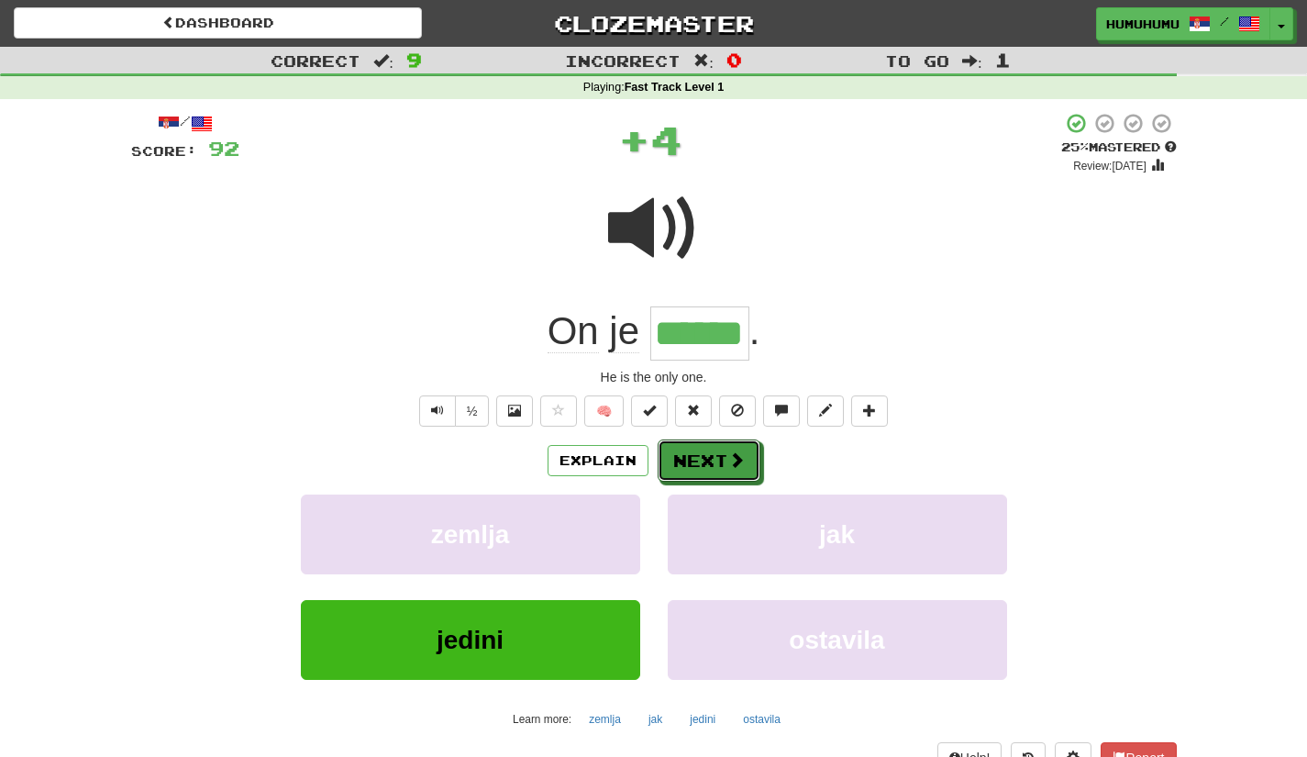
click at [716, 466] on button "Next" at bounding box center [709, 460] width 103 height 42
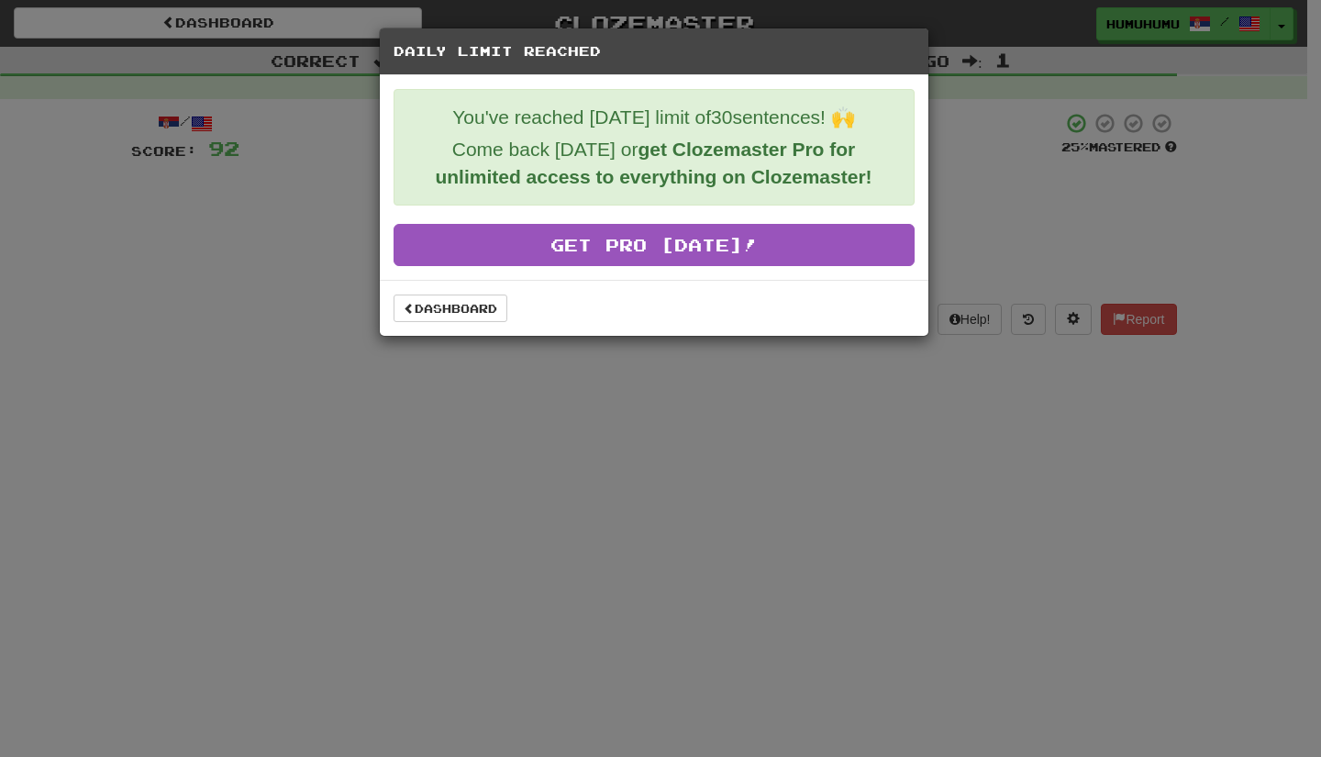
click at [437, 324] on div "Dashboard" at bounding box center [654, 308] width 548 height 56
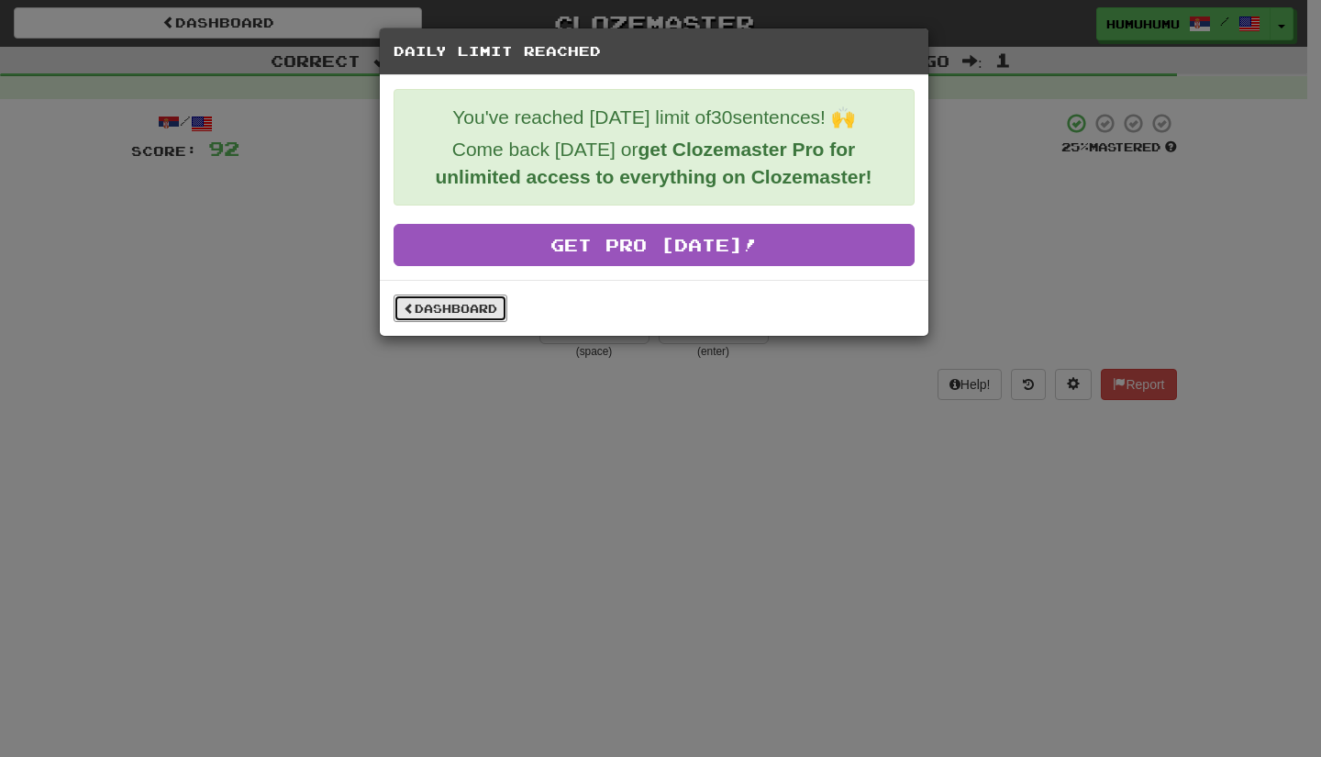
click at [443, 313] on link "Dashboard" at bounding box center [450, 308] width 114 height 28
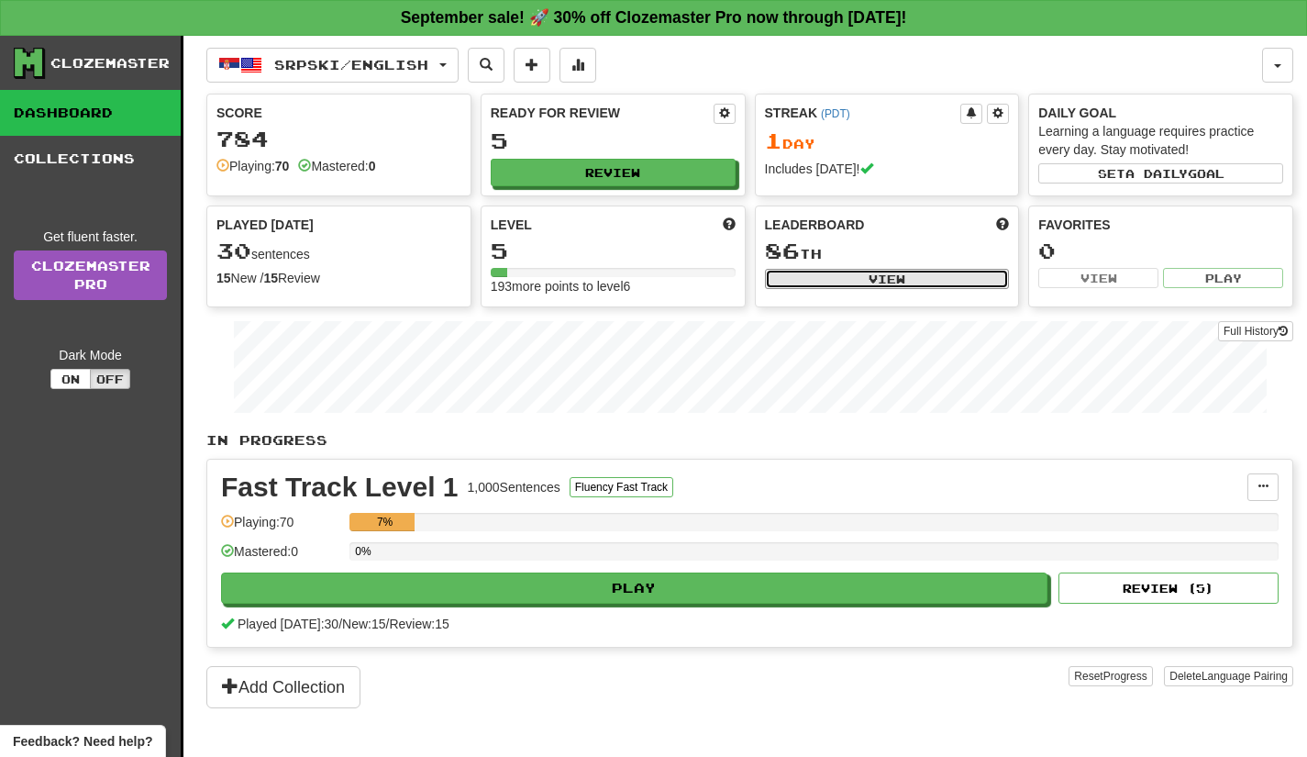
click at [928, 283] on button "View" at bounding box center [887, 279] width 245 height 20
select select "**********"
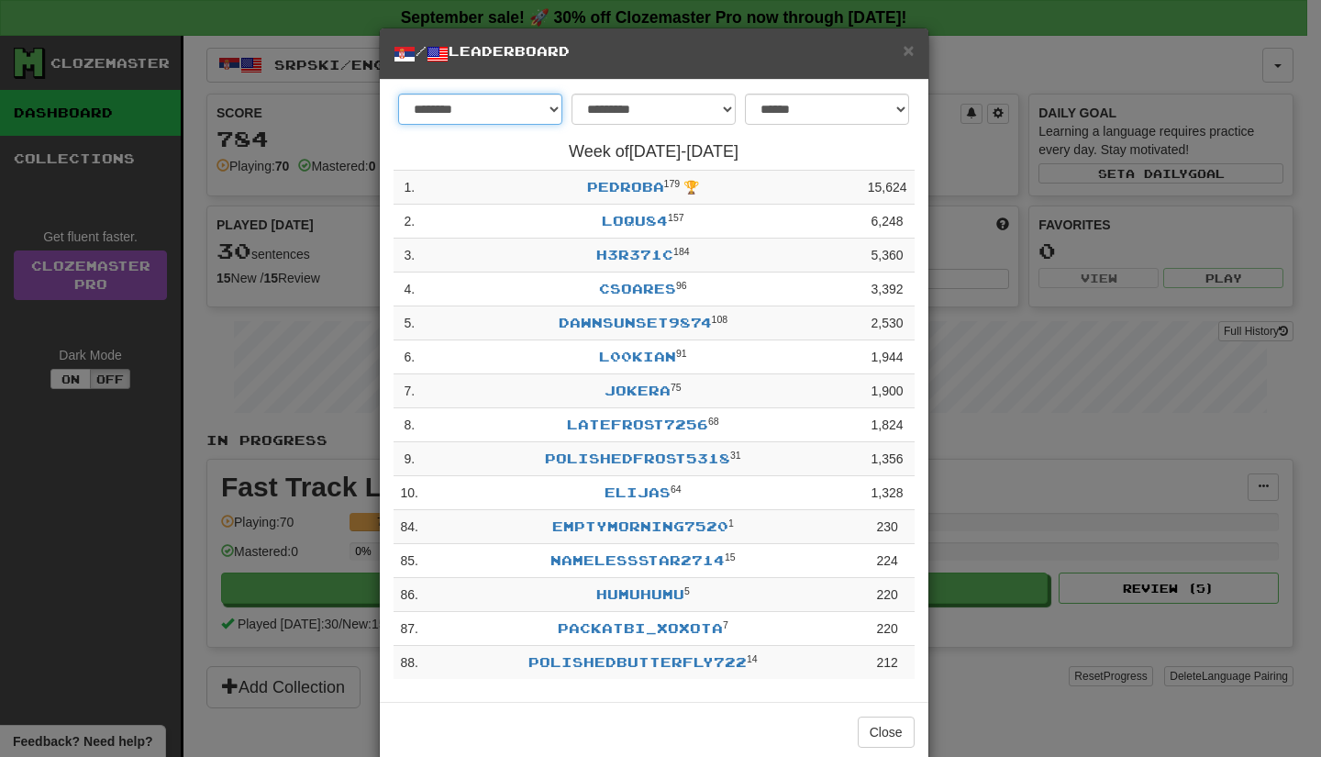
click at [524, 115] on select "******** *********" at bounding box center [480, 109] width 164 height 31
select select "*********"
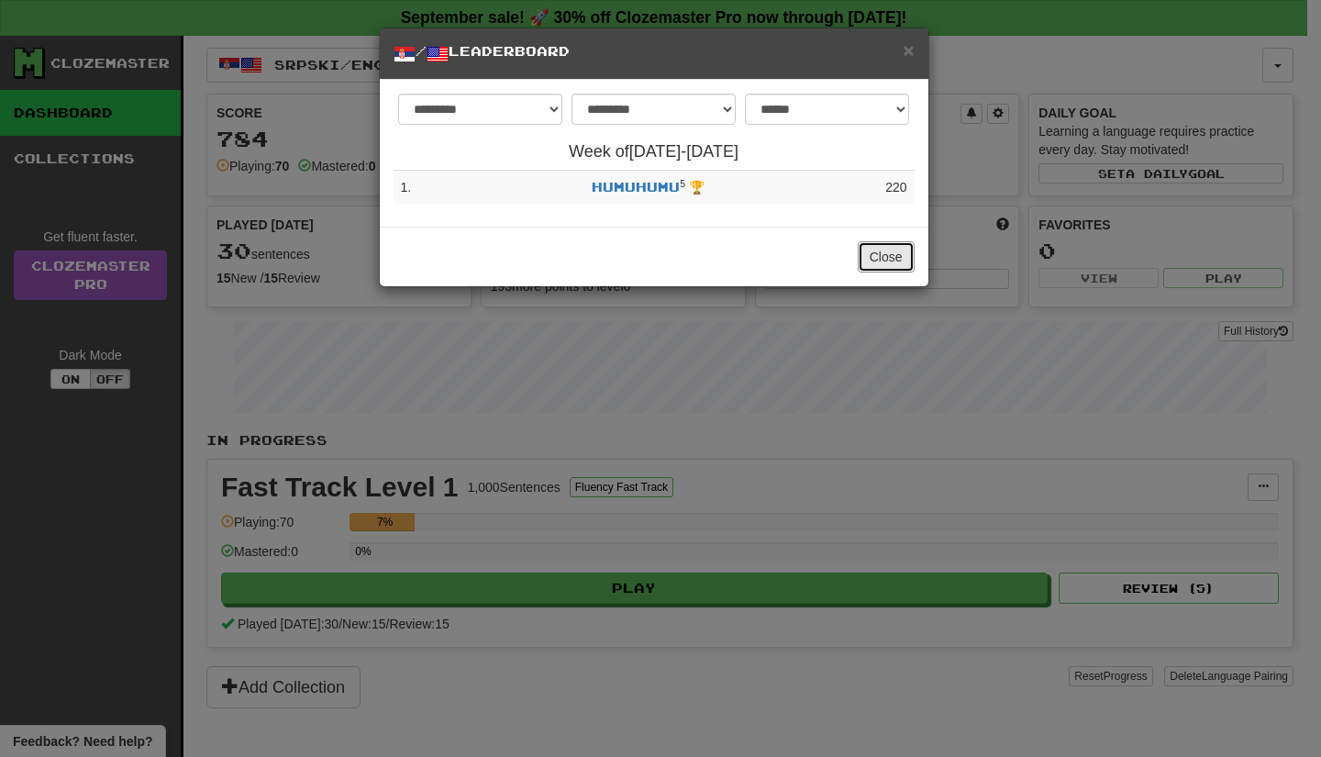
click at [873, 257] on button "Close" at bounding box center [885, 256] width 57 height 31
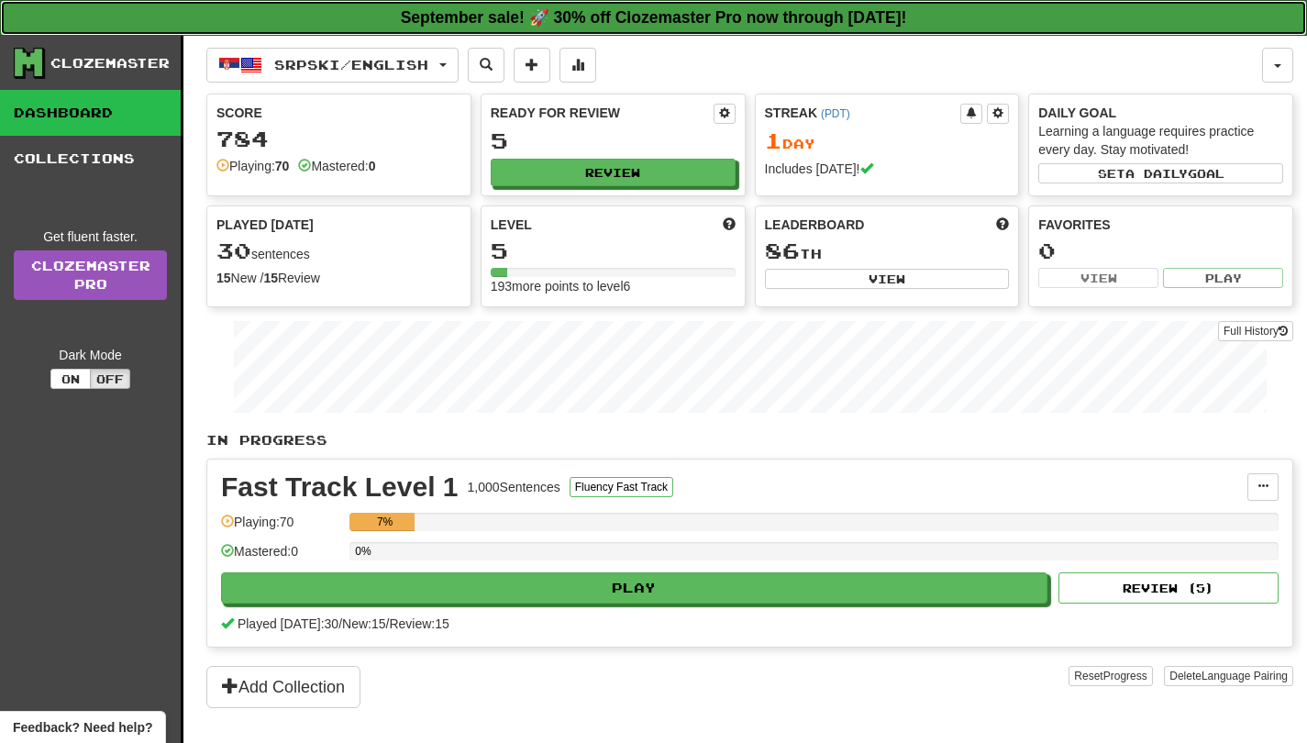
click at [838, 19] on strong "September sale! 🚀 30% off Clozemaster Pro now through [DATE]!" at bounding box center [654, 17] width 506 height 18
